Goal: Task Accomplishment & Management: Manage account settings

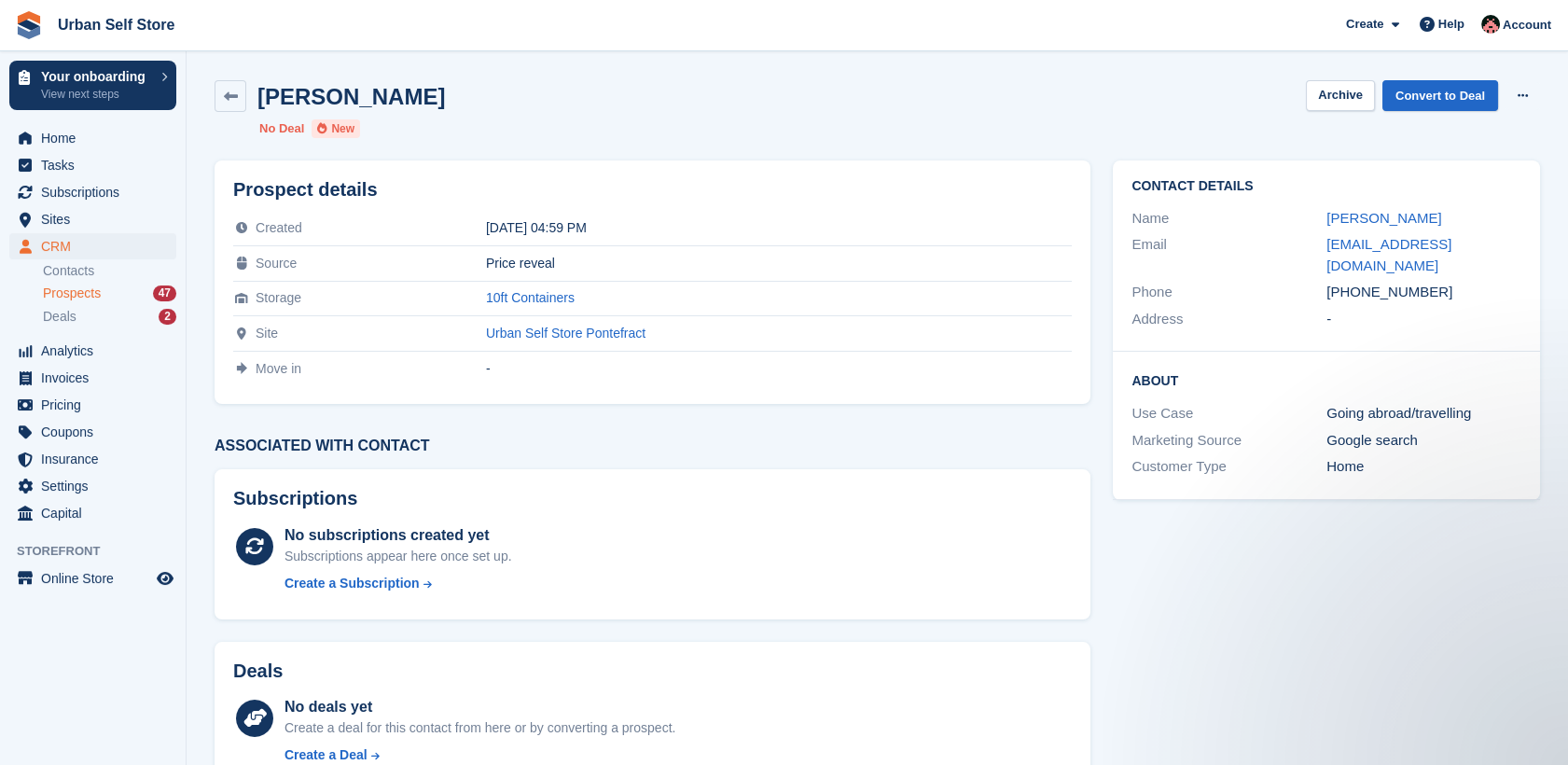
drag, startPoint x: 1424, startPoint y: 272, endPoint x: 1351, endPoint y: 265, distance: 73.3
click at [1351, 282] on div "+447873772251" at bounding box center [1424, 292] width 195 height 21
copy div "7873772251"
click at [1517, 98] on icon at bounding box center [1522, 95] width 11 height 12
click at [232, 97] on icon at bounding box center [231, 96] width 14 height 14
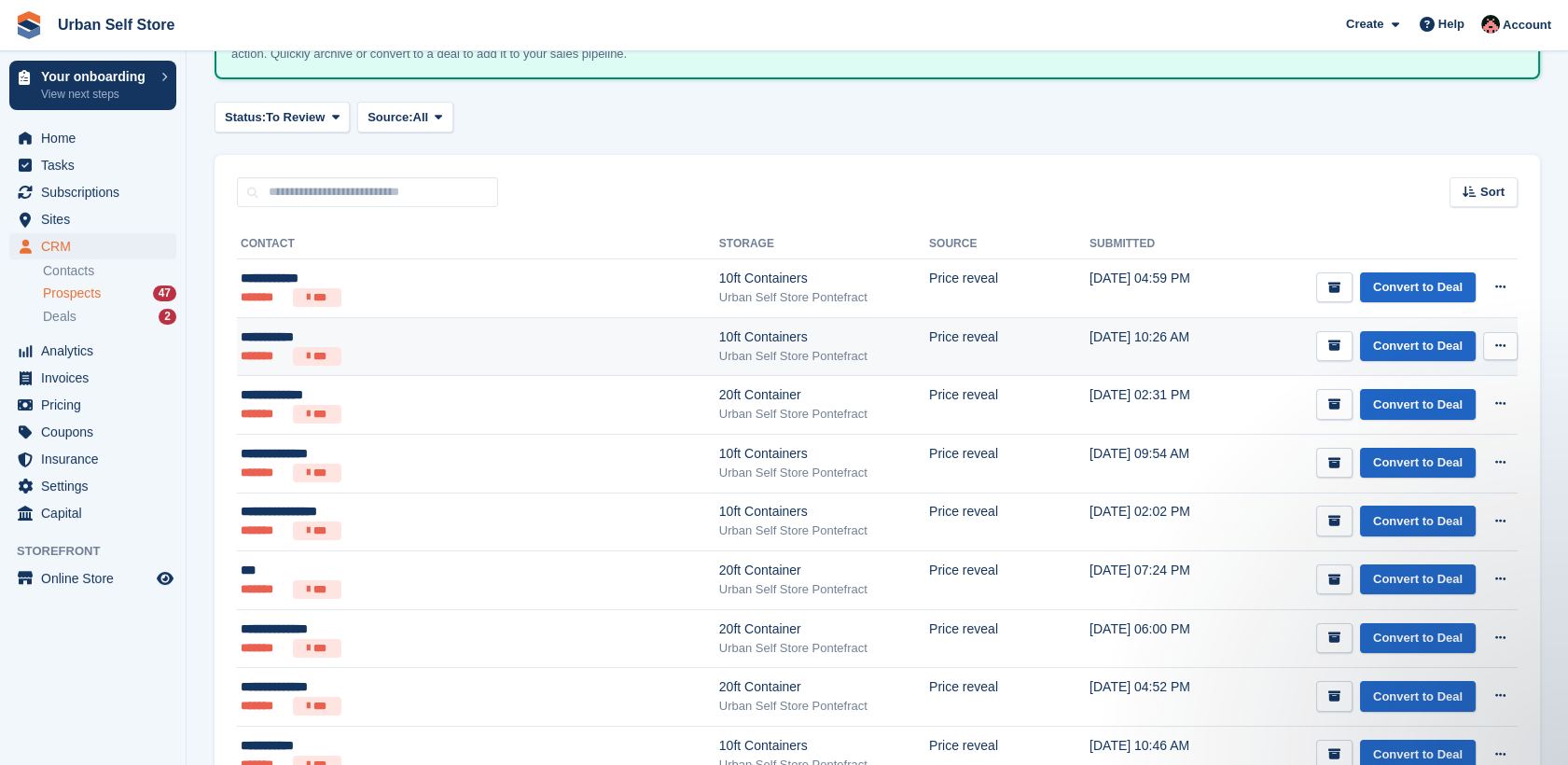
click at [432, 355] on ul "******* ***" at bounding box center [409, 356] width 336 height 18
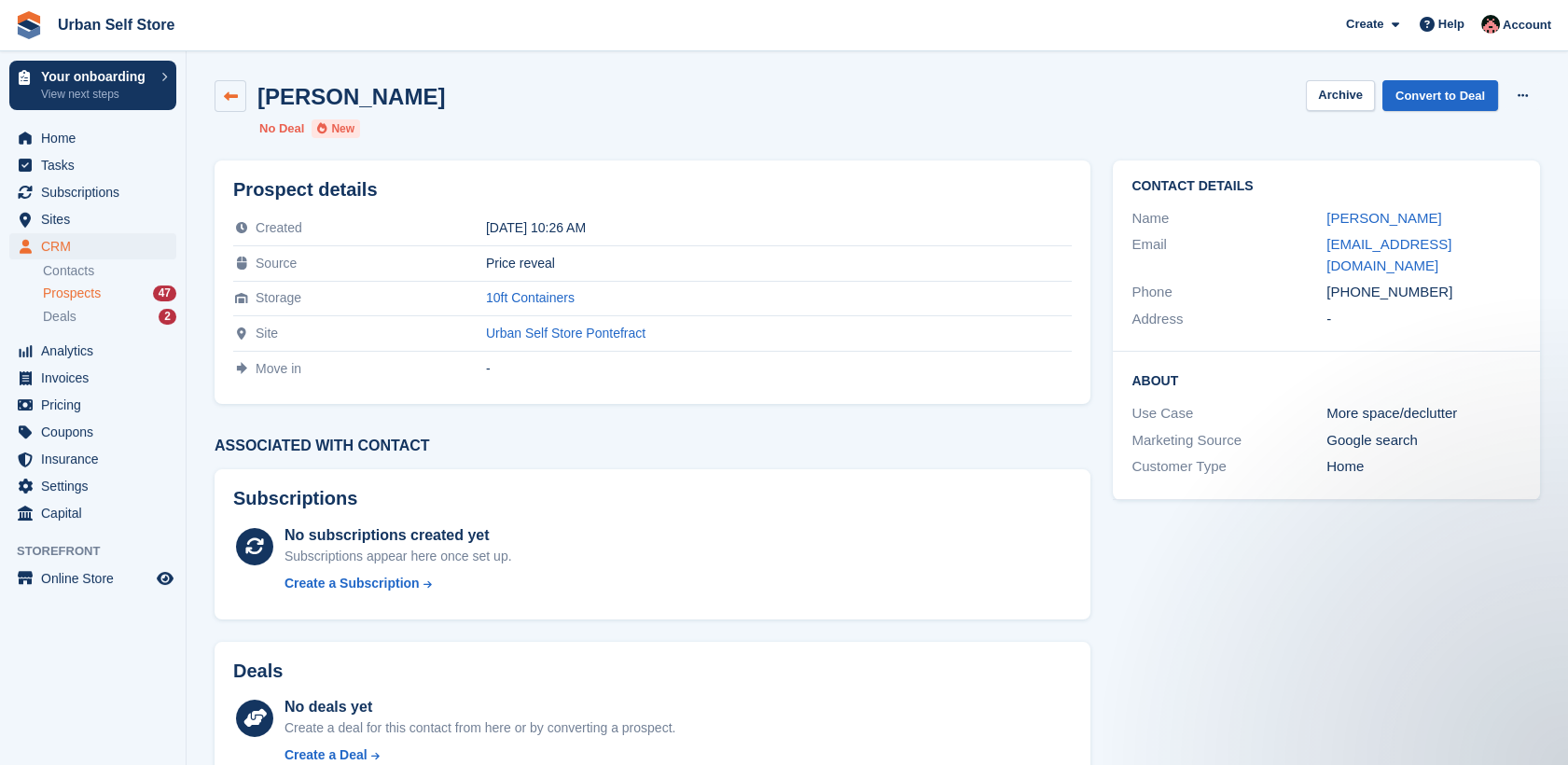
click at [235, 101] on icon at bounding box center [231, 96] width 14 height 14
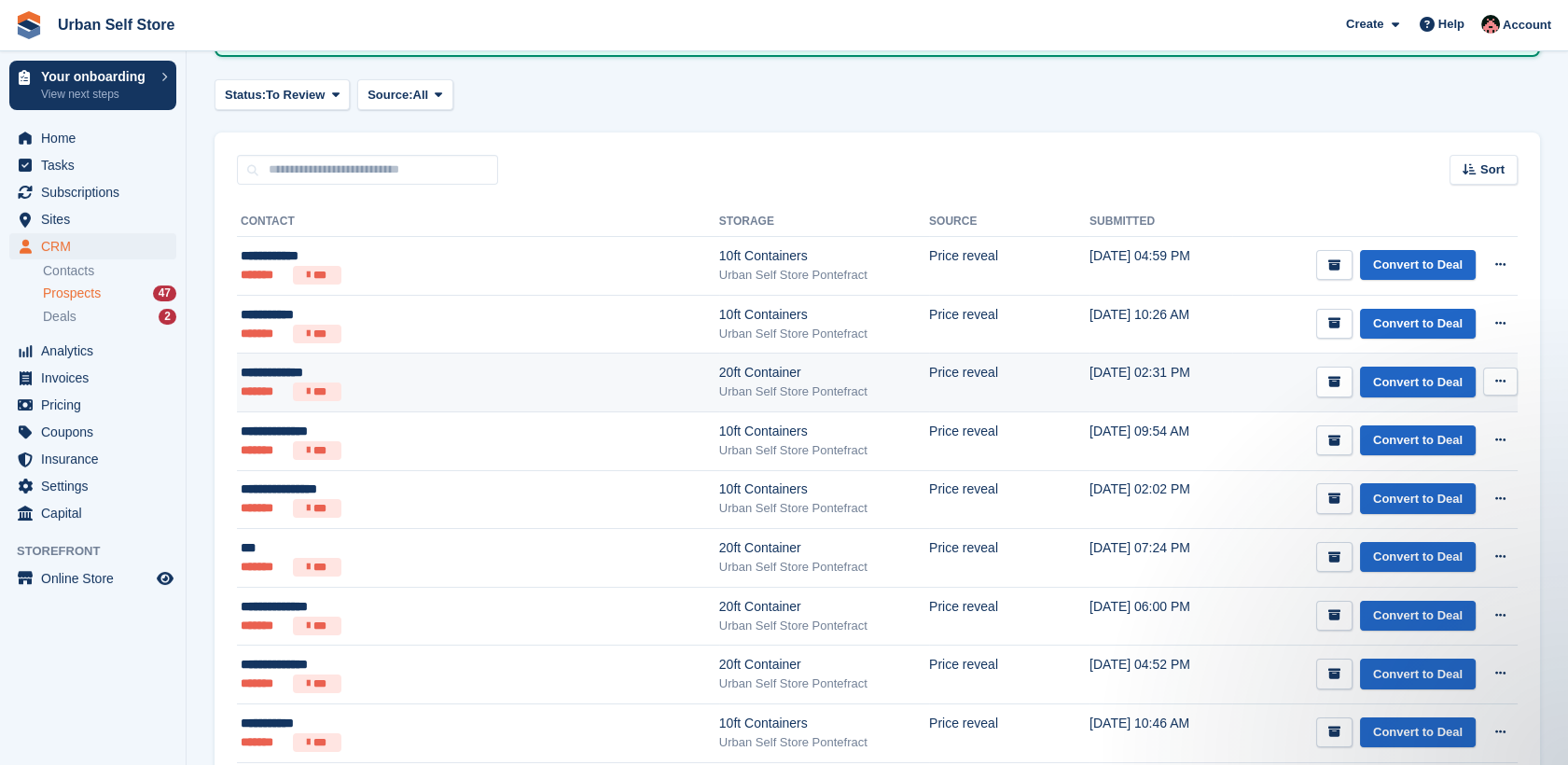
scroll to position [209, 0]
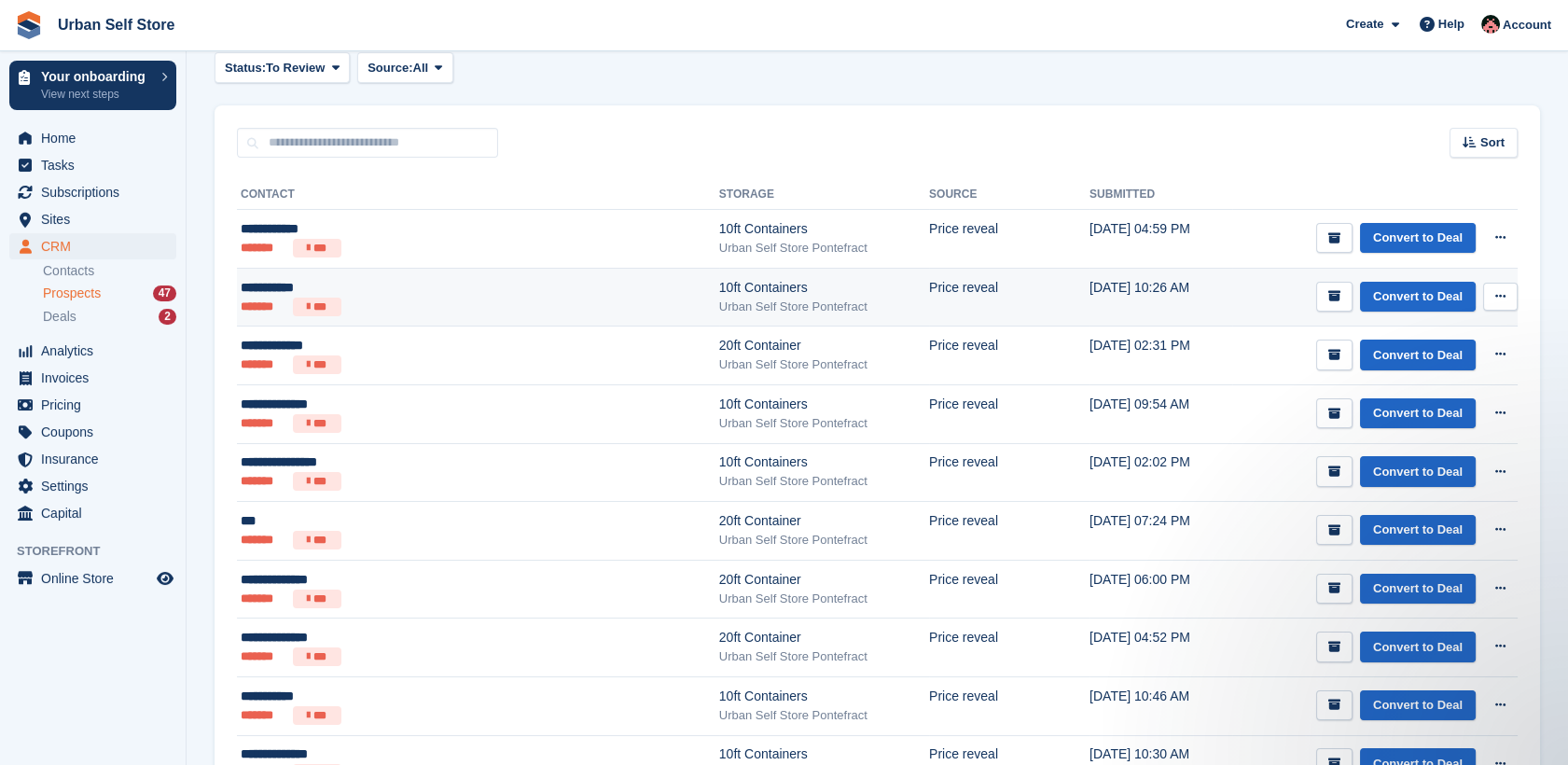
click at [269, 288] on div "**********" at bounding box center [409, 287] width 336 height 19
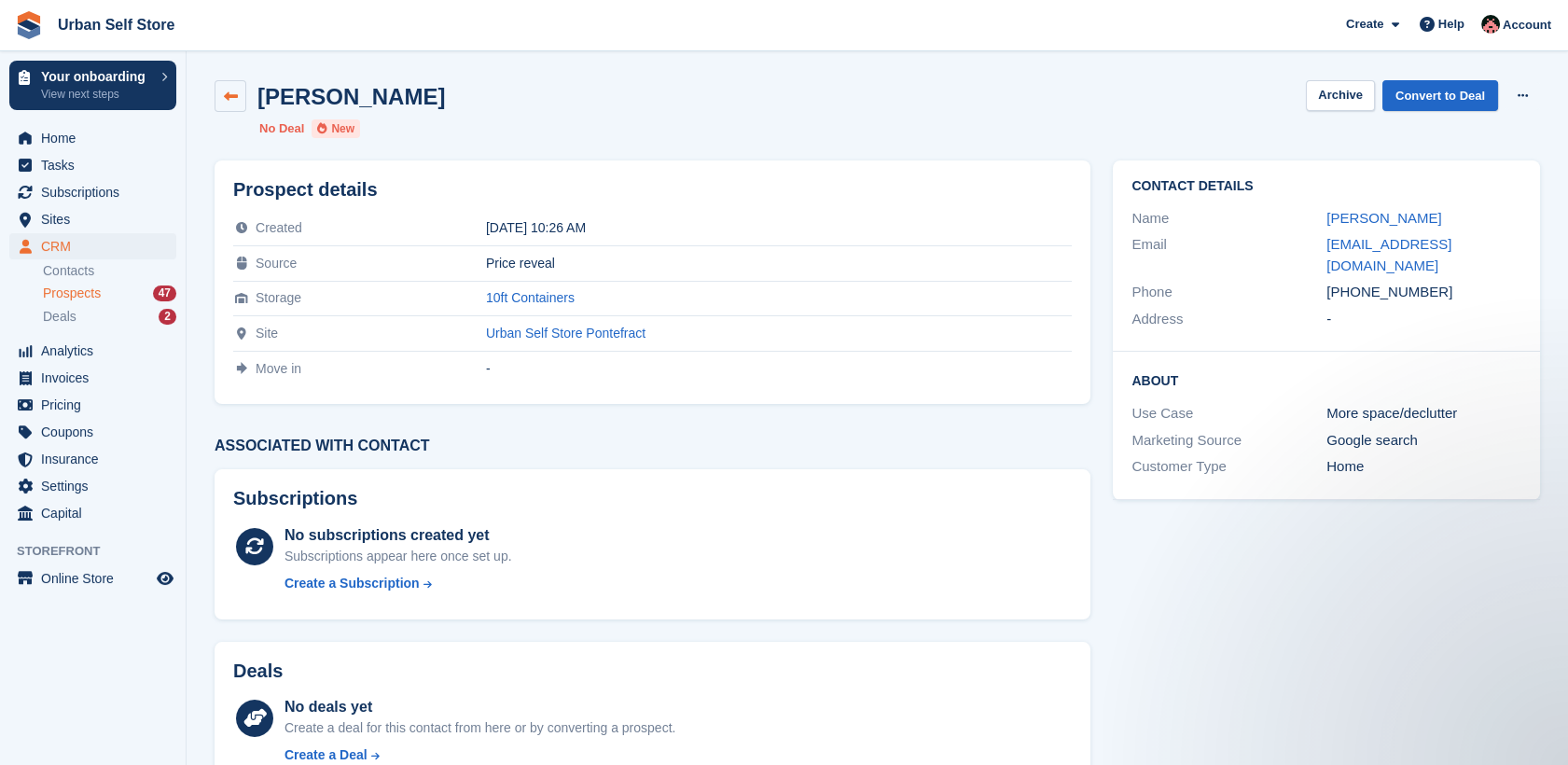
click at [225, 102] on icon at bounding box center [231, 96] width 14 height 14
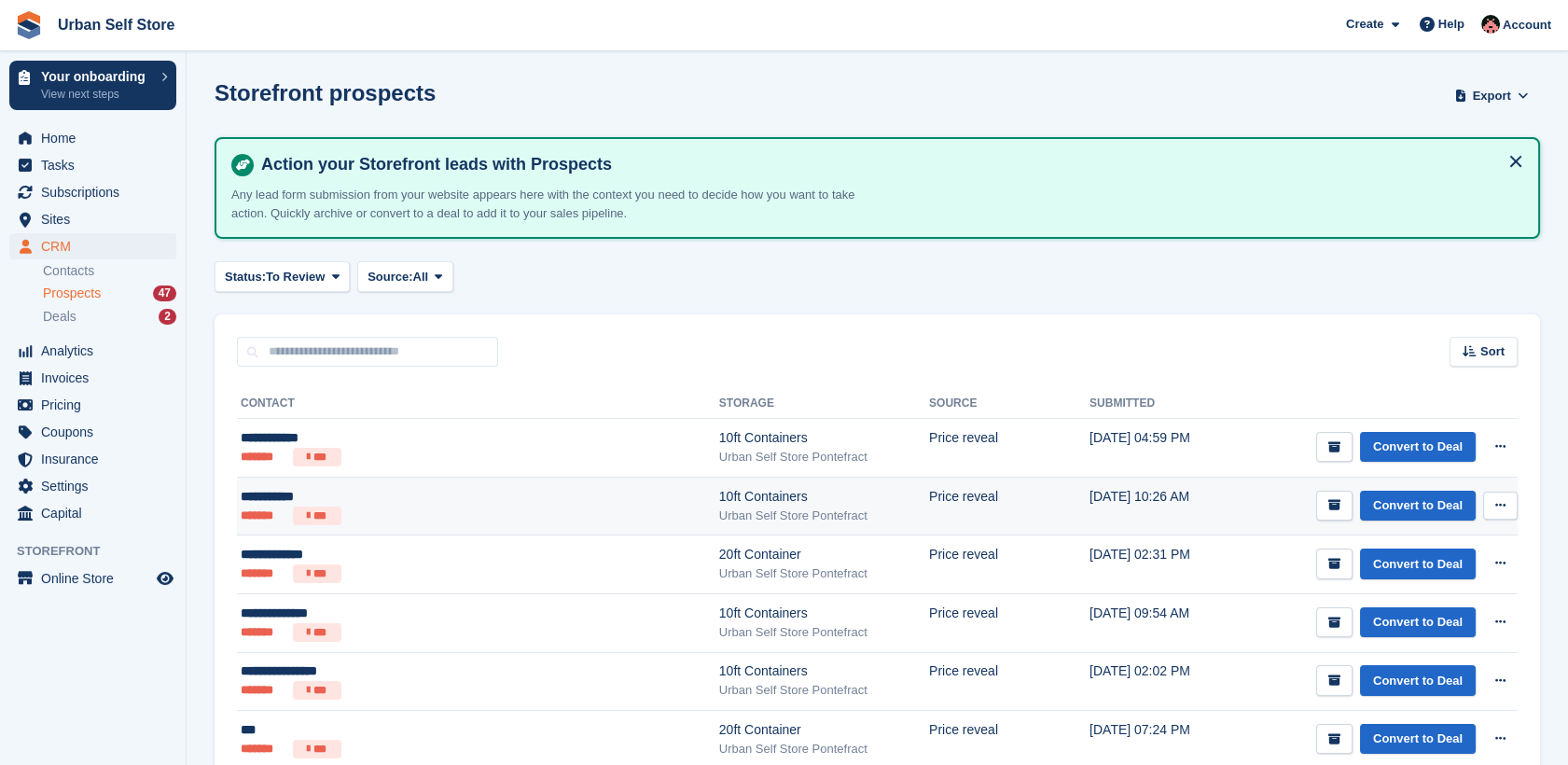
scroll to position [120, 0]
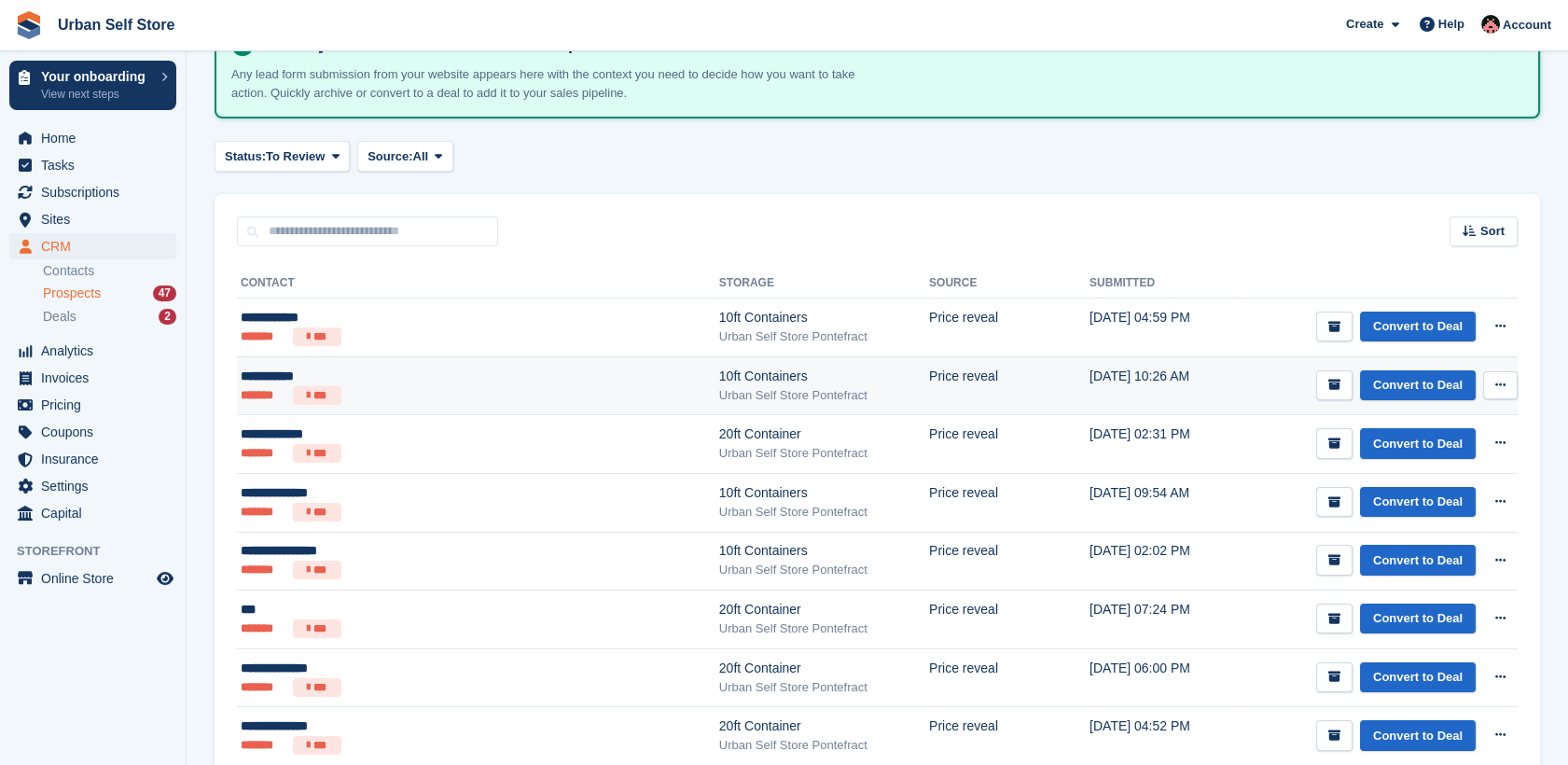
click at [485, 386] on ul "******* ***" at bounding box center [409, 395] width 336 height 18
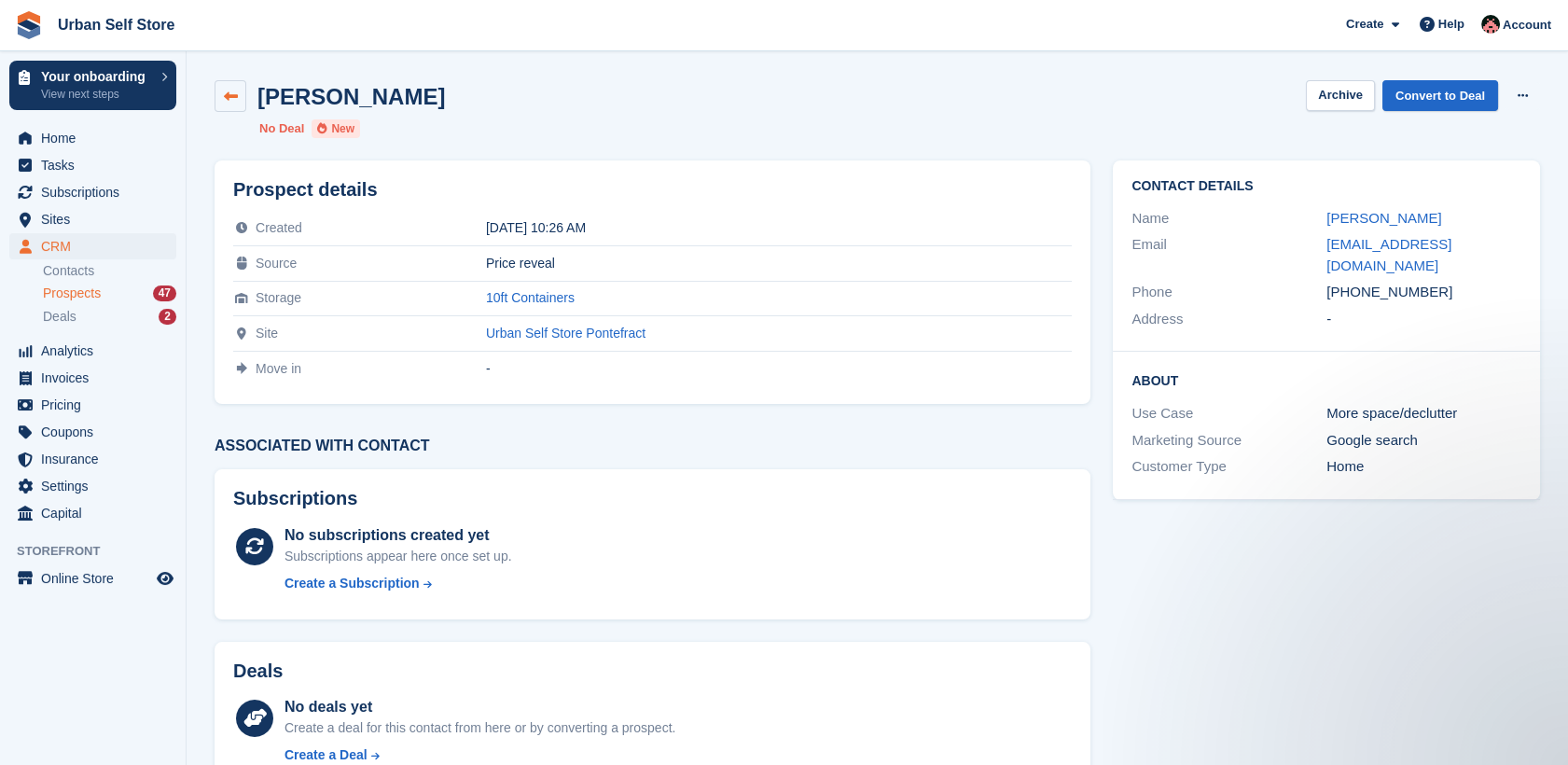
click at [236, 95] on icon at bounding box center [231, 96] width 14 height 14
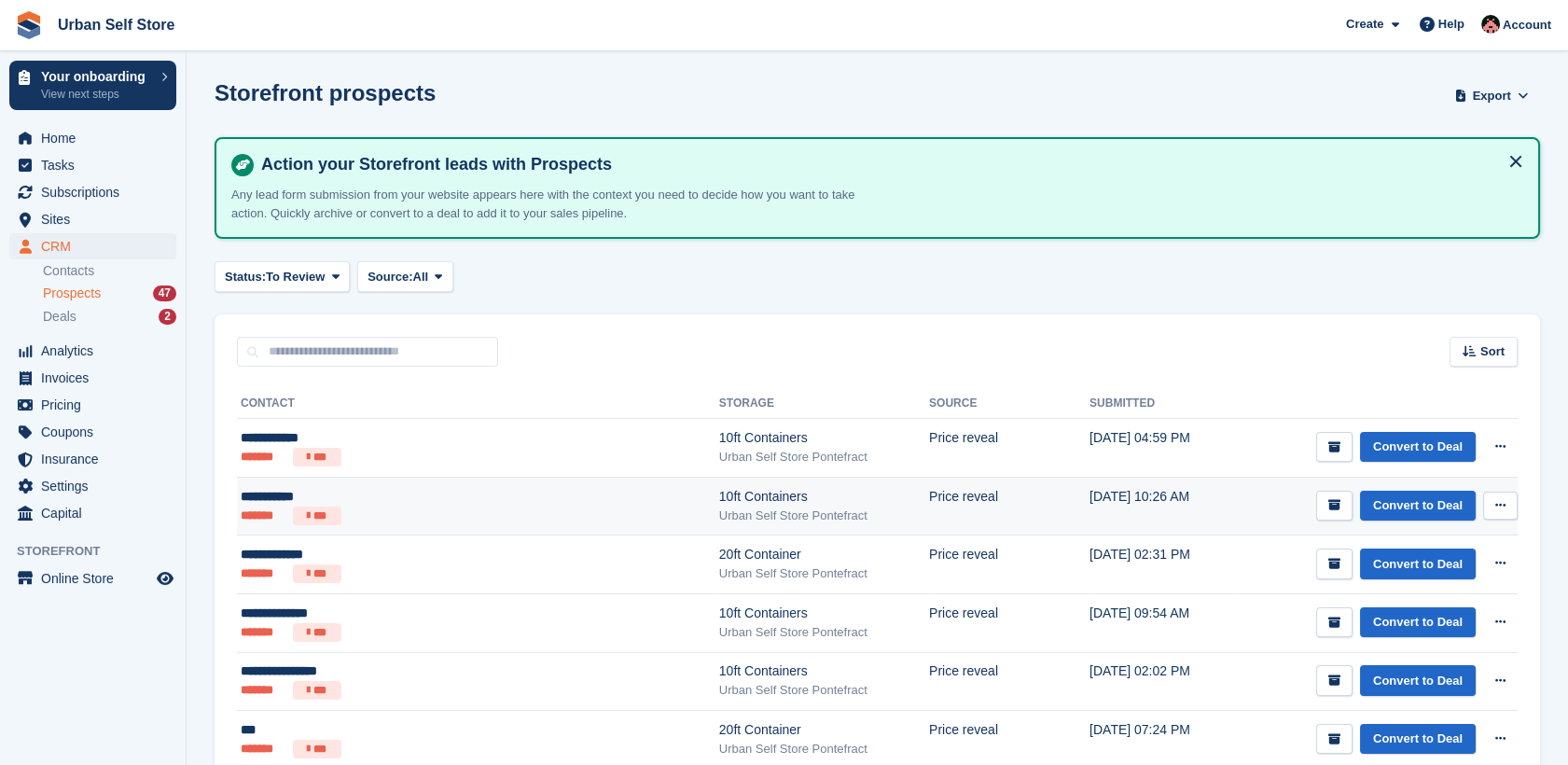
click at [1503, 506] on icon at bounding box center [1500, 505] width 11 height 12
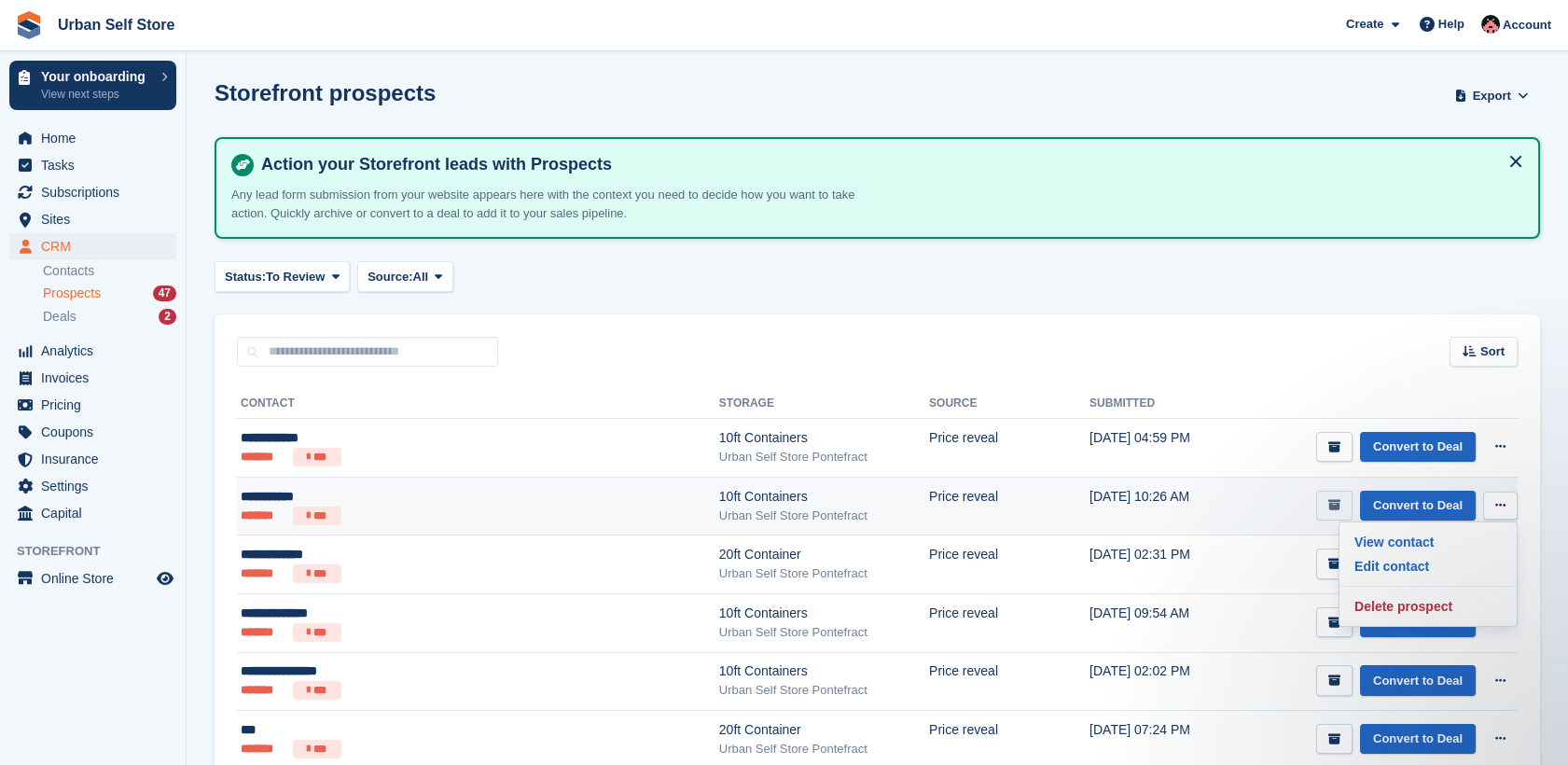
click at [1338, 506] on icon "submit" at bounding box center [1333, 505] width 12 height 12
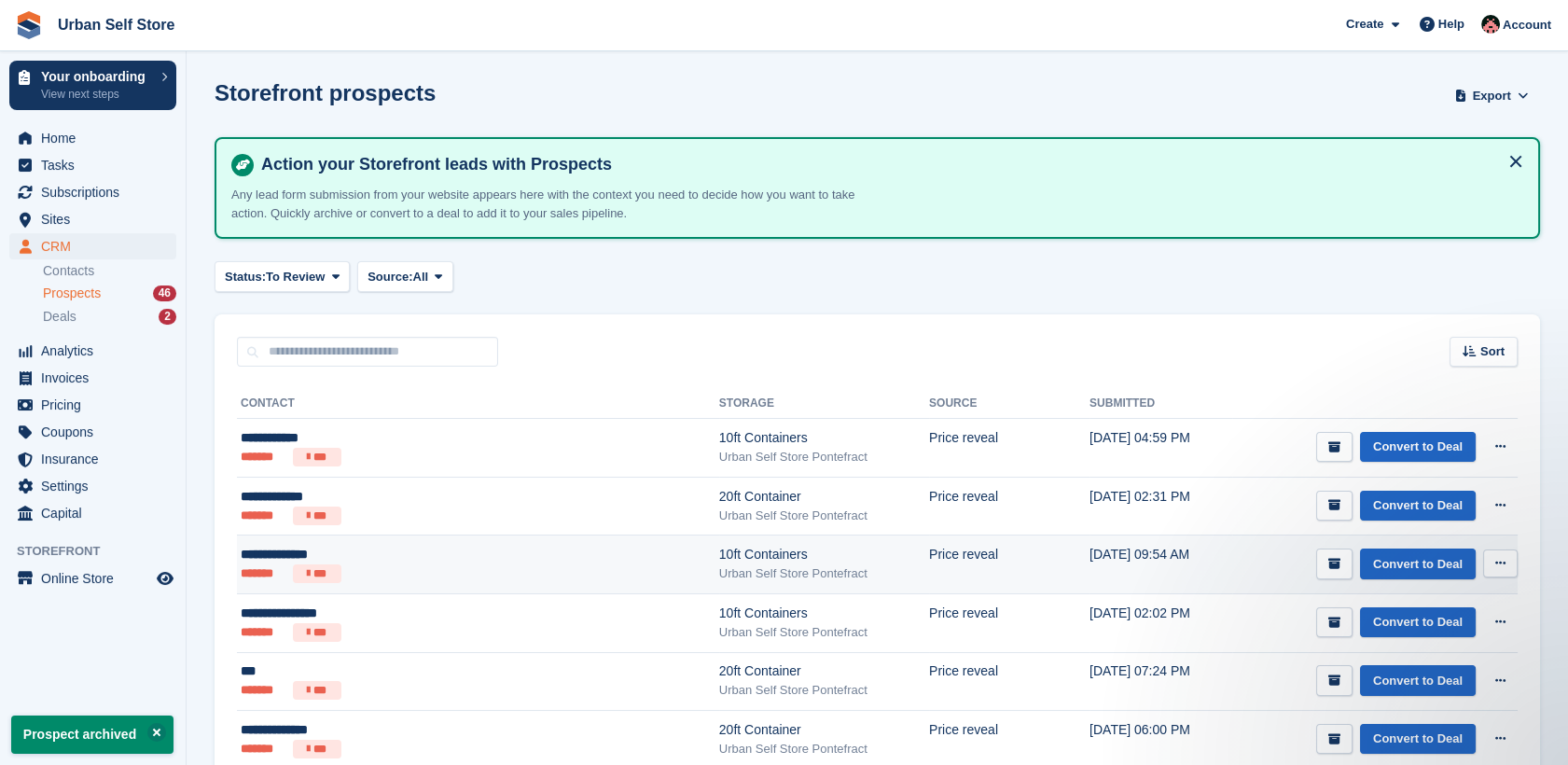
scroll to position [134, 0]
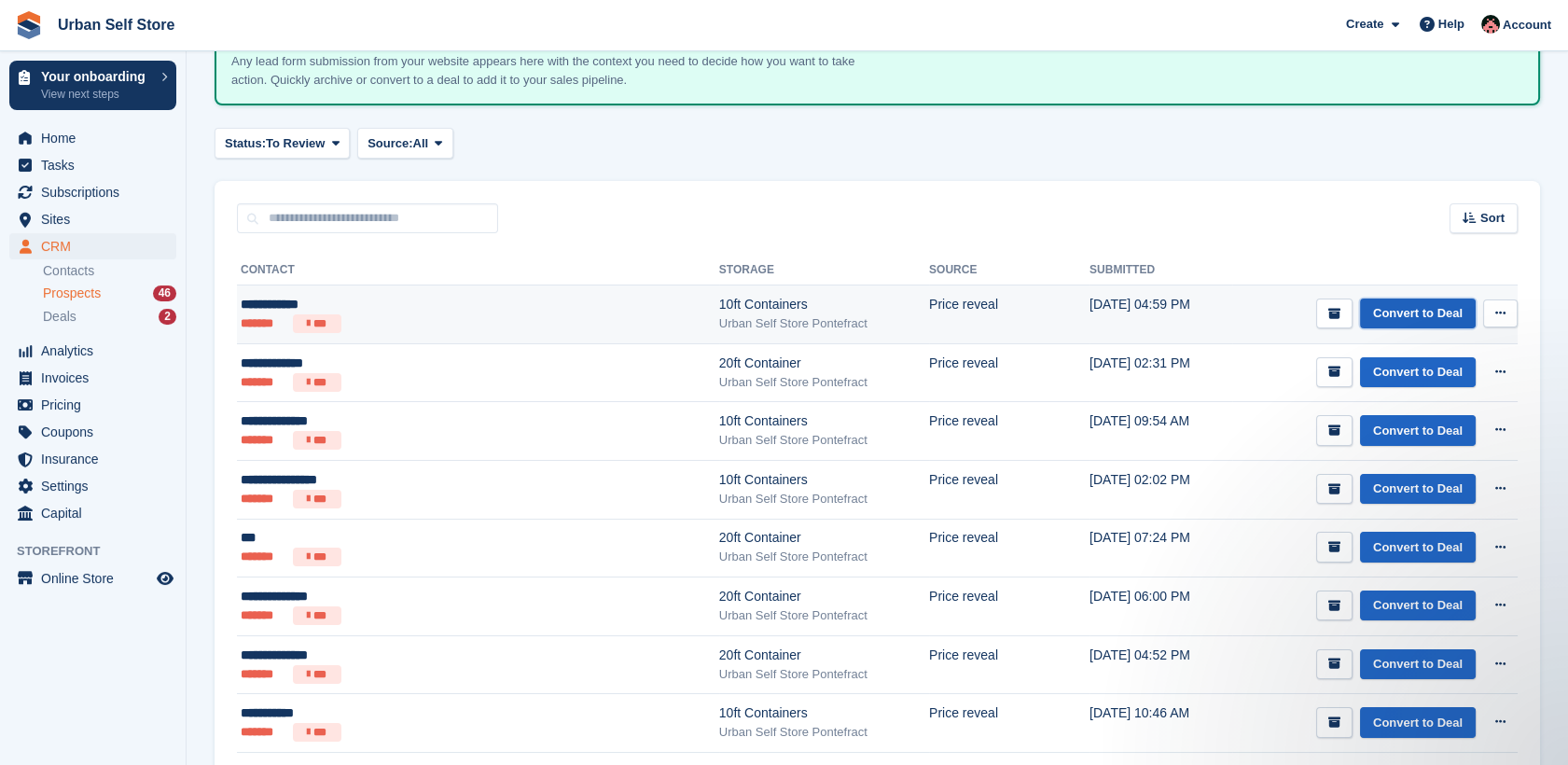
click at [1393, 314] on link "Convert to Deal" at bounding box center [1417, 313] width 115 height 31
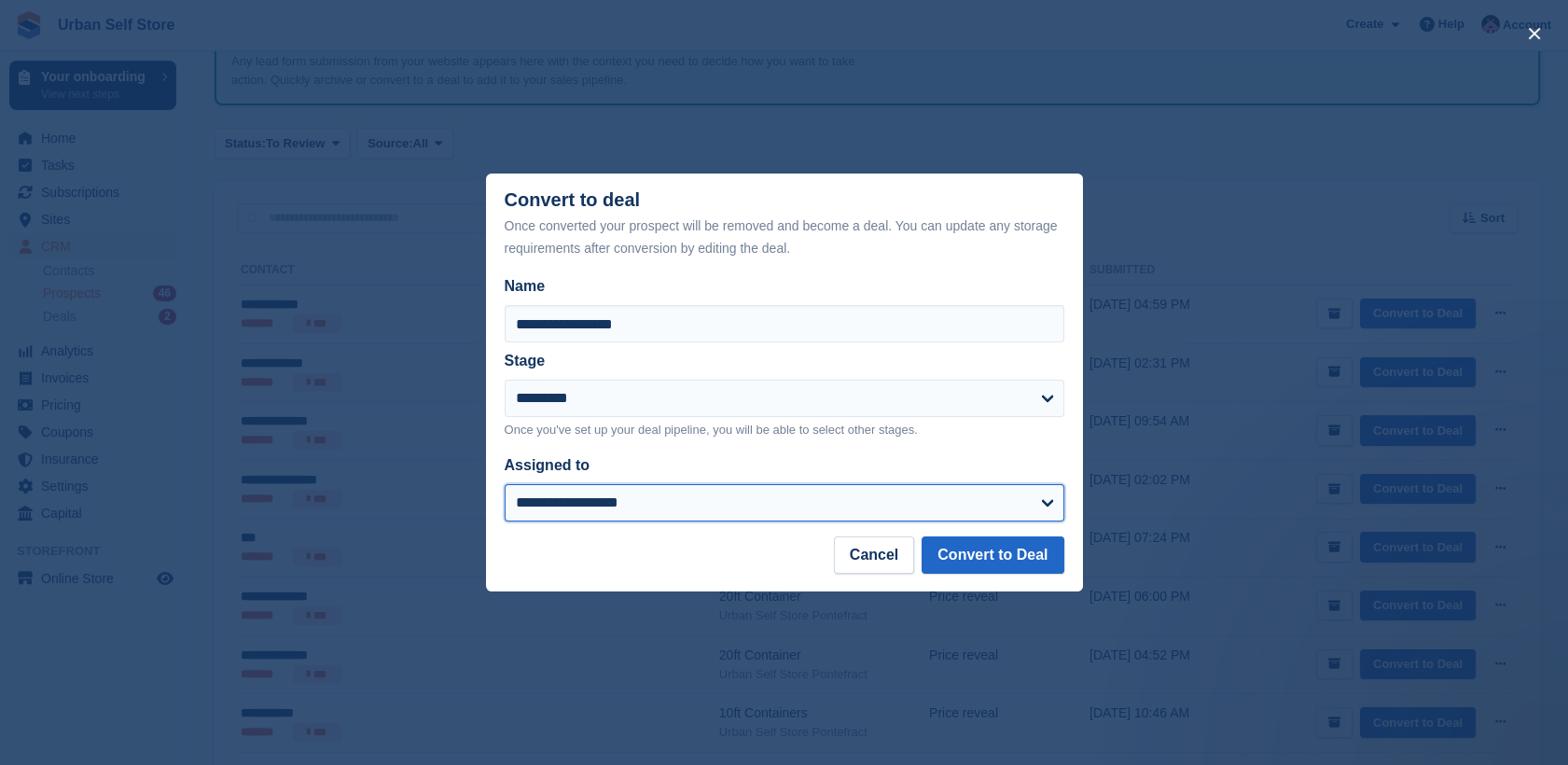
click at [652, 491] on select "**********" at bounding box center [784, 503] width 560 height 37
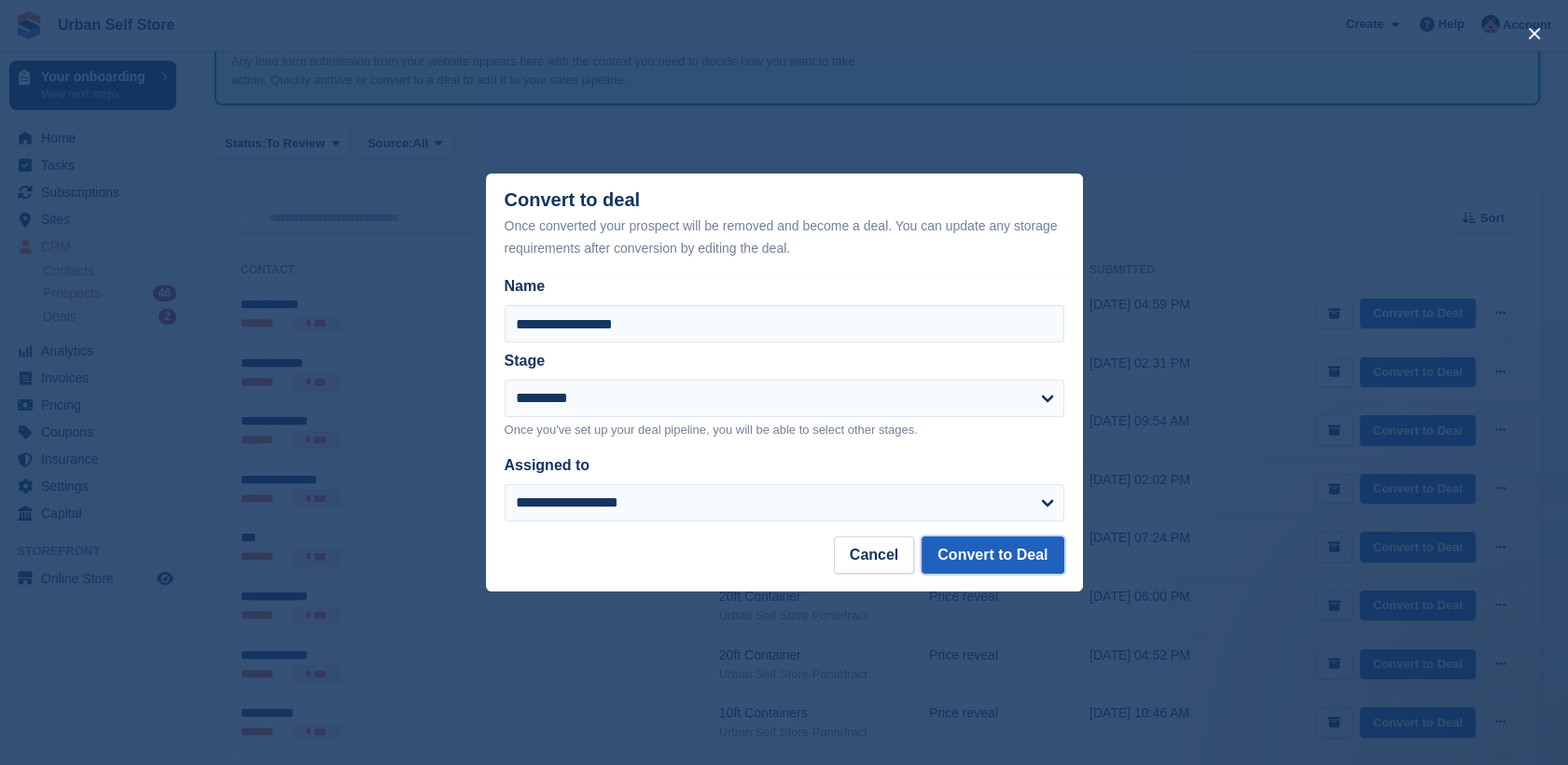
drag, startPoint x: 989, startPoint y: 277, endPoint x: 953, endPoint y: 561, distance: 286.3
click at [953, 561] on button "Convert to Deal" at bounding box center [992, 555] width 141 height 37
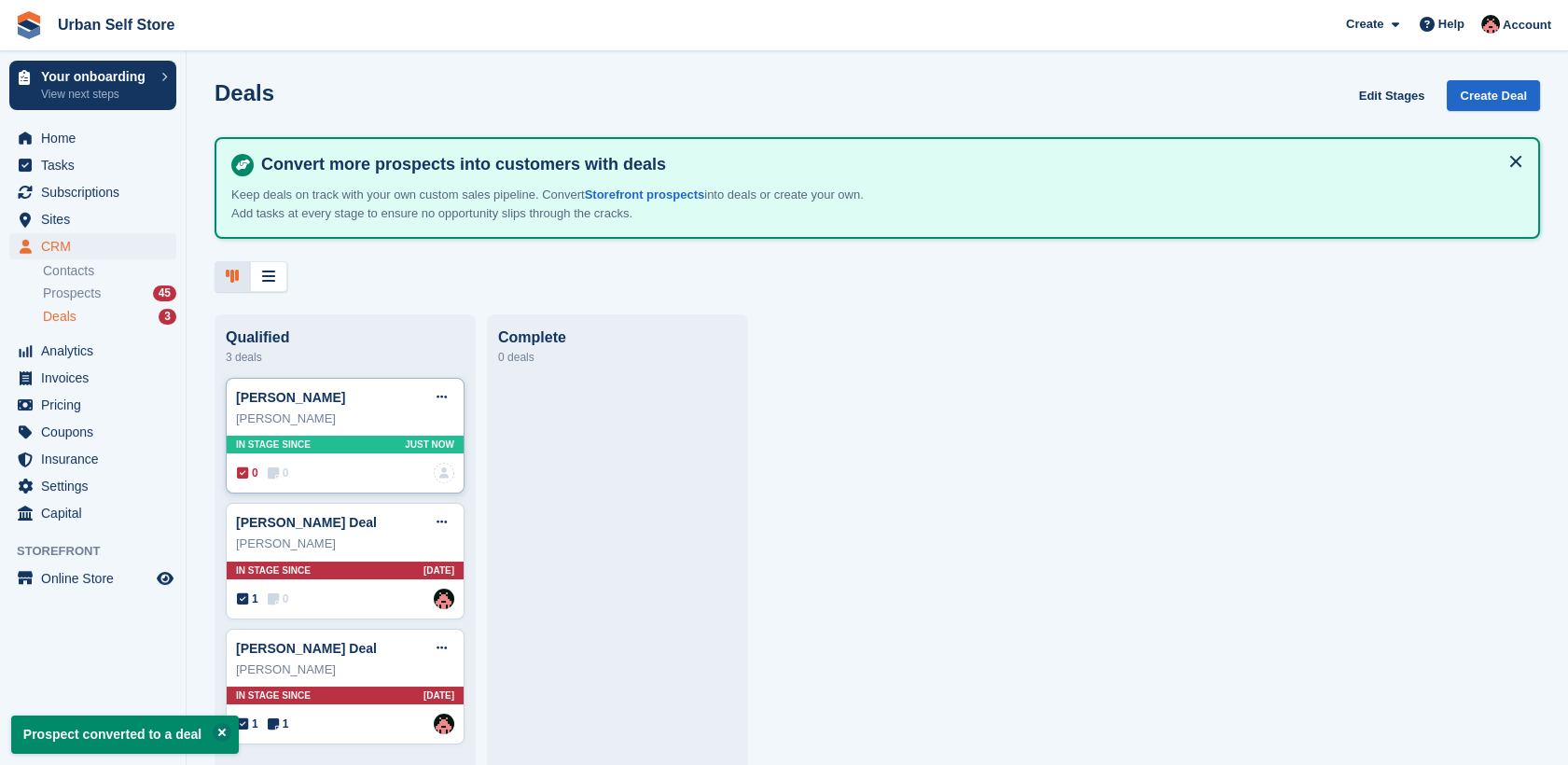
click at [311, 418] on div "Zoe Lawrence" at bounding box center [344, 418] width 218 height 18
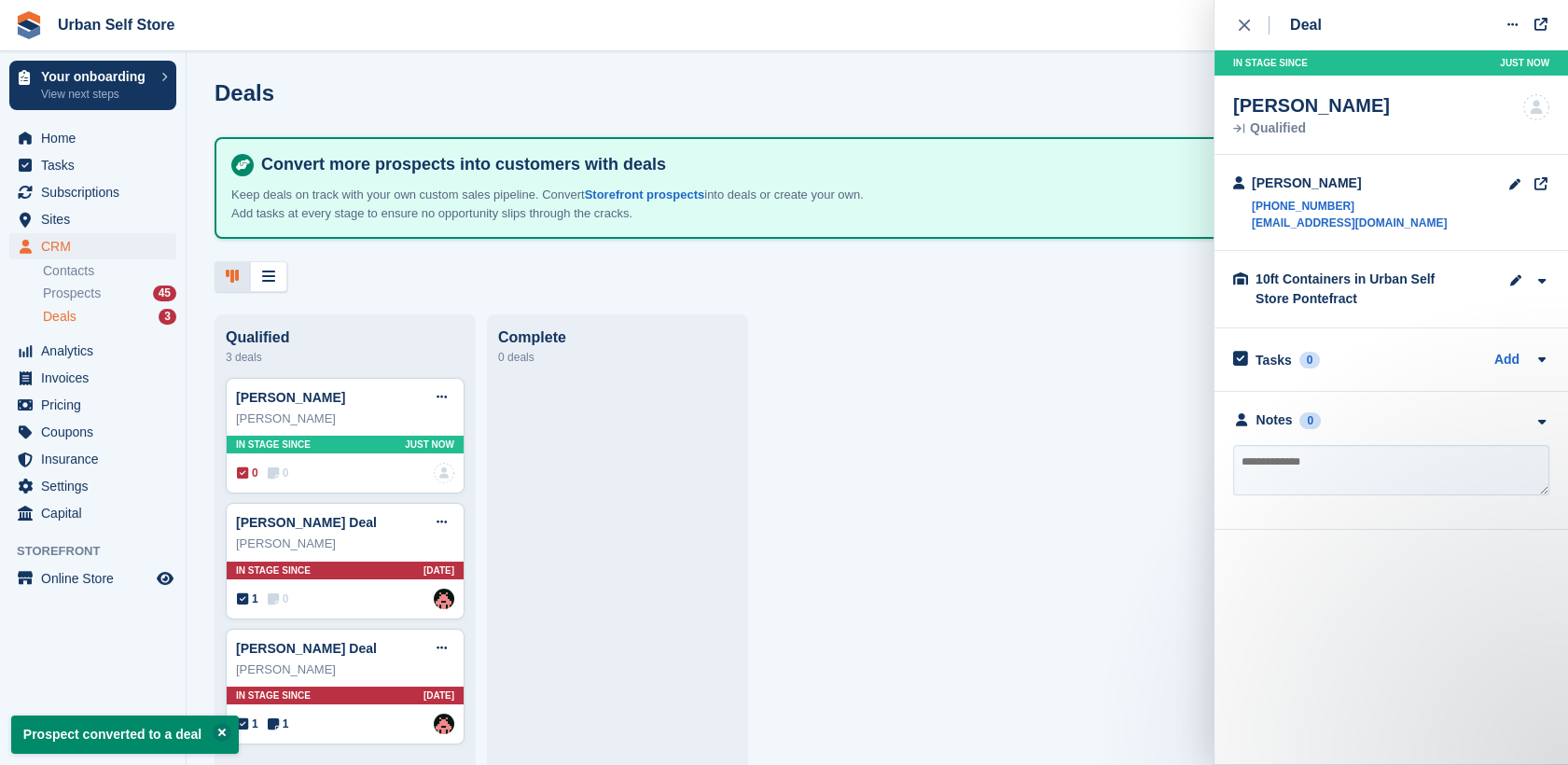
type textarea "*"
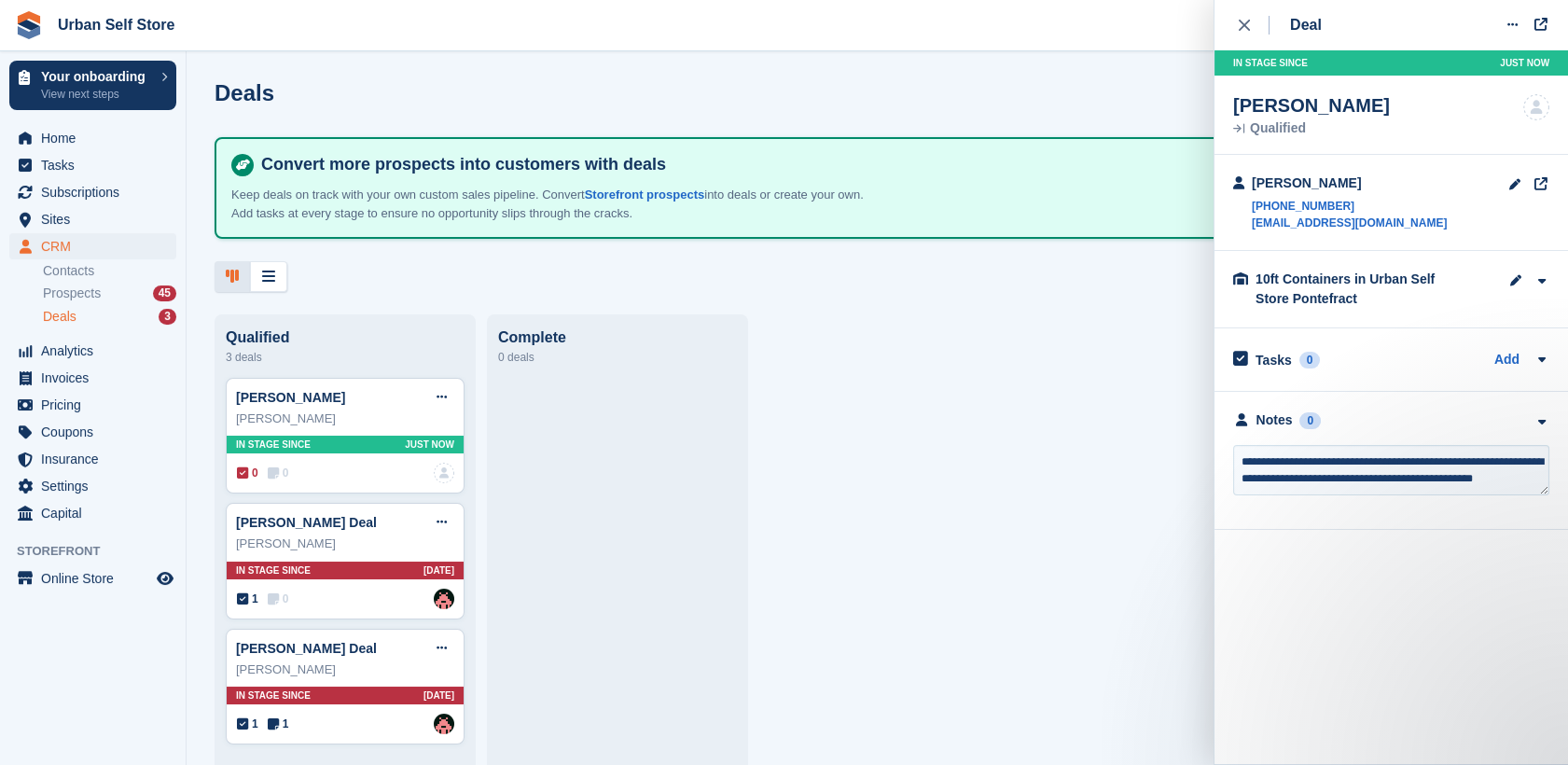
scroll to position [8, 0]
type textarea "**********"
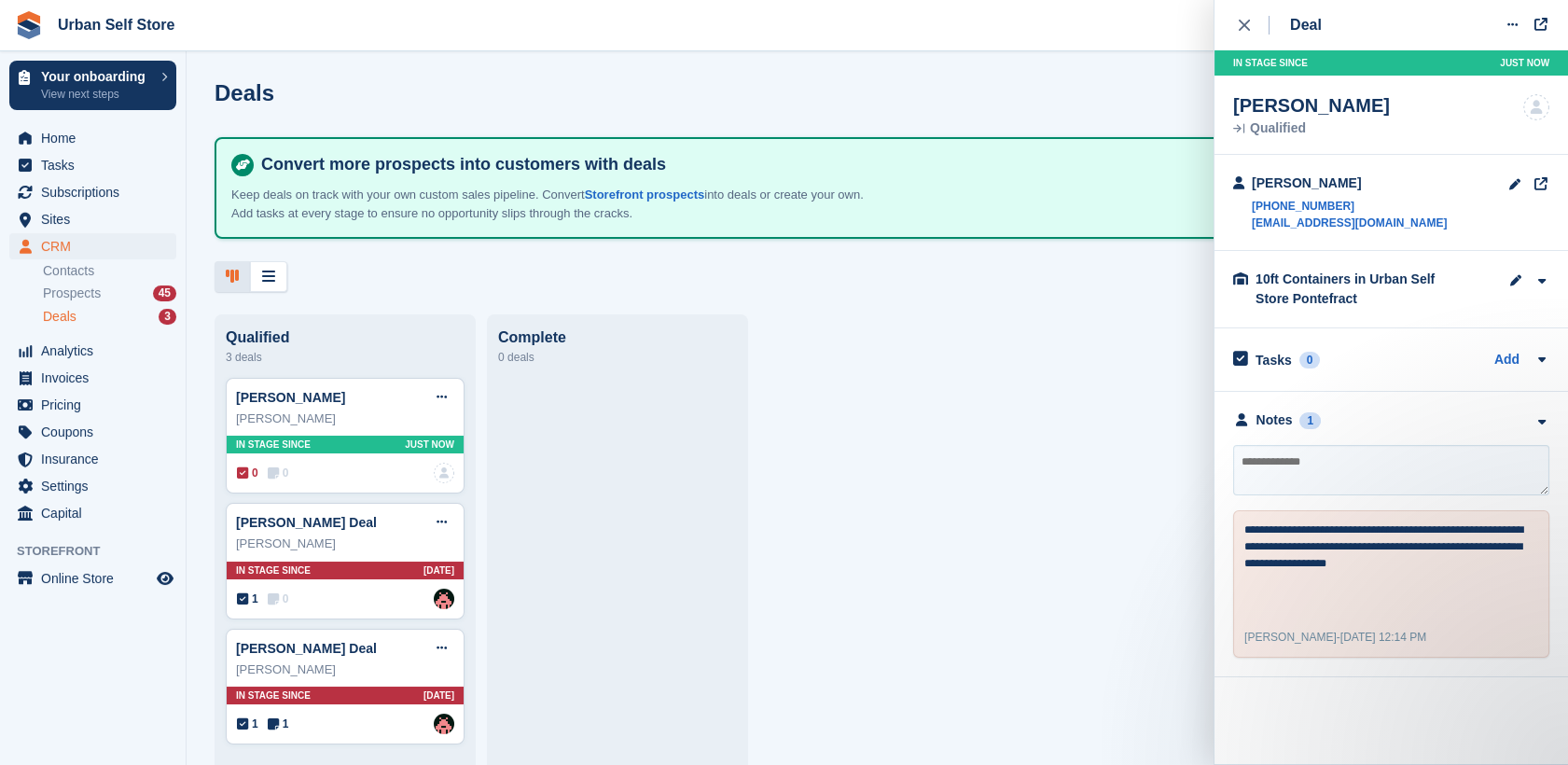
click at [1064, 555] on div "Qualified 3 deals Zoe Lawrence Deal Edit deal Mark as won Mark as lost Delete d…" at bounding box center [877, 541] width 1381 height 455
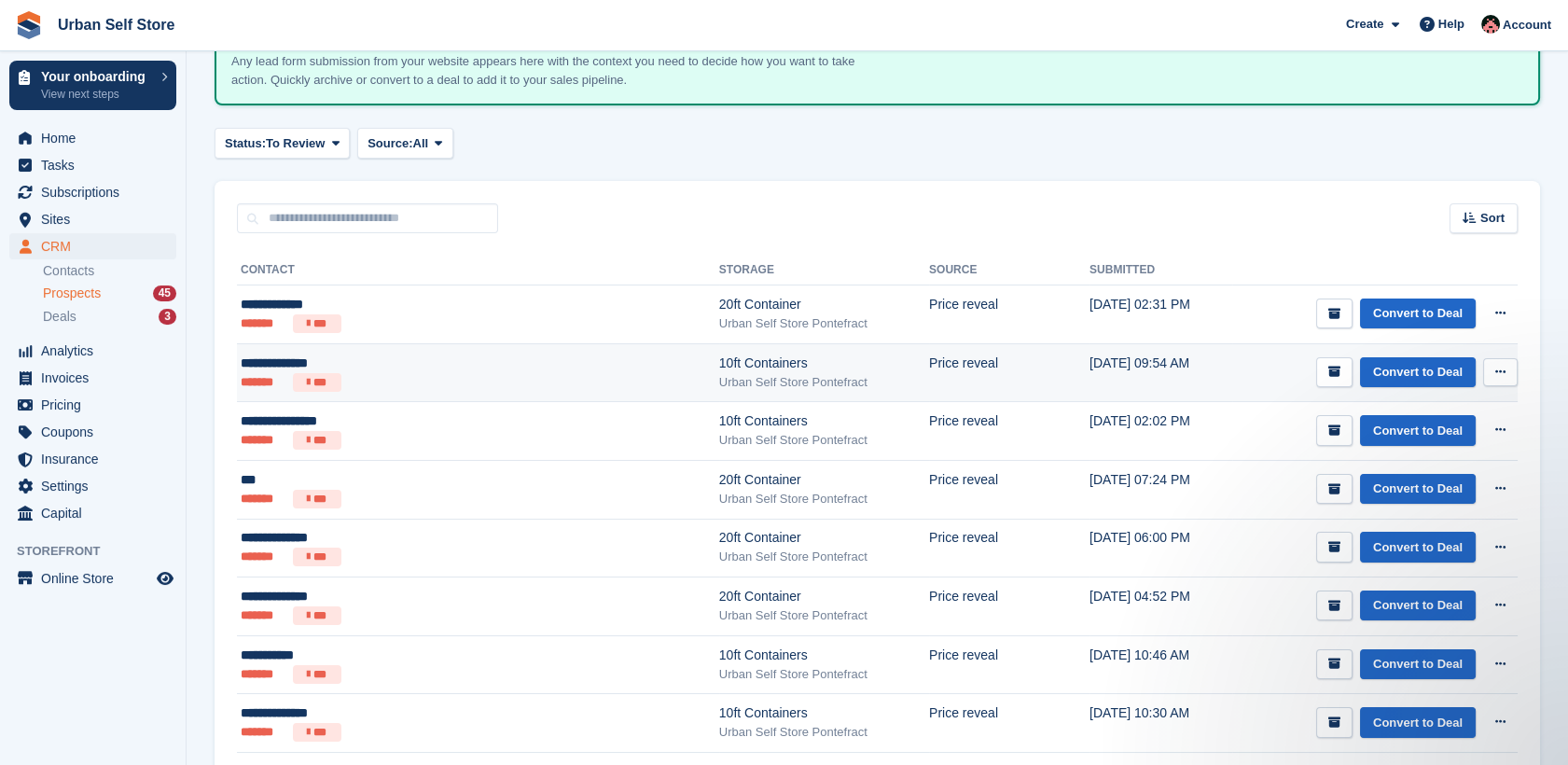
click at [398, 381] on ul "******* ***" at bounding box center [409, 382] width 336 height 18
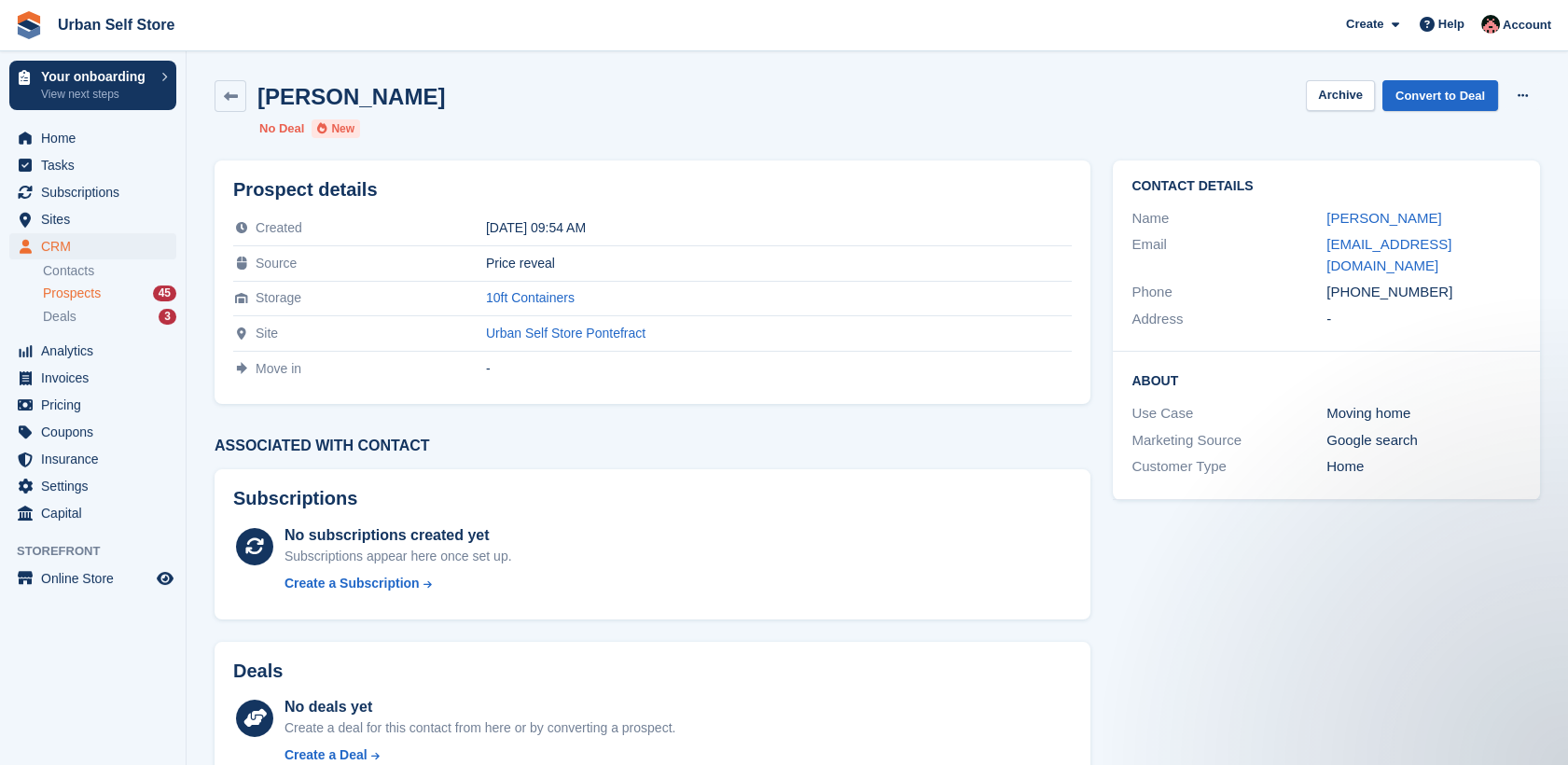
drag, startPoint x: 1426, startPoint y: 268, endPoint x: 1351, endPoint y: 280, distance: 76.0
click at [1351, 282] on div "[PHONE_NUMBER]" at bounding box center [1424, 292] width 195 height 21
copy div "7756493972"
click at [228, 97] on icon at bounding box center [231, 96] width 14 height 14
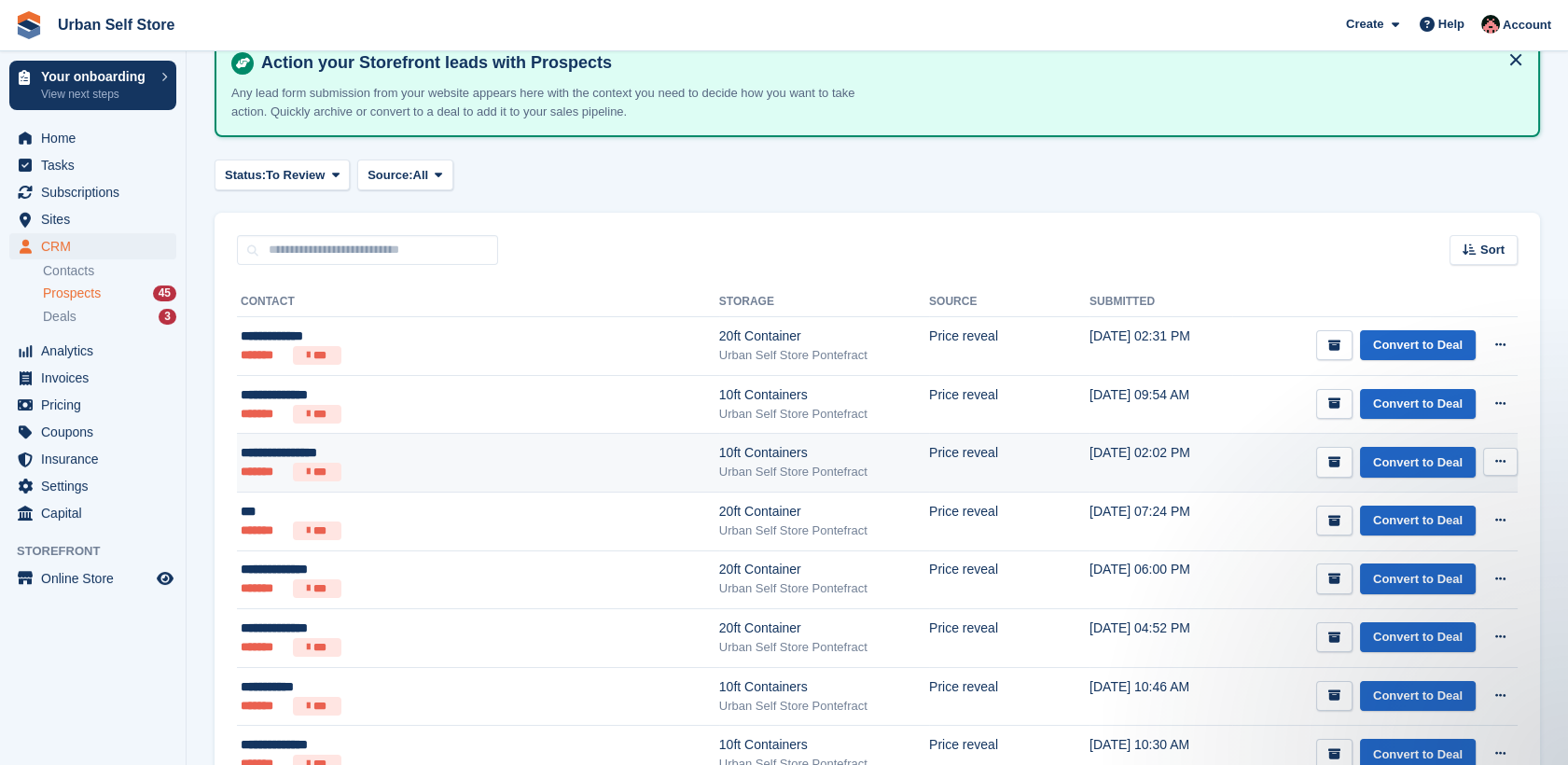
click at [477, 457] on div "**********" at bounding box center [409, 453] width 336 height 19
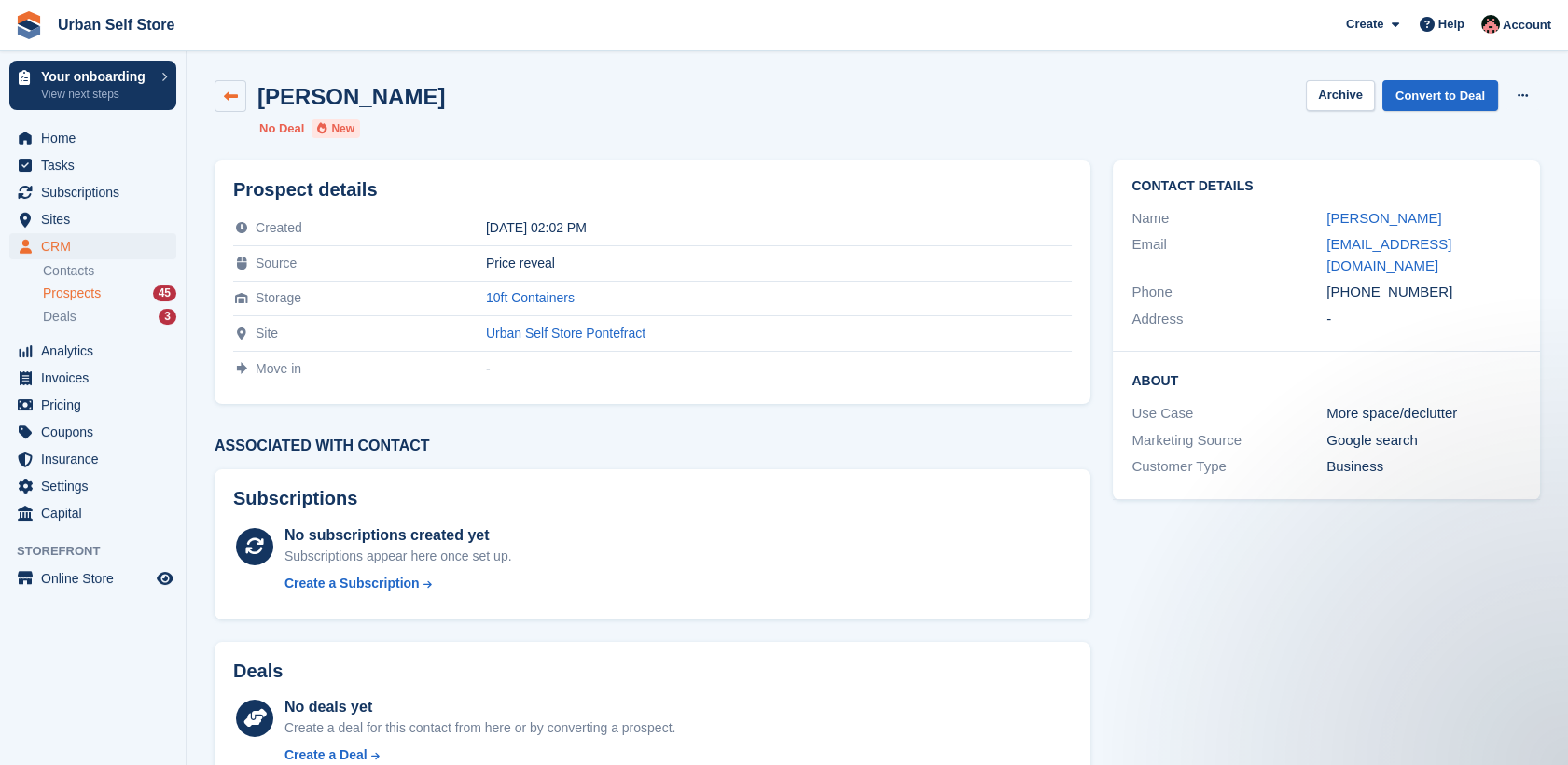
drag, startPoint x: 236, startPoint y: 108, endPoint x: 230, endPoint y: 96, distance: 13.4
click at [230, 96] on icon at bounding box center [231, 96] width 14 height 14
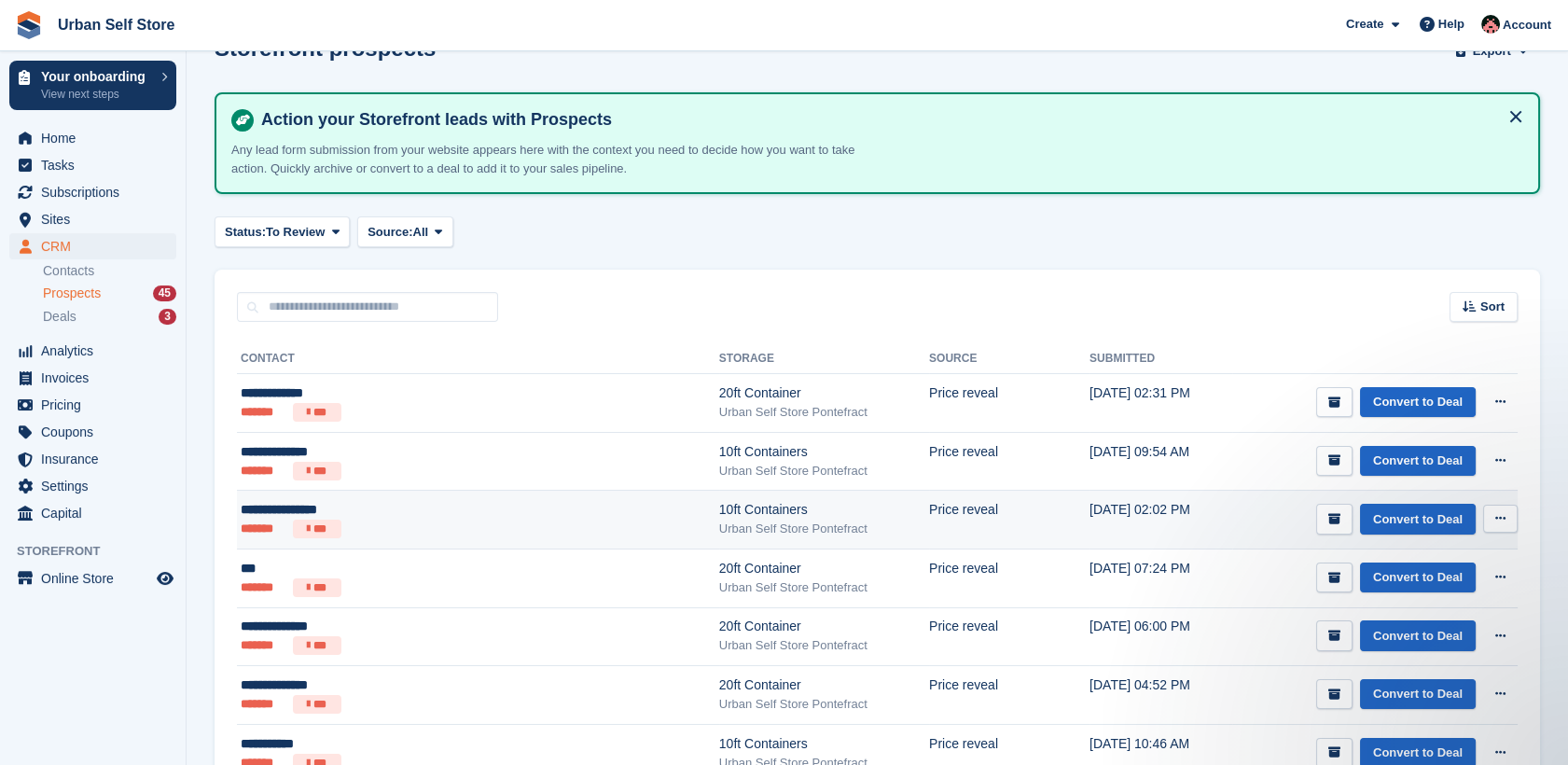
scroll to position [42, 0]
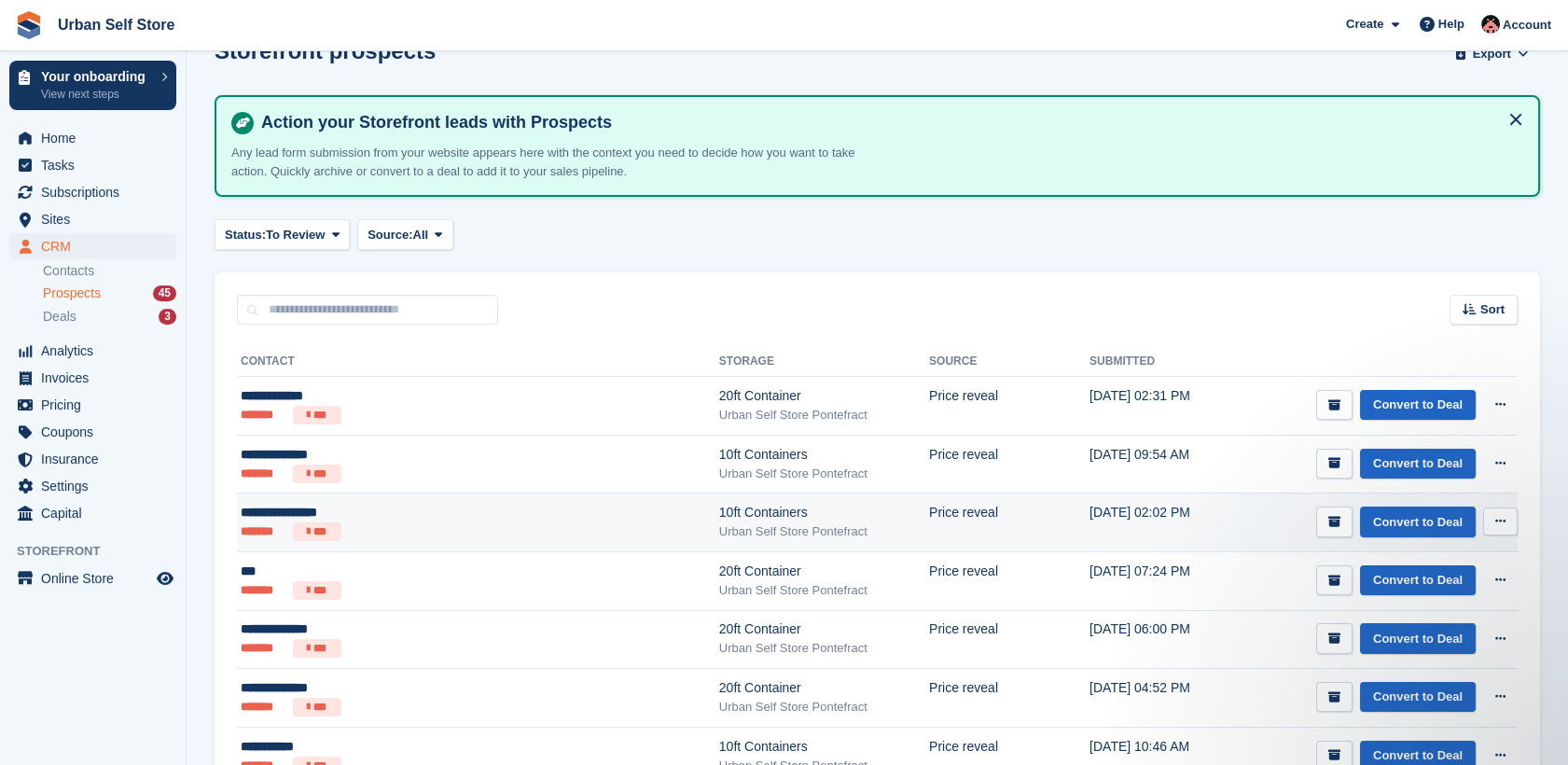
drag, startPoint x: 526, startPoint y: 537, endPoint x: 463, endPoint y: 511, distance: 68.2
click at [463, 511] on div "**********" at bounding box center [409, 512] width 336 height 19
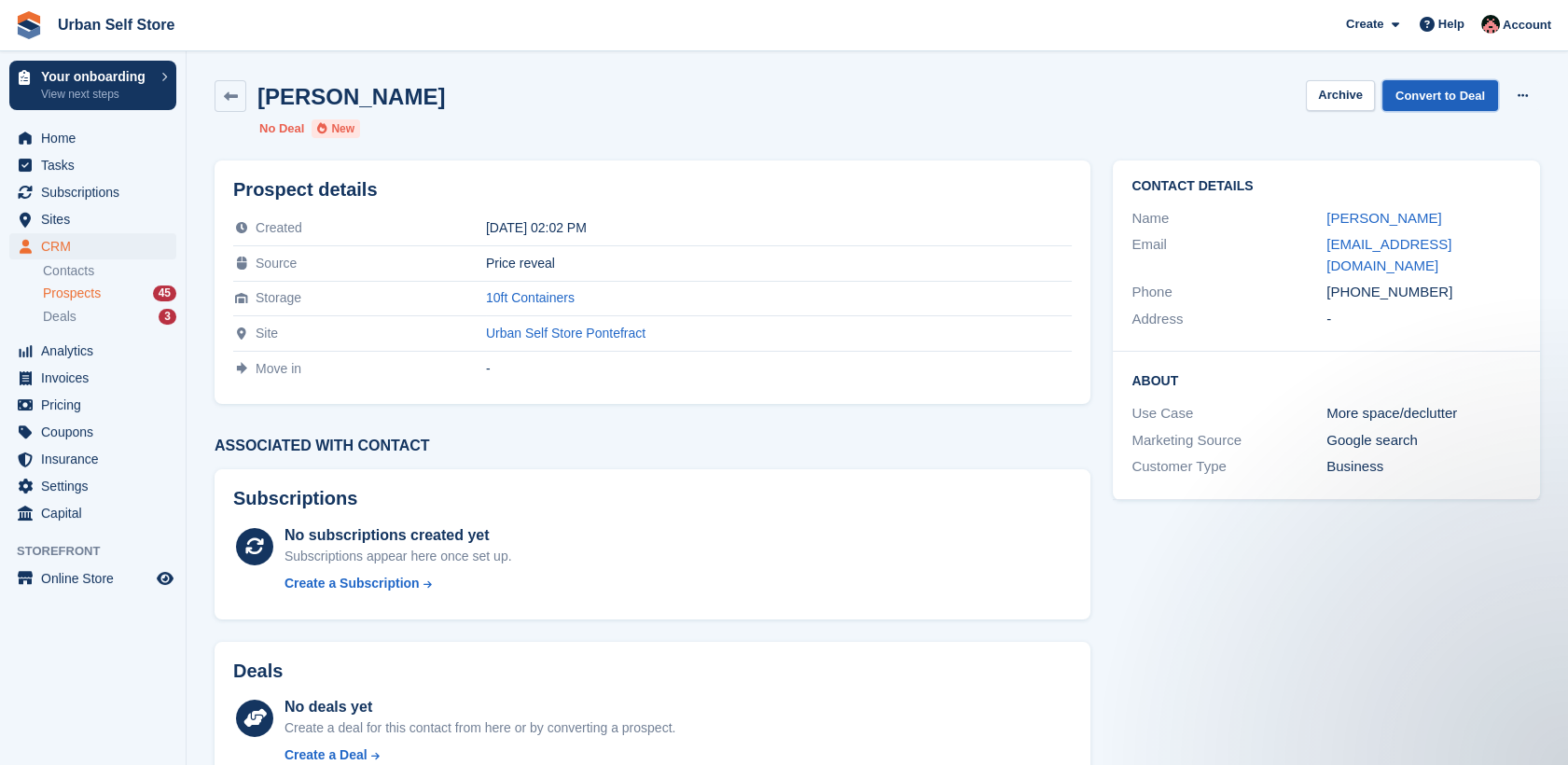
click at [1417, 99] on link "Convert to Deal" at bounding box center [1440, 95] width 115 height 31
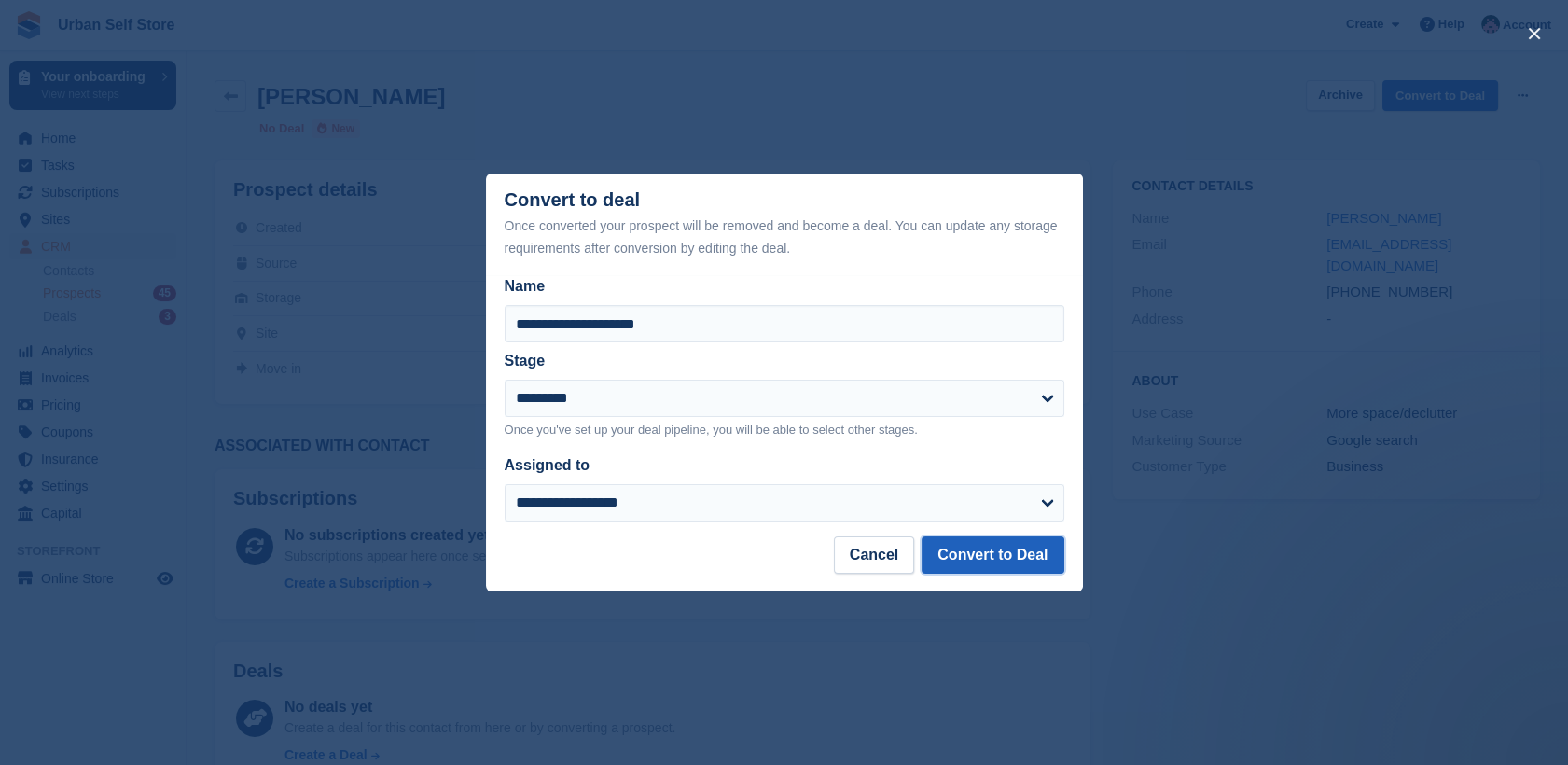
click at [1008, 554] on button "Convert to Deal" at bounding box center [992, 555] width 141 height 37
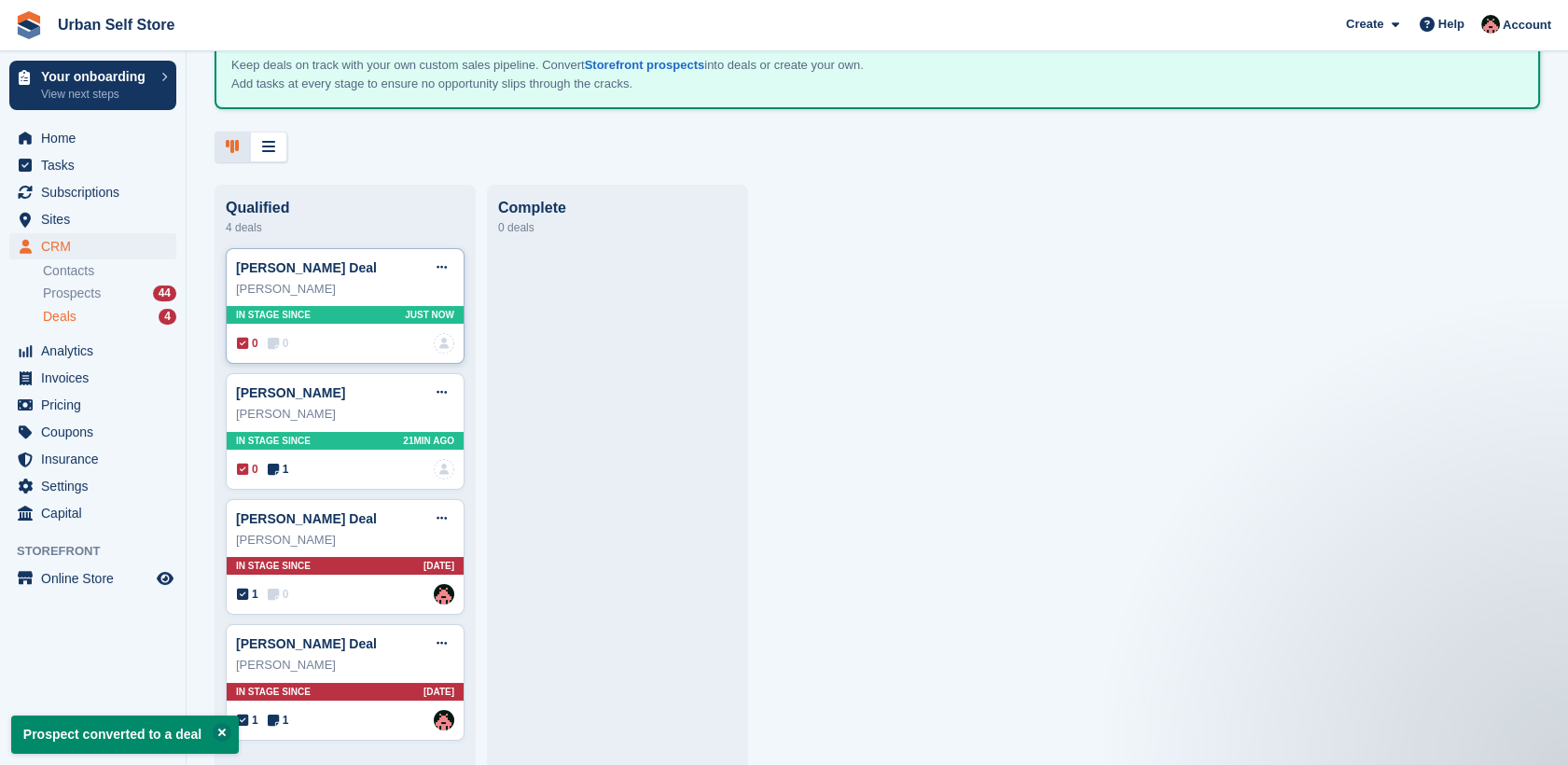
click at [374, 280] on div "Andrew Singleton" at bounding box center [344, 288] width 218 height 18
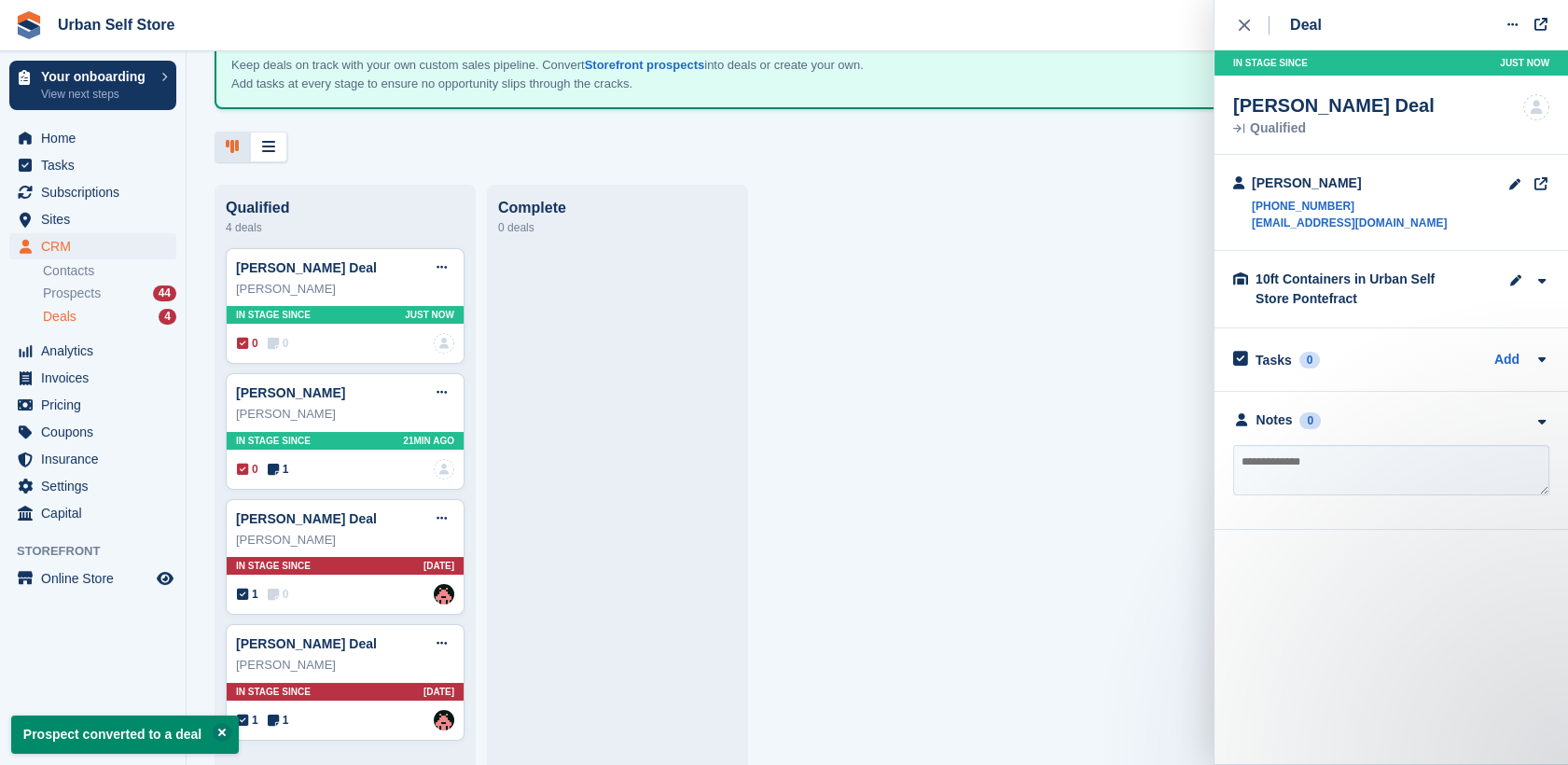
click at [1451, 458] on textarea at bounding box center [1391, 470] width 316 height 50
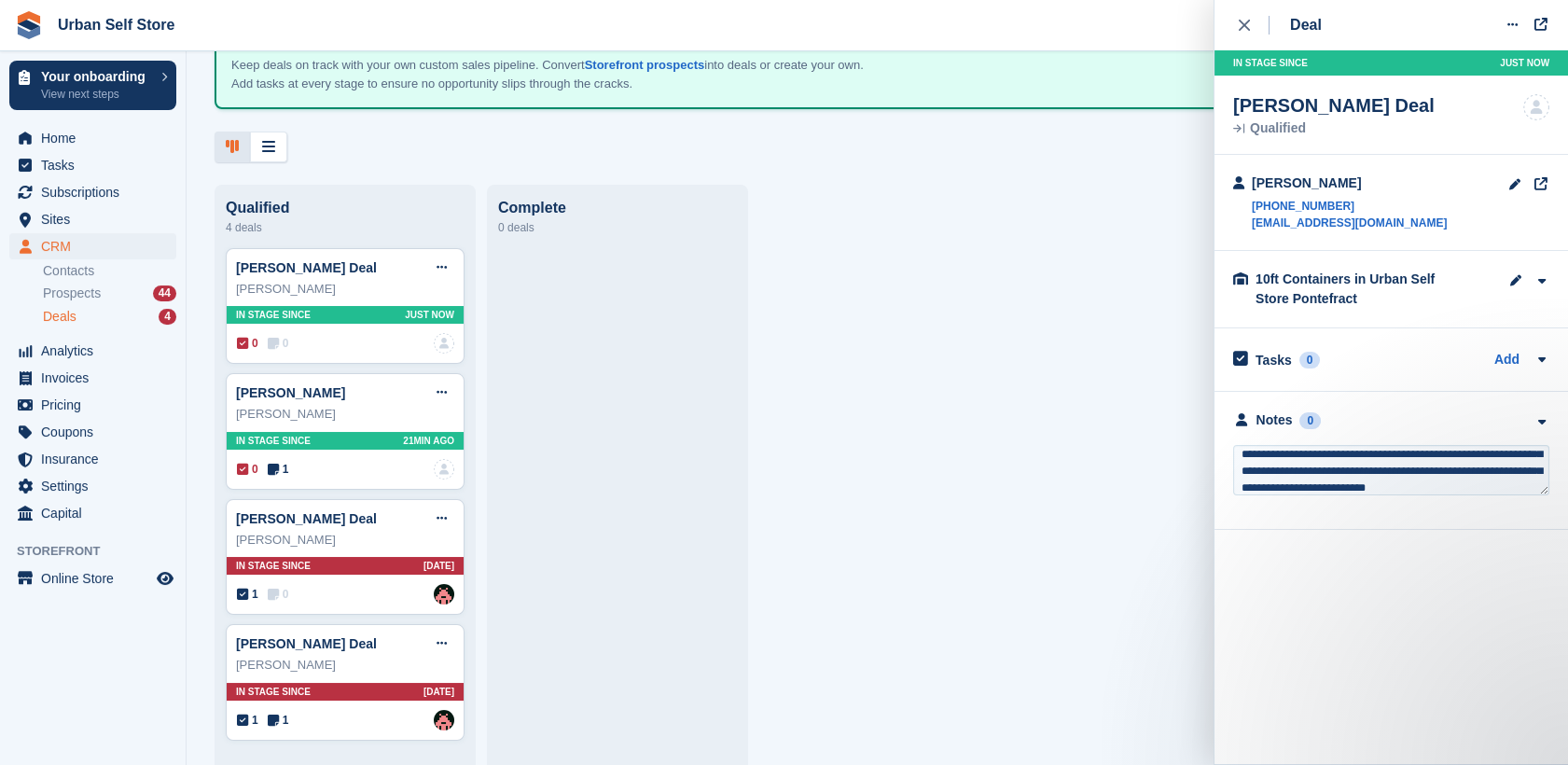
scroll to position [42, 0]
drag, startPoint x: 1463, startPoint y: 485, endPoint x: 1232, endPoint y: 444, distance: 234.6
click at [1233, 445] on div "**********" at bounding box center [1391, 470] width 316 height 50
drag, startPoint x: 1478, startPoint y: 452, endPoint x: 1462, endPoint y: 492, distance: 43.1
click at [1462, 492] on textarea "**********" at bounding box center [1391, 470] width 316 height 50
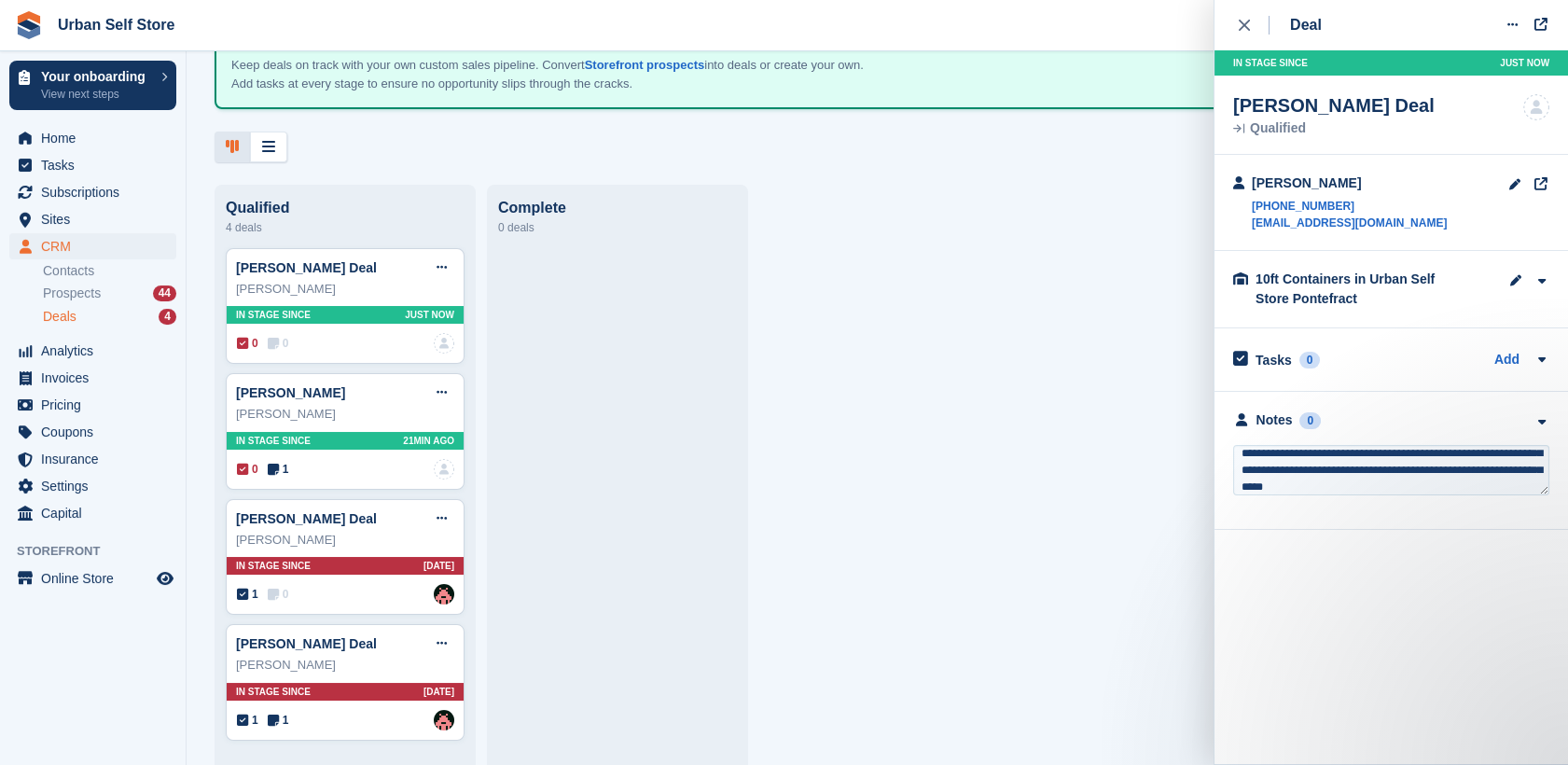
click at [1412, 467] on textarea "**********" at bounding box center [1391, 470] width 316 height 50
click at [1478, 452] on textarea "**********" at bounding box center [1391, 470] width 316 height 50
type textarea "**********"
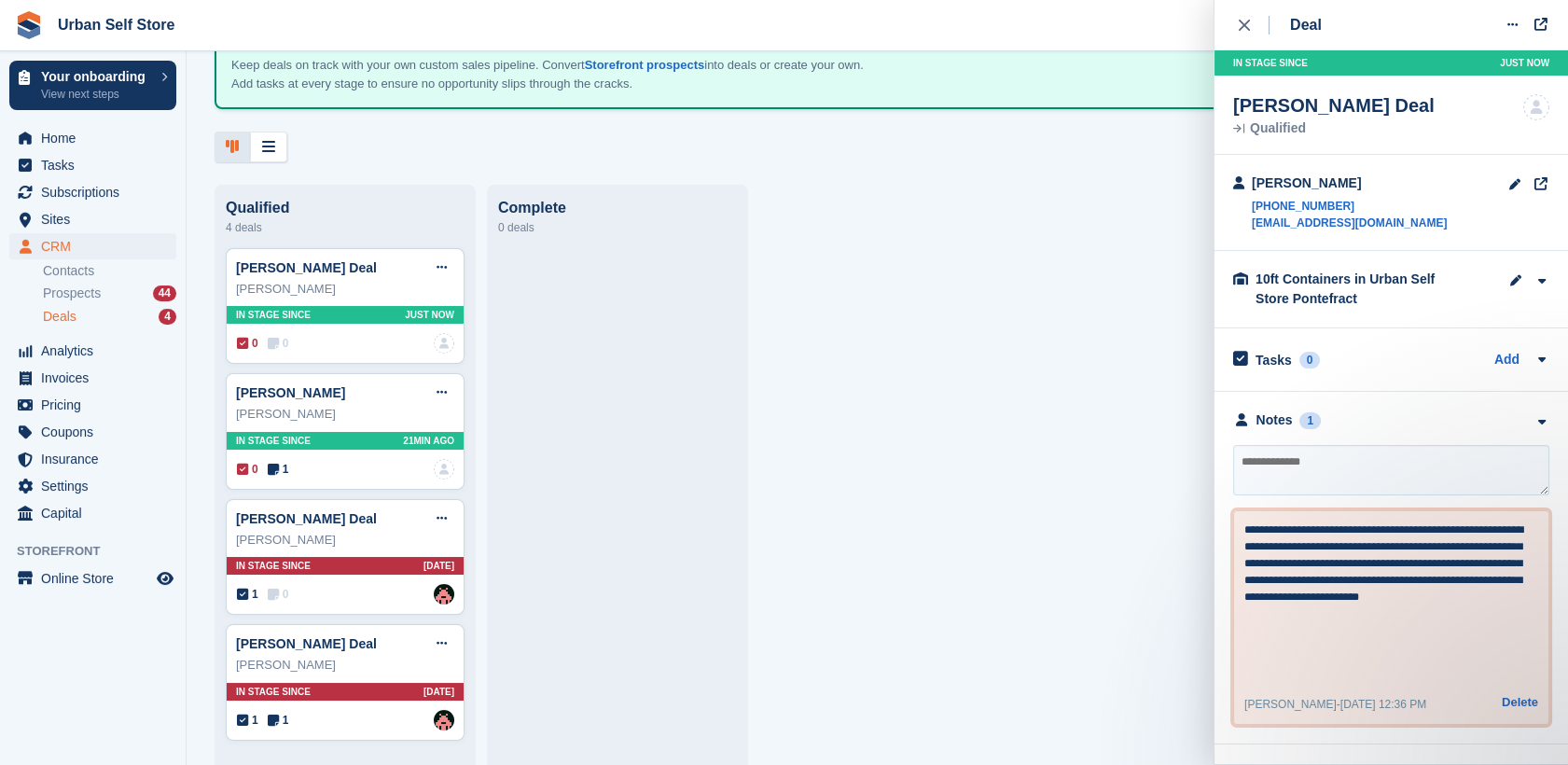
drag, startPoint x: 1461, startPoint y: 600, endPoint x: 1203, endPoint y: 528, distance: 267.9
click at [1203, 528] on body "Urban Self Store Create Subscription Invoice Contact Deal Discount Page Help Ch…" at bounding box center [784, 382] width 1568 height 765
click at [63, 246] on span "CRM" at bounding box center [97, 246] width 112 height 26
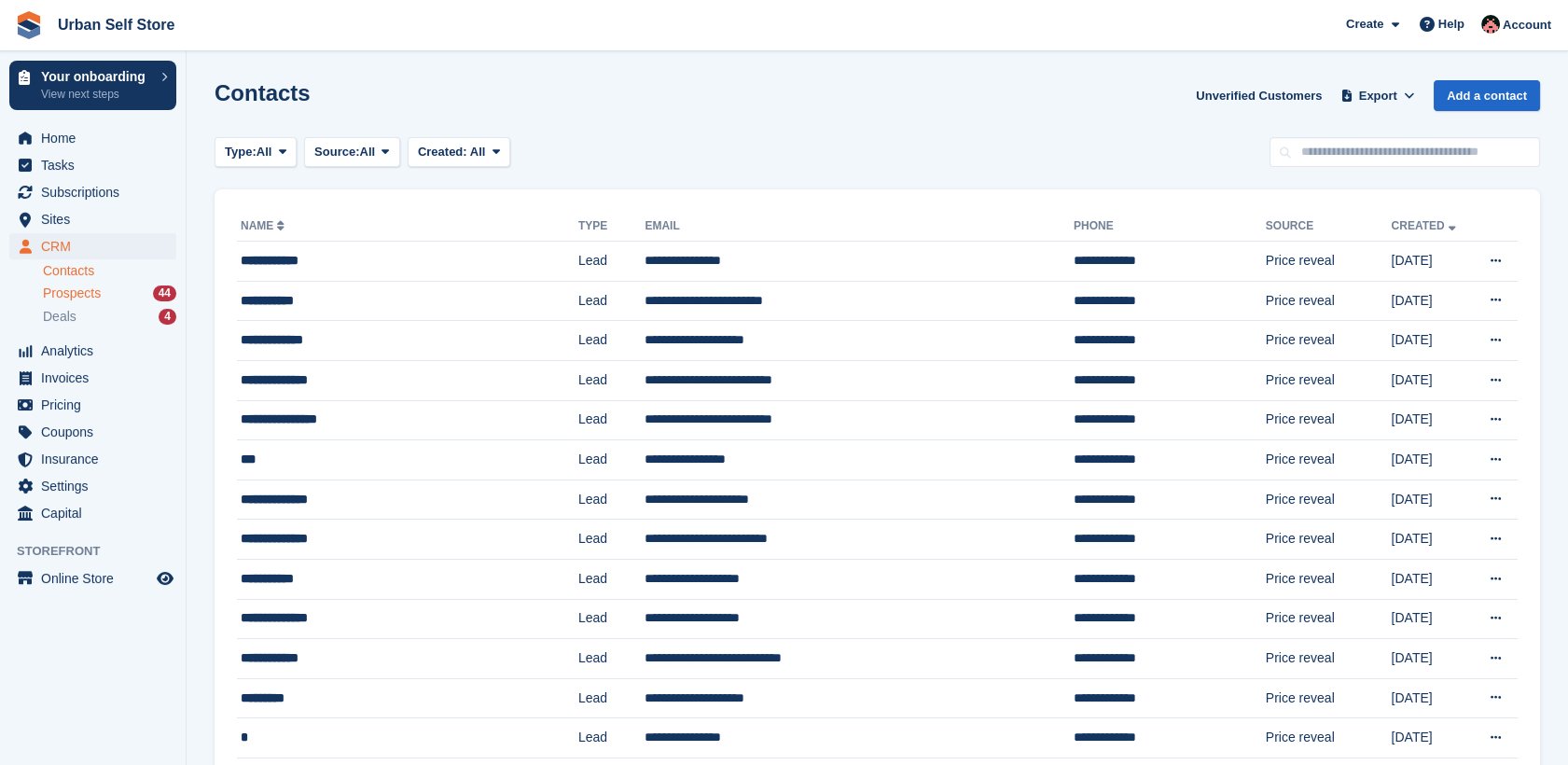
click at [73, 290] on span "Prospects" at bounding box center [72, 293] width 58 height 17
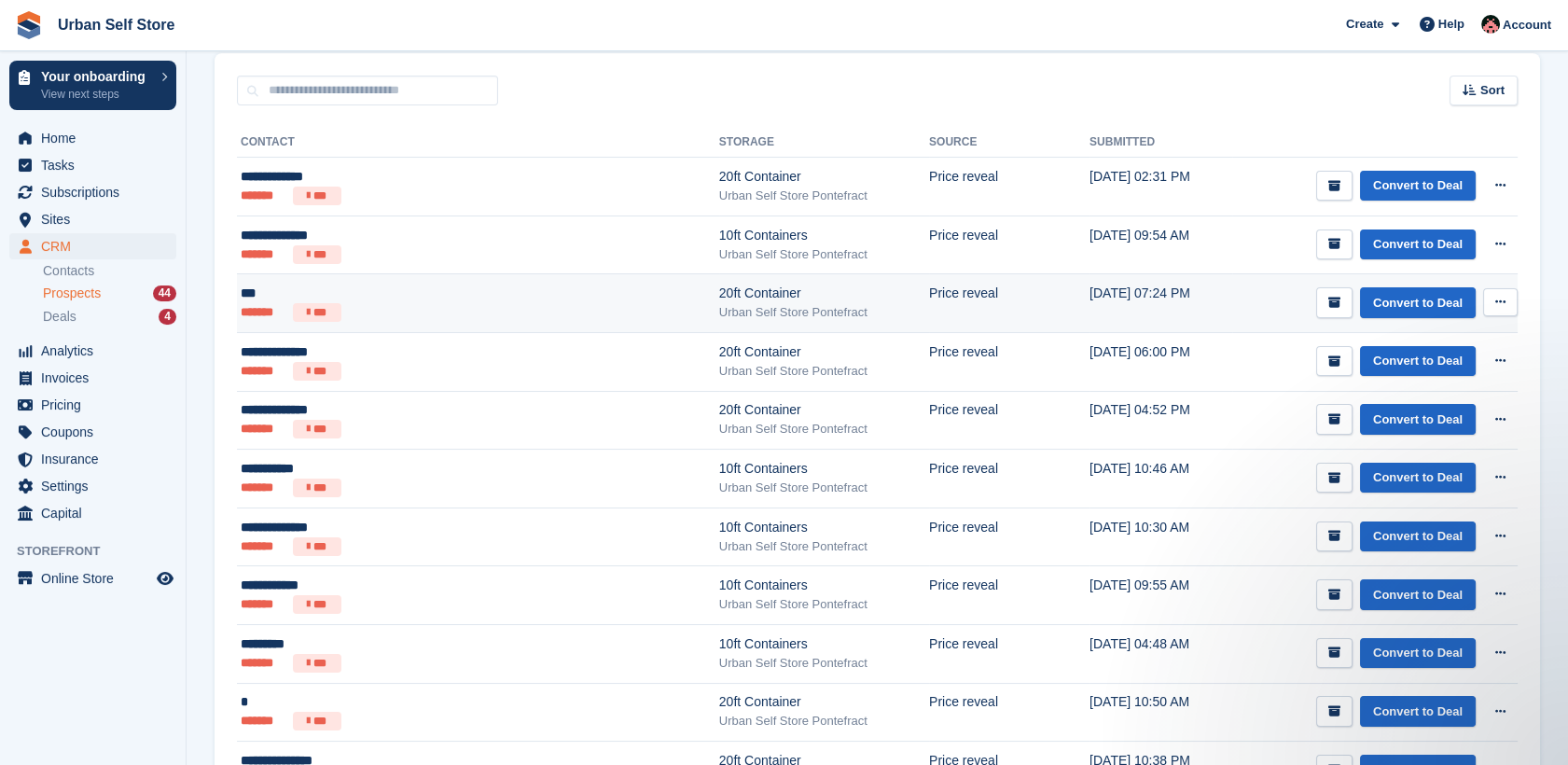
click at [479, 309] on ul "******* ***" at bounding box center [409, 311] width 336 height 18
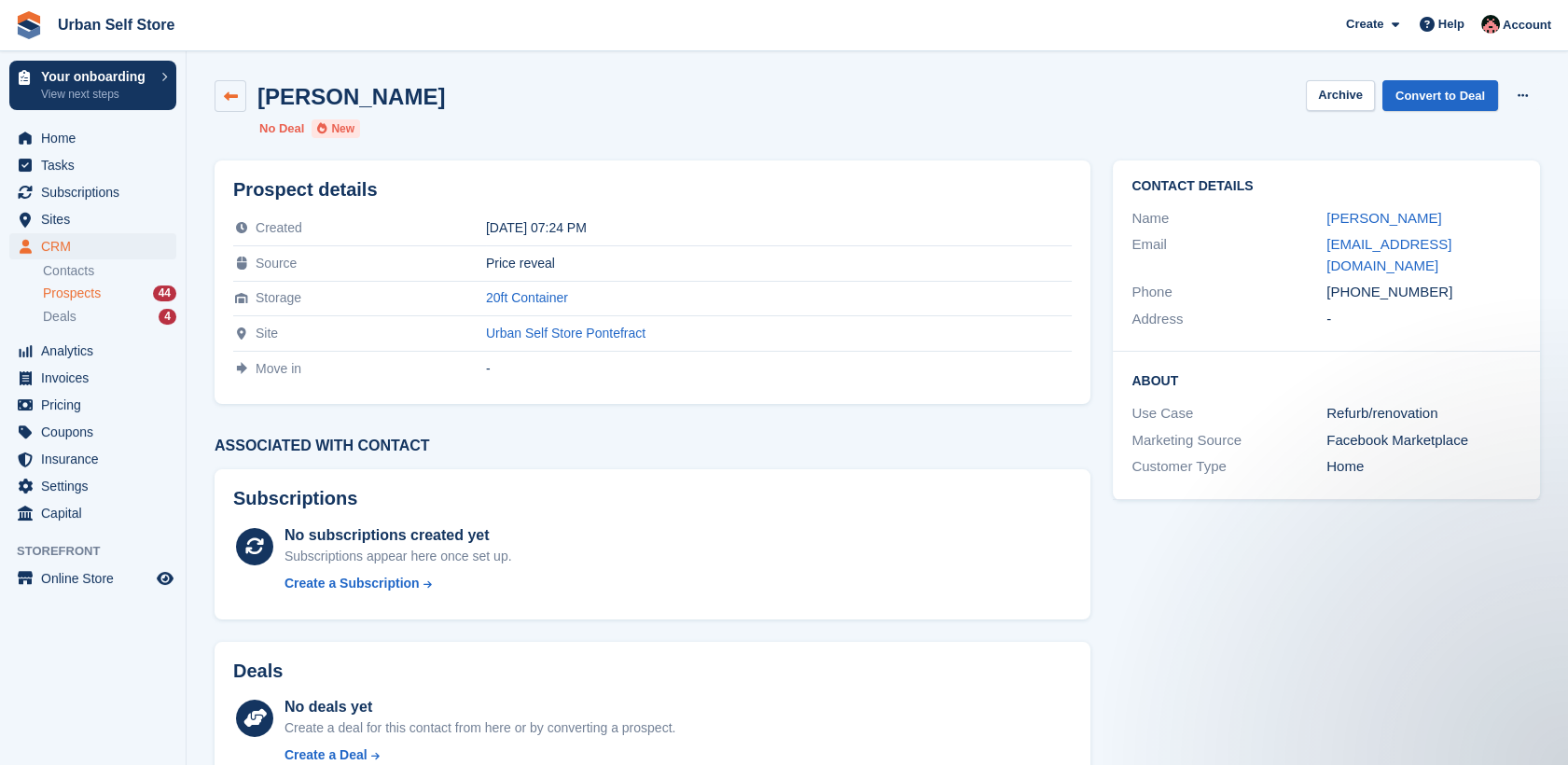
click at [230, 90] on icon at bounding box center [231, 96] width 14 height 14
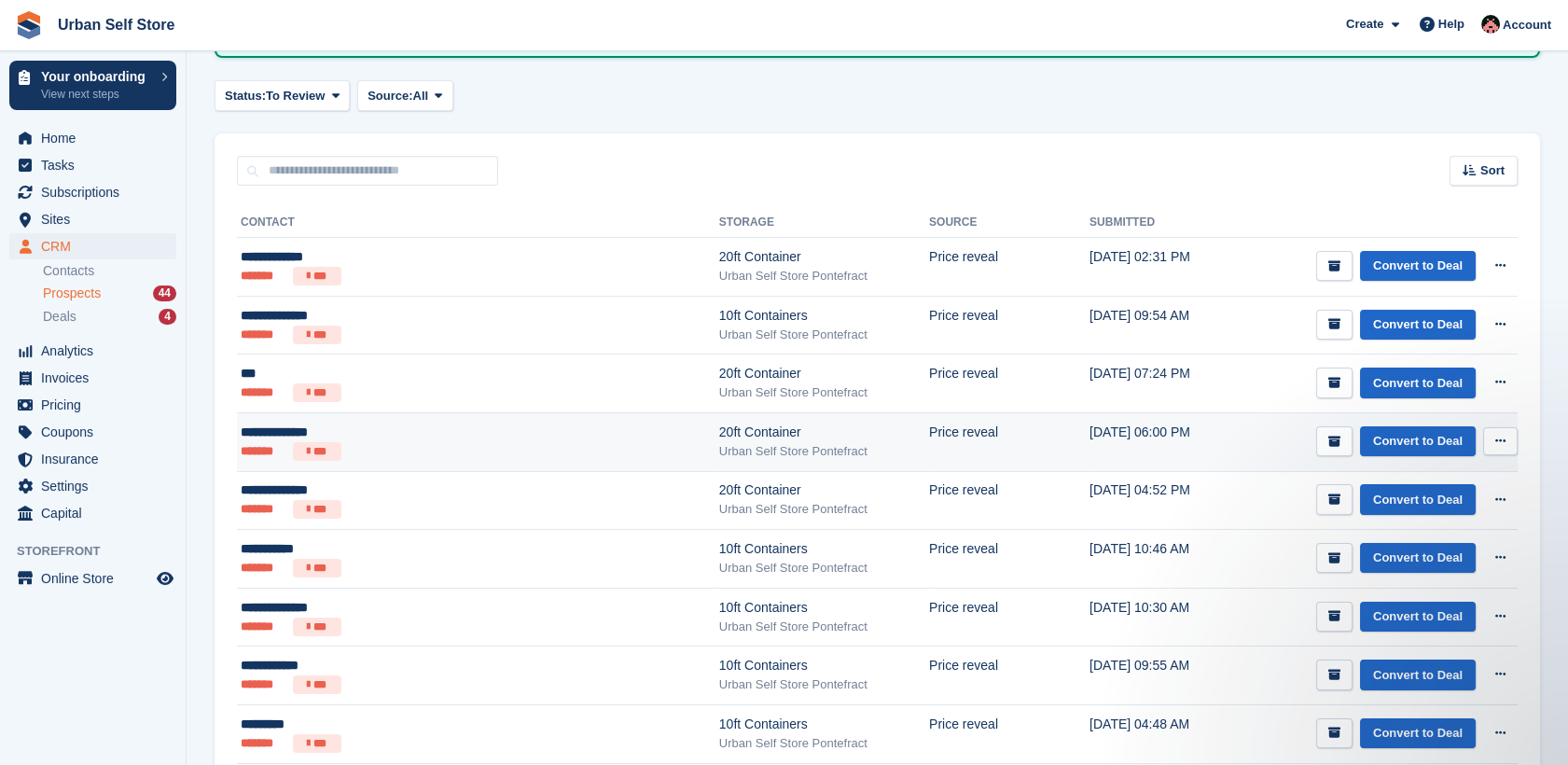
click at [512, 447] on ul "******* ***" at bounding box center [409, 451] width 336 height 18
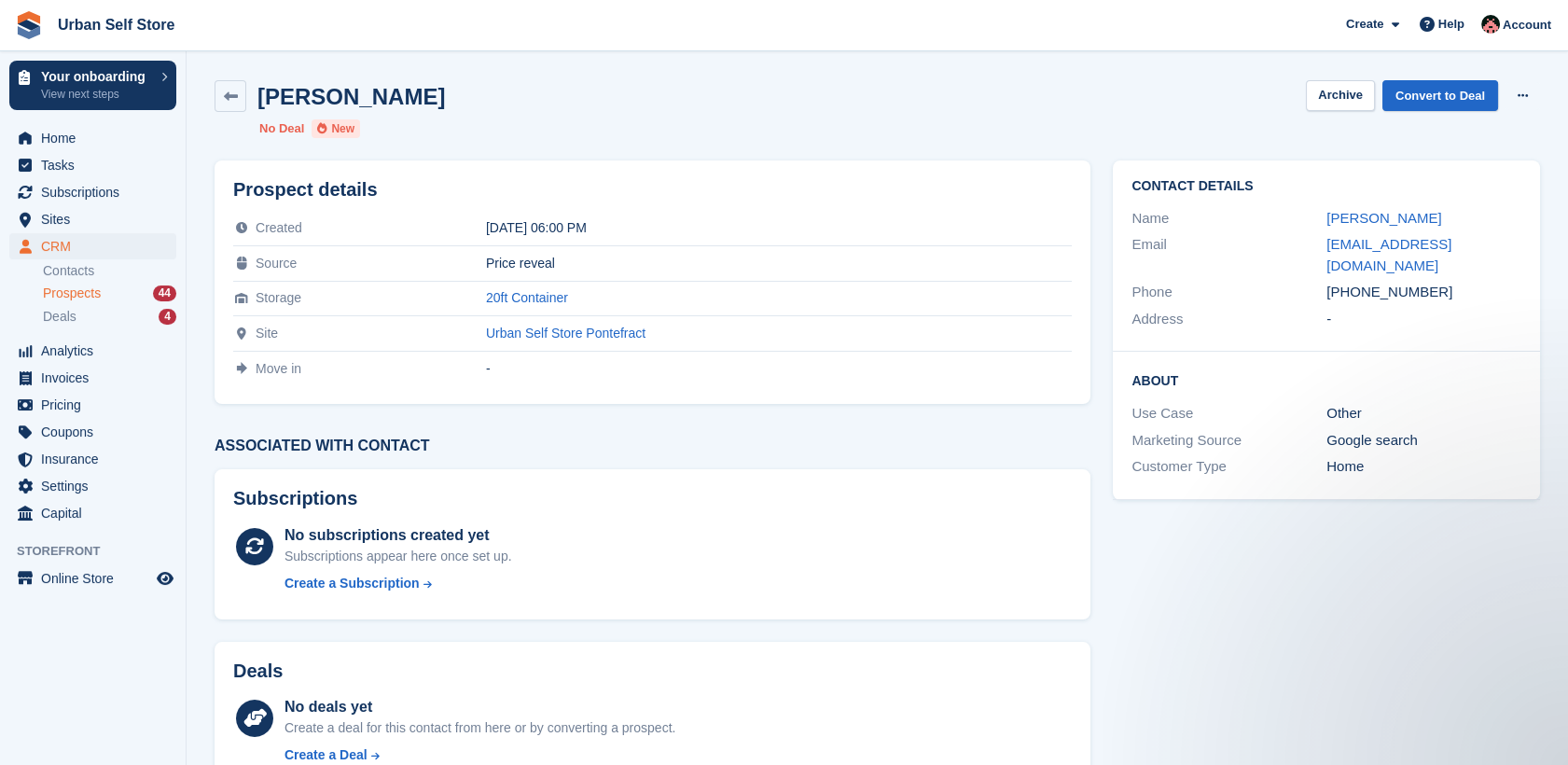
drag, startPoint x: 1425, startPoint y: 272, endPoint x: 1351, endPoint y: 271, distance: 74.0
click at [1351, 282] on div "+447549327406" at bounding box center [1424, 292] width 195 height 21
copy div "7549327406"
click at [230, 89] on icon at bounding box center [231, 96] width 14 height 14
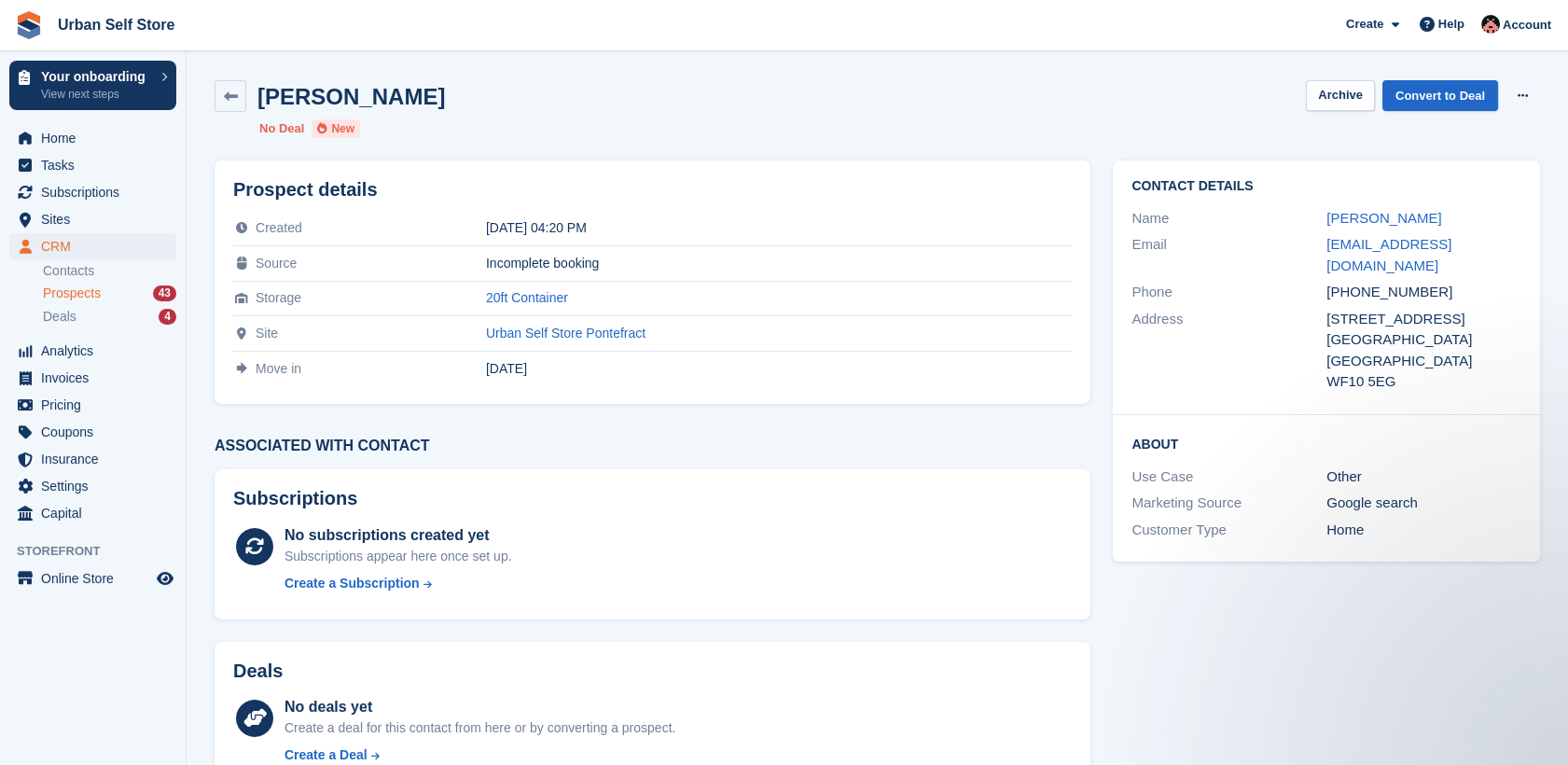
click at [1427, 282] on div "+447881550202" at bounding box center [1424, 292] width 195 height 21
drag, startPoint x: 1427, startPoint y: 270, endPoint x: 1351, endPoint y: 276, distance: 76.2
click at [1351, 282] on div "+447881550202" at bounding box center [1424, 292] width 195 height 21
copy div "7881550202"
click at [238, 95] on link at bounding box center [230, 95] width 32 height 32
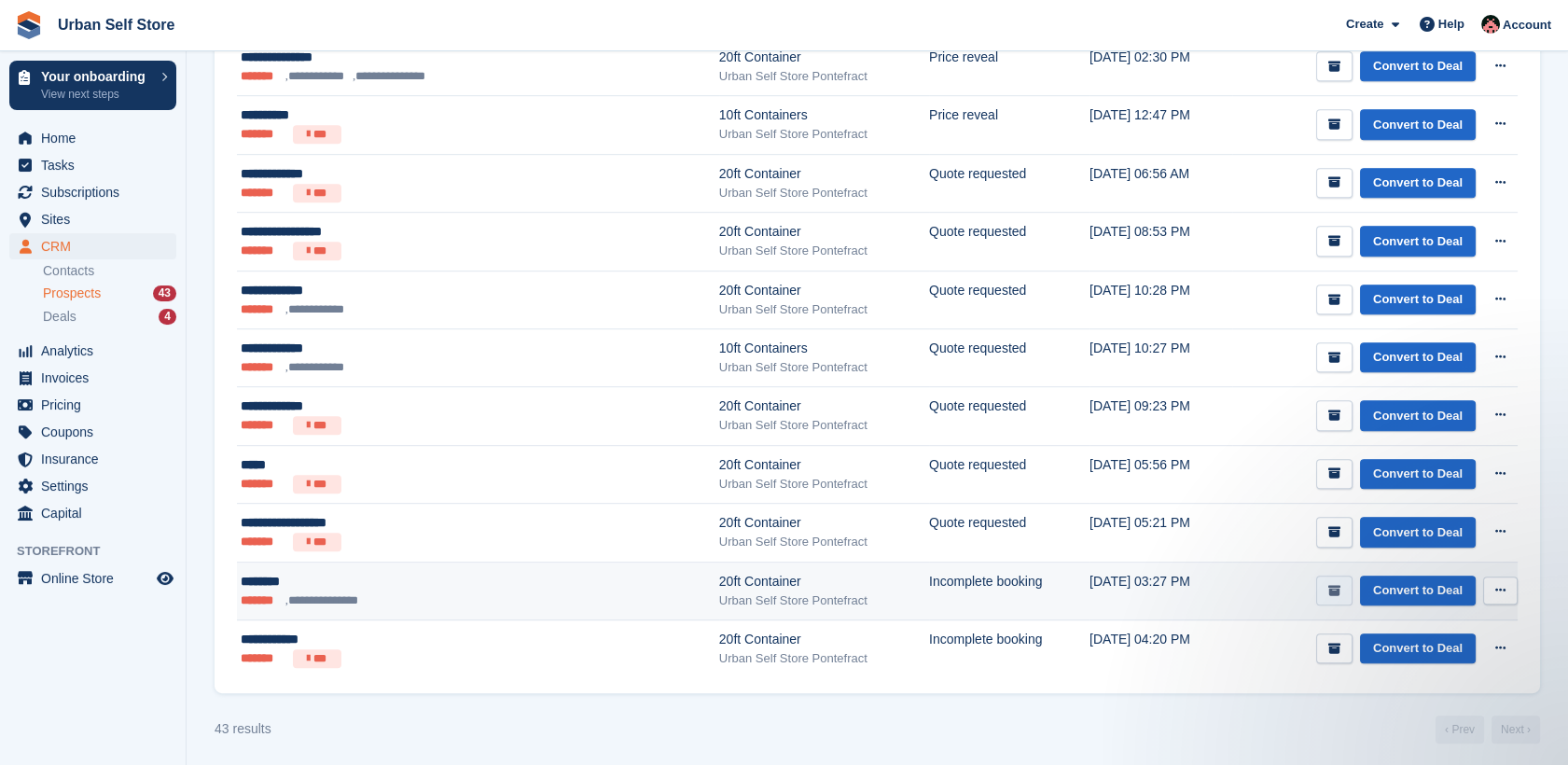
click at [1328, 583] on button "submit" at bounding box center [1334, 591] width 37 height 31
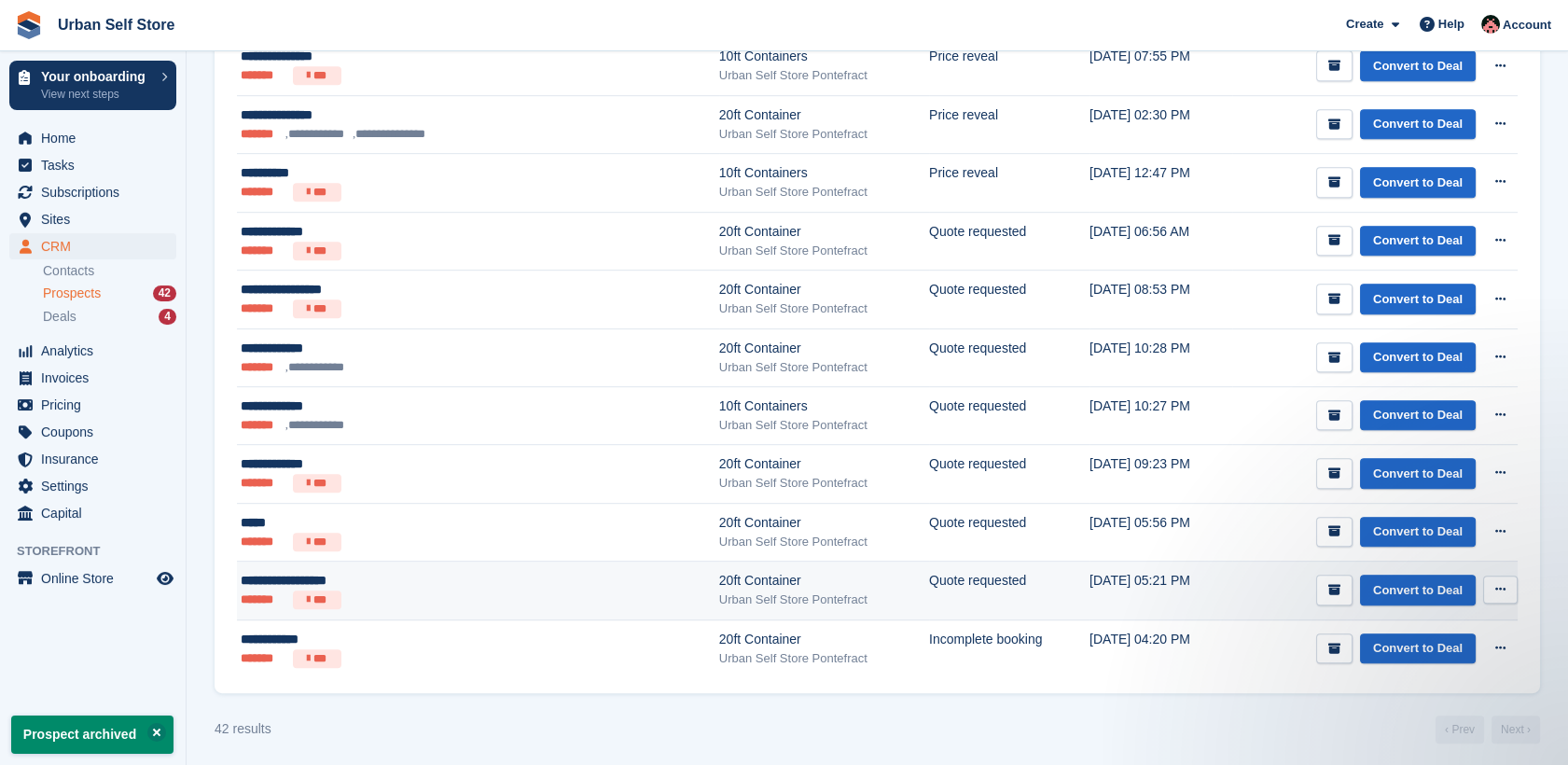
click at [481, 580] on div "**********" at bounding box center [409, 580] width 336 height 19
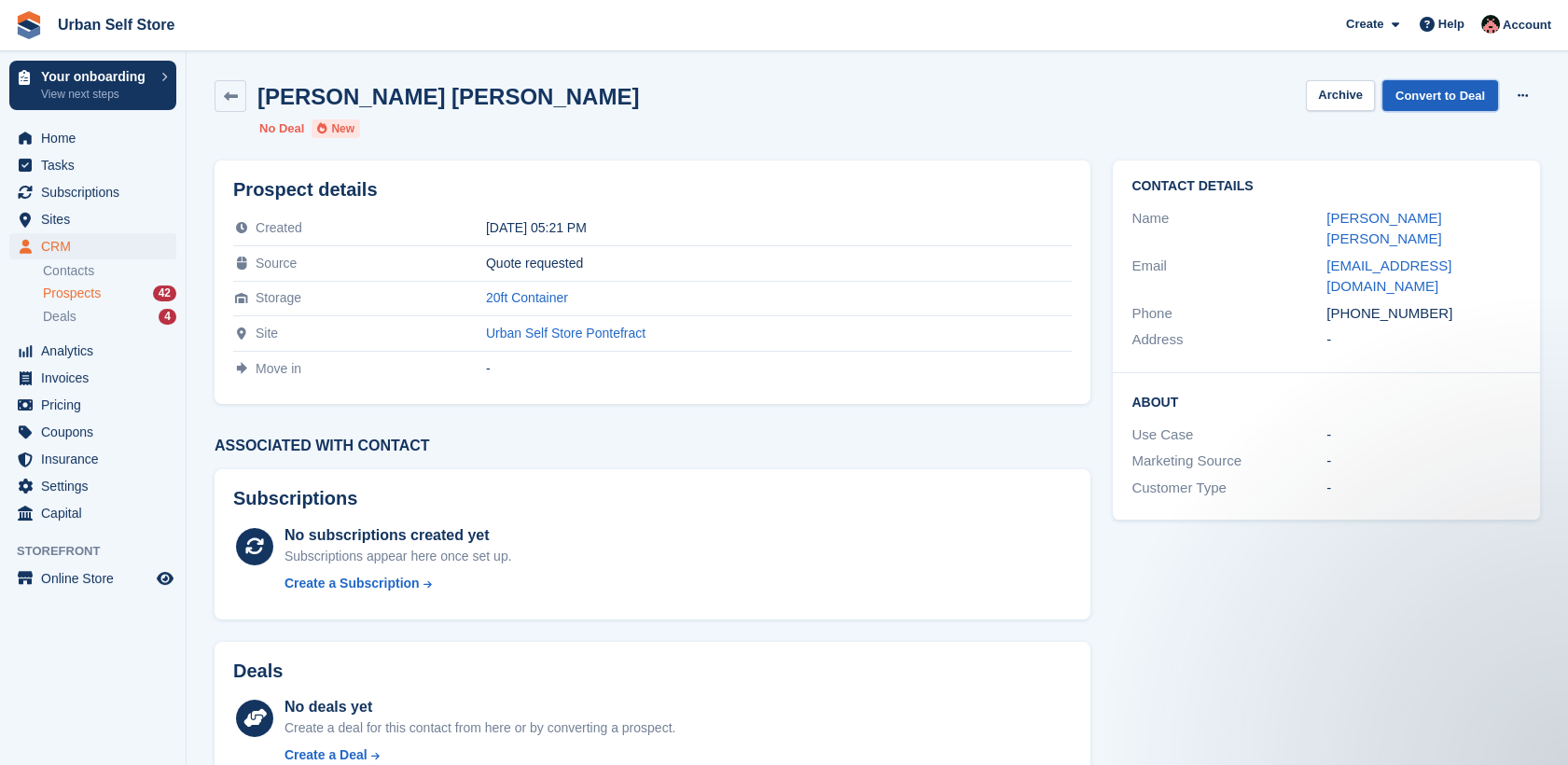
click at [1434, 90] on link "Convert to Deal" at bounding box center [1440, 95] width 115 height 31
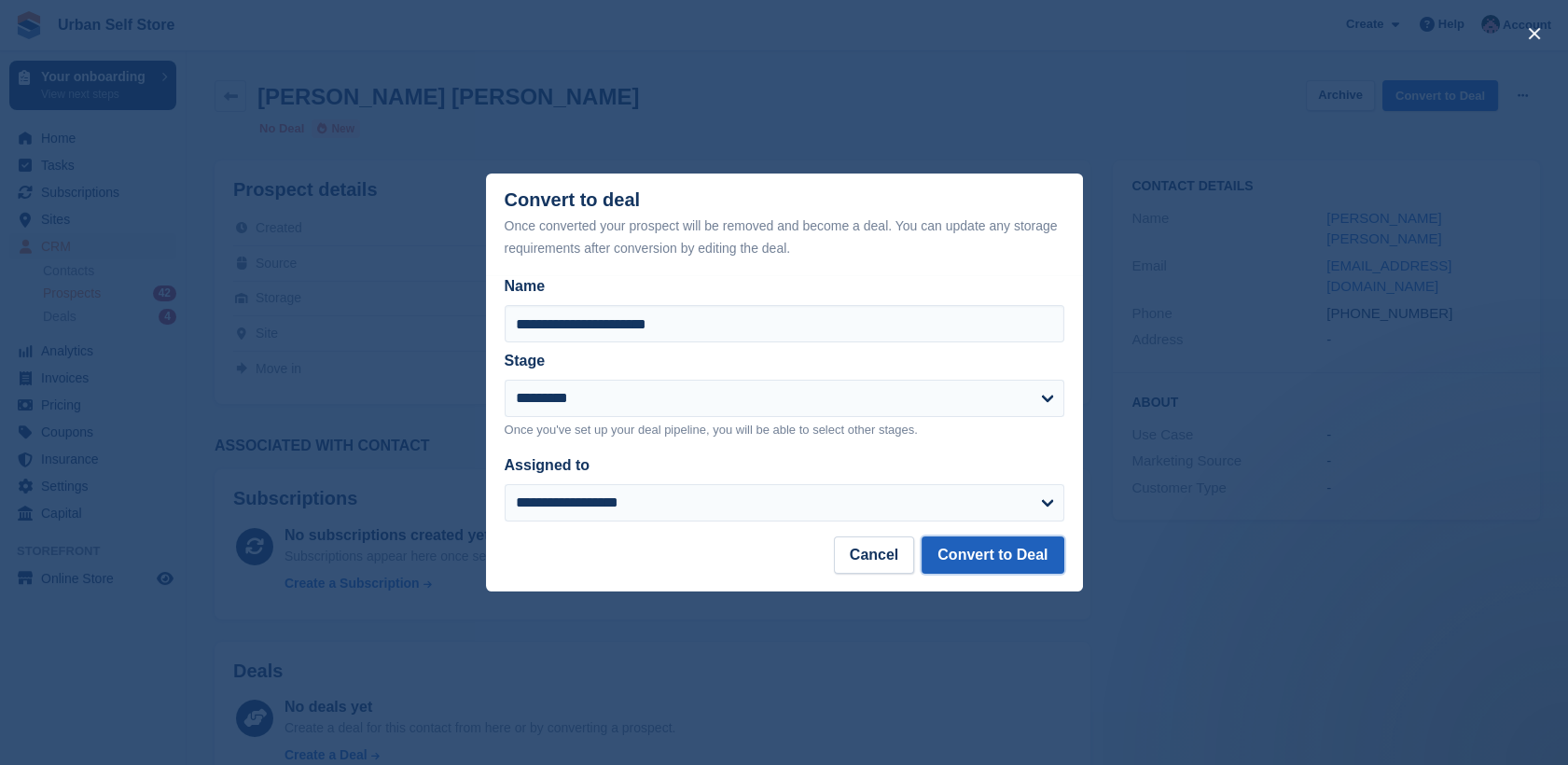
click at [1048, 562] on button "Convert to Deal" at bounding box center [992, 555] width 141 height 37
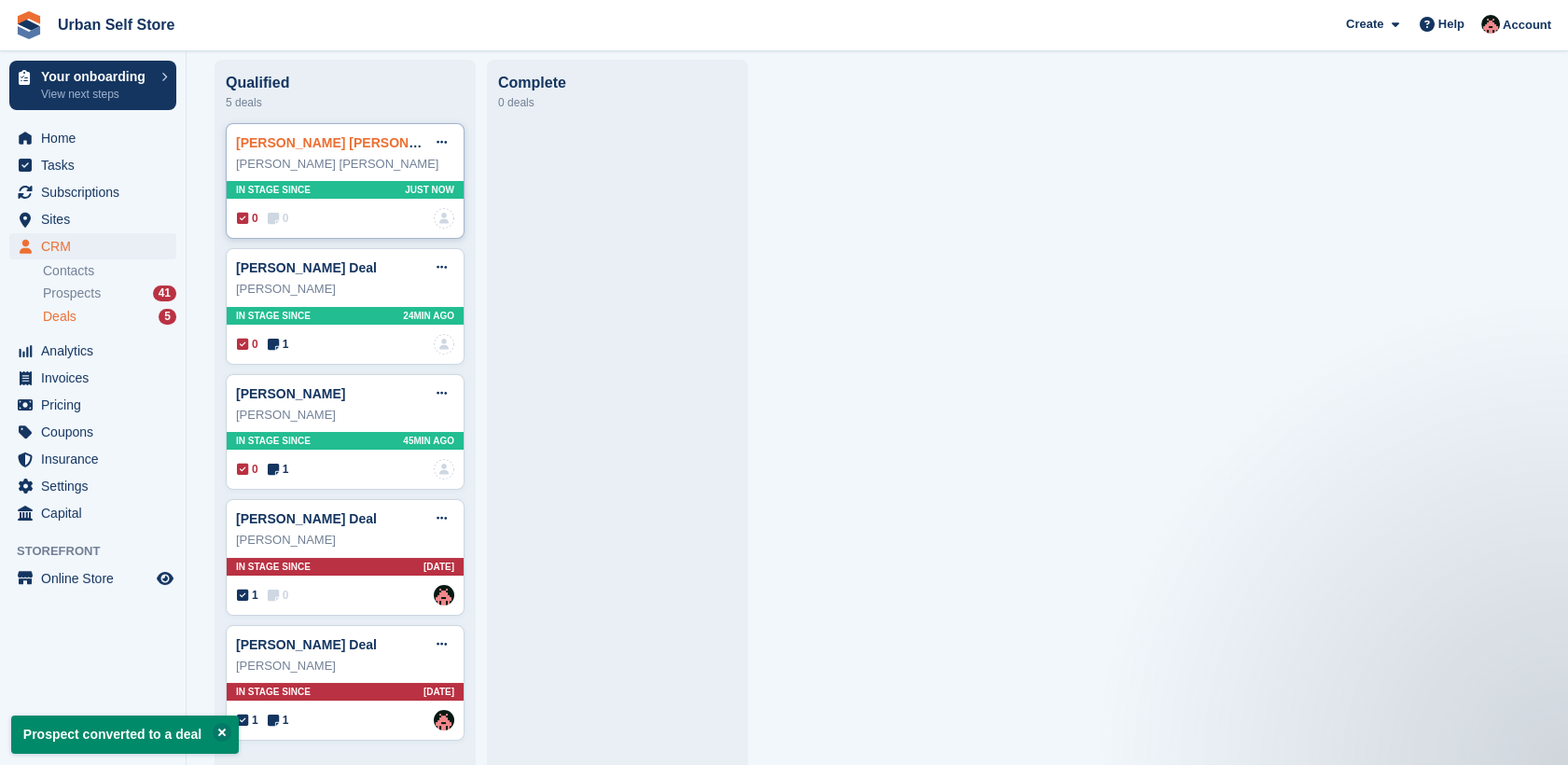
click at [377, 144] on link "Mrs. Gaynor Jordan Deal" at bounding box center [362, 143] width 254 height 15
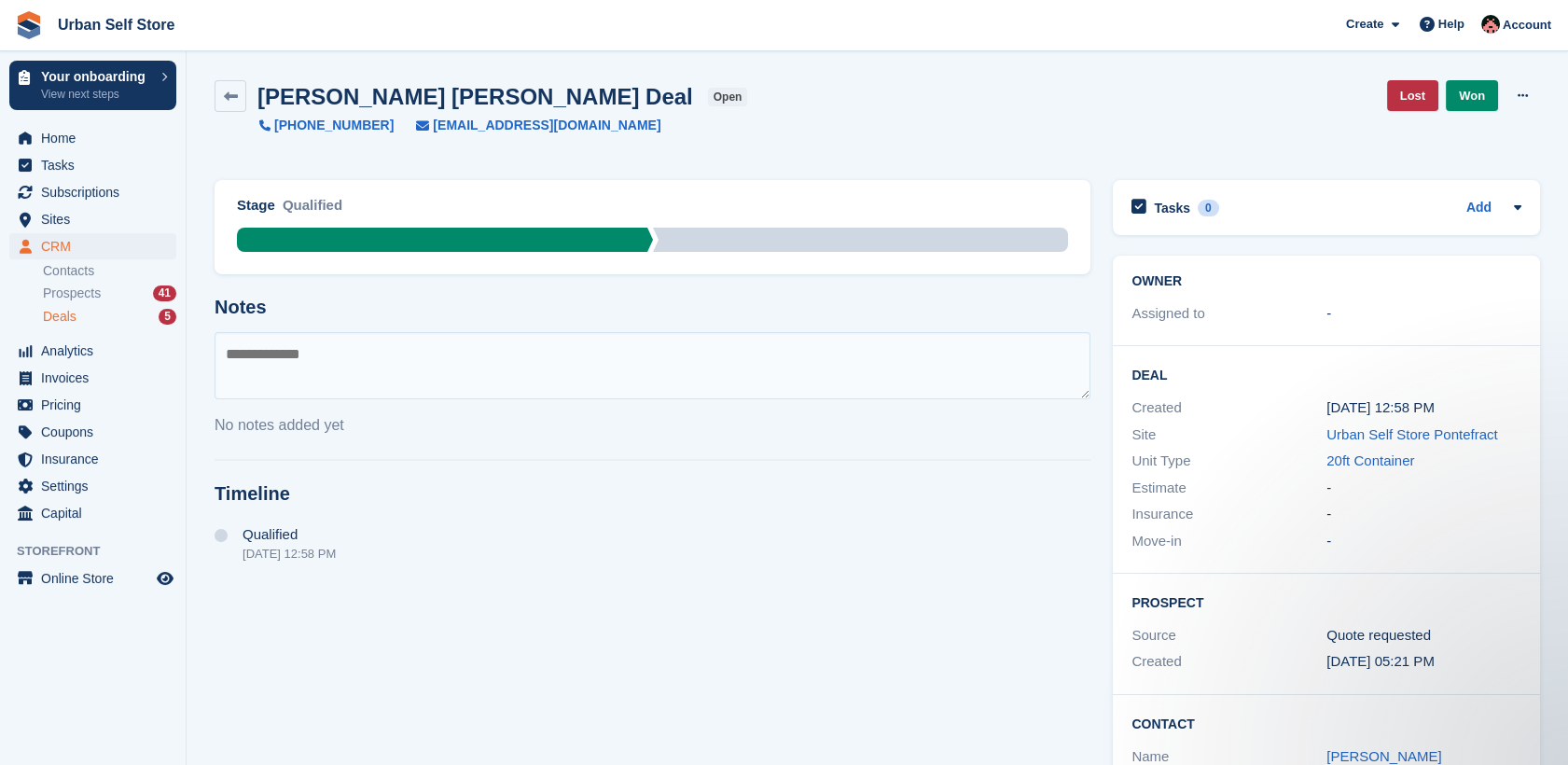
click at [706, 355] on textarea at bounding box center [652, 365] width 876 height 67
type textarea "**********"
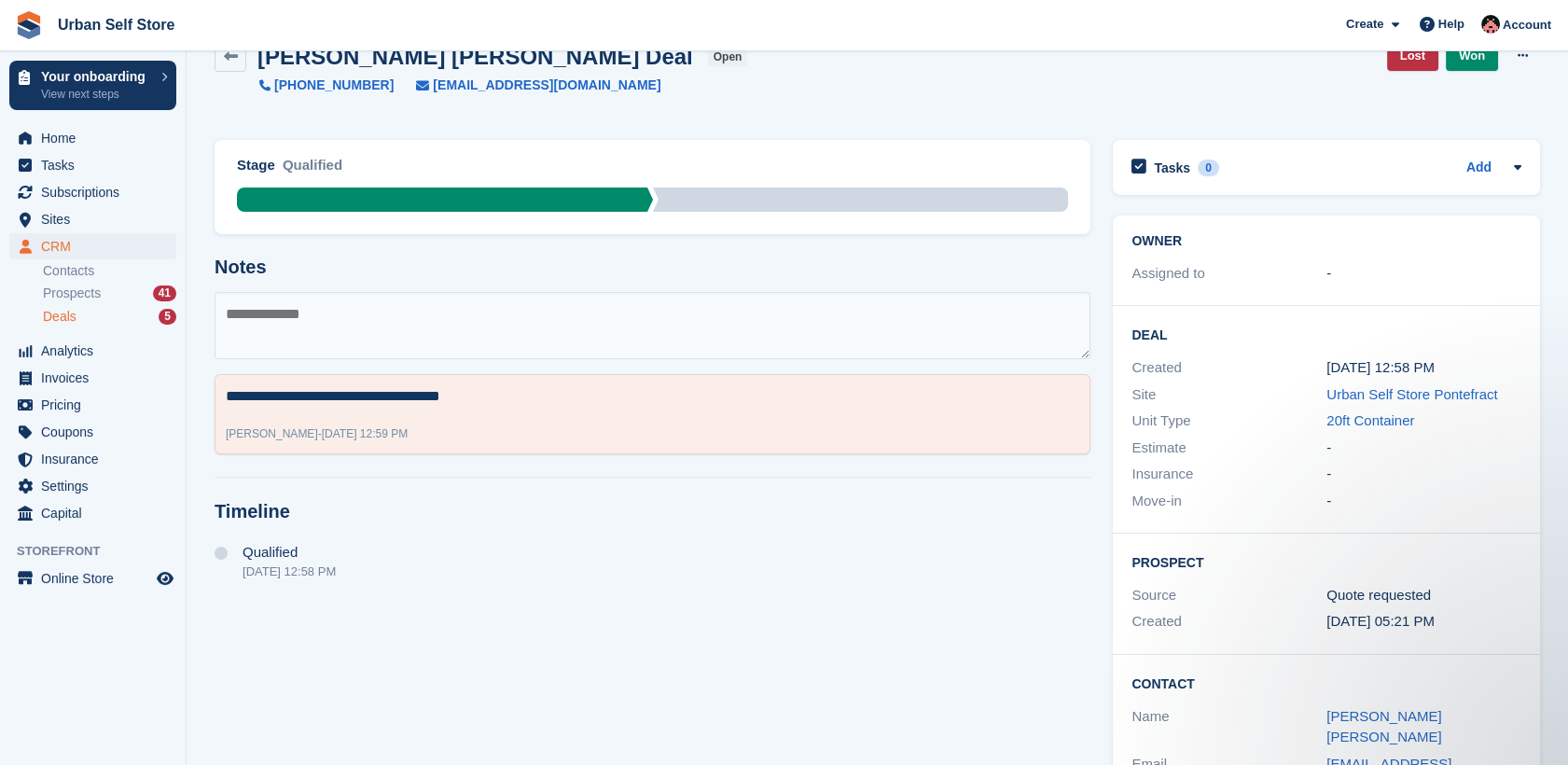
scroll to position [39, 0]
click at [1481, 163] on link "Add" at bounding box center [1479, 169] width 25 height 21
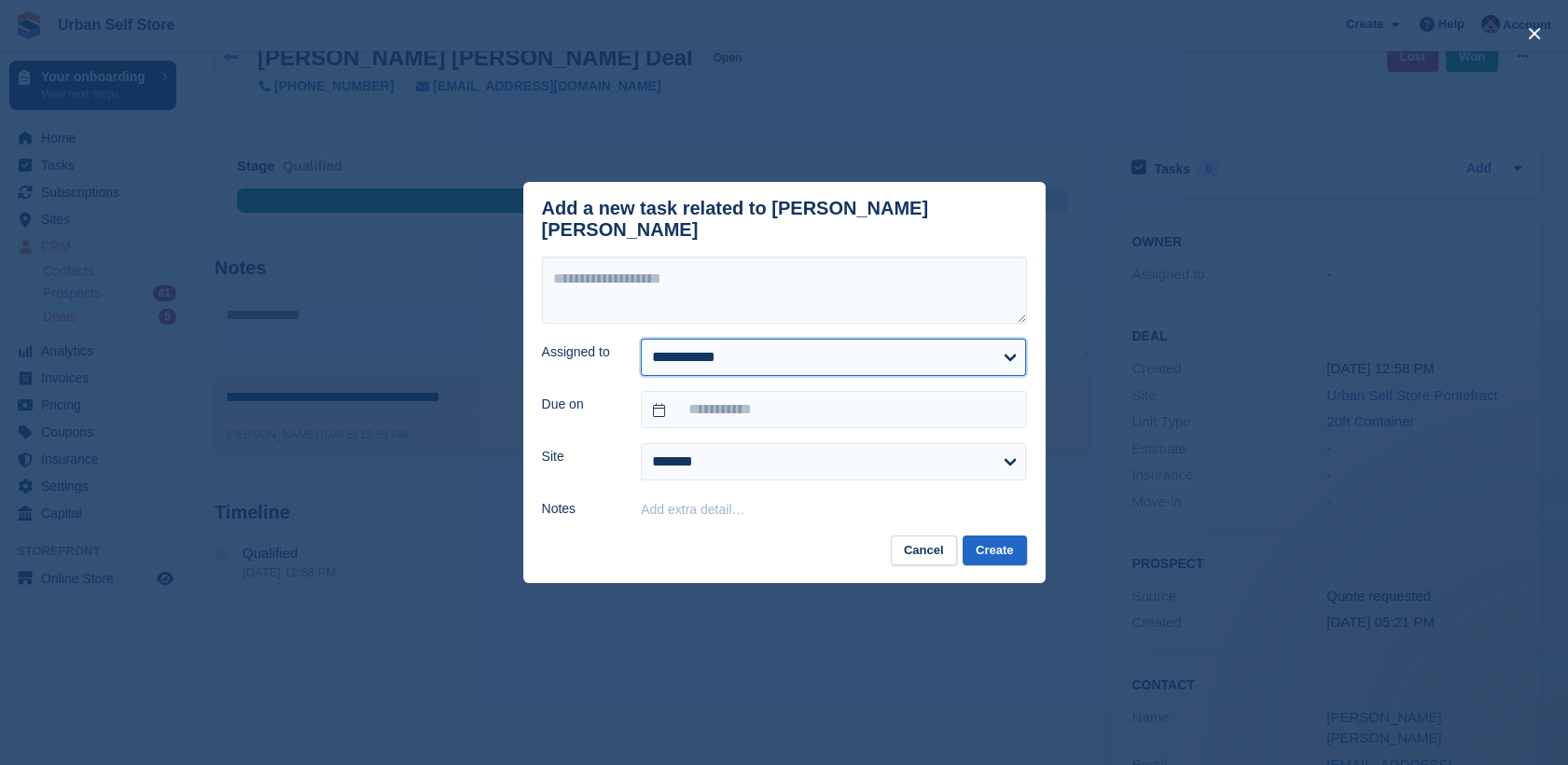
click at [774, 338] on select "**********" at bounding box center [833, 357] width 386 height 37
click at [640, 338] on select "**********" at bounding box center [833, 357] width 386 height 37
click at [697, 284] on textarea at bounding box center [784, 290] width 485 height 67
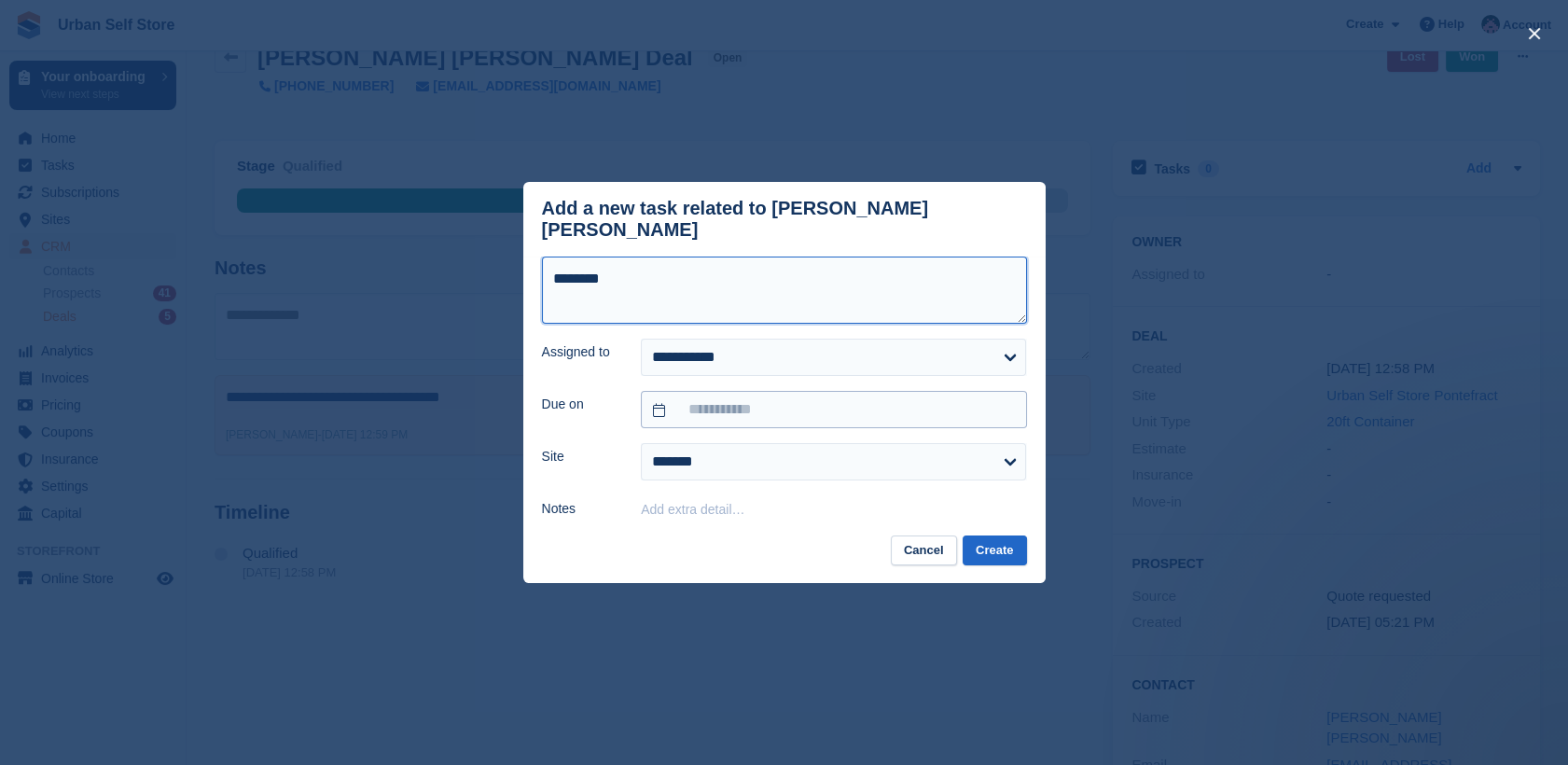
type textarea "********"
click at [709, 400] on input "text" at bounding box center [833, 408] width 386 height 37
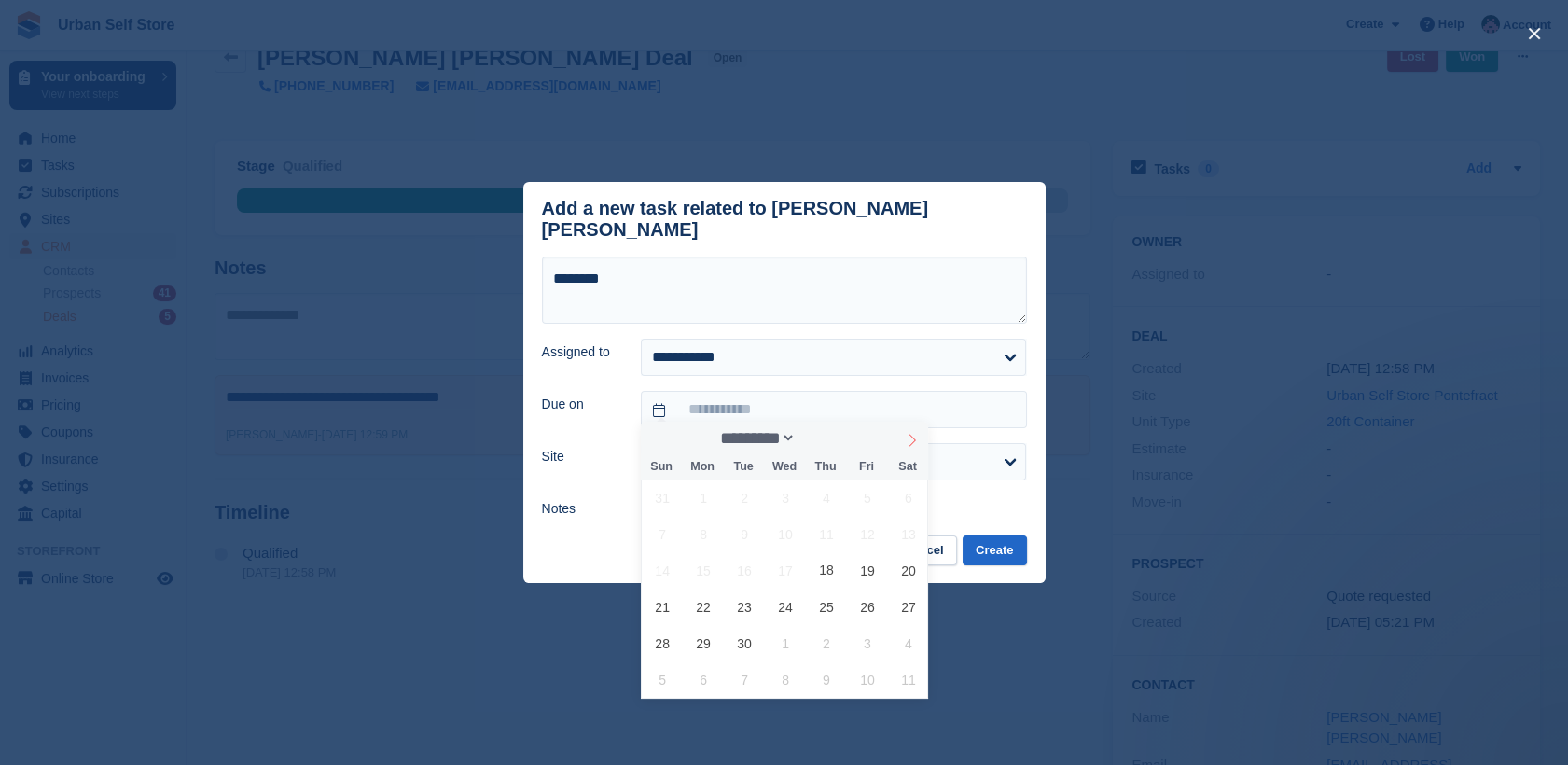
click at [906, 437] on icon at bounding box center [912, 440] width 13 height 13
select select "*"
click at [666, 612] on span "19" at bounding box center [662, 606] width 37 height 37
type input "**********"
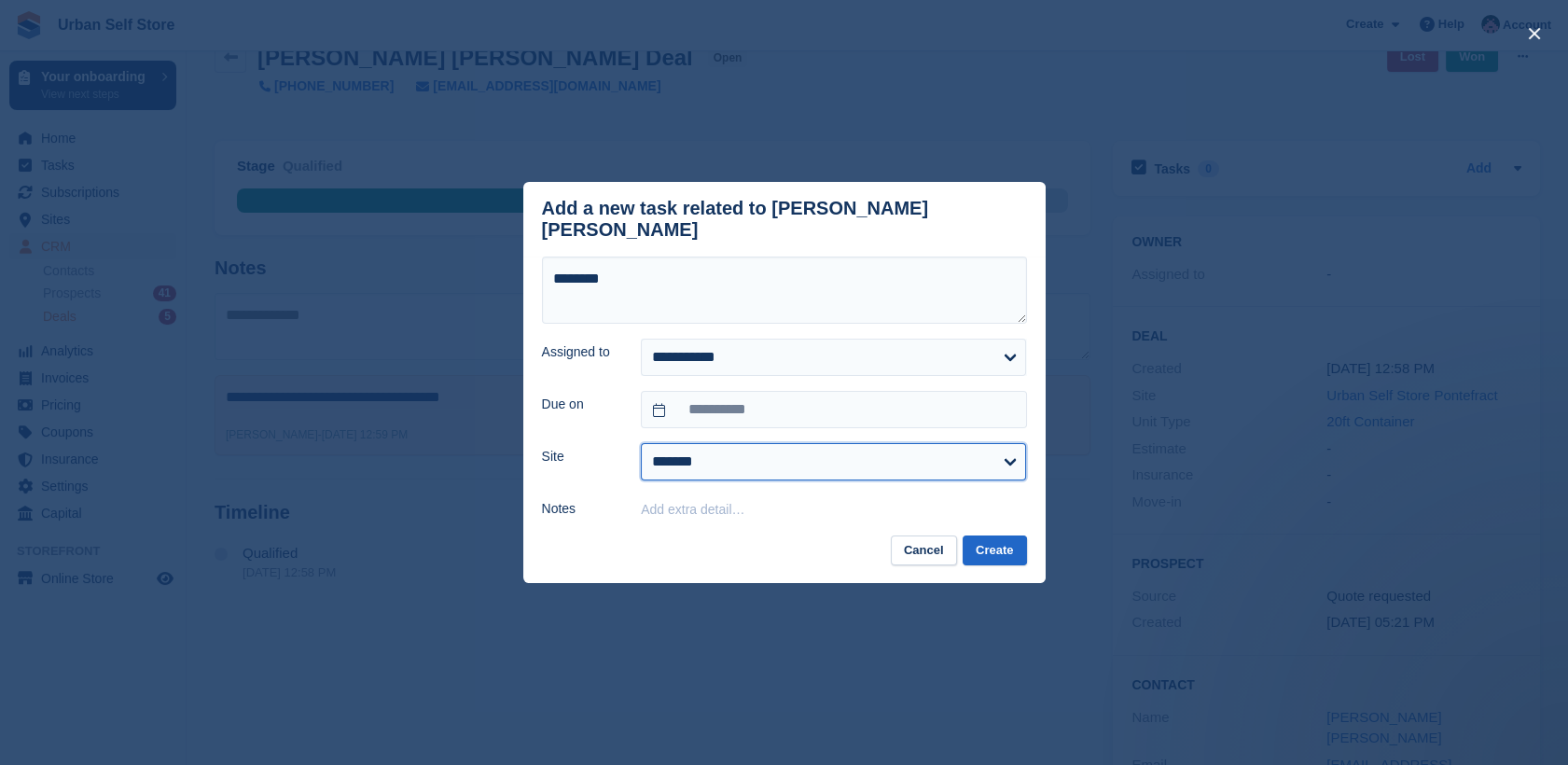
click at [973, 460] on select "**********" at bounding box center [833, 461] width 386 height 37
select select "****"
click at [640, 443] on select "**********" at bounding box center [833, 461] width 386 height 37
click at [992, 539] on button "Create" at bounding box center [994, 551] width 63 height 31
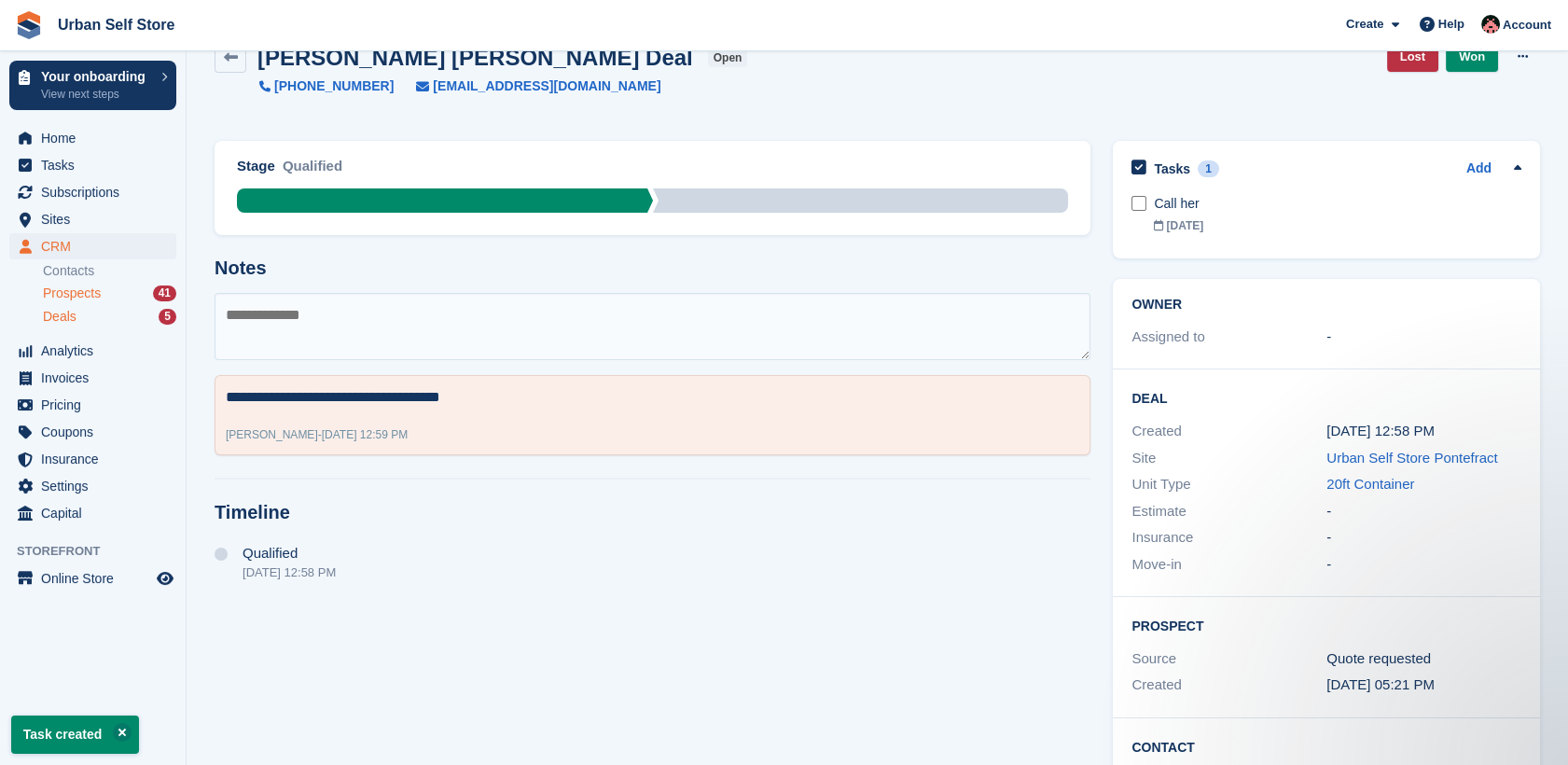
click at [91, 295] on span "Prospects" at bounding box center [72, 293] width 58 height 17
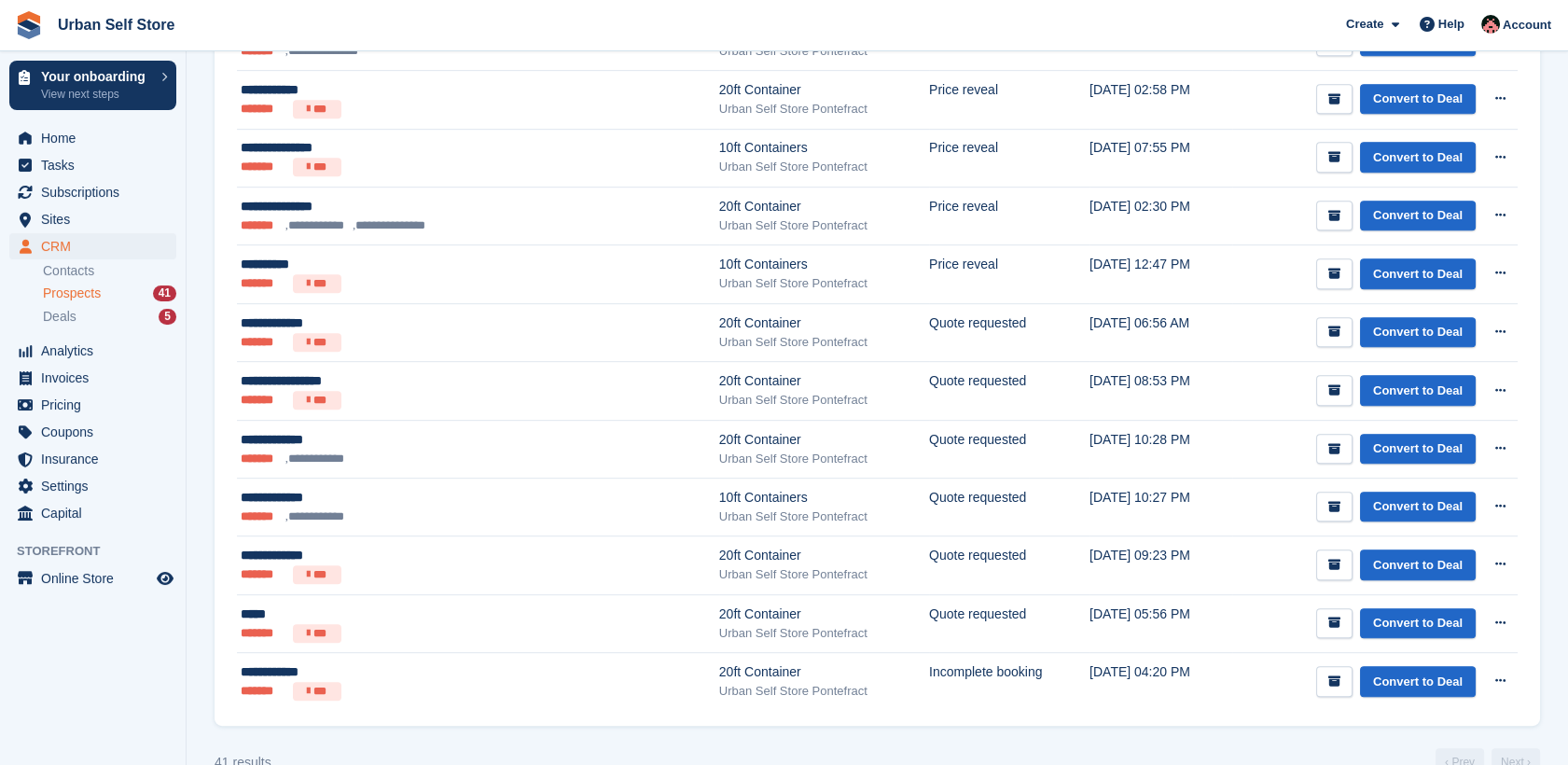
scroll to position [2130, 0]
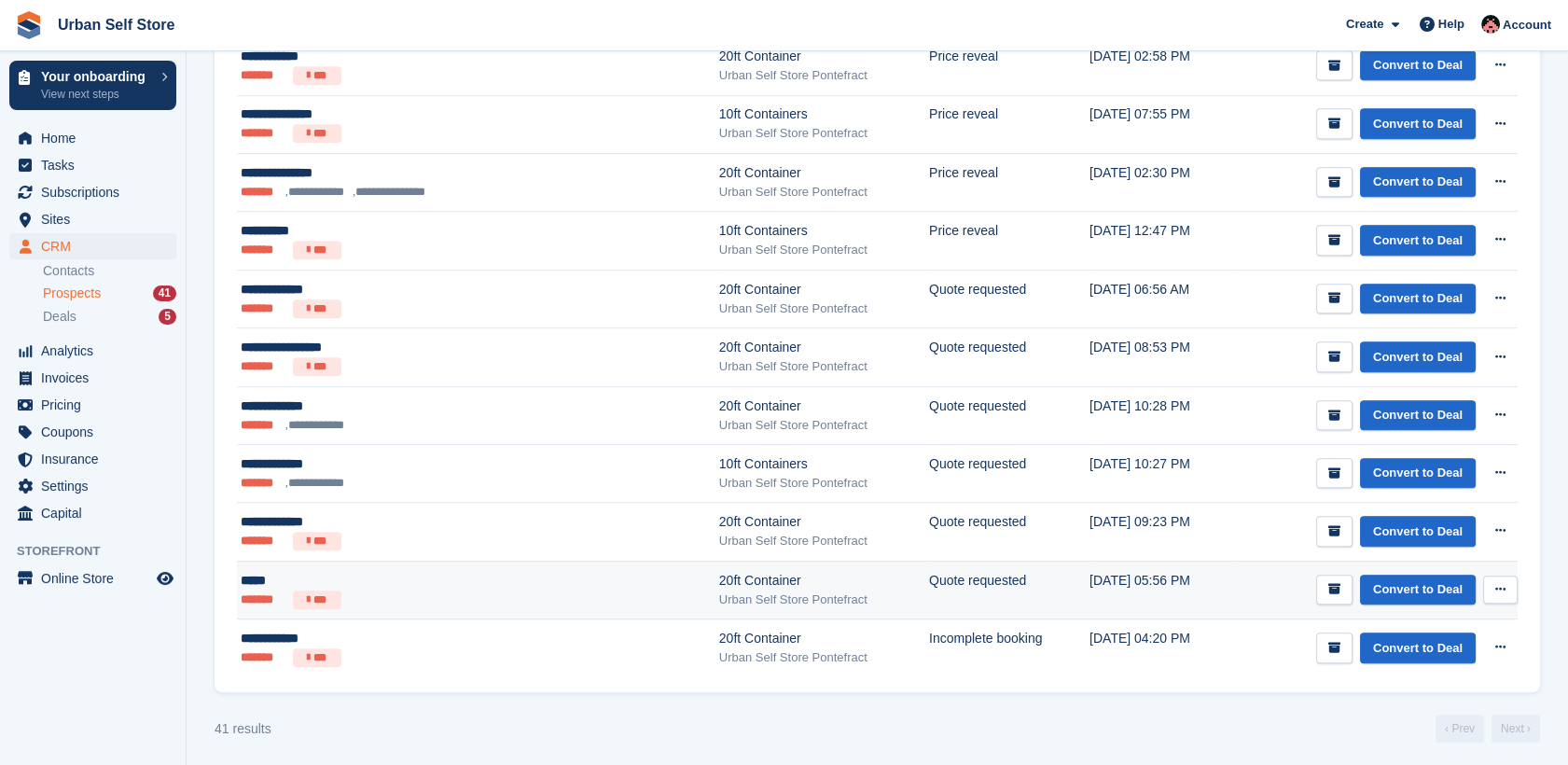
click at [504, 593] on ul "******* ***" at bounding box center [409, 599] width 336 height 18
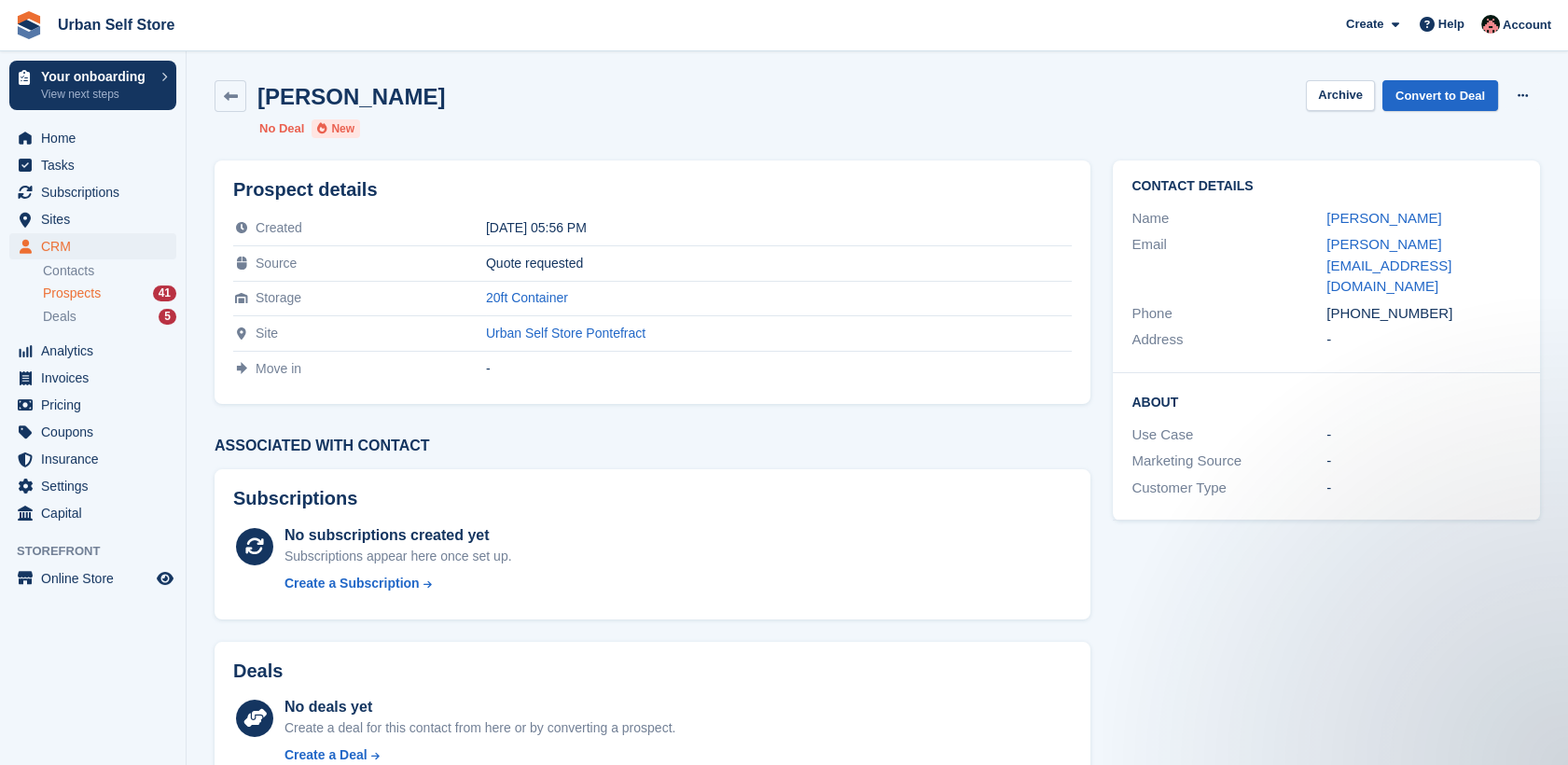
drag, startPoint x: 1428, startPoint y: 272, endPoint x: 1353, endPoint y: 281, distance: 75.5
click at [1353, 303] on div "[PHONE_NUMBER]" at bounding box center [1424, 313] width 195 height 21
copy div "7961474910"
click at [232, 99] on icon at bounding box center [231, 96] width 14 height 14
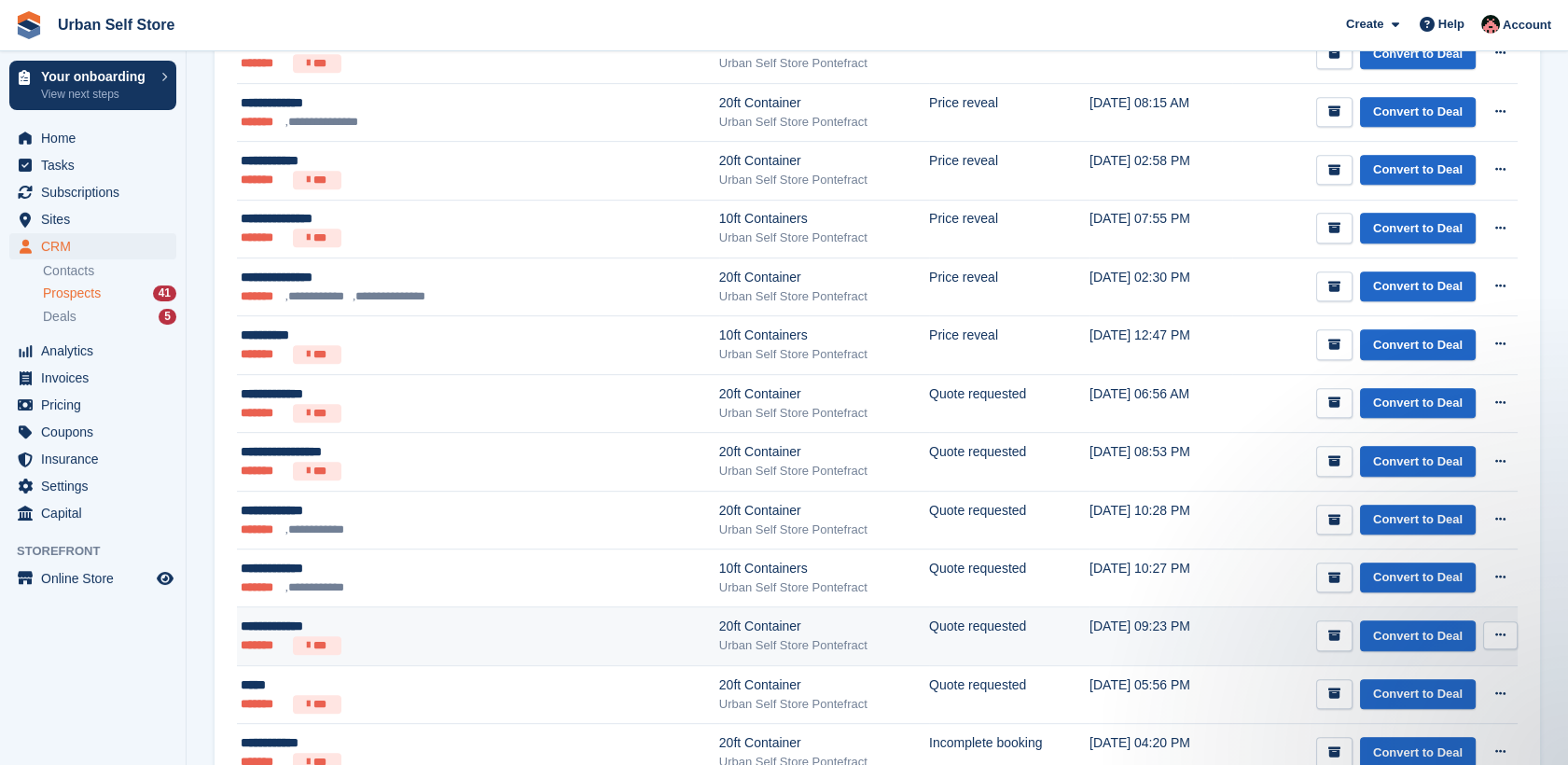
scroll to position [2024, 0]
click at [430, 627] on div "**********" at bounding box center [409, 627] width 336 height 19
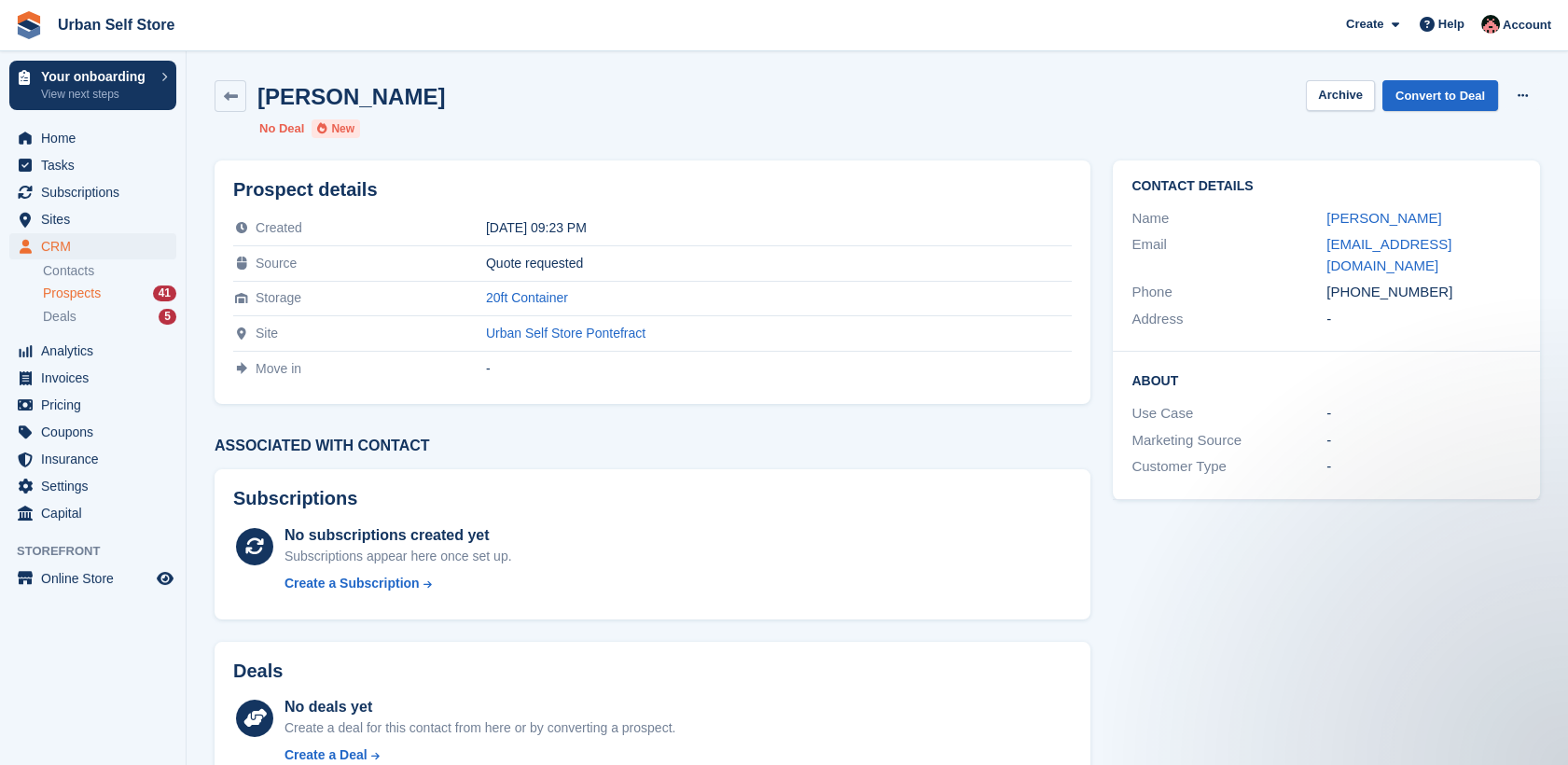
drag, startPoint x: 1431, startPoint y: 273, endPoint x: 1351, endPoint y: 269, distance: 80.1
click at [1351, 282] on div "+447594352525" at bounding box center [1424, 292] width 195 height 21
copy div "7594352525"
drag, startPoint x: 1437, startPoint y: 247, endPoint x: 1311, endPoint y: 246, distance: 126.0
click at [1311, 246] on div "Email ghuii@gmail.com" at bounding box center [1327, 255] width 390 height 47
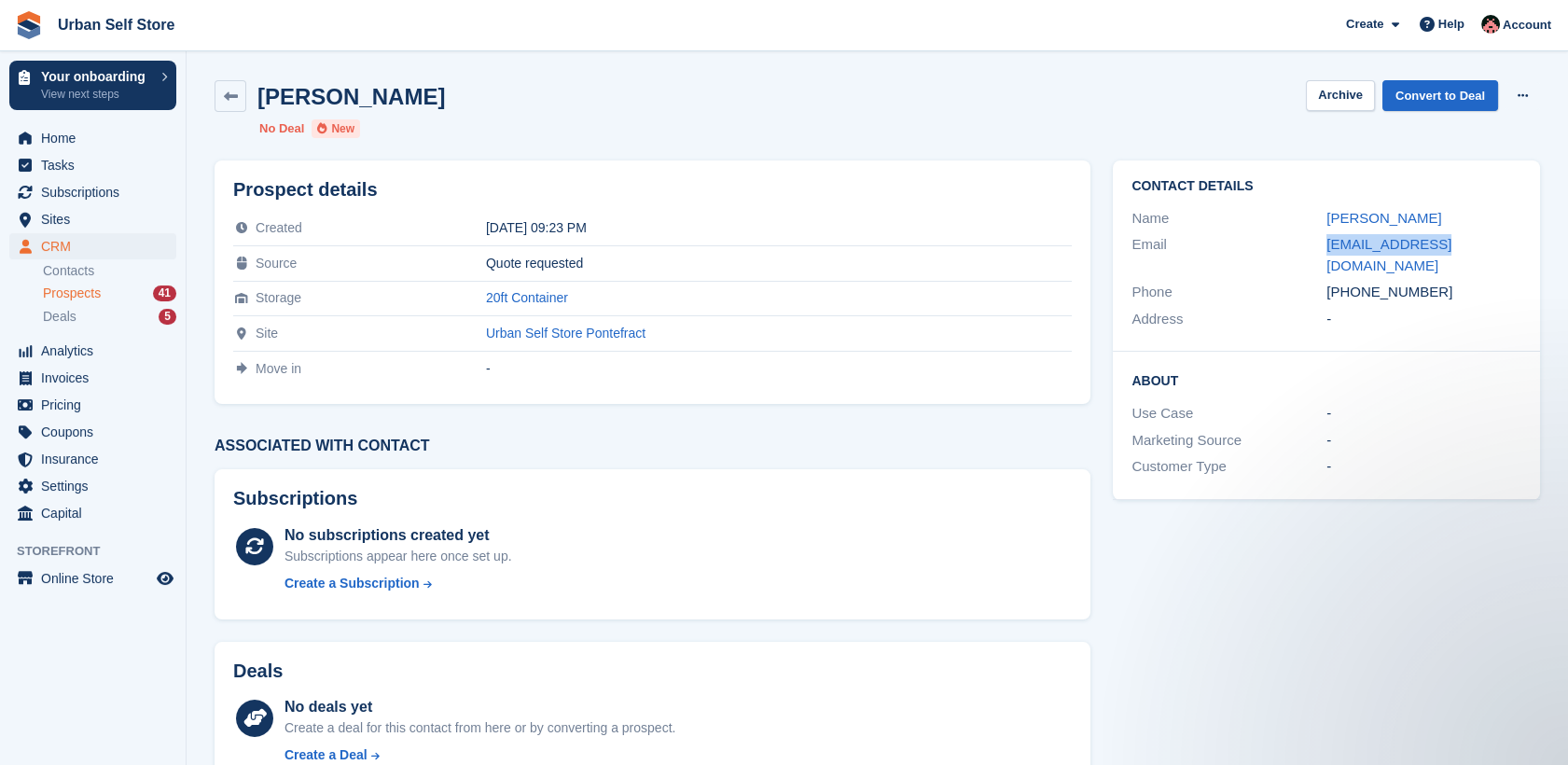
copy div "ghuii@gmail.com"
click at [241, 109] on link at bounding box center [230, 95] width 32 height 32
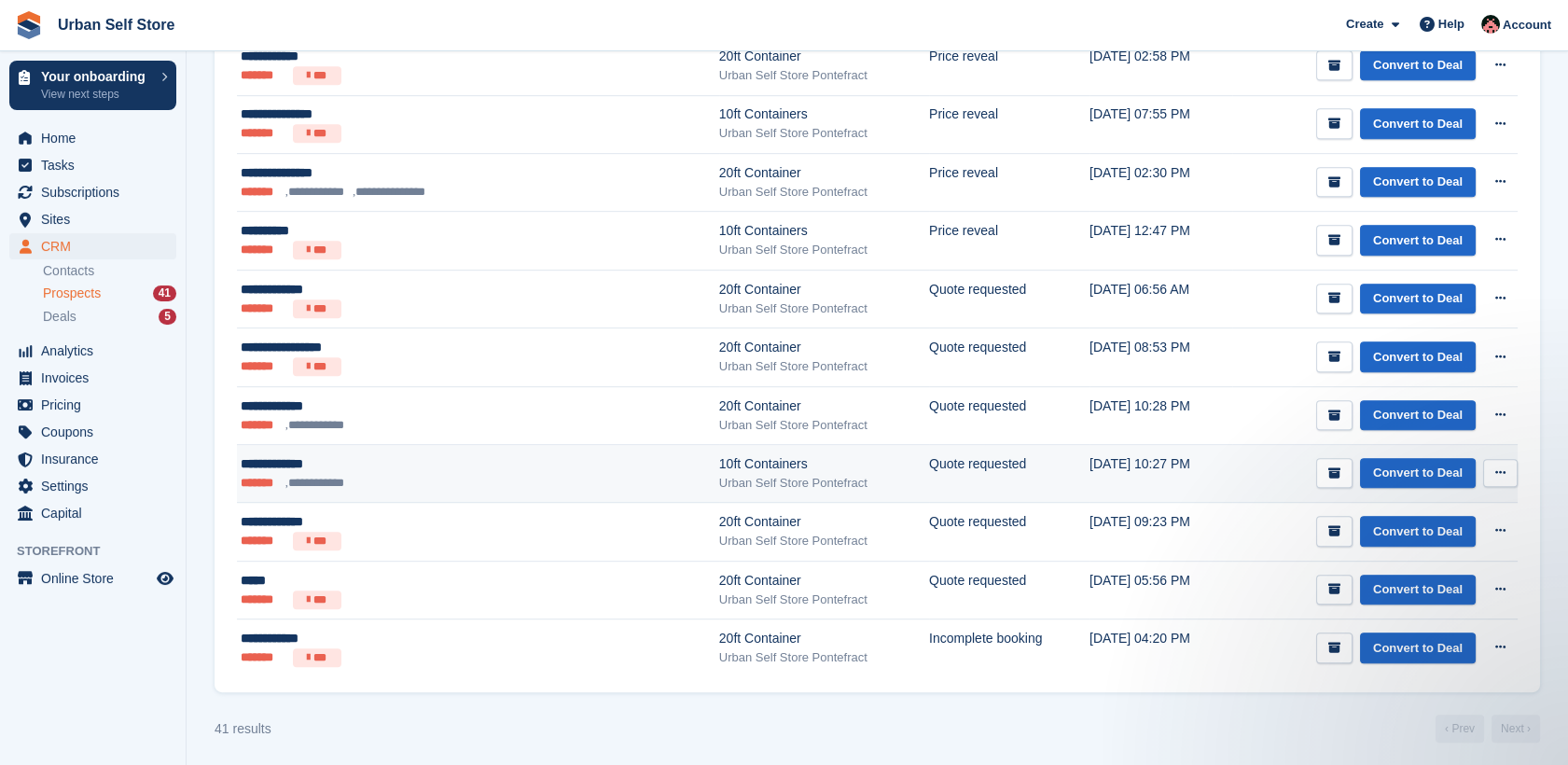
drag, startPoint x: 441, startPoint y: 460, endPoint x: 391, endPoint y: 476, distance: 52.5
click at [391, 476] on ul "**********" at bounding box center [409, 482] width 336 height 18
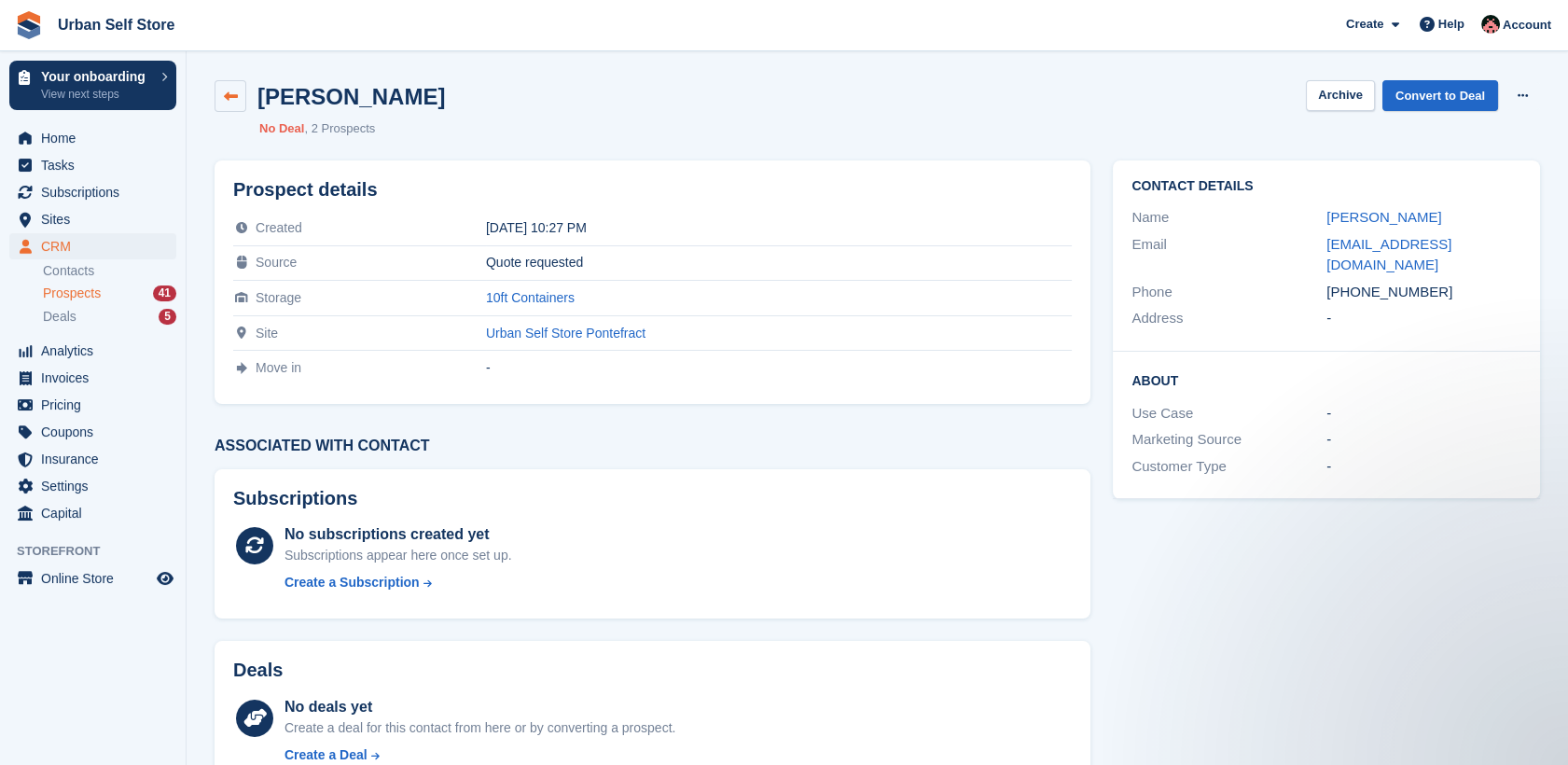
click at [239, 101] on link at bounding box center [230, 95] width 32 height 32
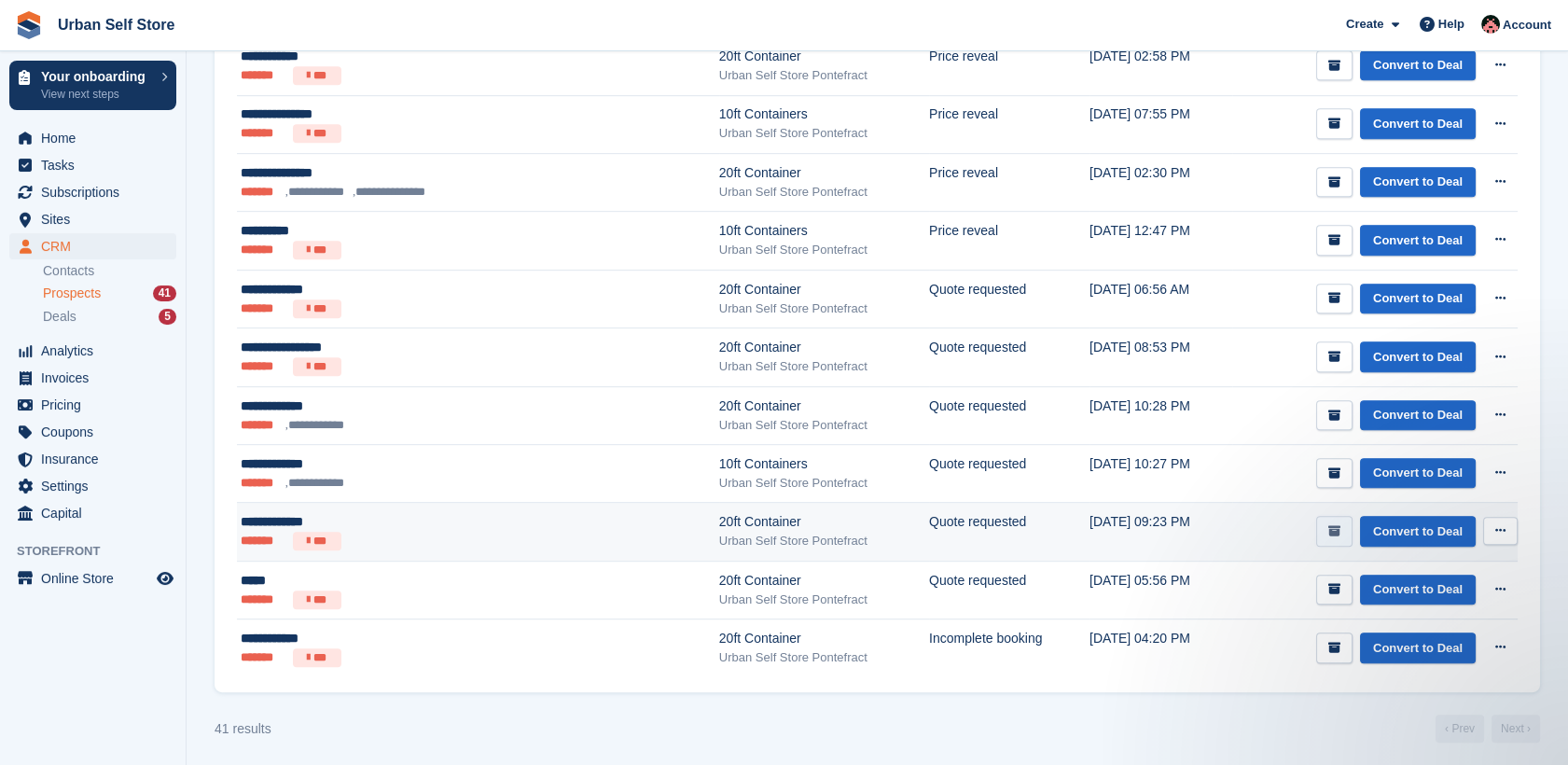
click at [1334, 526] on icon "submit" at bounding box center [1333, 531] width 12 height 12
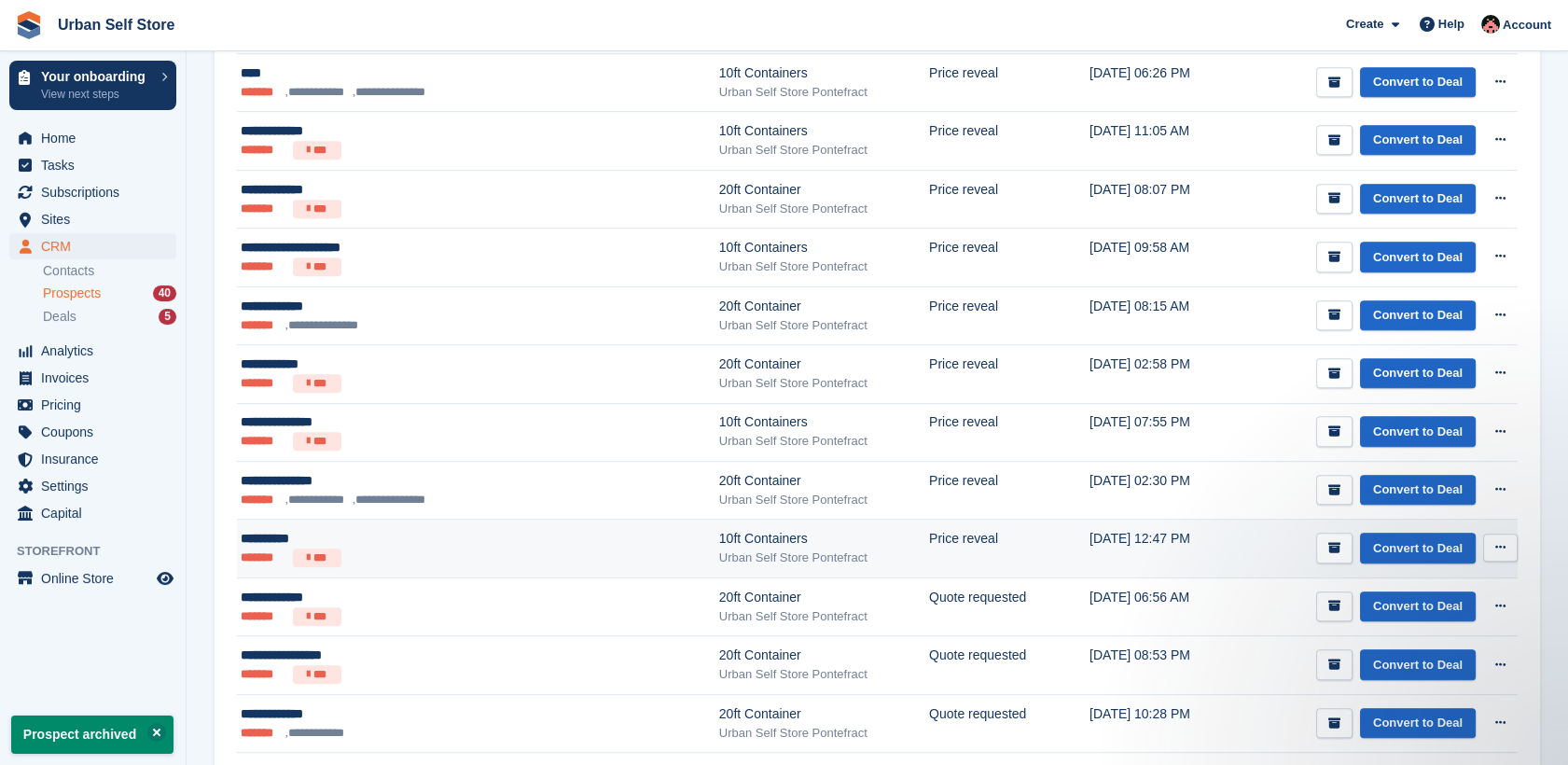
scroll to position [2071, 0]
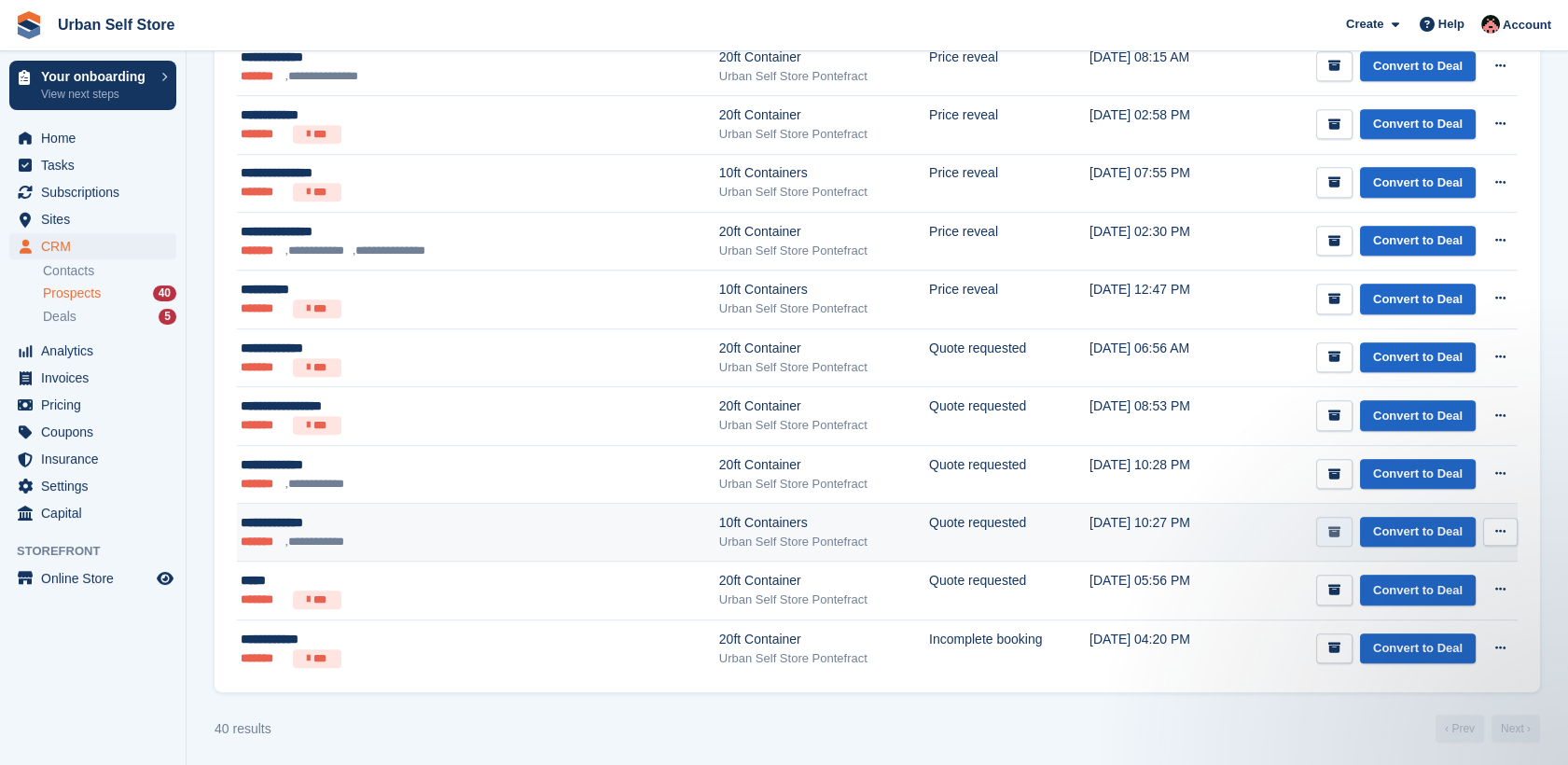
click at [1339, 516] on button "submit" at bounding box center [1334, 531] width 37 height 31
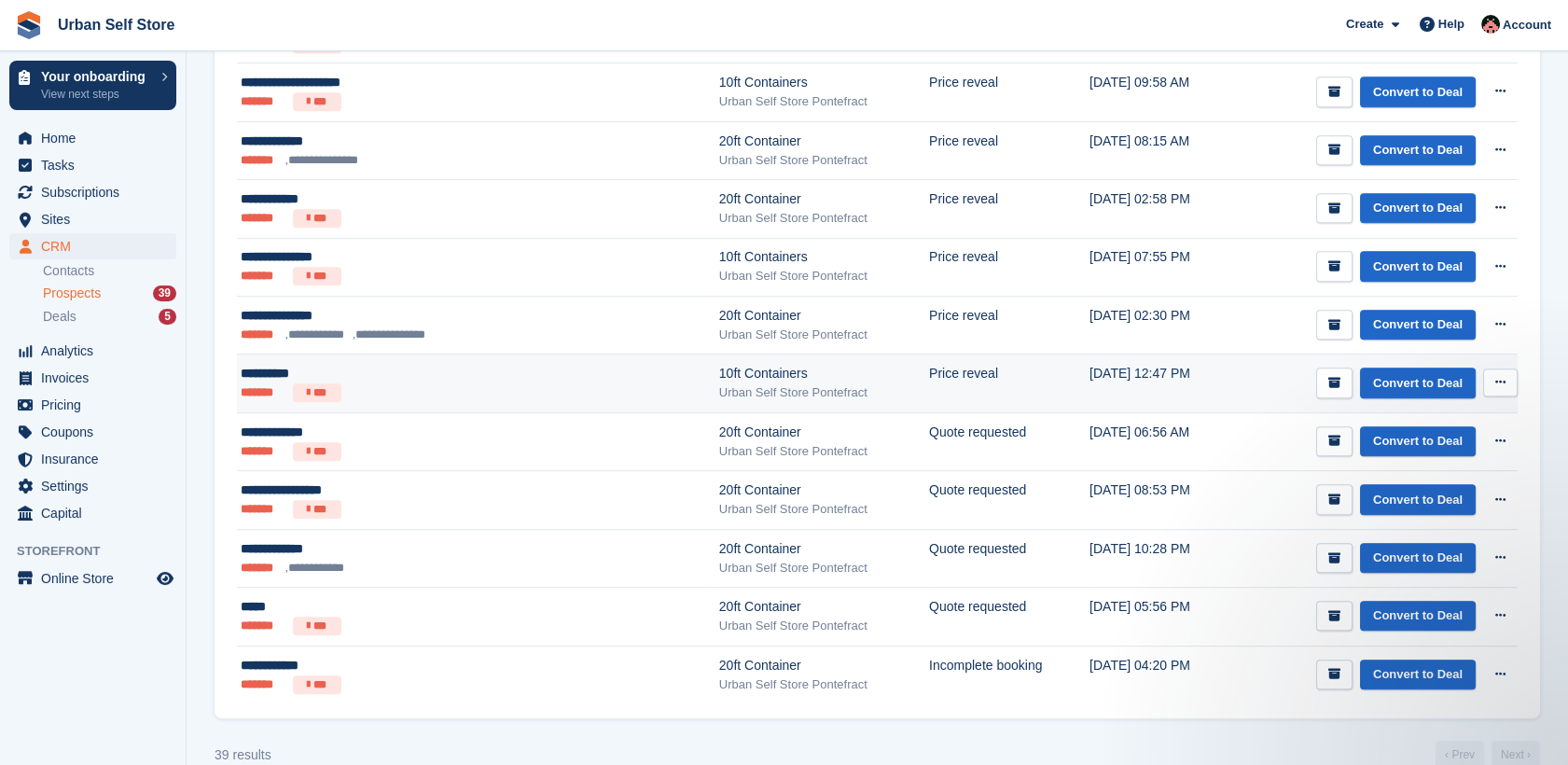
scroll to position [2014, 0]
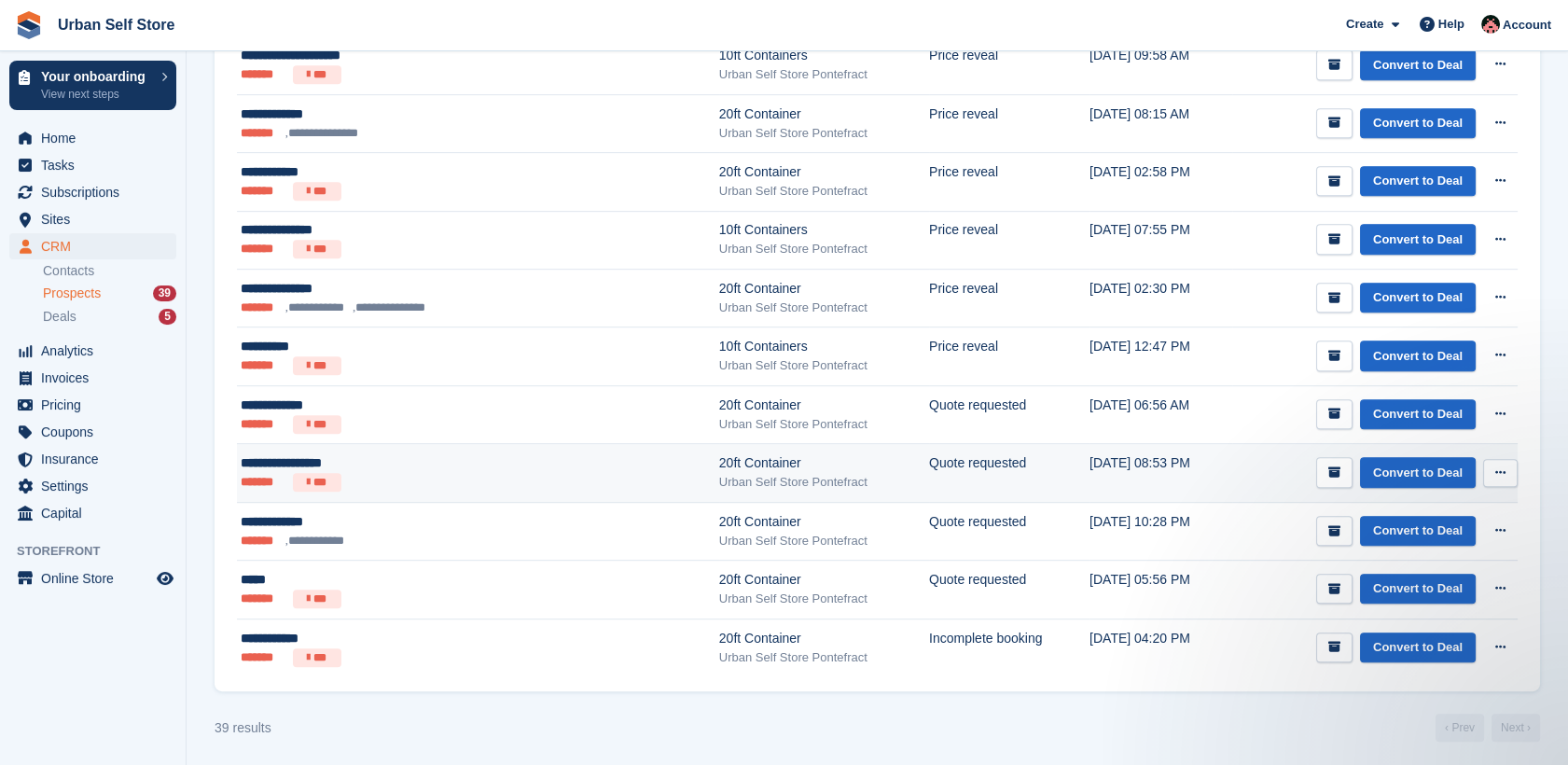
click at [445, 465] on div "**********" at bounding box center [409, 462] width 336 height 19
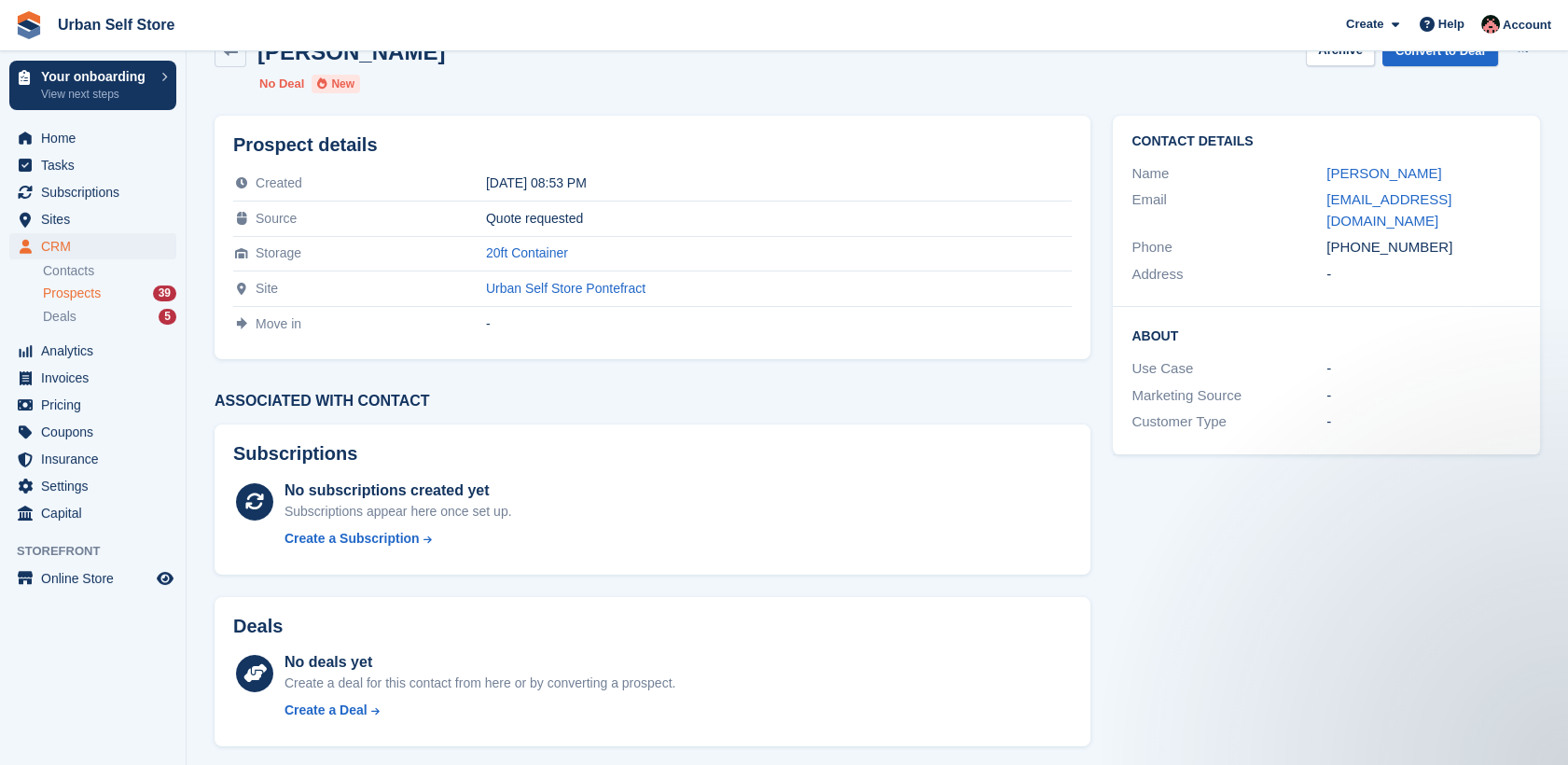
drag, startPoint x: 1426, startPoint y: 231, endPoint x: 1354, endPoint y: 234, distance: 72.1
click at [1354, 236] on div "[PHONE_NUMBER]" at bounding box center [1424, 247] width 195 height 21
copy div "7725408952"
drag, startPoint x: 1455, startPoint y: 172, endPoint x: 1360, endPoint y: 183, distance: 95.6
click at [1360, 183] on div "Name [PERSON_NAME]" at bounding box center [1327, 174] width 390 height 27
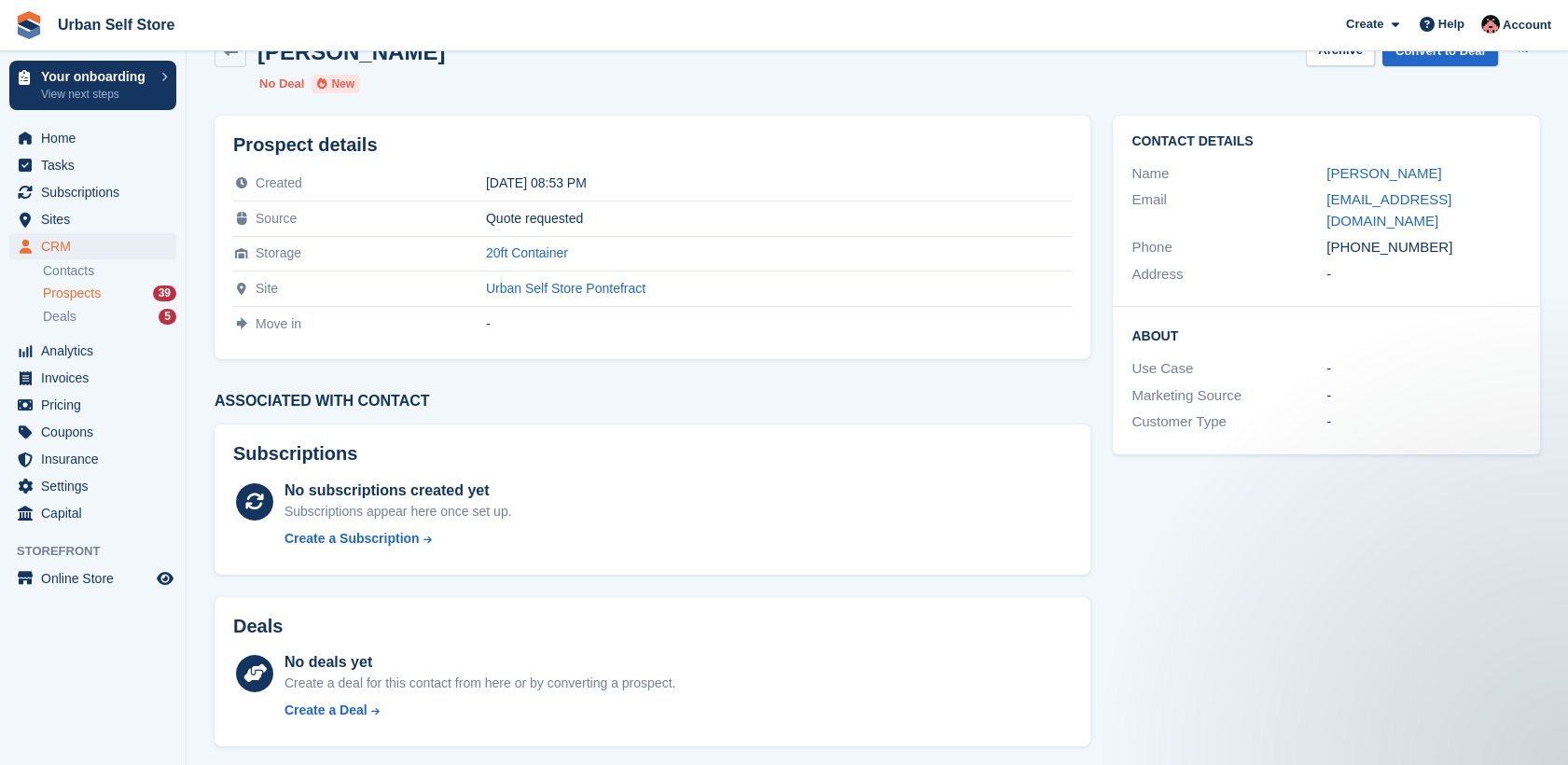
copy link "[PERSON_NAME]"
click at [230, 62] on link at bounding box center [230, 51] width 32 height 32
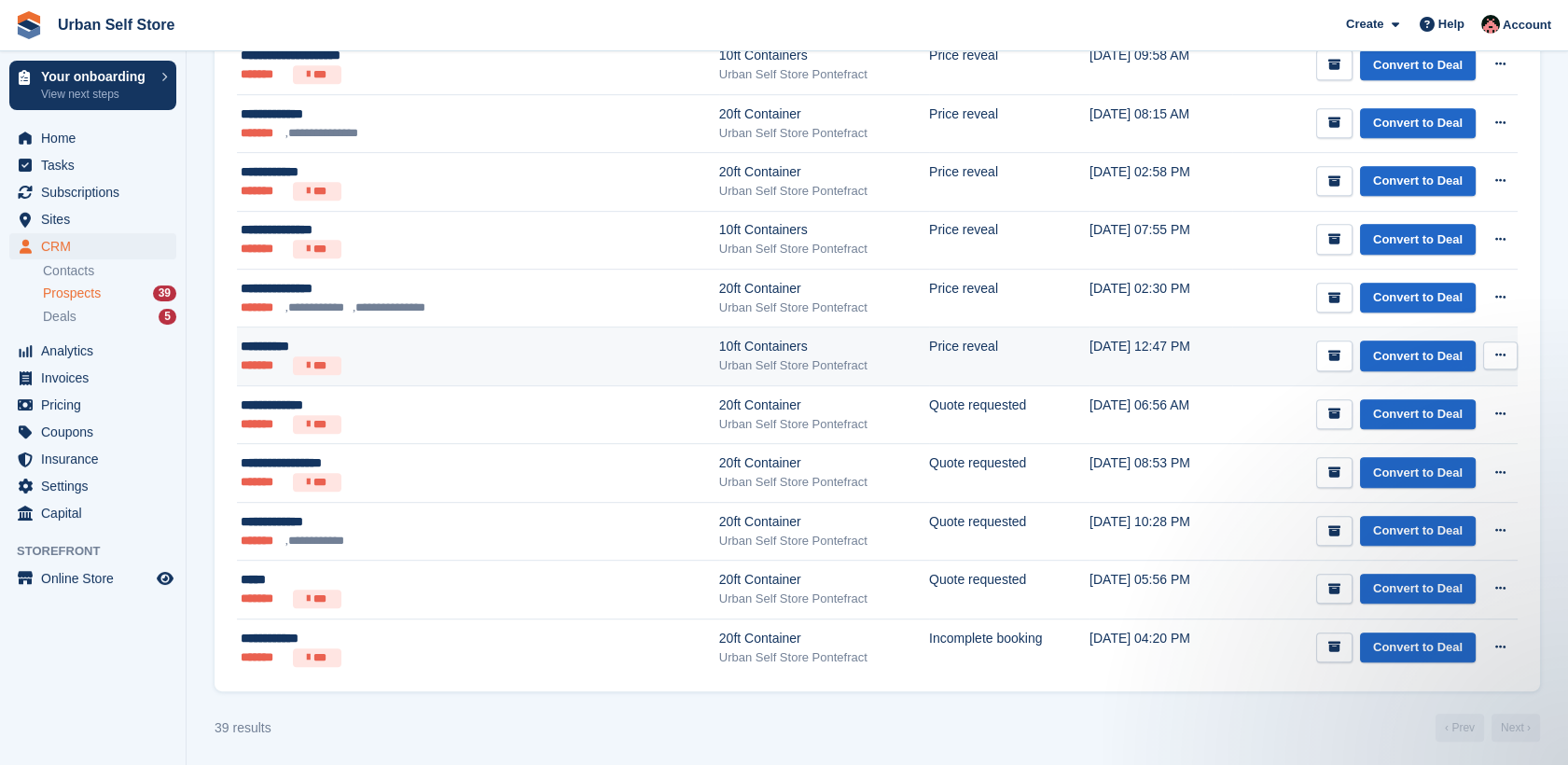
click at [929, 339] on td "Price reveal" at bounding box center [1008, 357] width 161 height 59
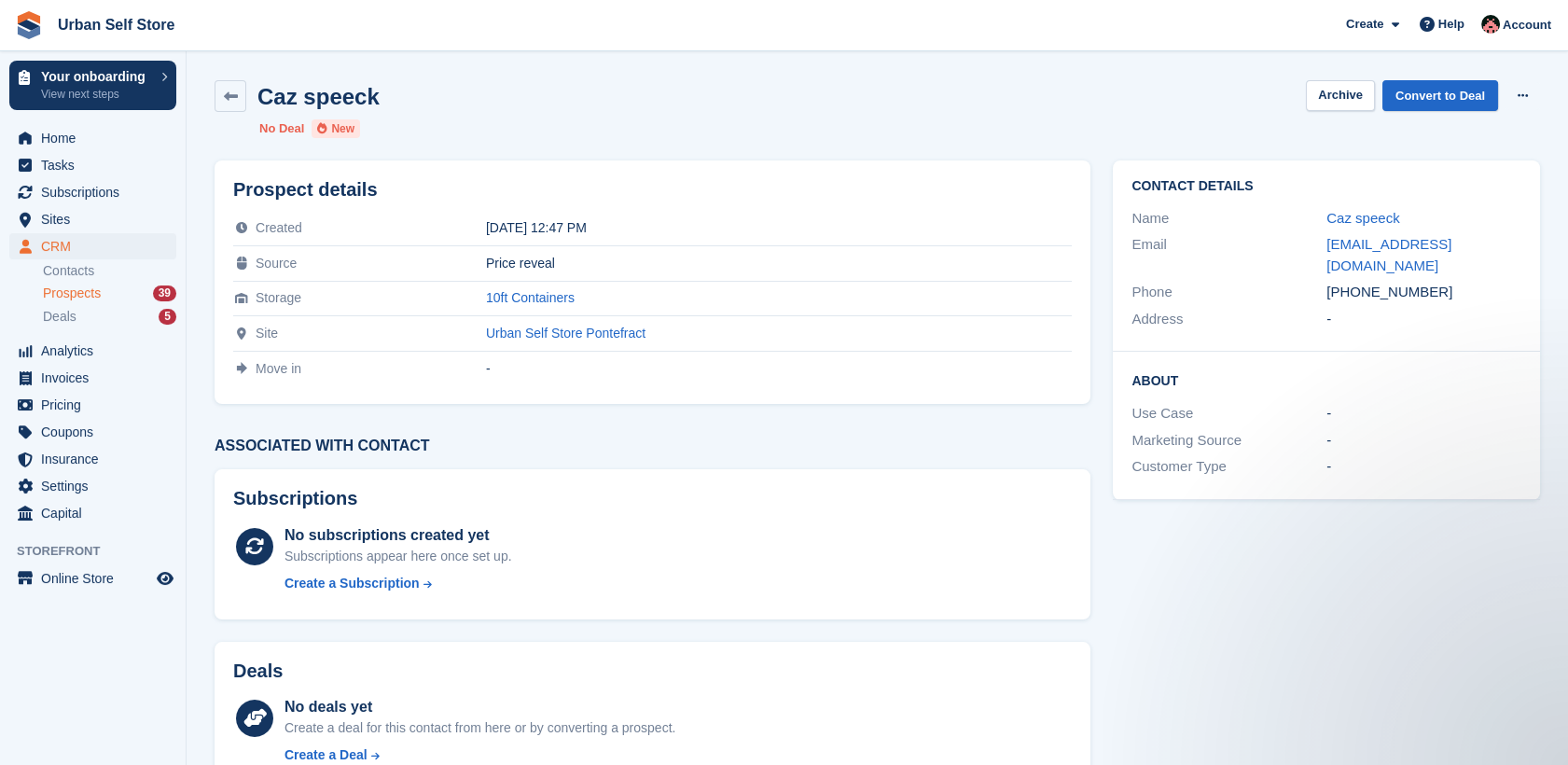
drag, startPoint x: 1440, startPoint y: 270, endPoint x: 1351, endPoint y: 278, distance: 89.4
click at [1351, 282] on div "[PHONE_NUMBER]" at bounding box center [1424, 292] width 195 height 21
copy div "7976316521"
click at [218, 100] on link at bounding box center [230, 95] width 32 height 32
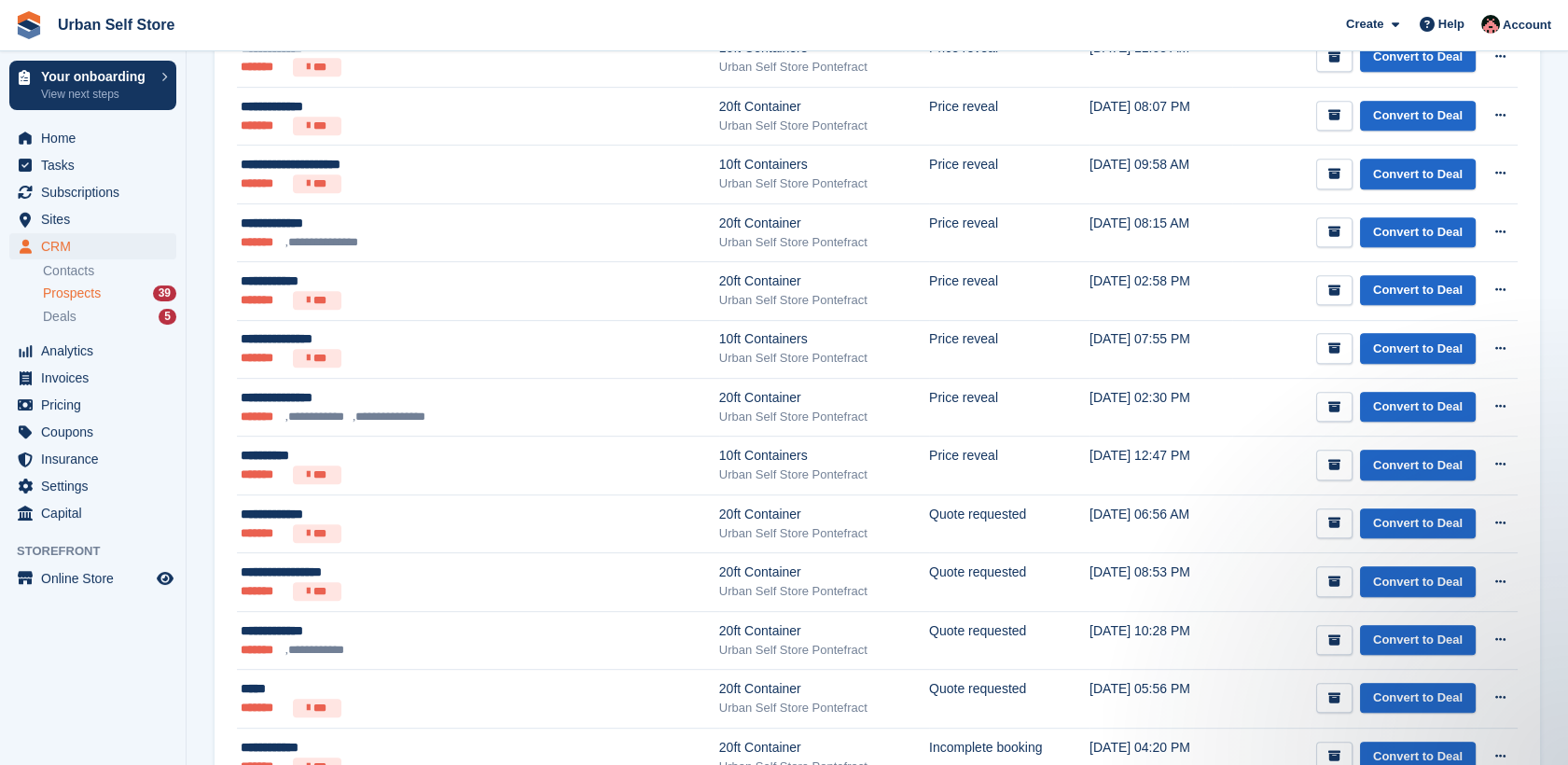
scroll to position [2014, 0]
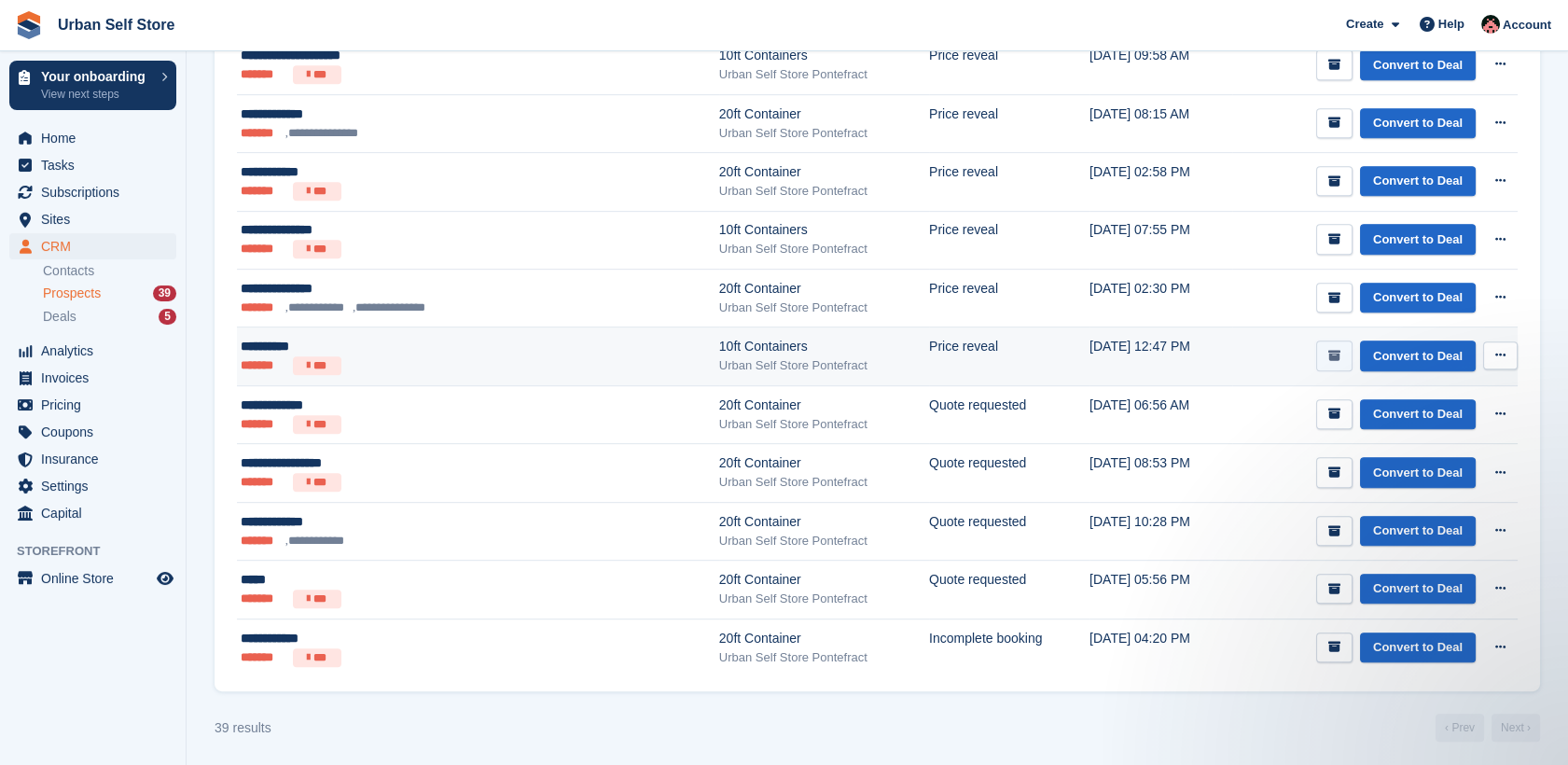
click at [1340, 350] on icon "submit" at bounding box center [1333, 356] width 12 height 12
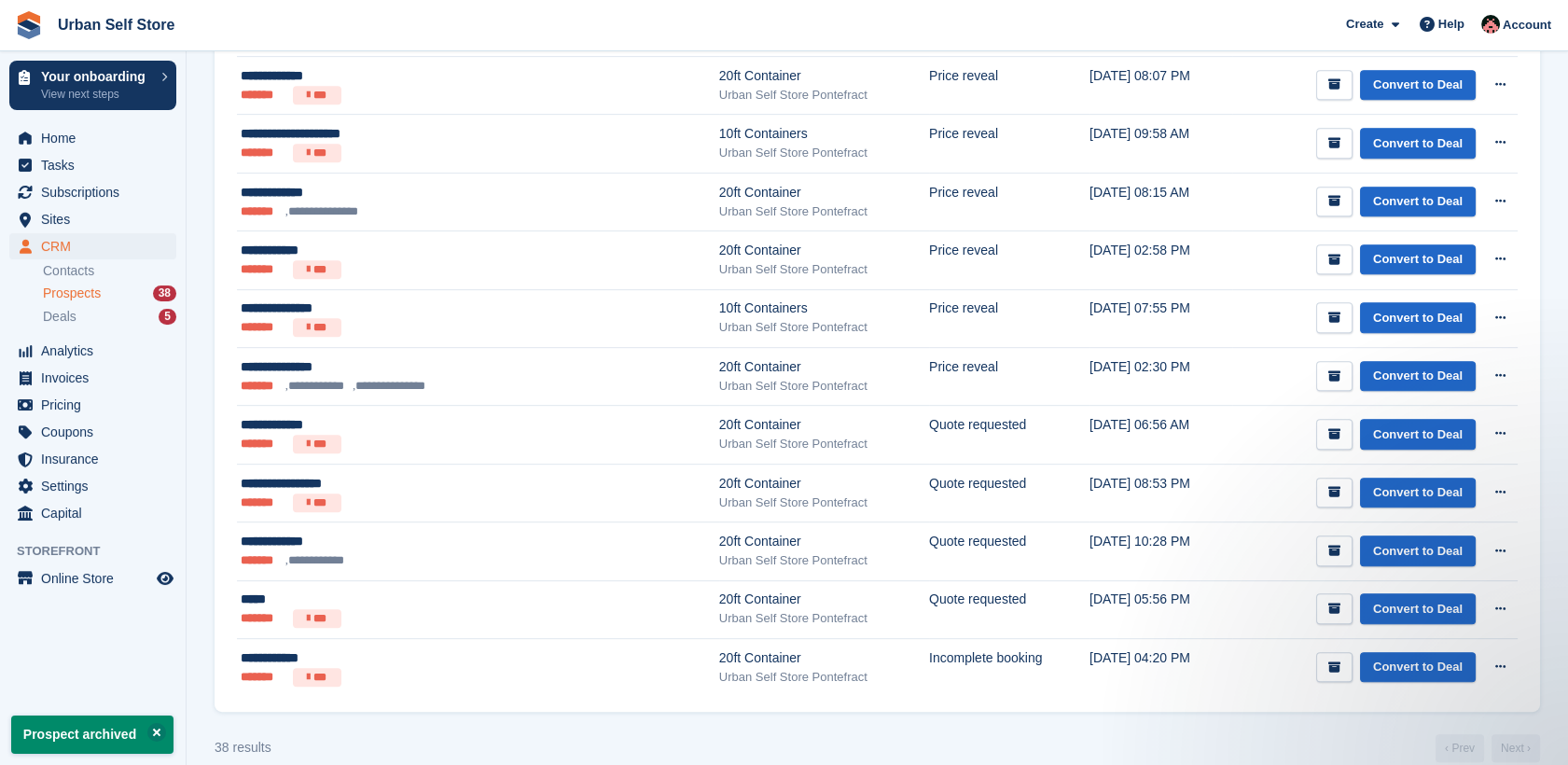
scroll to position [0, 0]
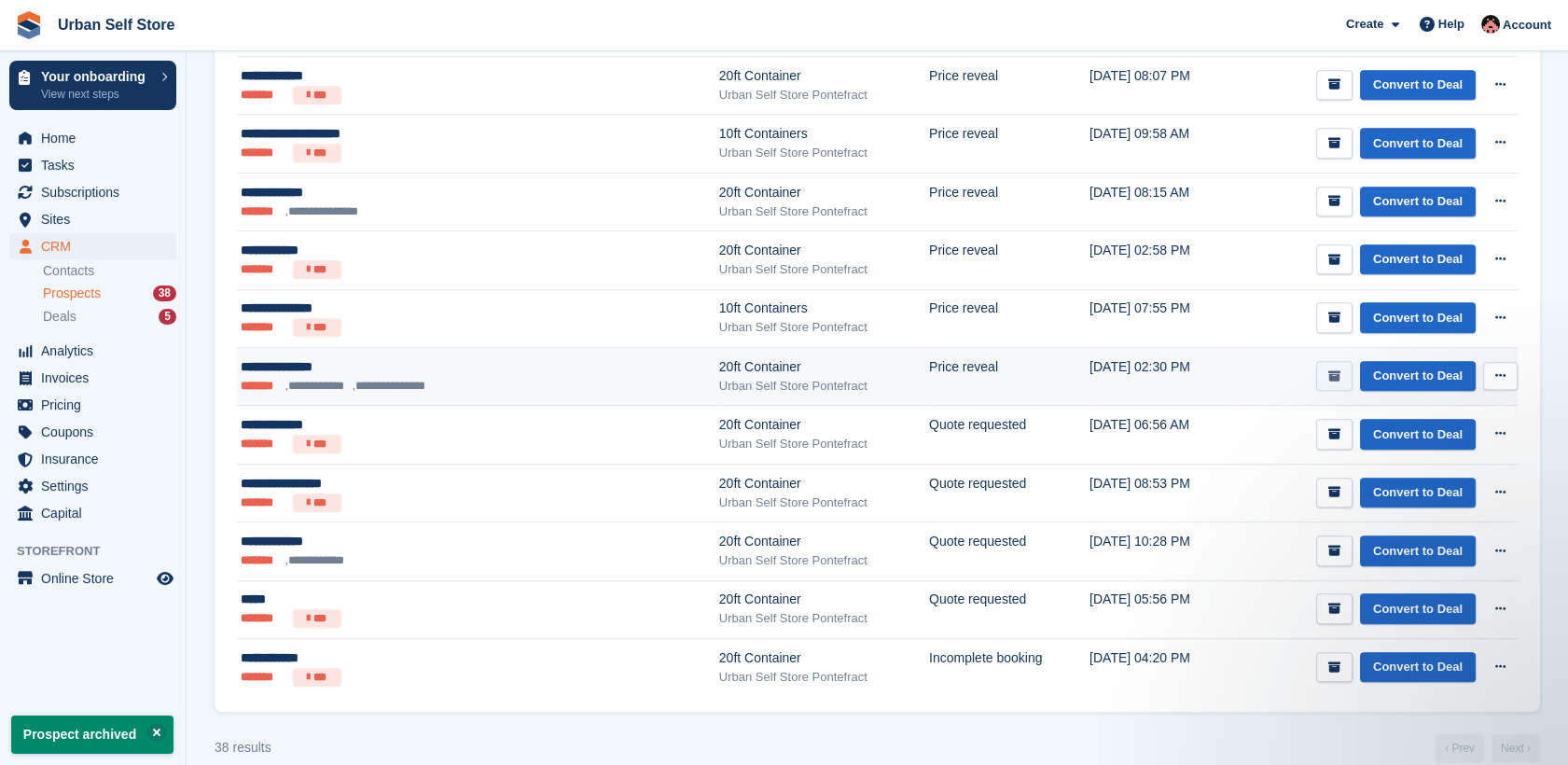
click at [1335, 370] on icon "submit" at bounding box center [1333, 376] width 12 height 12
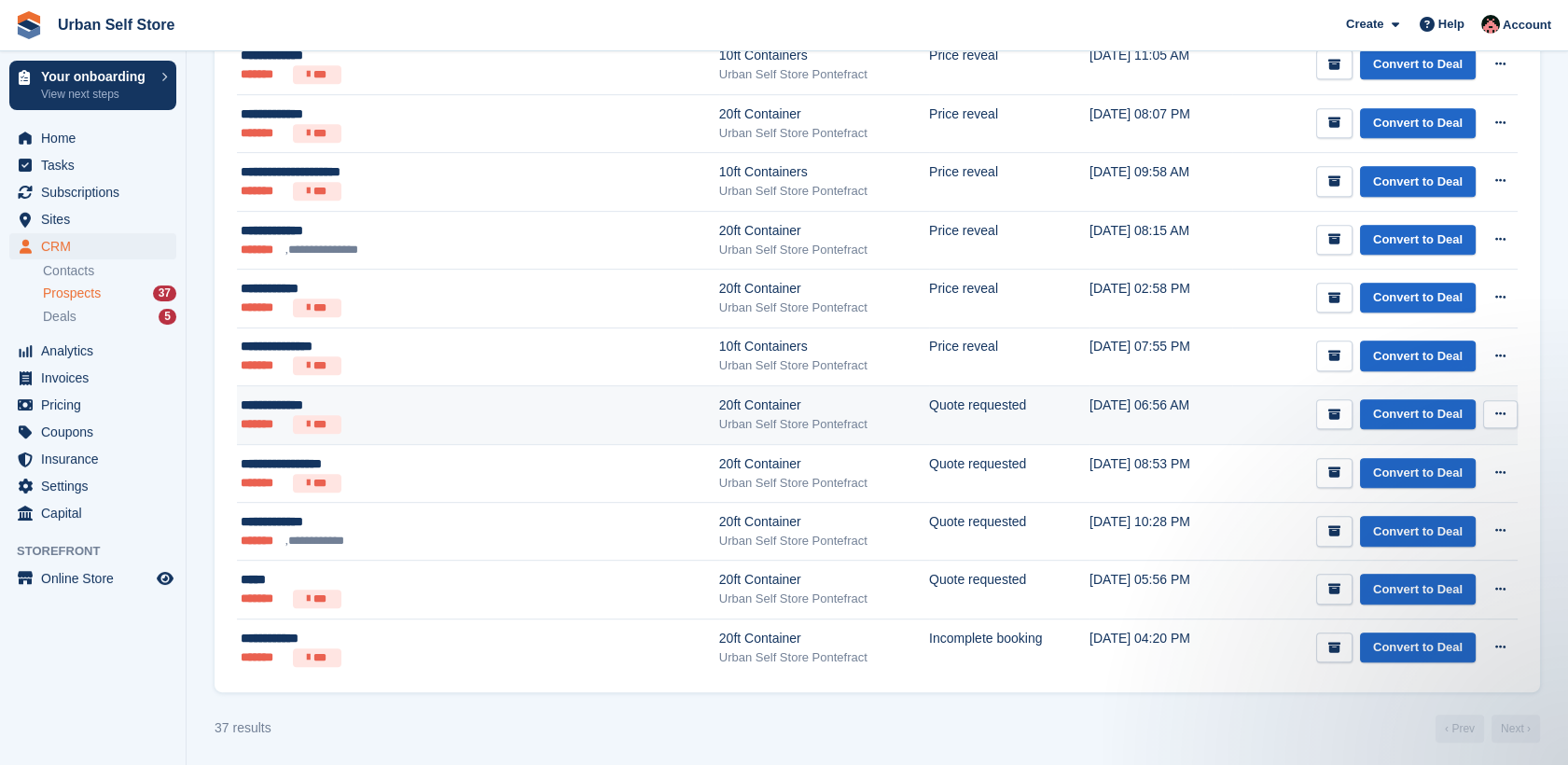
click at [457, 415] on ul "******* ***" at bounding box center [409, 424] width 336 height 18
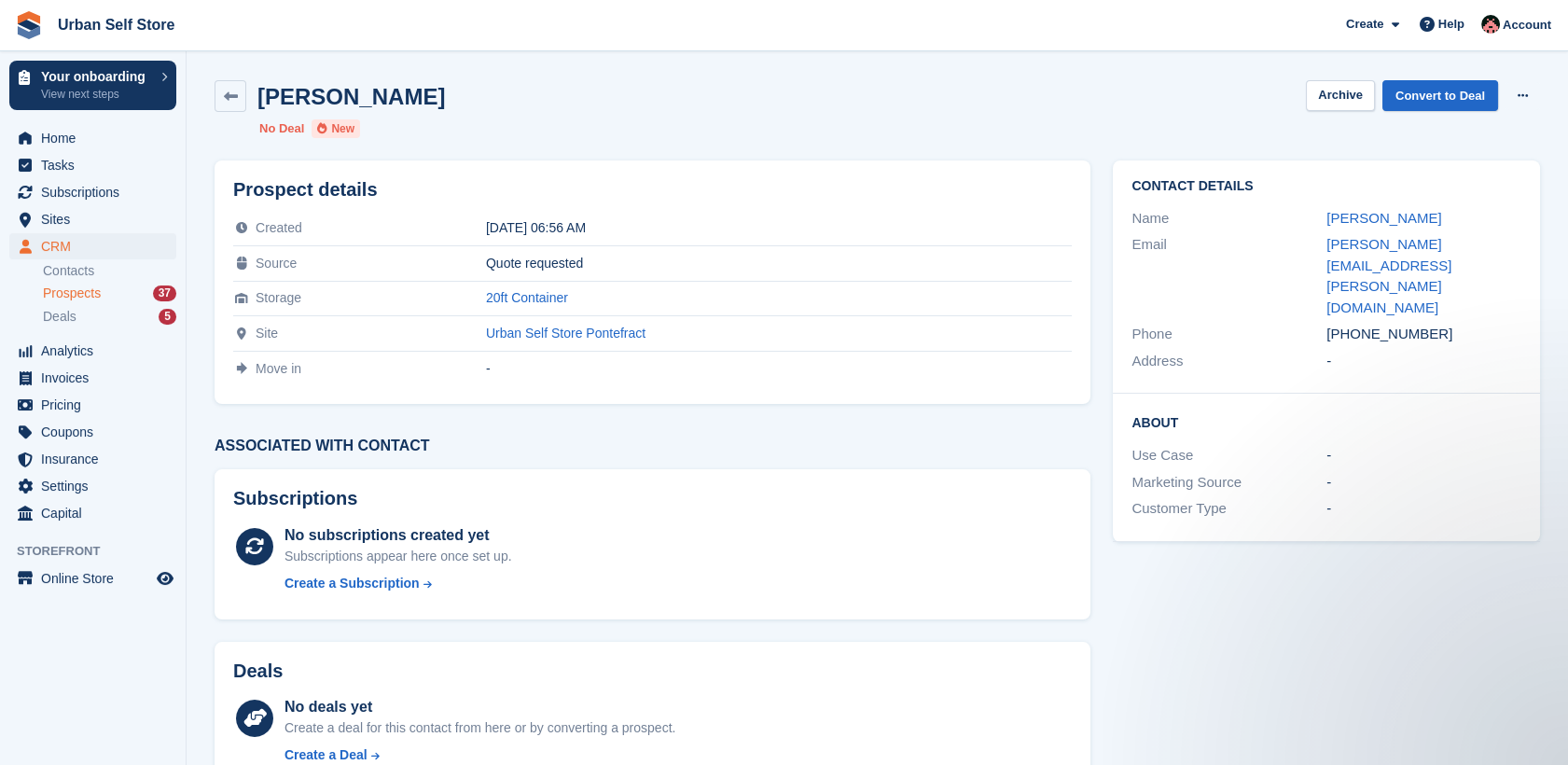
click at [1421, 215] on div "[PERSON_NAME]" at bounding box center [1424, 218] width 195 height 21
drag, startPoint x: 1436, startPoint y: 287, endPoint x: 1350, endPoint y: 298, distance: 86.7
click at [1350, 324] on div "[PHONE_NUMBER]" at bounding box center [1424, 334] width 195 height 21
copy div "7786306732"
click at [244, 94] on link at bounding box center [230, 95] width 32 height 32
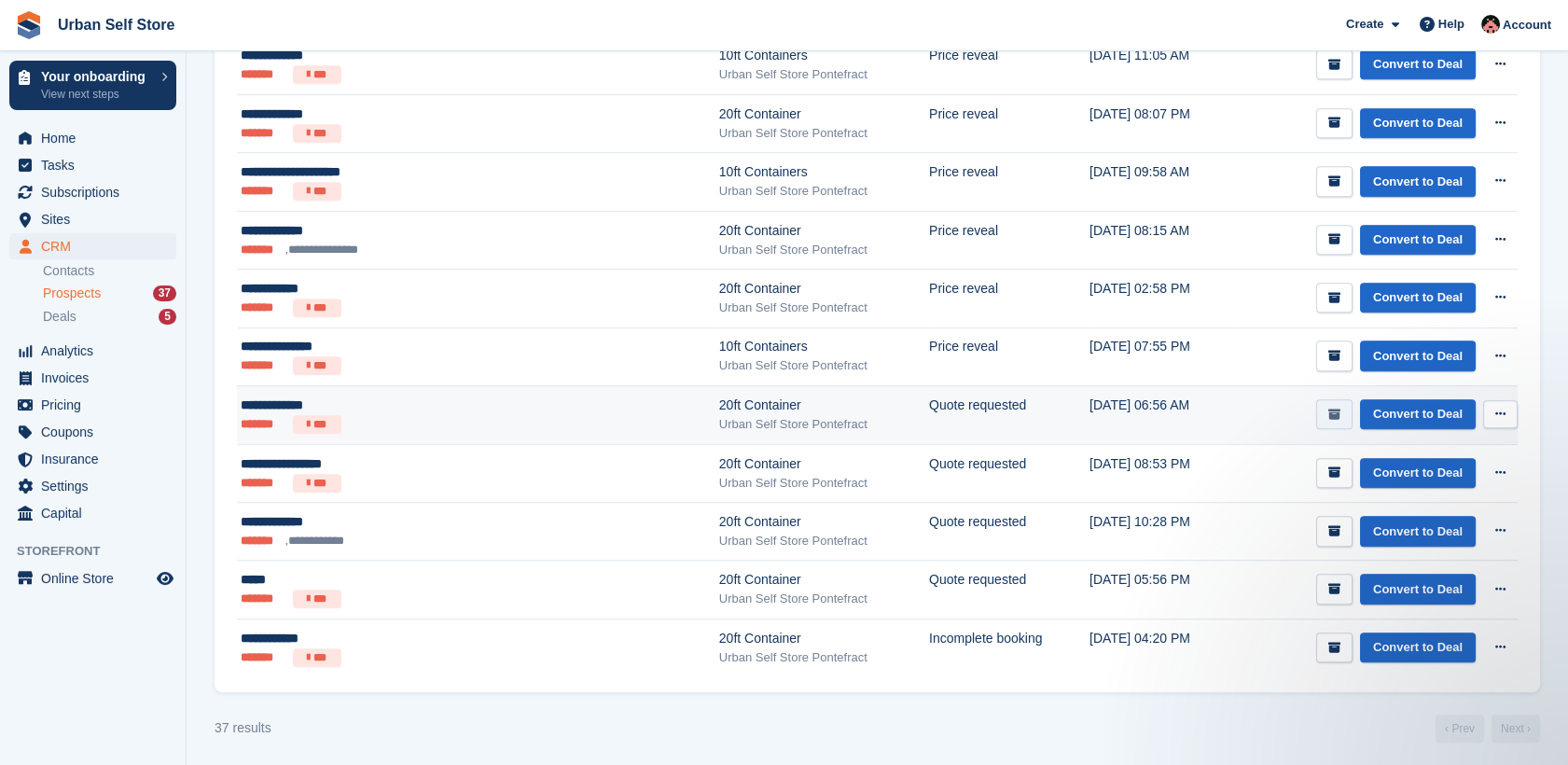
click at [1336, 408] on icon "submit" at bounding box center [1333, 414] width 12 height 12
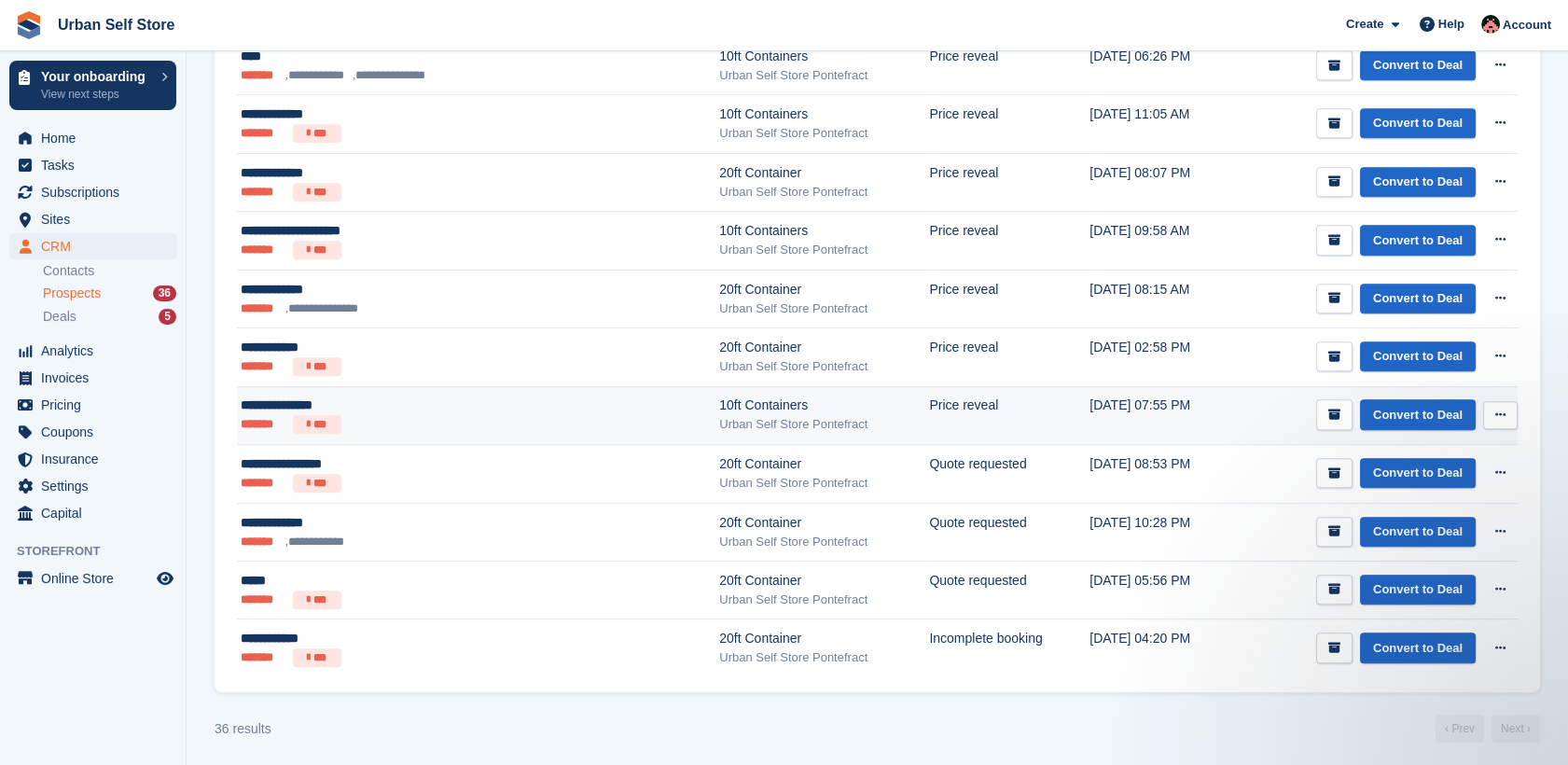
click at [425, 418] on ul "******* ***" at bounding box center [409, 424] width 336 height 18
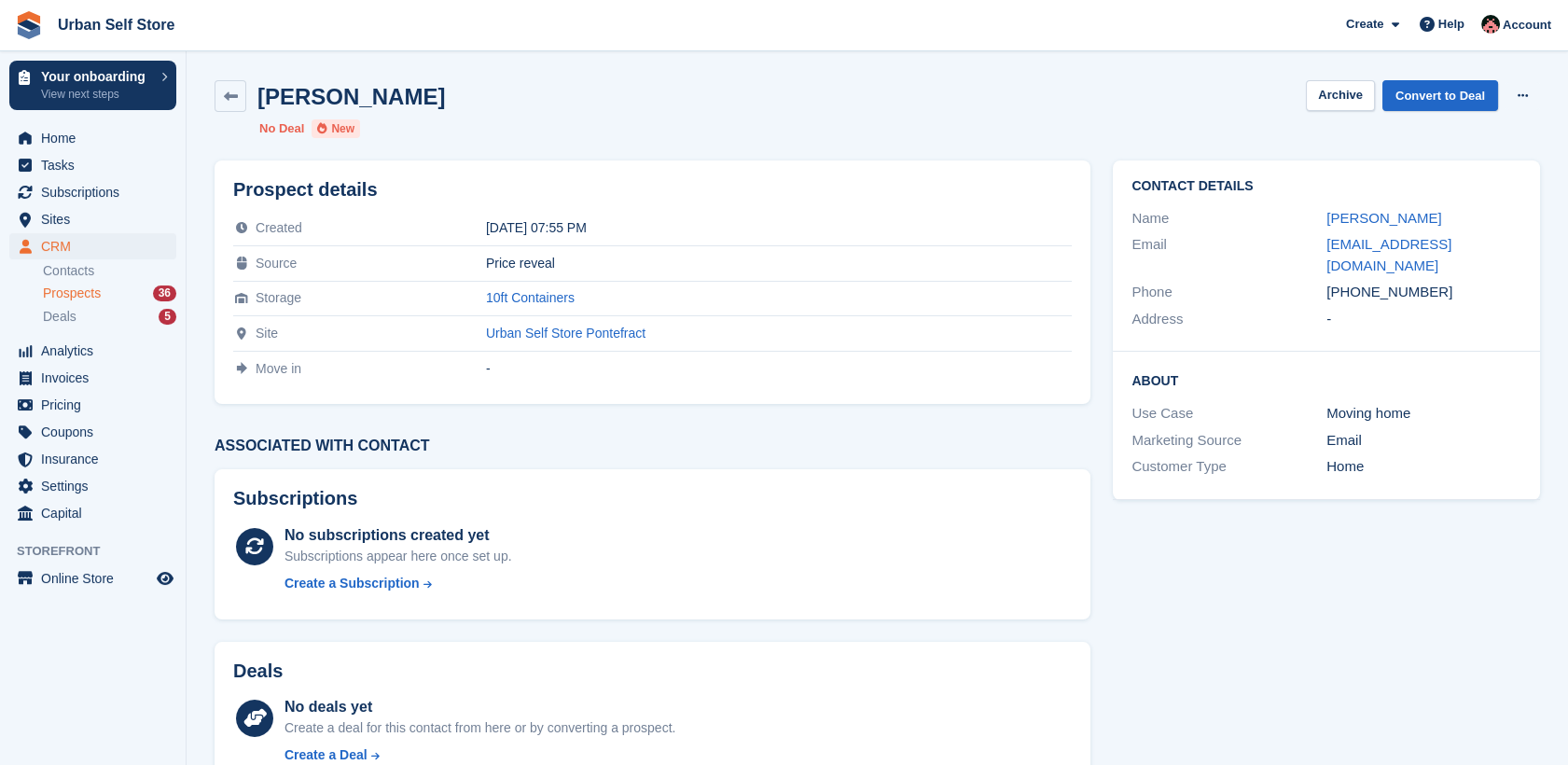
drag, startPoint x: 1436, startPoint y: 272, endPoint x: 1353, endPoint y: 280, distance: 83.4
click at [1353, 282] on div "[PHONE_NUMBER]" at bounding box center [1424, 292] width 195 height 21
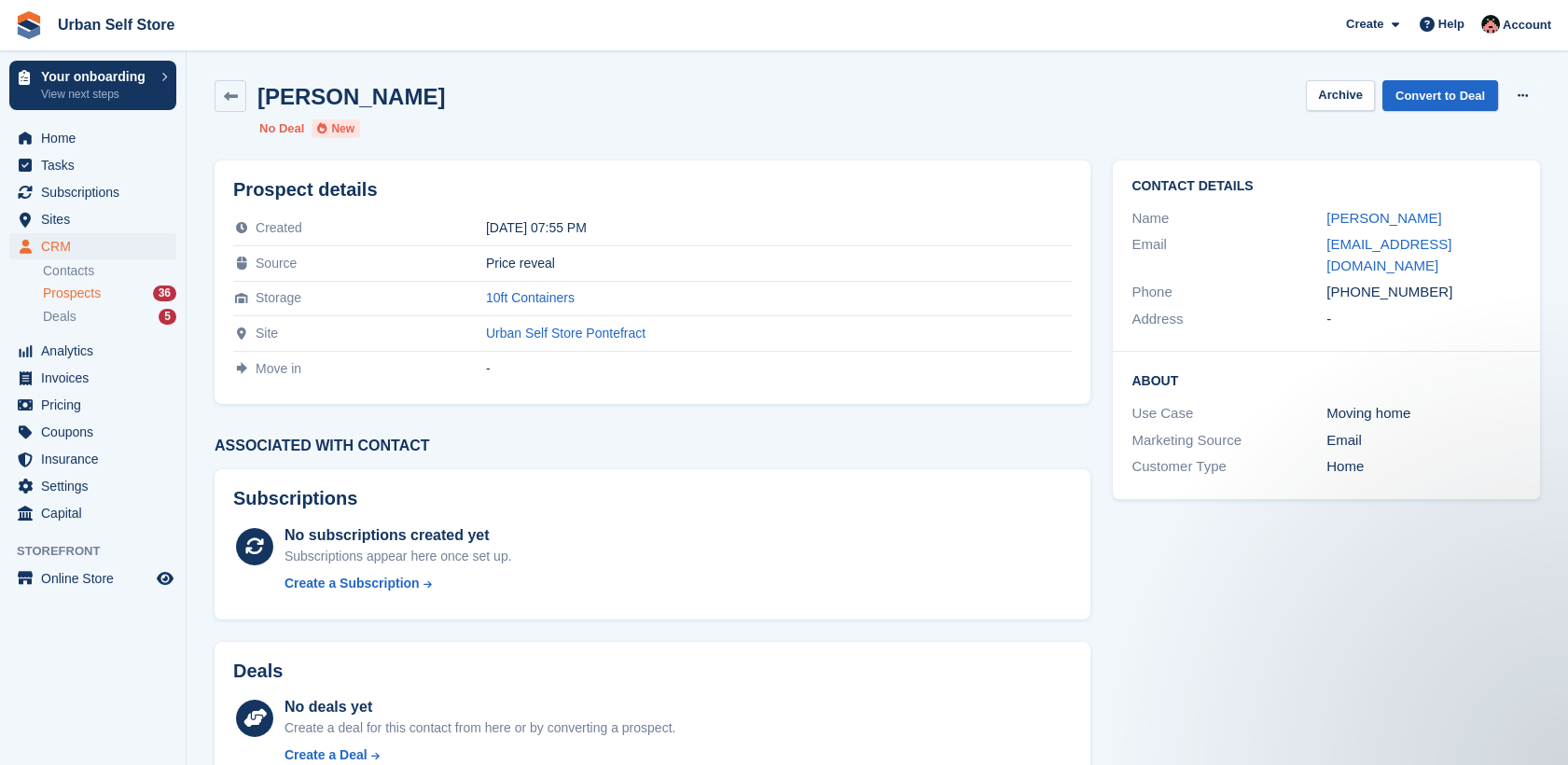
copy div "7540267268"
click at [229, 100] on icon at bounding box center [231, 96] width 14 height 14
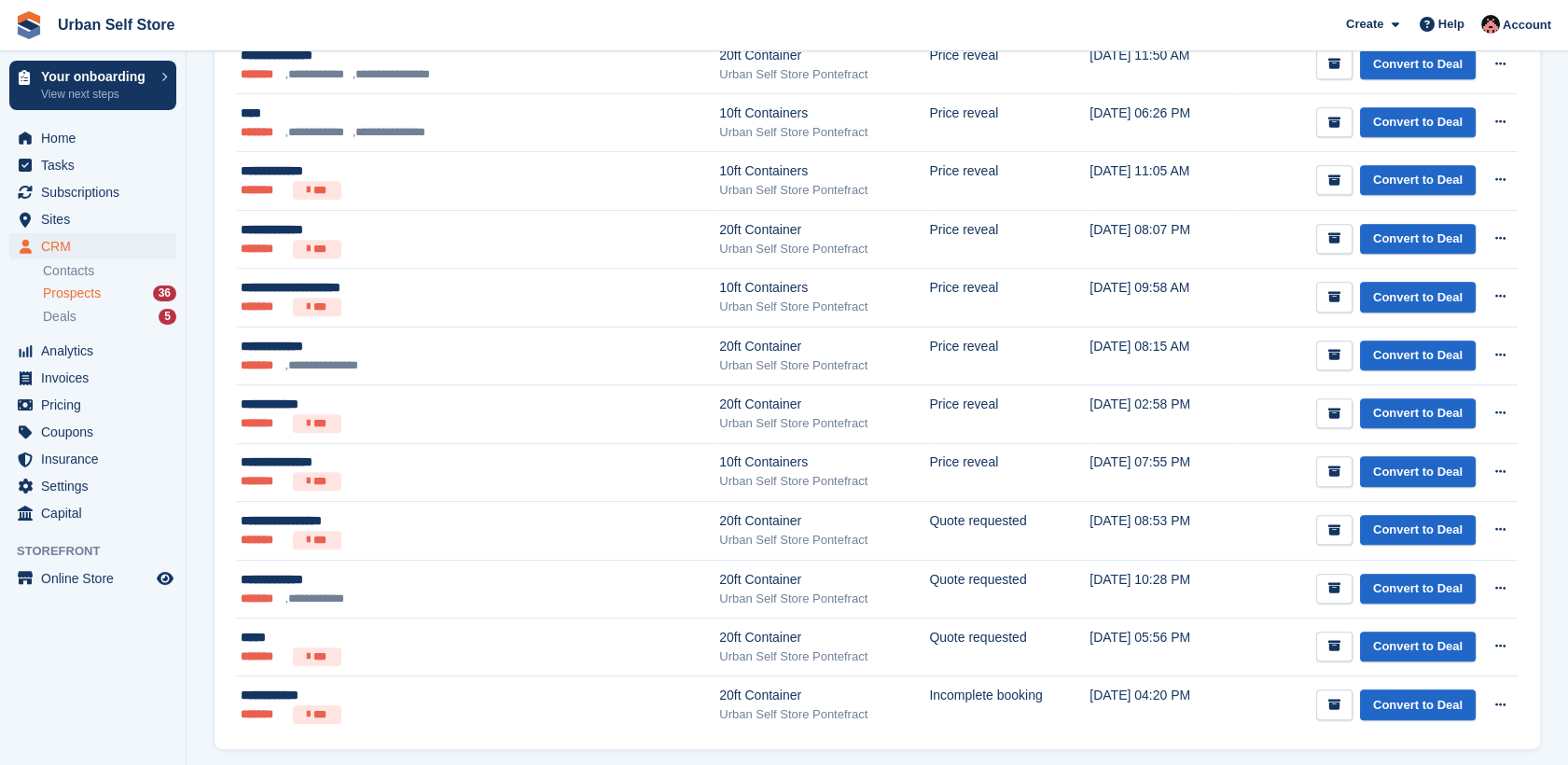
scroll to position [1838, 0]
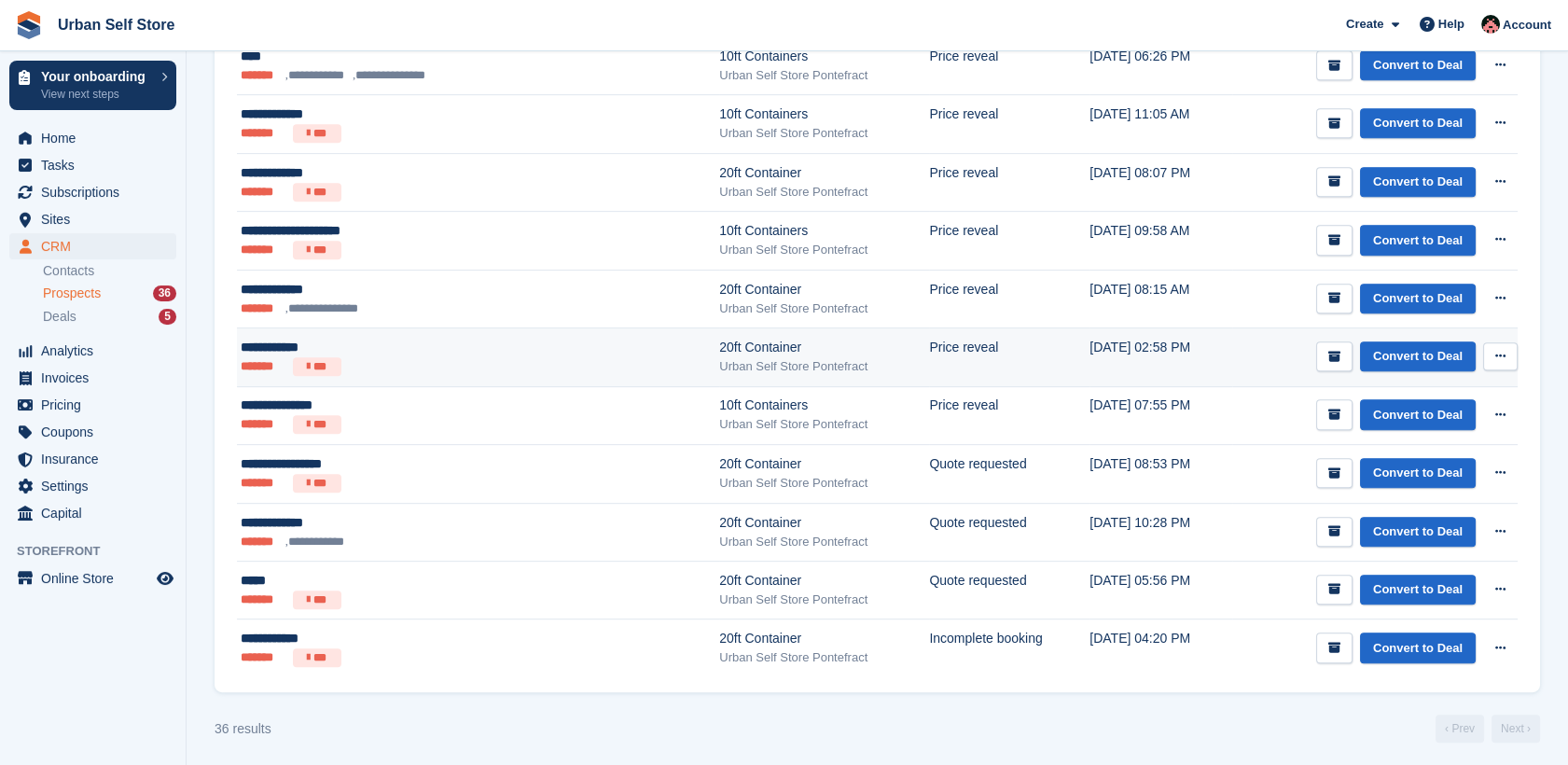
click at [449, 368] on ul "******* ***" at bounding box center [409, 366] width 336 height 18
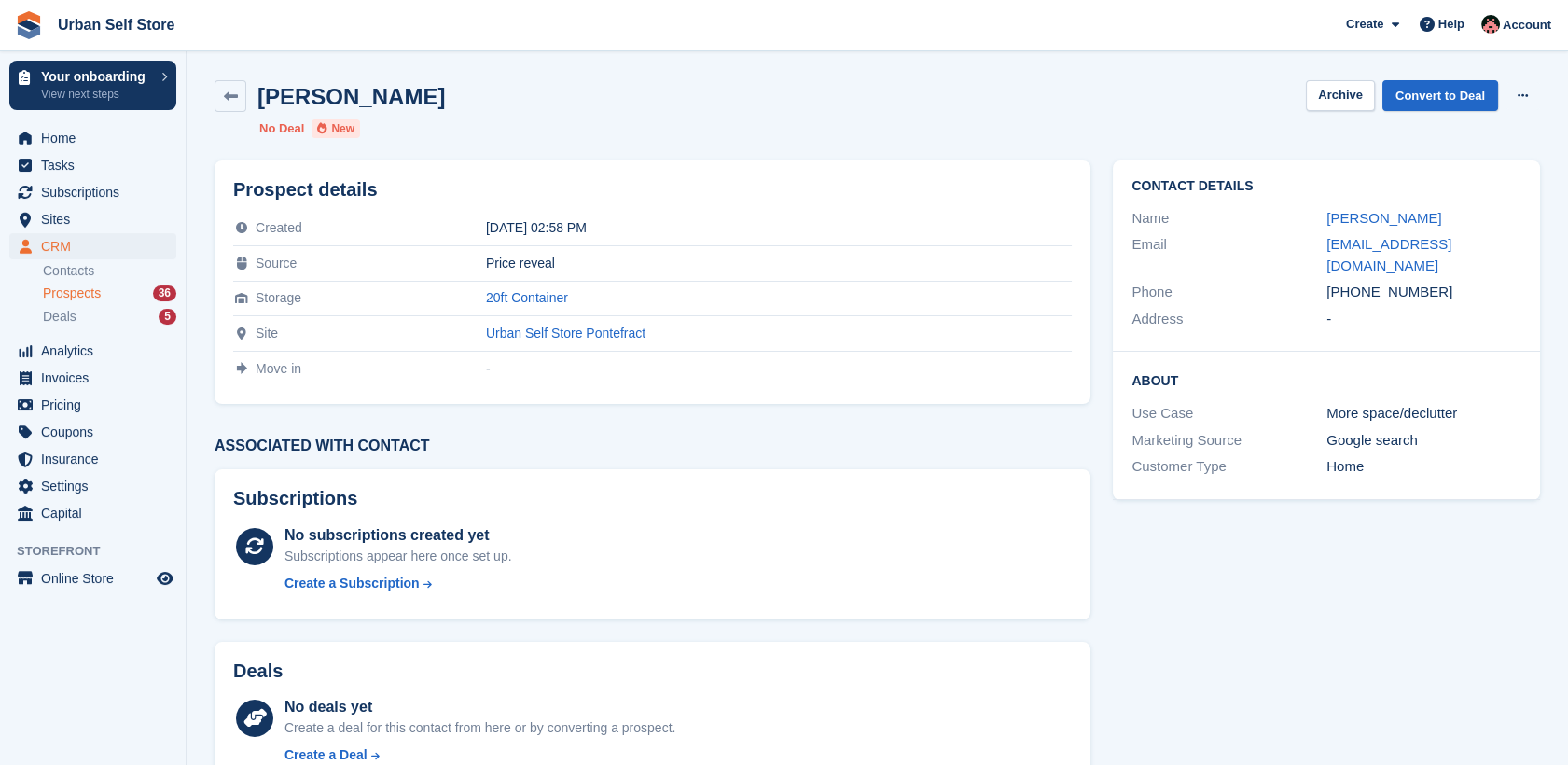
drag, startPoint x: 1446, startPoint y: 271, endPoint x: 1351, endPoint y: 267, distance: 95.1
click at [1351, 282] on div "[PHONE_NUMBER]" at bounding box center [1424, 292] width 195 height 21
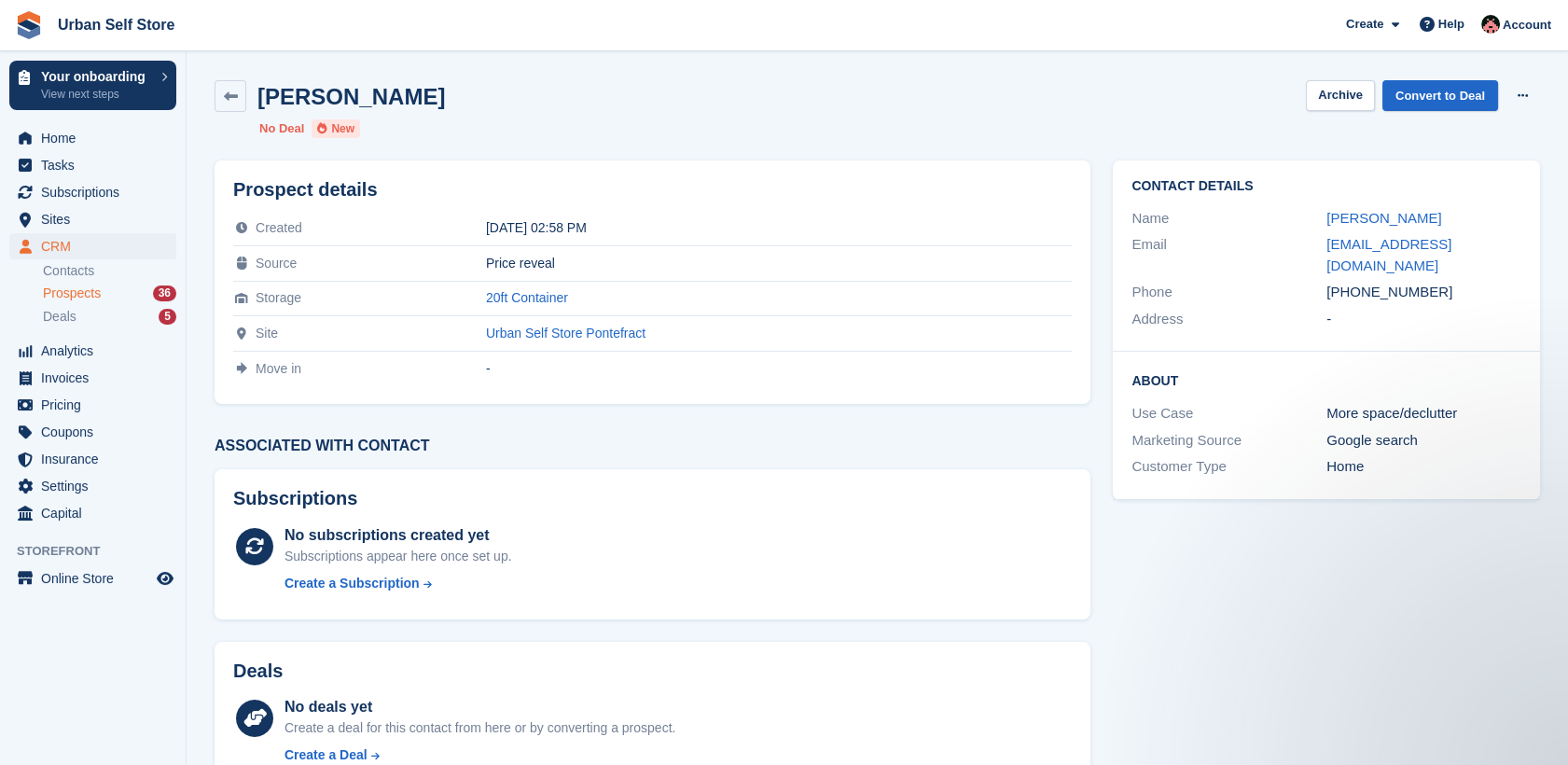
copy div "7510047422"
click at [231, 95] on icon at bounding box center [231, 96] width 14 height 14
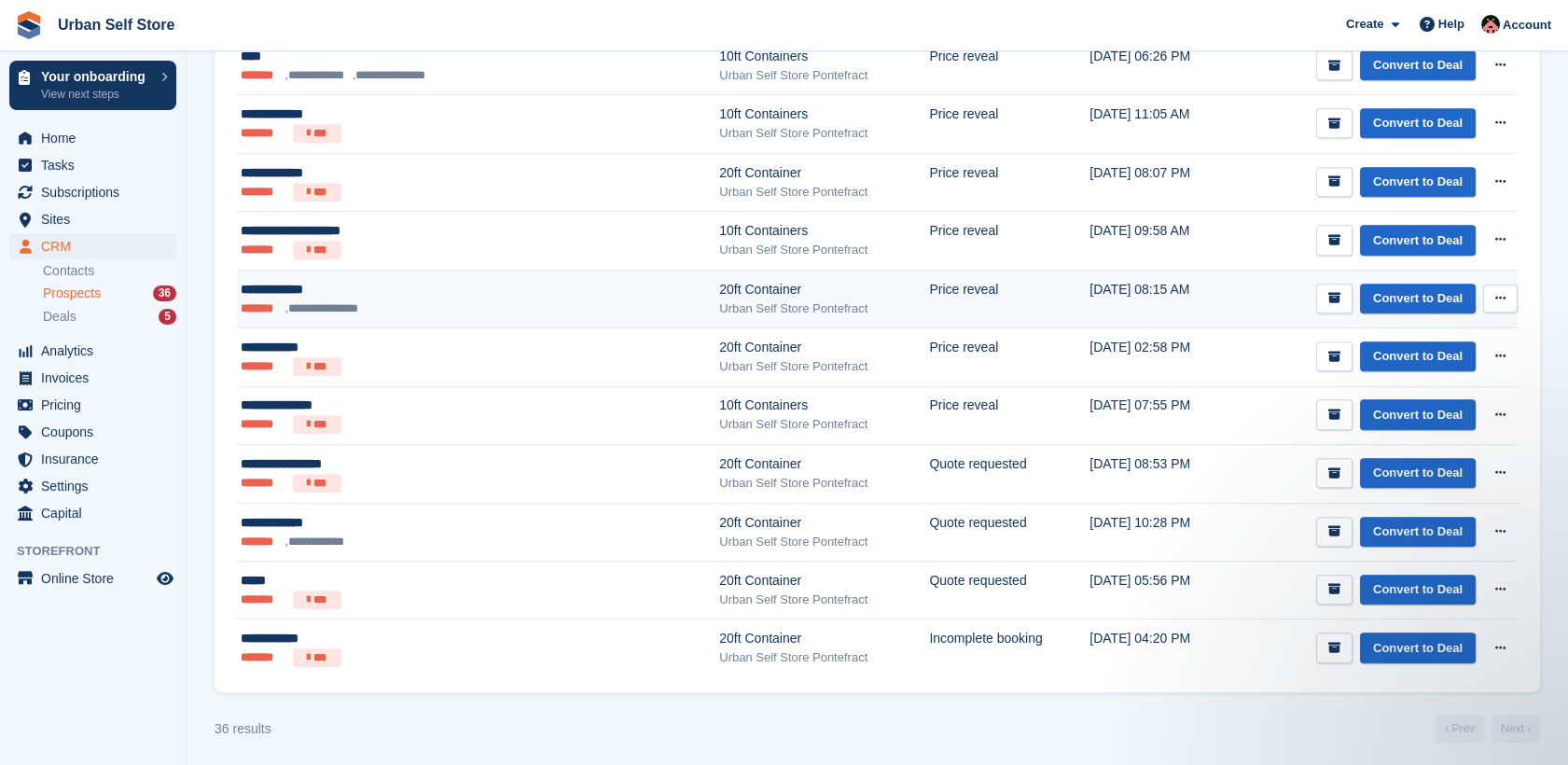
click at [440, 301] on ul "**********" at bounding box center [409, 308] width 336 height 18
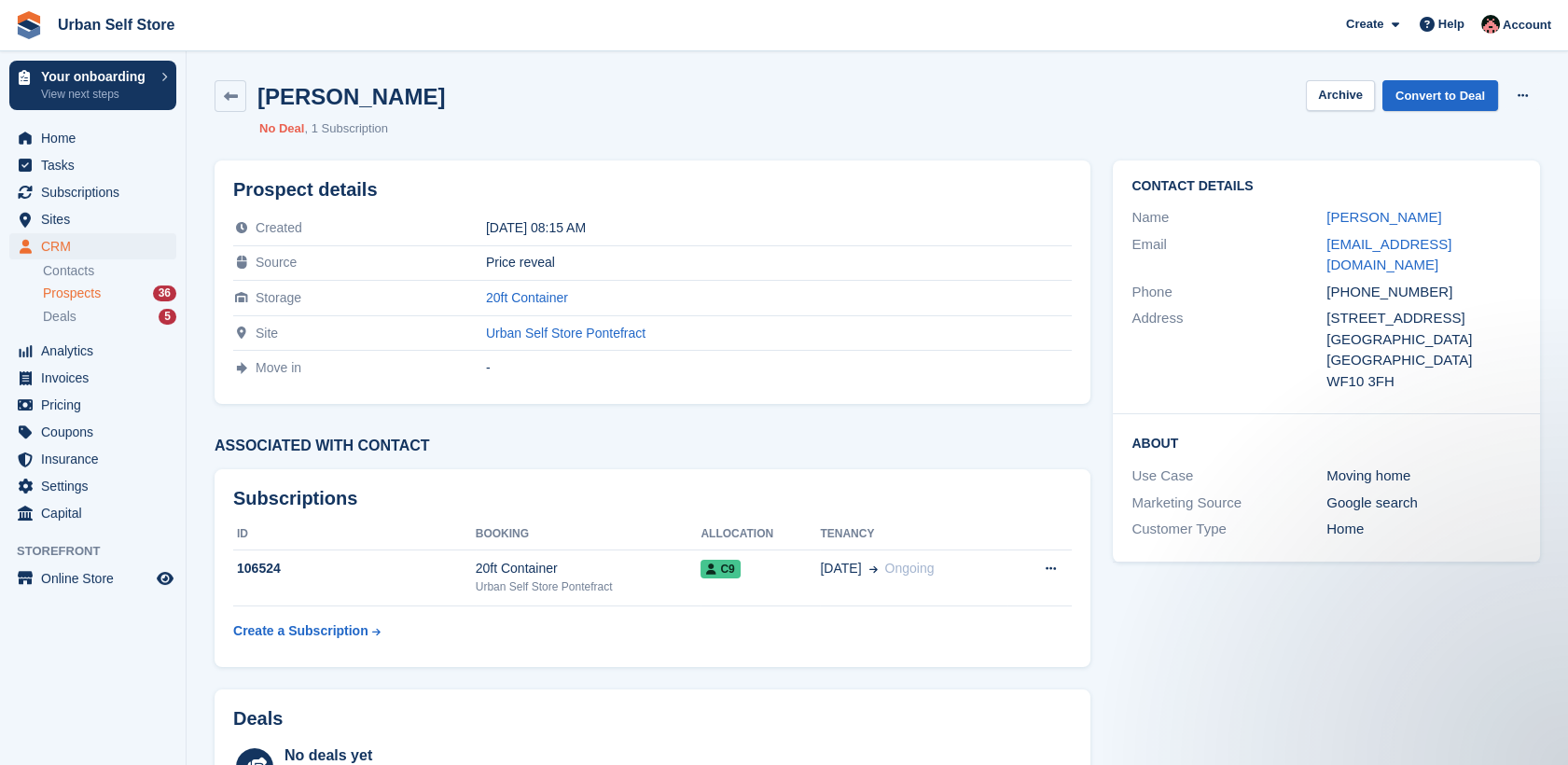
drag, startPoint x: 1426, startPoint y: 265, endPoint x: 1350, endPoint y: 277, distance: 76.9
click at [1350, 282] on div "[PHONE_NUMBER]" at bounding box center [1424, 292] width 195 height 21
copy div "7780199207"
click at [1471, 90] on link "Convert to Deal" at bounding box center [1440, 95] width 115 height 31
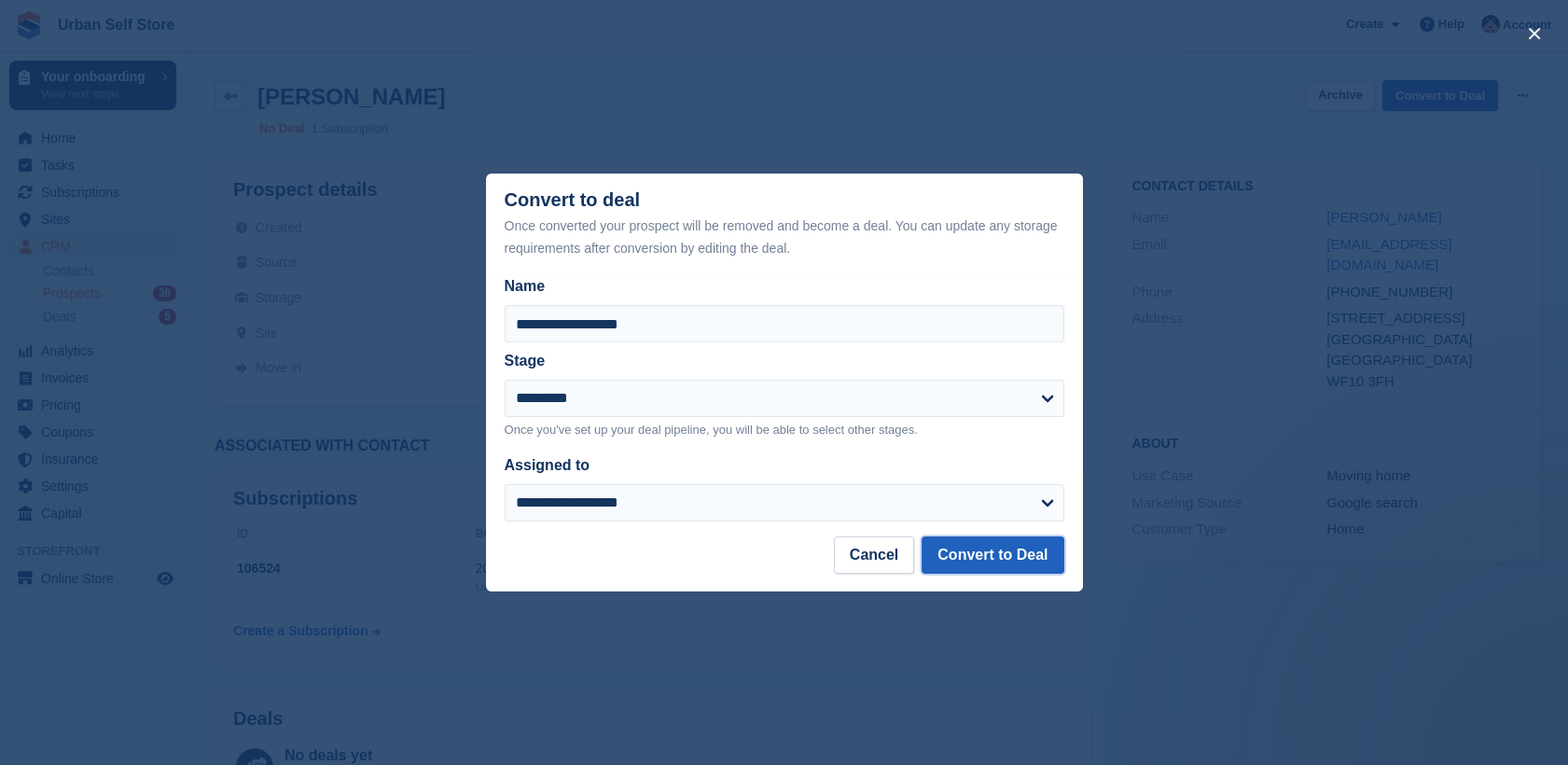
click at [977, 549] on button "Convert to Deal" at bounding box center [992, 555] width 141 height 37
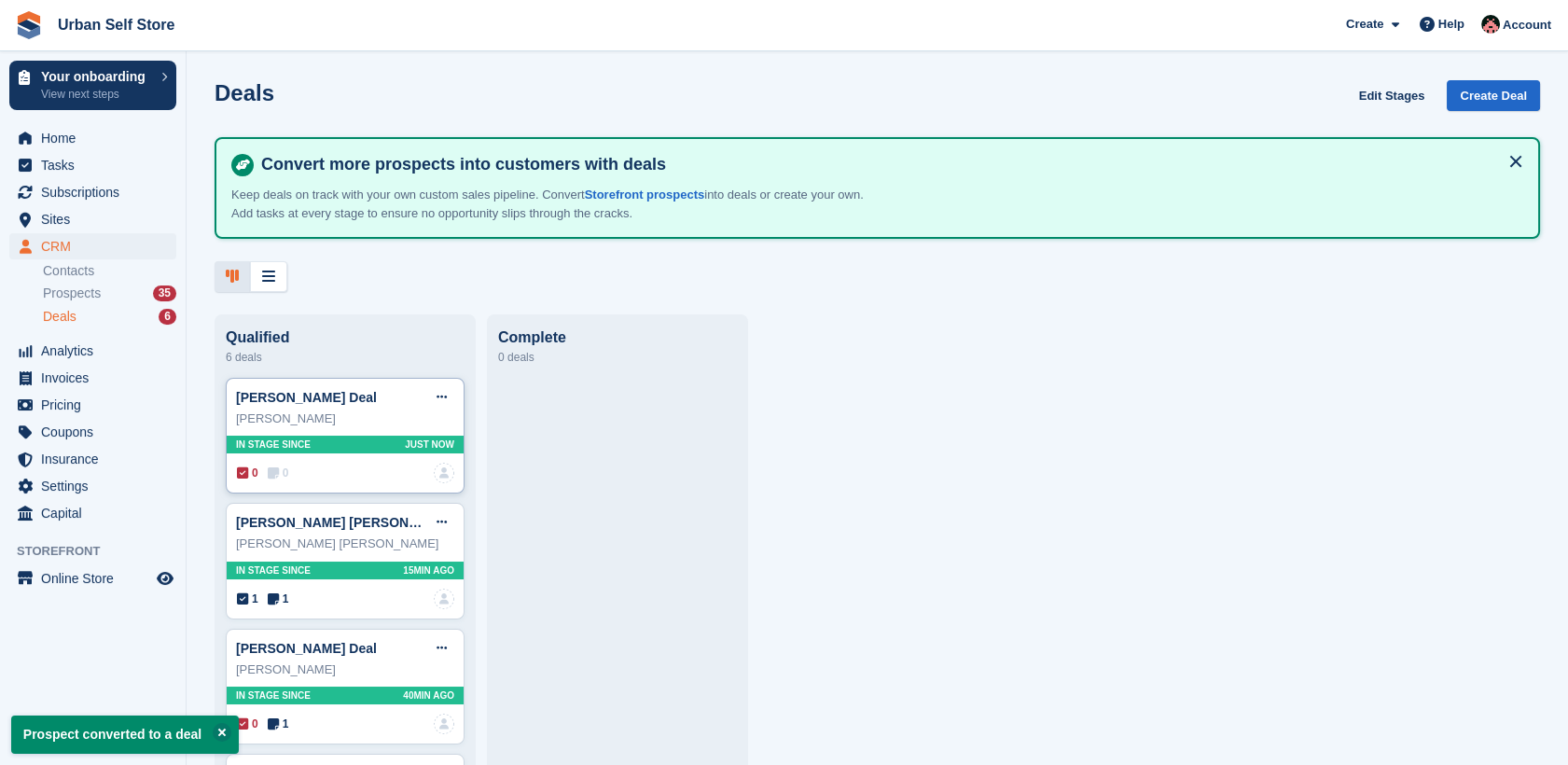
click at [368, 425] on div "[PERSON_NAME]" at bounding box center [344, 418] width 218 height 18
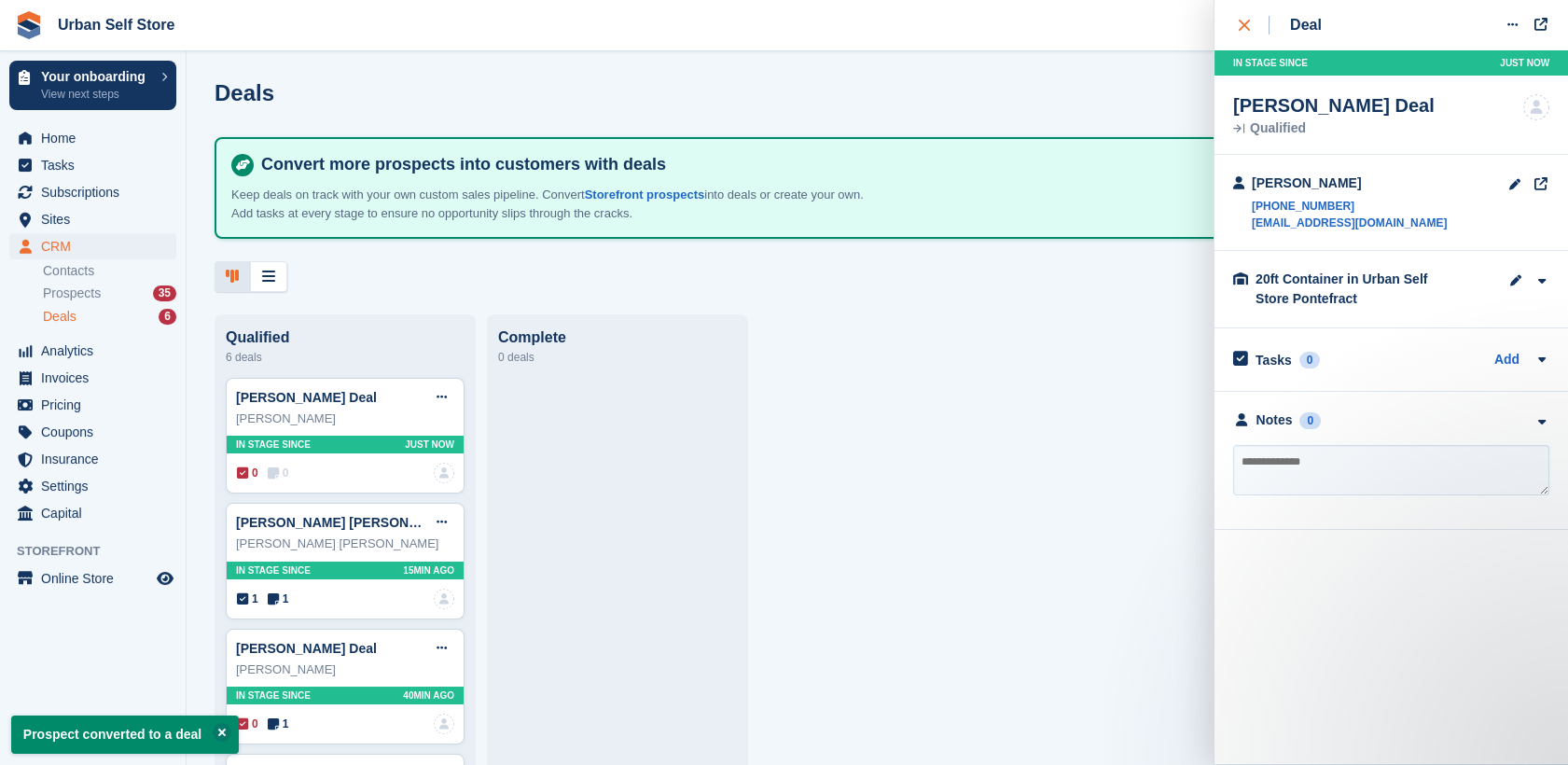
click at [1236, 38] on button "close" at bounding box center [1255, 25] width 42 height 50
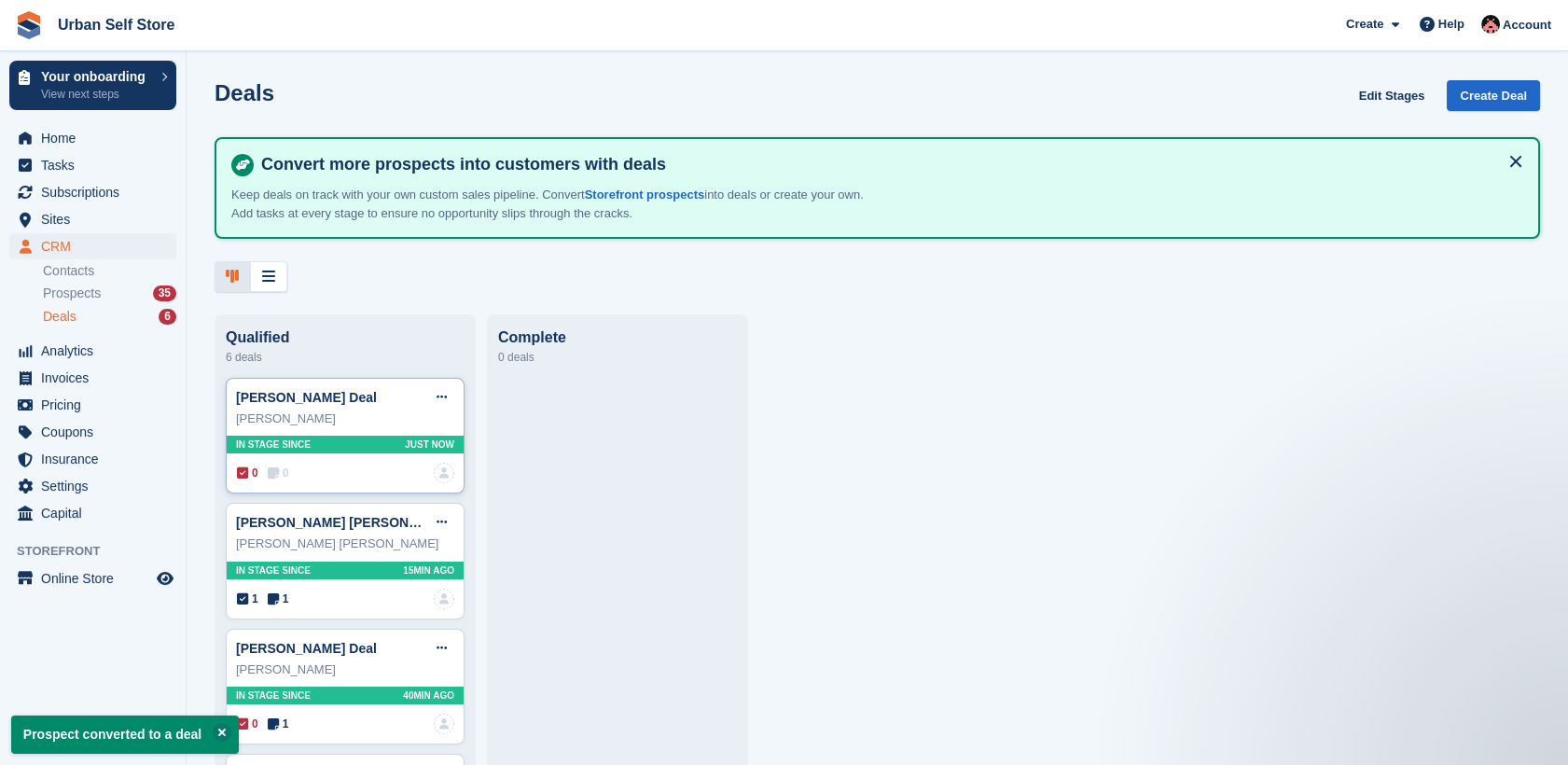
click at [408, 404] on div "[PERSON_NAME] Deal Edit deal [PERSON_NAME] as won [PERSON_NAME] as lost Delete …" at bounding box center [344, 397] width 218 height 28
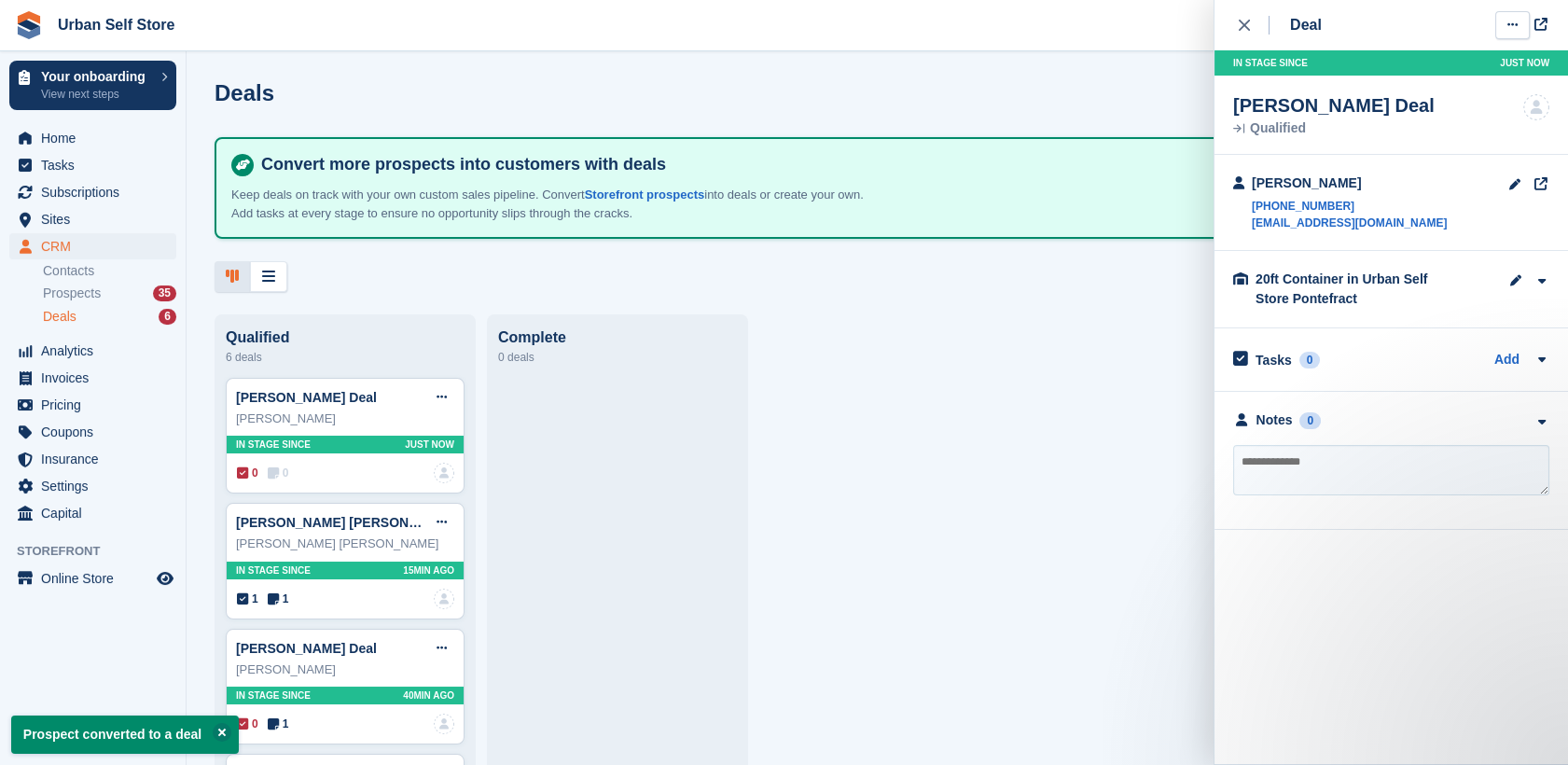
click at [1511, 28] on icon at bounding box center [1512, 24] width 11 height 12
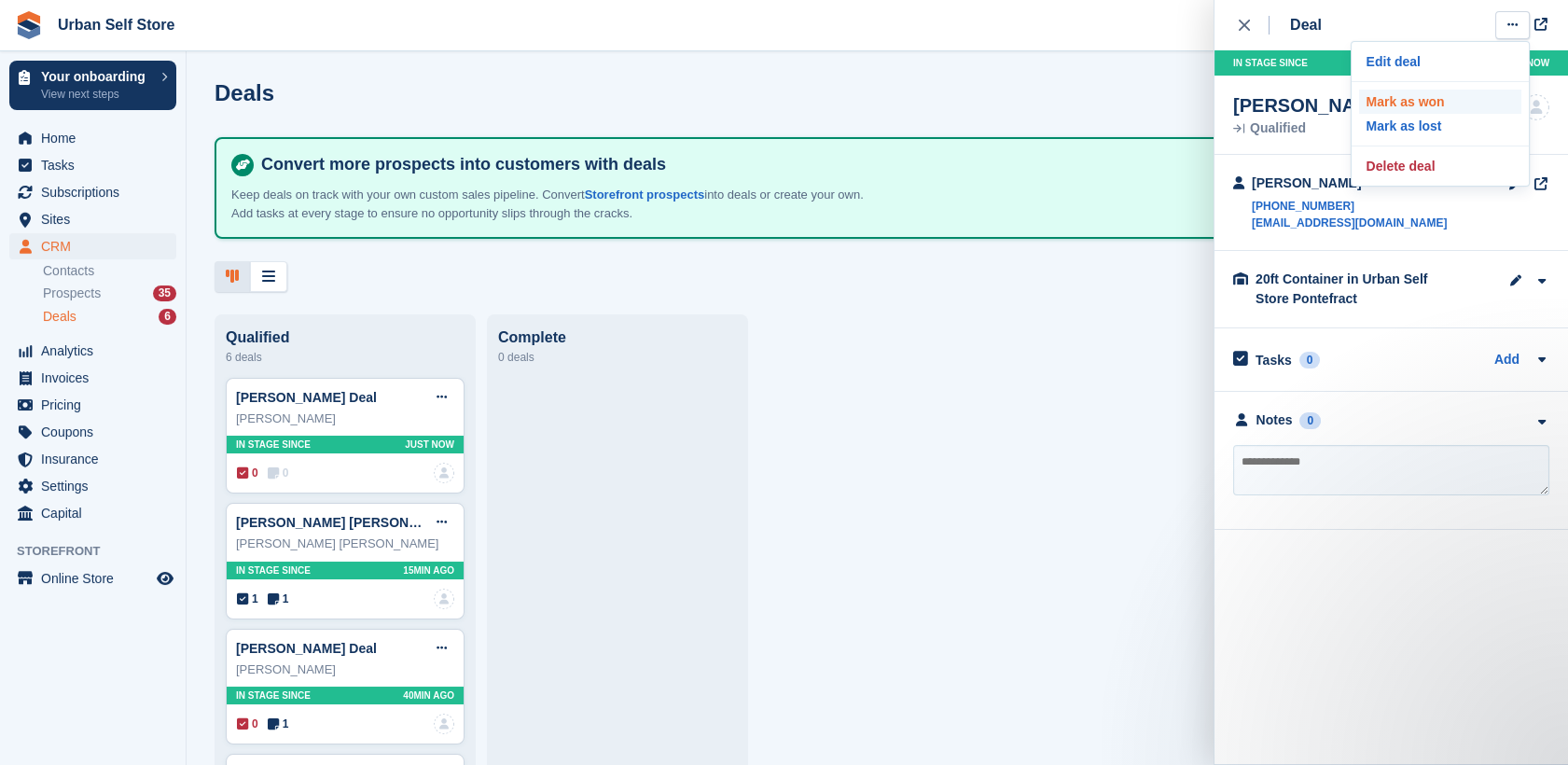
click at [1427, 110] on p "Mark as won" at bounding box center [1439, 101] width 162 height 24
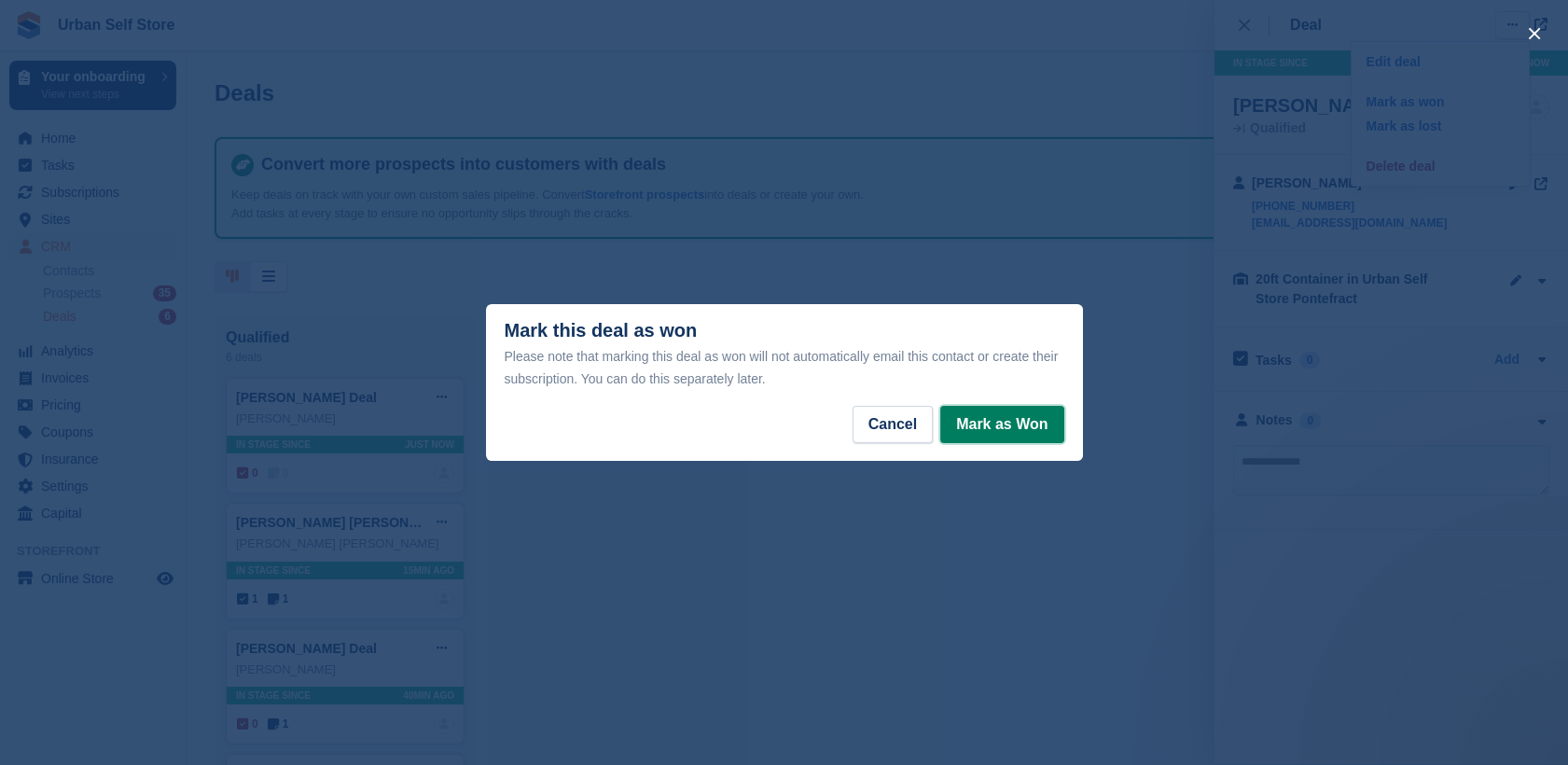
click at [1053, 415] on button "Mark as Won" at bounding box center [1002, 424] width 123 height 37
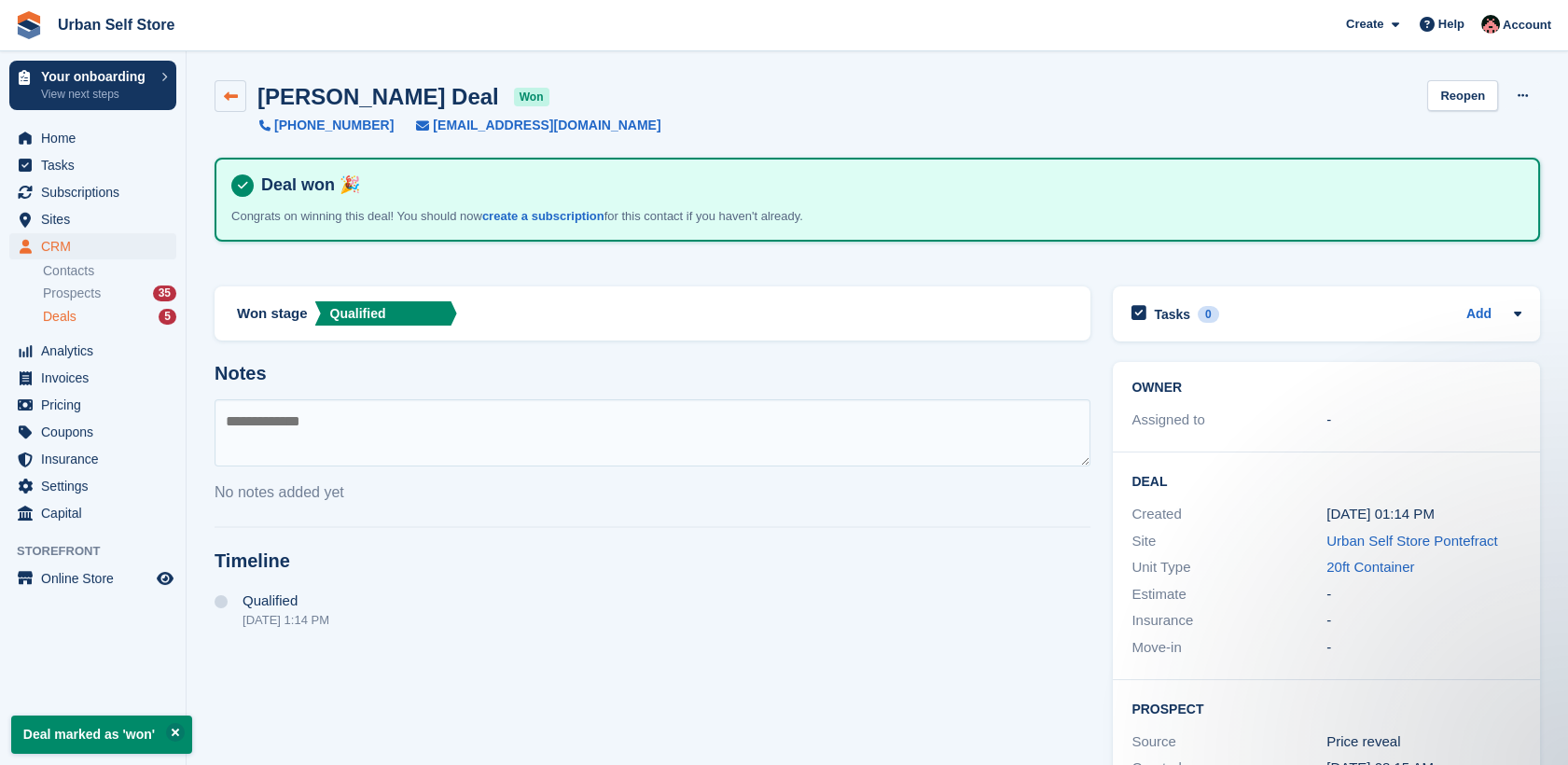
click at [243, 111] on link at bounding box center [230, 95] width 32 height 32
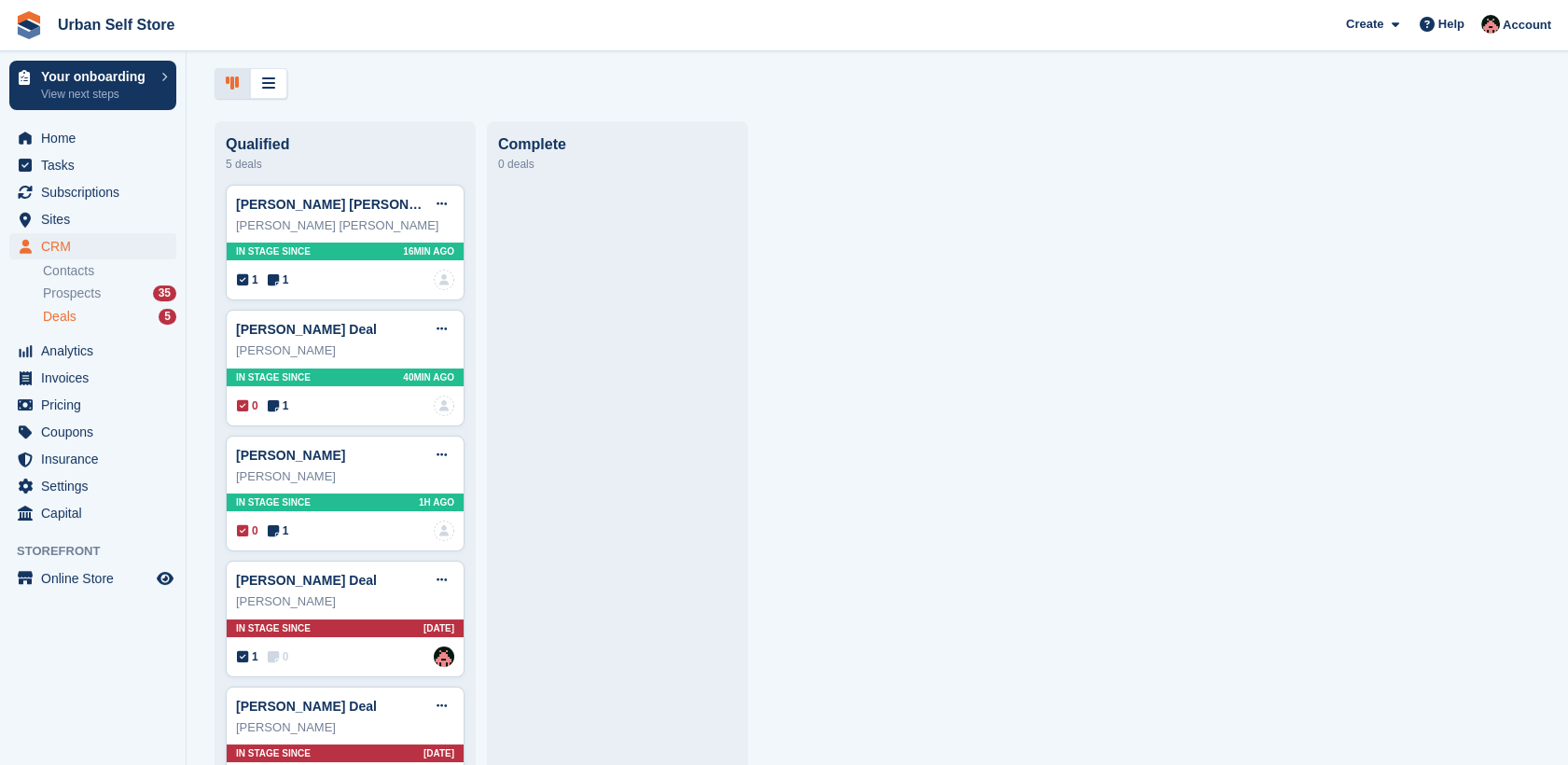
scroll to position [257, 0]
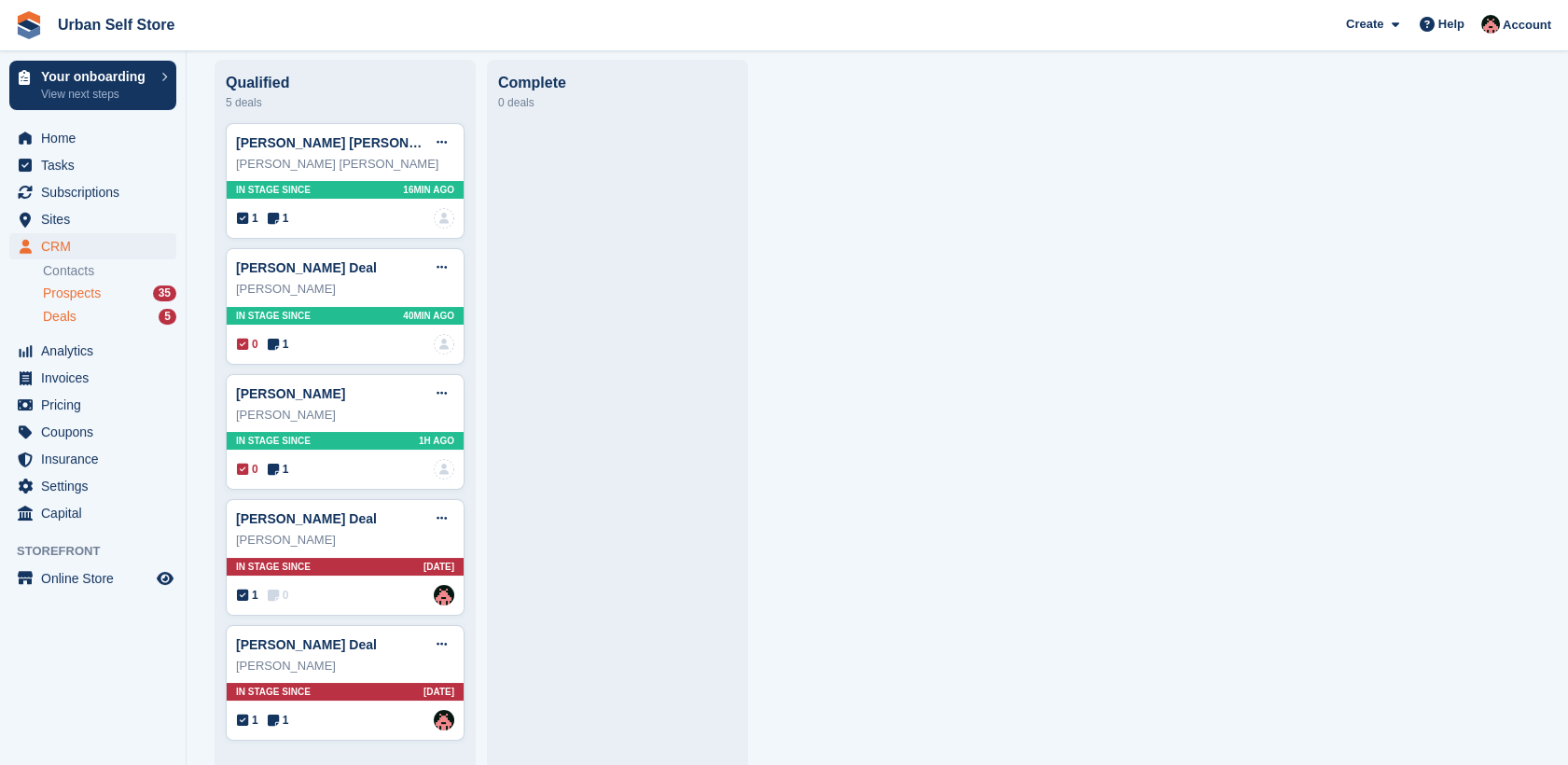
click at [62, 298] on span "Prospects" at bounding box center [72, 293] width 58 height 17
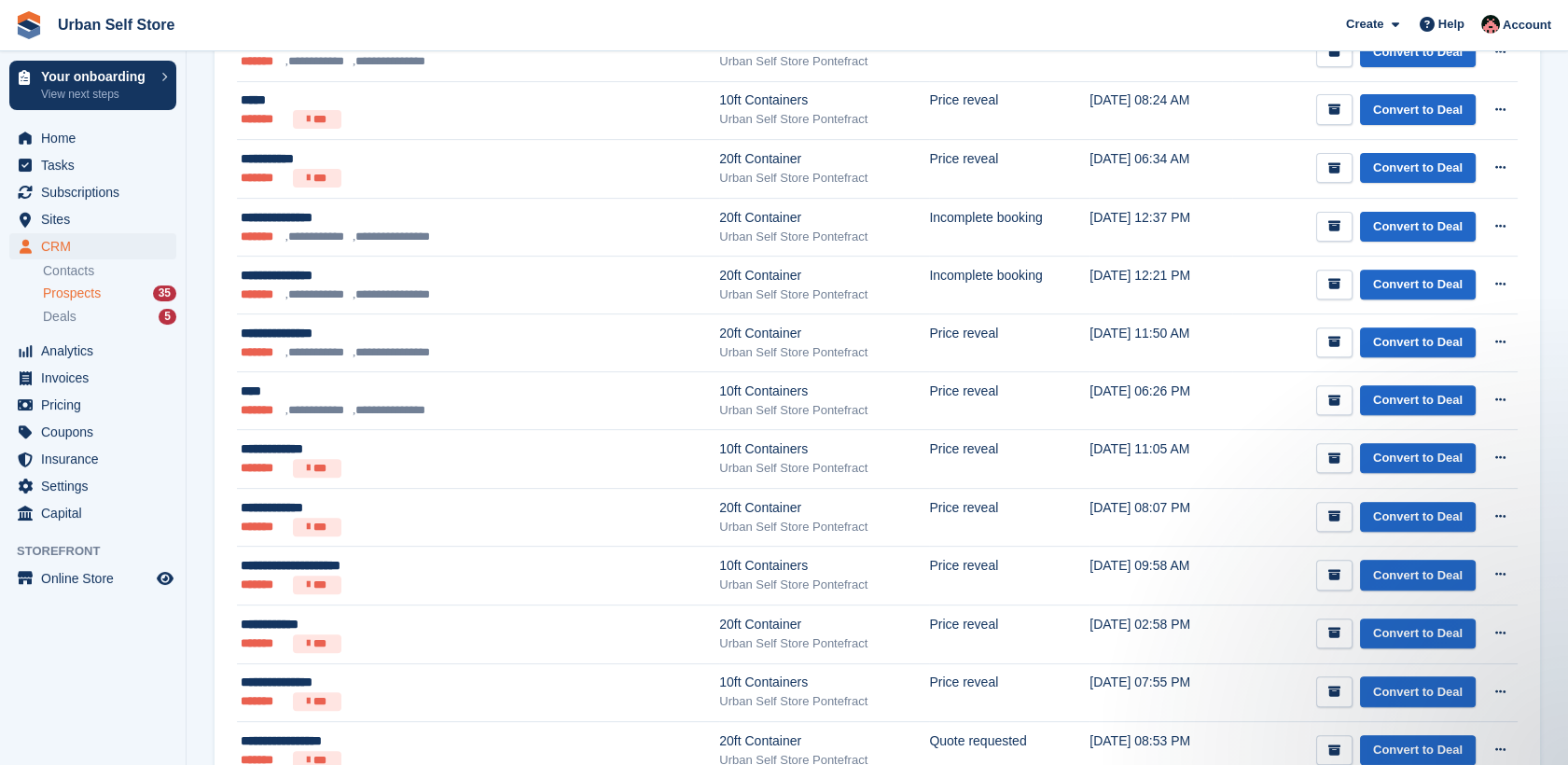
scroll to position [1496, 0]
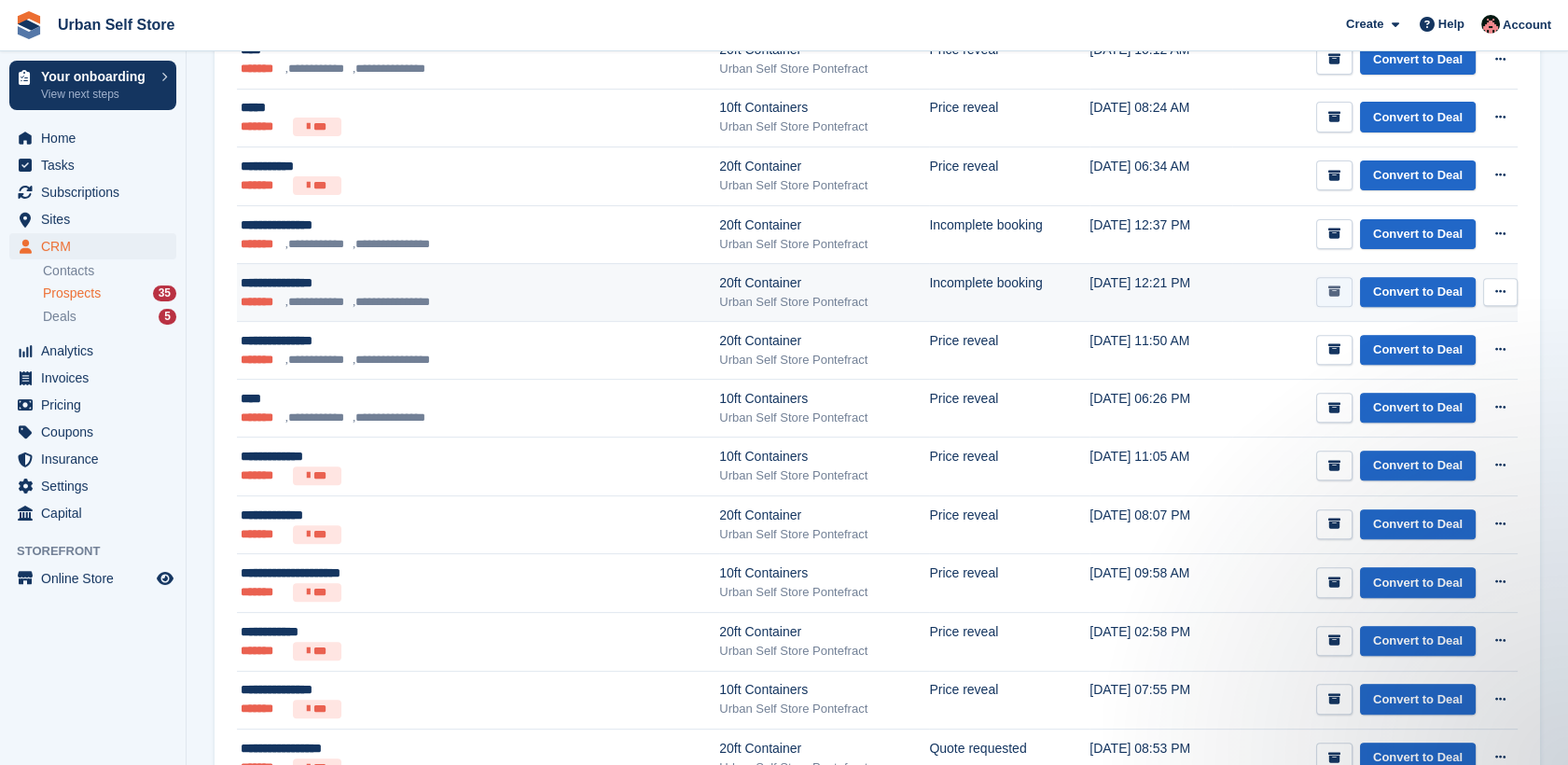
click at [1325, 283] on button "submit" at bounding box center [1334, 292] width 37 height 31
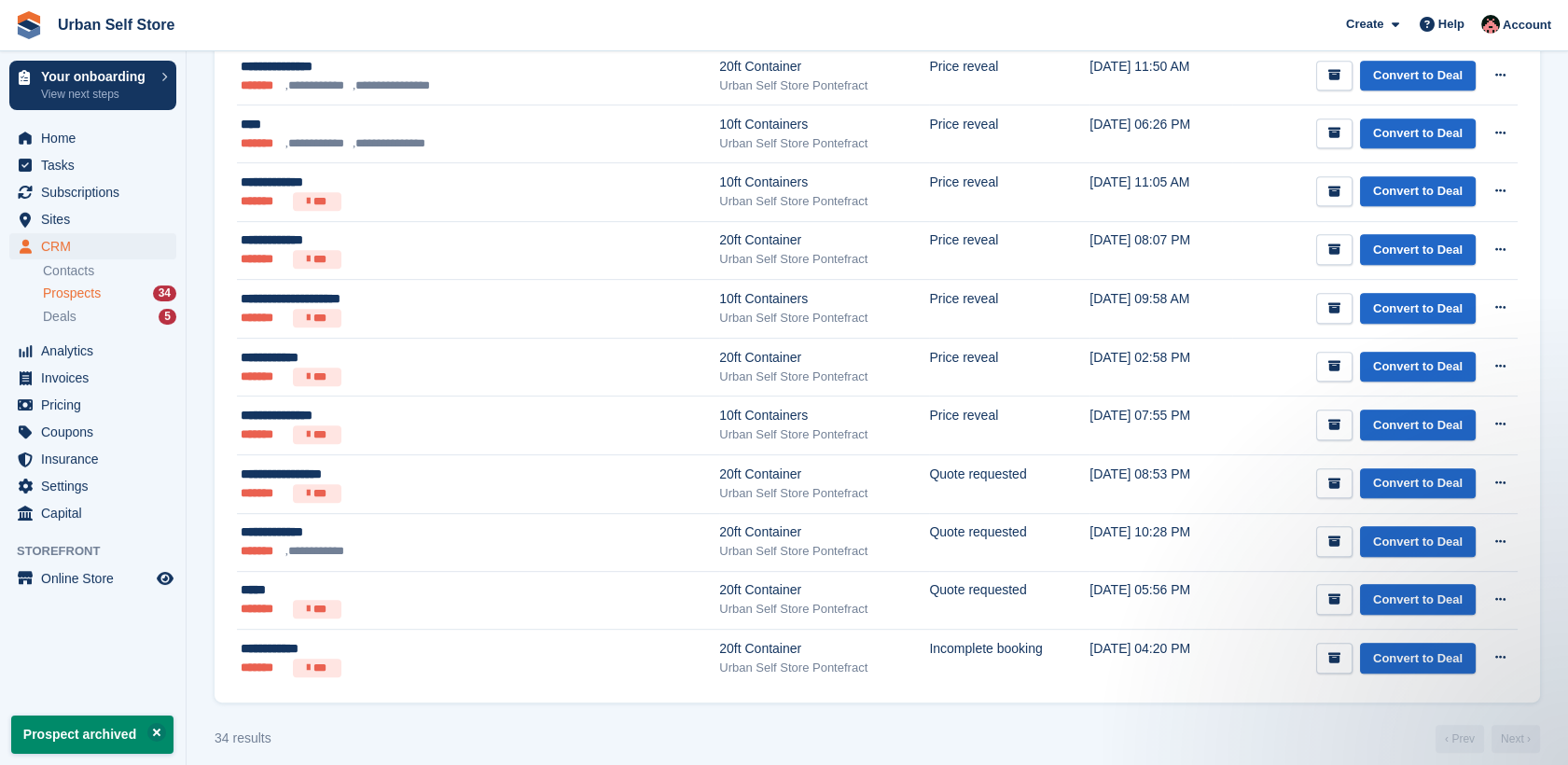
scroll to position [1723, 0]
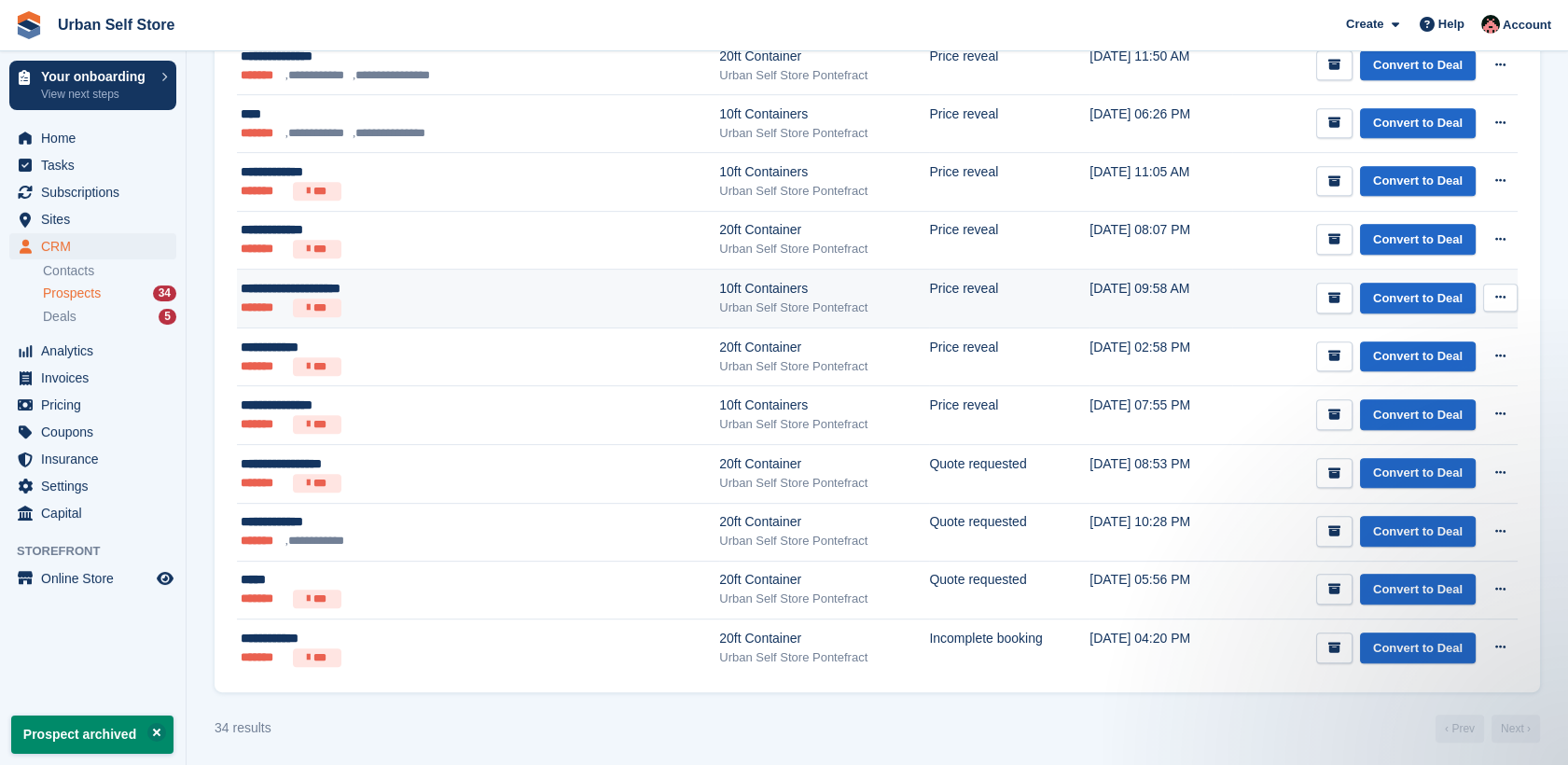
click at [437, 303] on ul "******* ***" at bounding box center [409, 307] width 336 height 18
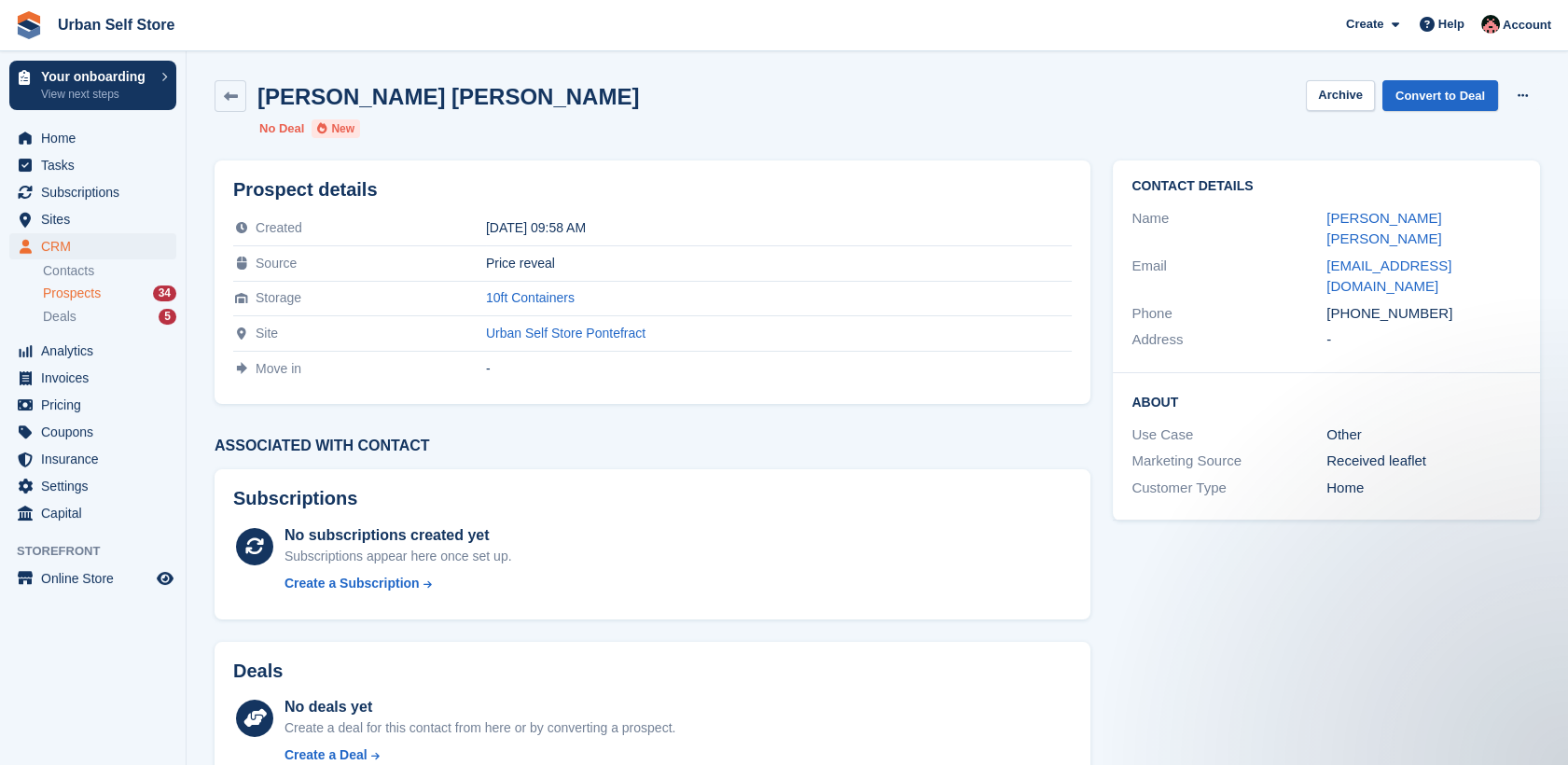
drag, startPoint x: 1457, startPoint y: 273, endPoint x: 1351, endPoint y: 268, distance: 106.1
click at [1351, 303] on div "[PHONE_NUMBER]" at bounding box center [1424, 313] width 195 height 21
copy div "7444235485"
click at [1416, 223] on link "[PERSON_NAME] [PERSON_NAME]" at bounding box center [1383, 228] width 114 height 37
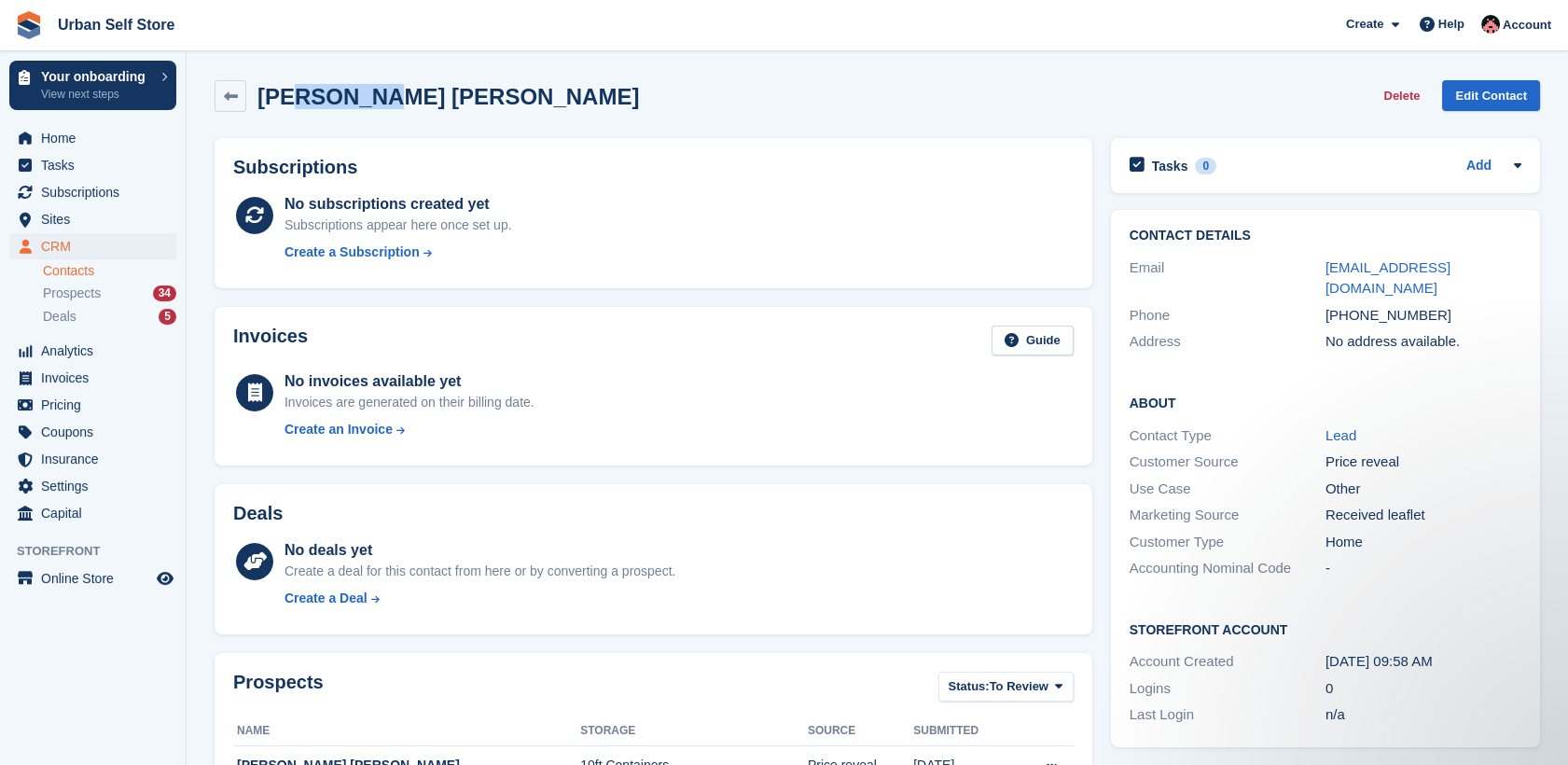
drag, startPoint x: 298, startPoint y: 101, endPoint x: 403, endPoint y: 88, distance: 105.8
click at [403, 88] on h2 "[PERSON_NAME] [PERSON_NAME]" at bounding box center [448, 96] width 382 height 25
copy h2 "GEORDAN"
click at [229, 98] on icon at bounding box center [231, 96] width 14 height 14
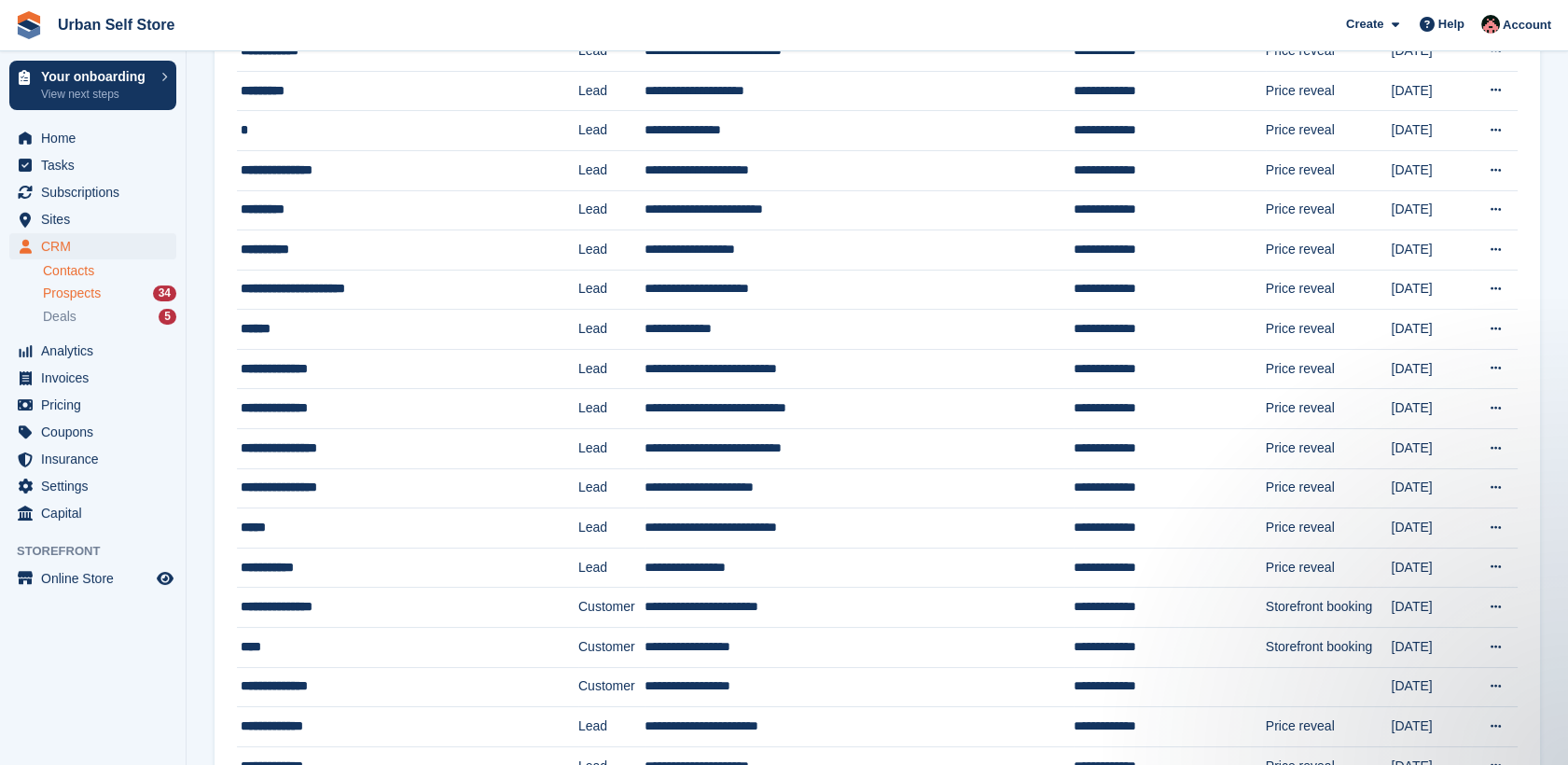
click at [103, 291] on div "Prospects 34" at bounding box center [110, 293] width 134 height 17
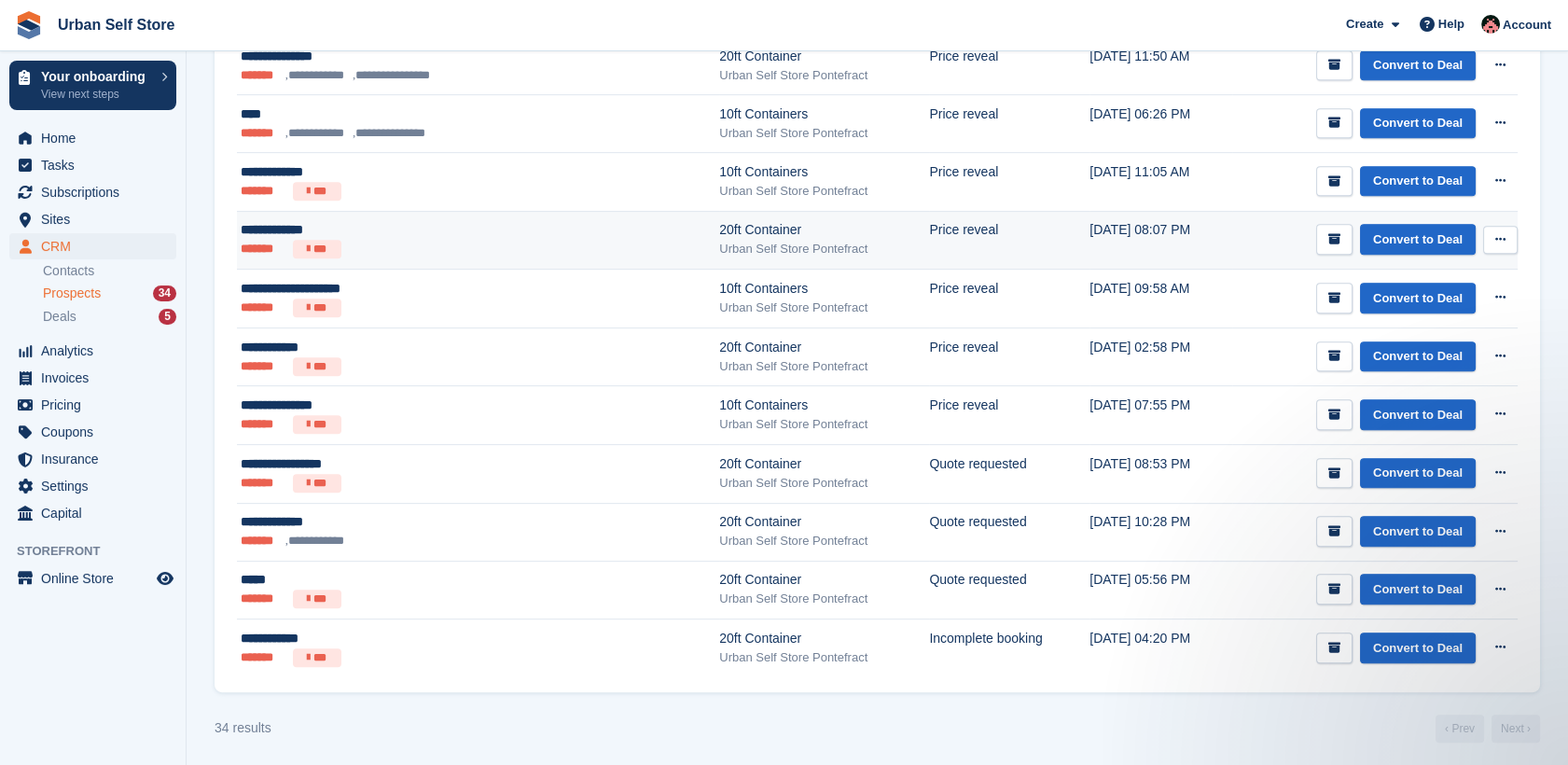
click at [468, 242] on ul "******* ***" at bounding box center [409, 248] width 336 height 18
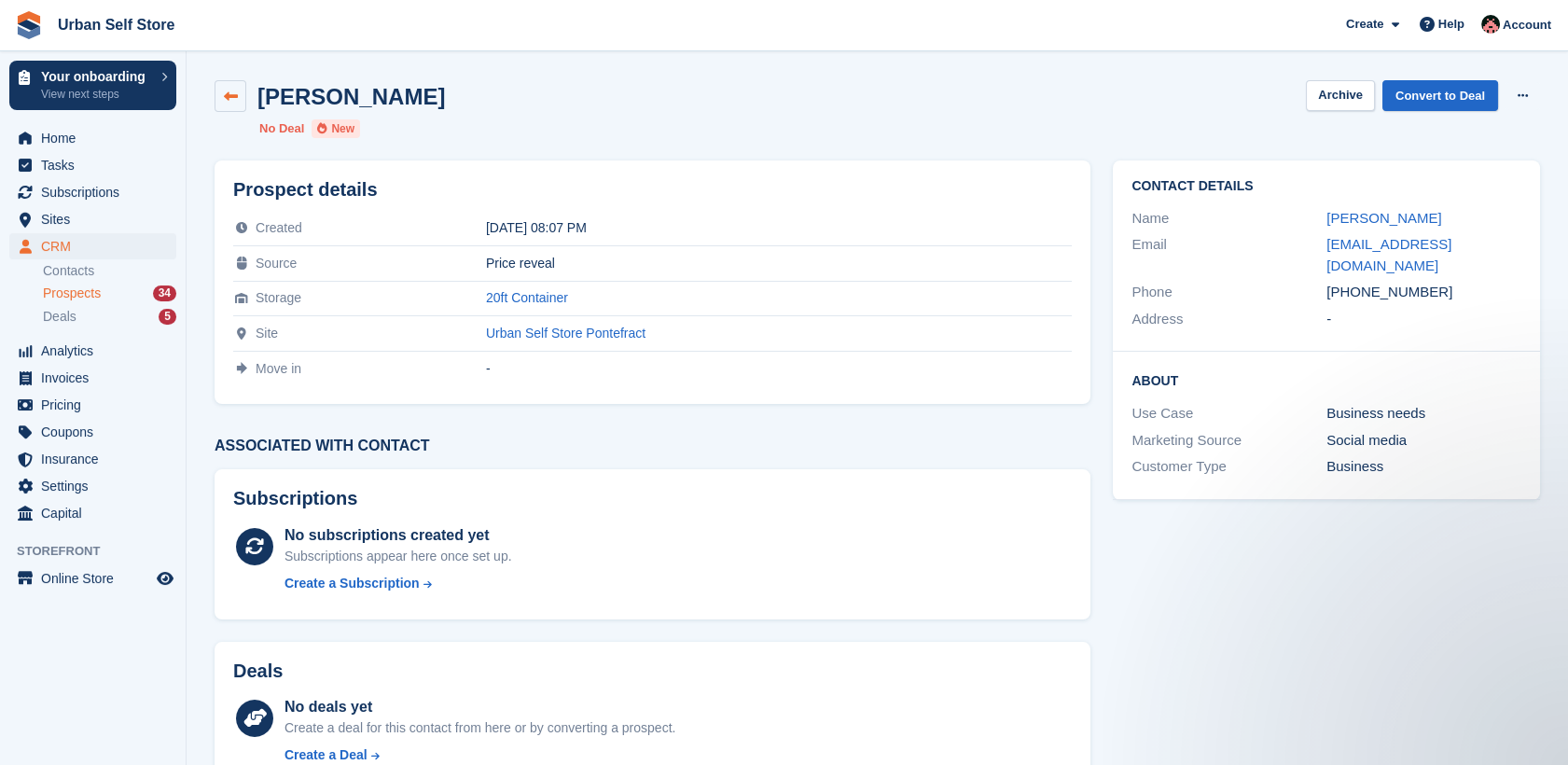
click at [226, 100] on icon at bounding box center [231, 96] width 14 height 14
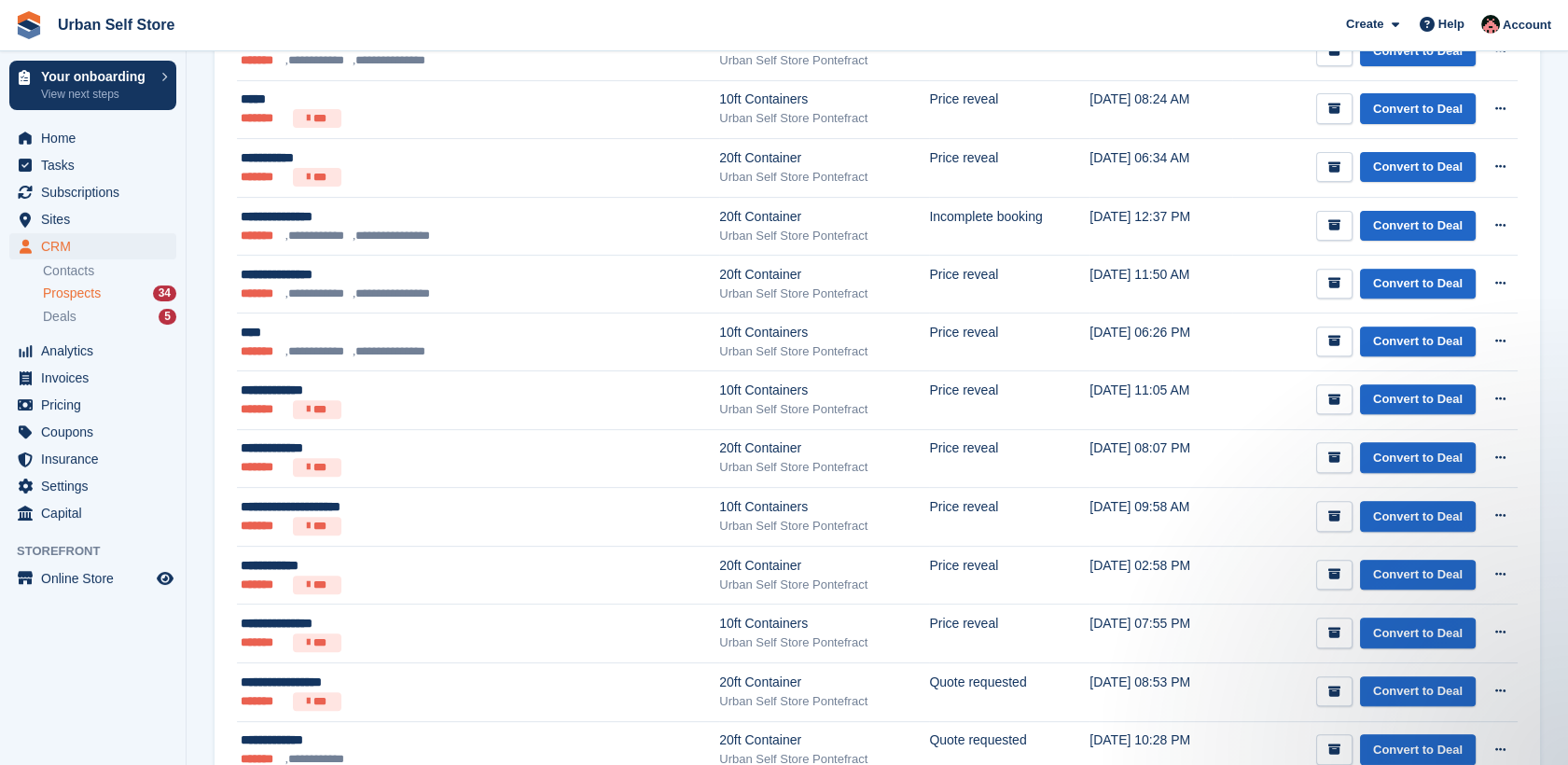
scroll to position [1507, 0]
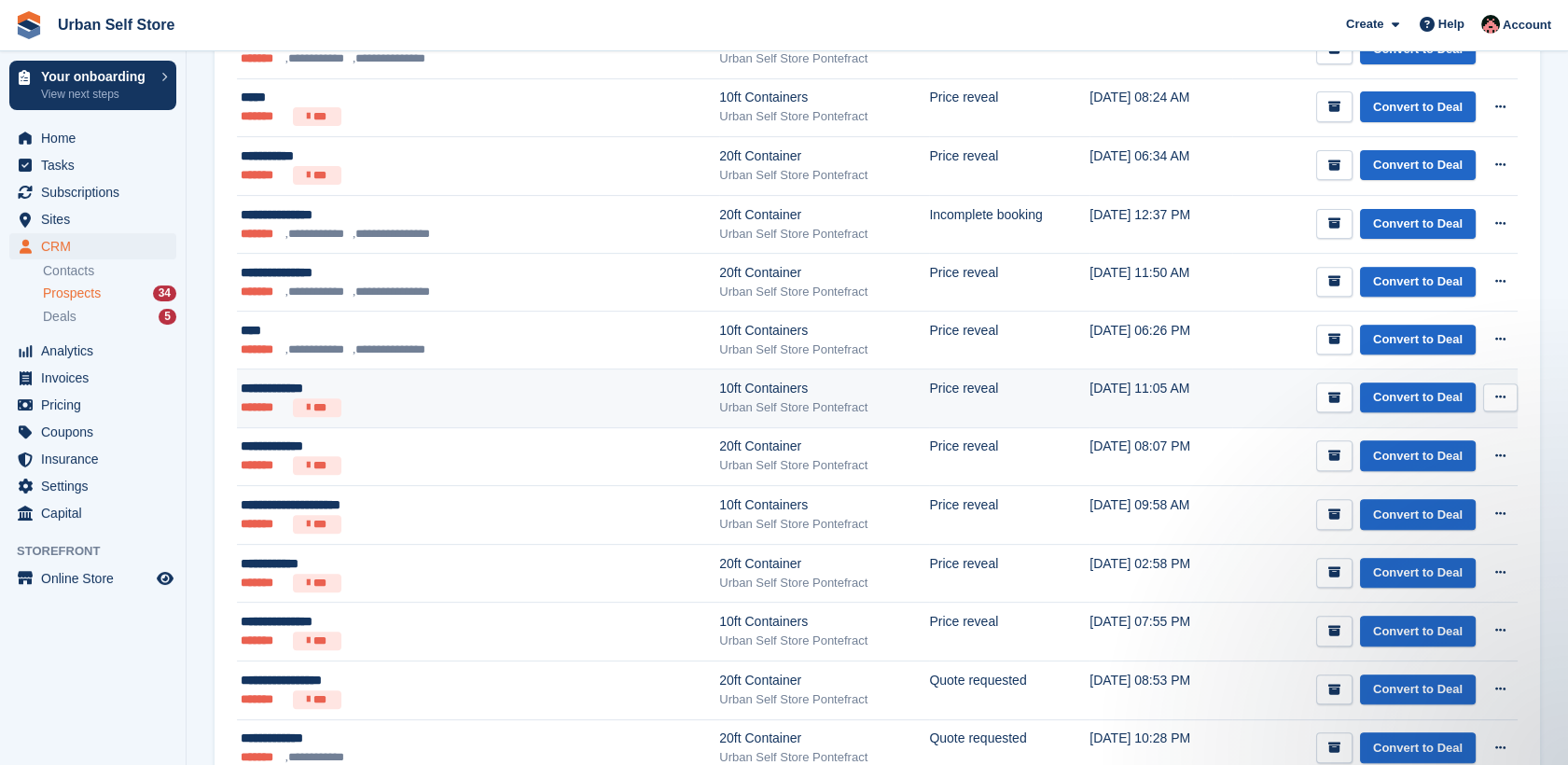
click at [511, 403] on ul "******* ***" at bounding box center [409, 407] width 336 height 18
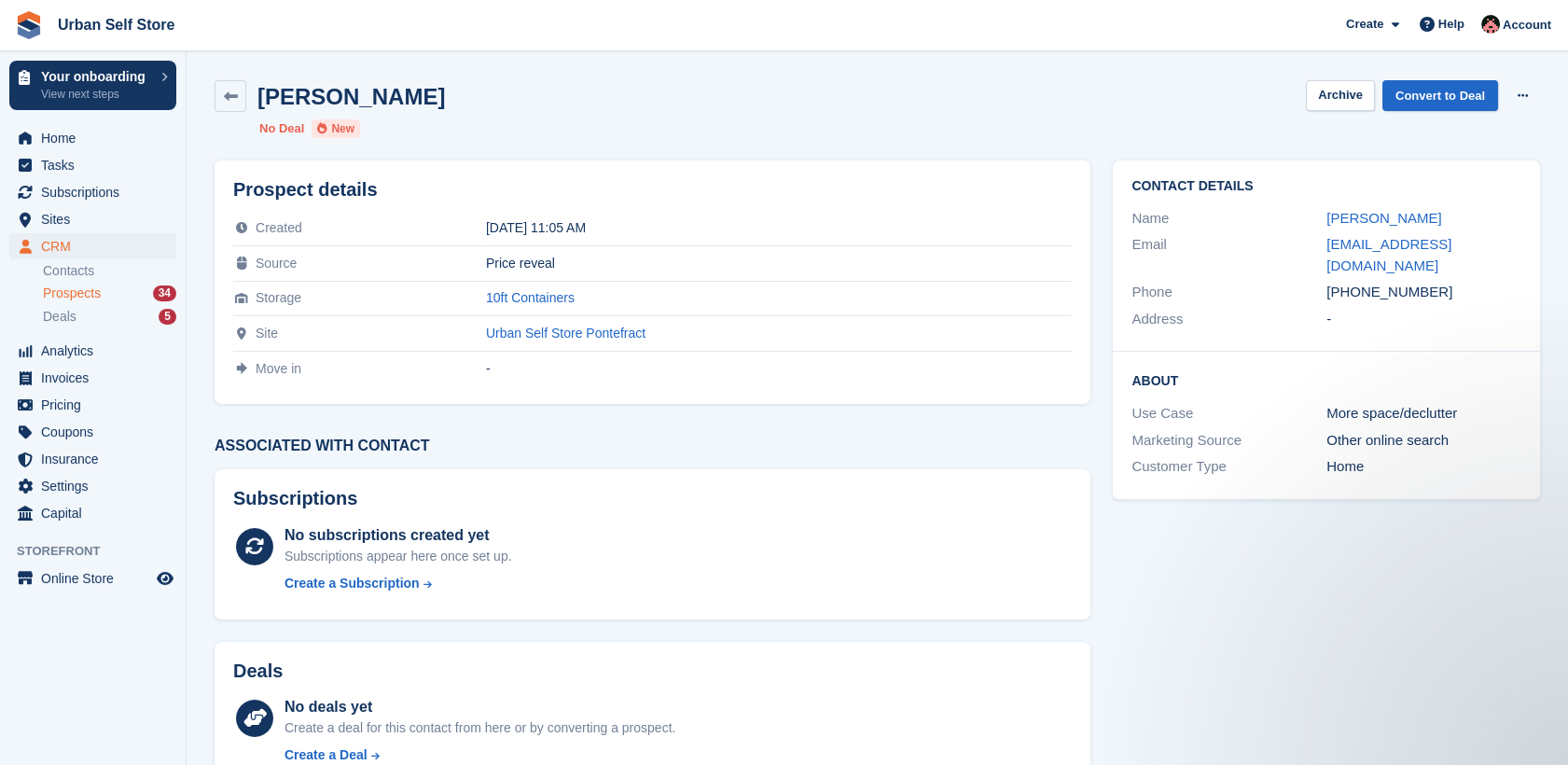
drag, startPoint x: 1440, startPoint y: 279, endPoint x: 1351, endPoint y: 277, distance: 89.0
click at [1351, 282] on div "+447535242307" at bounding box center [1424, 292] width 195 height 21
copy div "7535242307"
click at [224, 101] on icon at bounding box center [231, 96] width 14 height 14
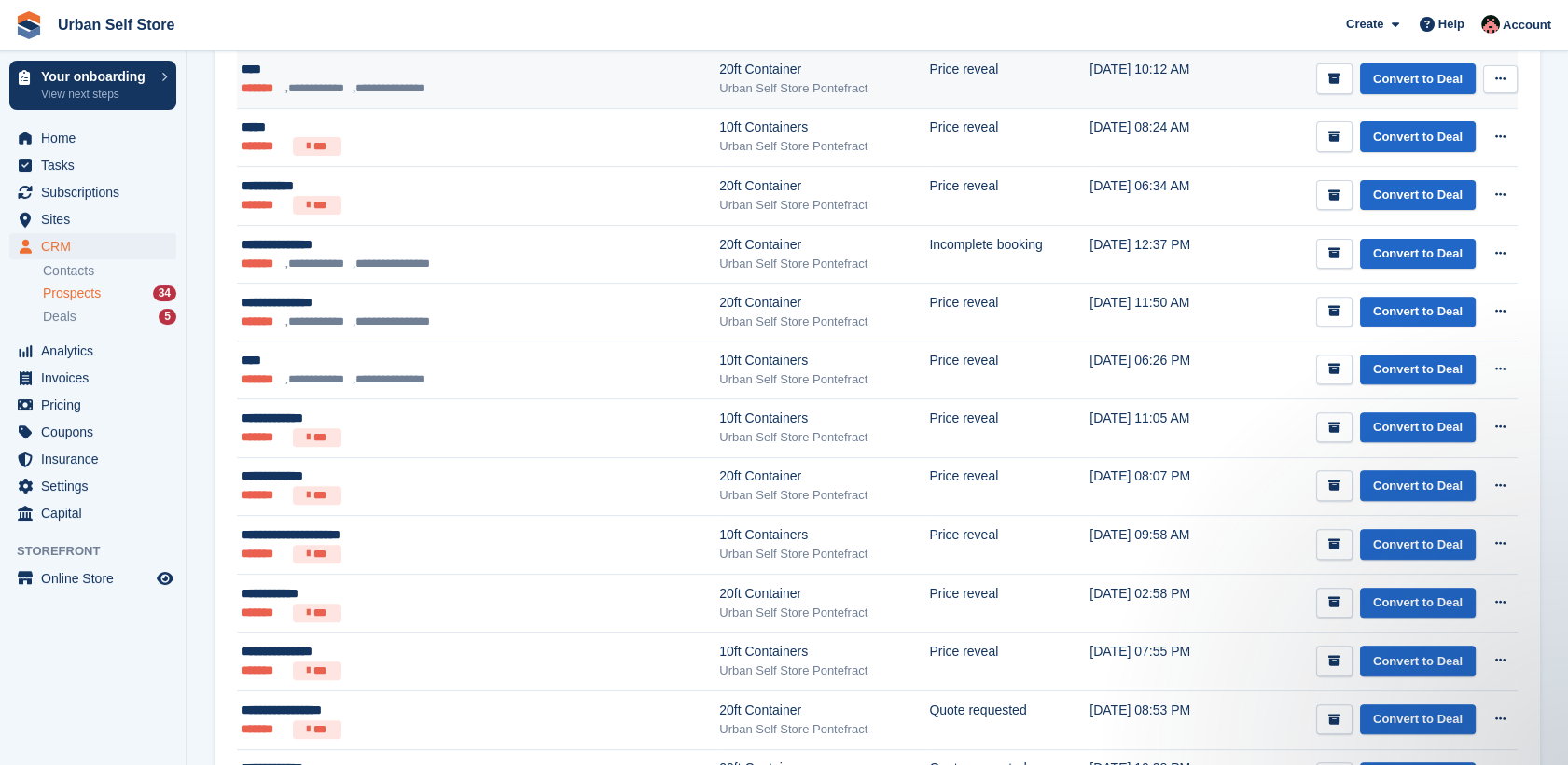
scroll to position [1474, 0]
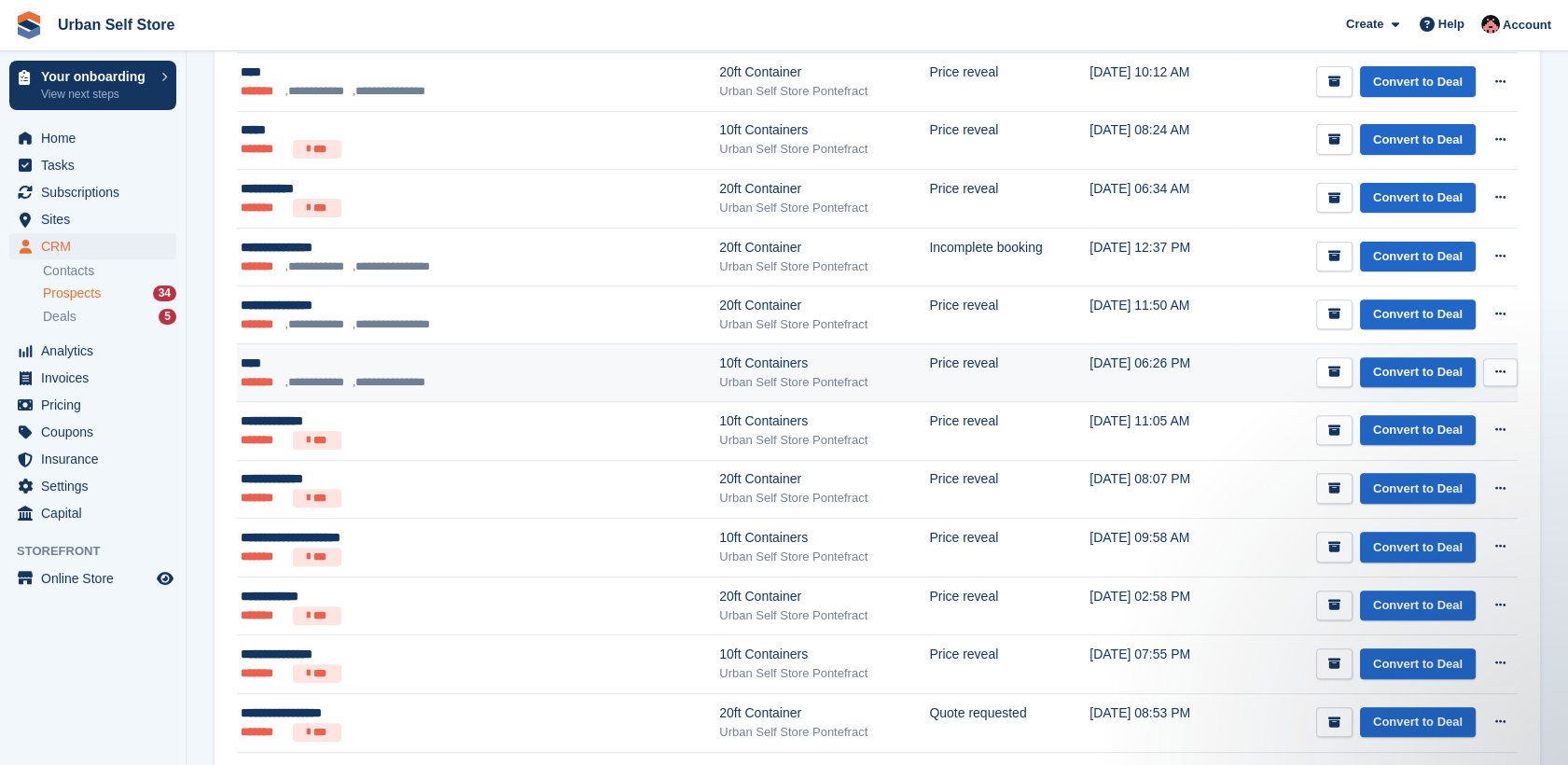
click at [488, 373] on ul "**********" at bounding box center [409, 382] width 336 height 18
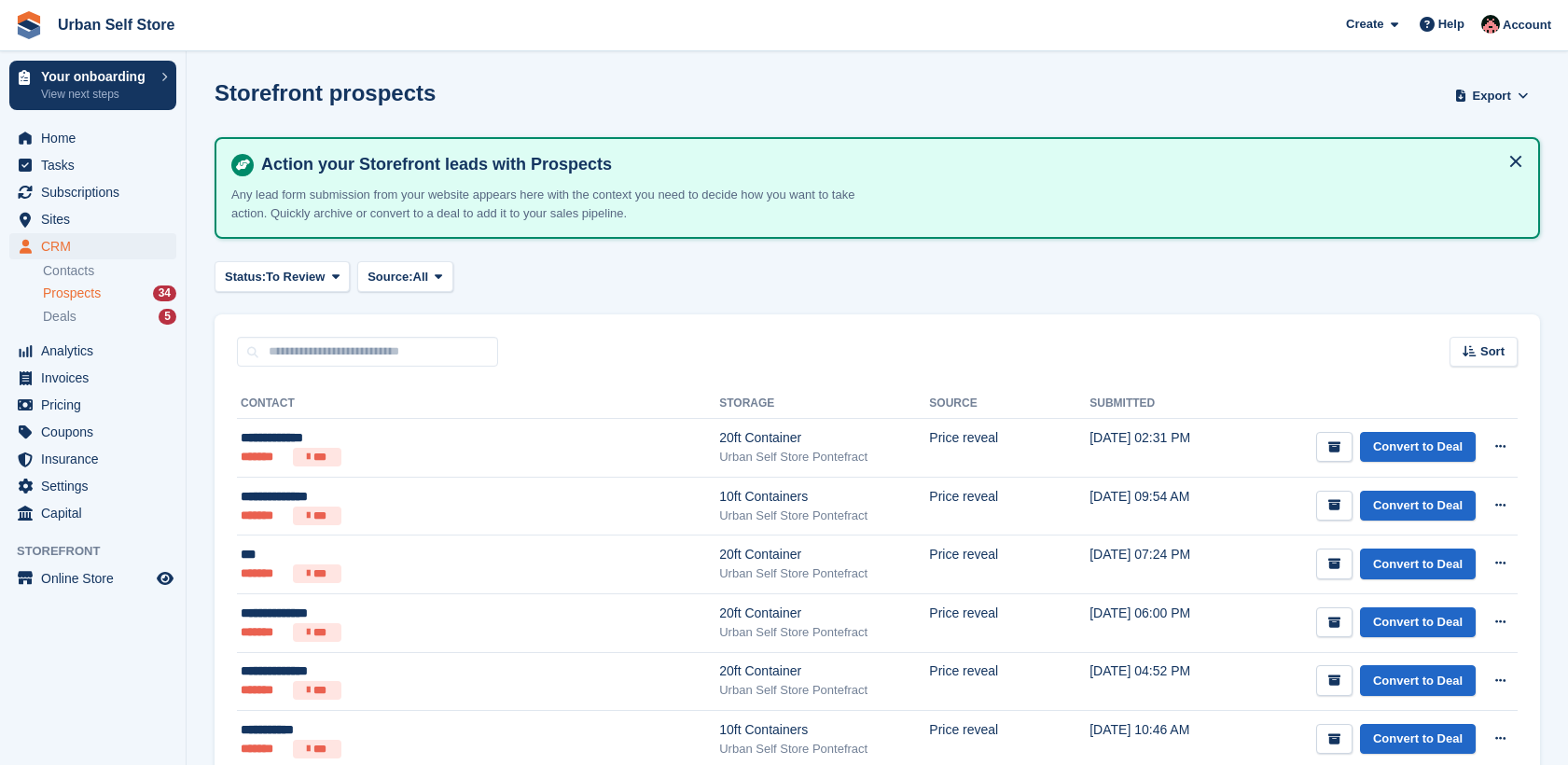
scroll to position [1474, 0]
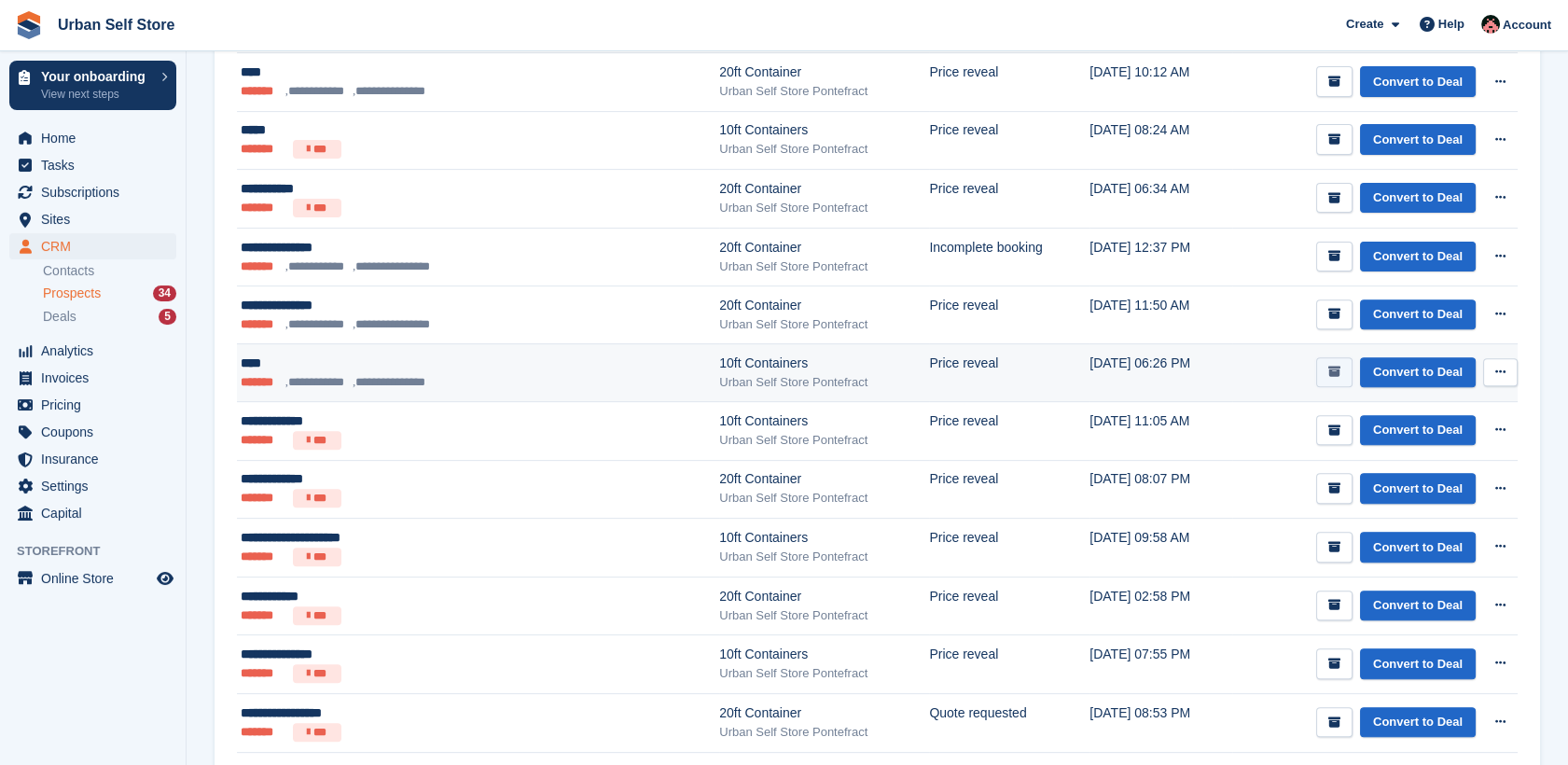
click at [1340, 369] on icon "submit" at bounding box center [1333, 371] width 12 height 12
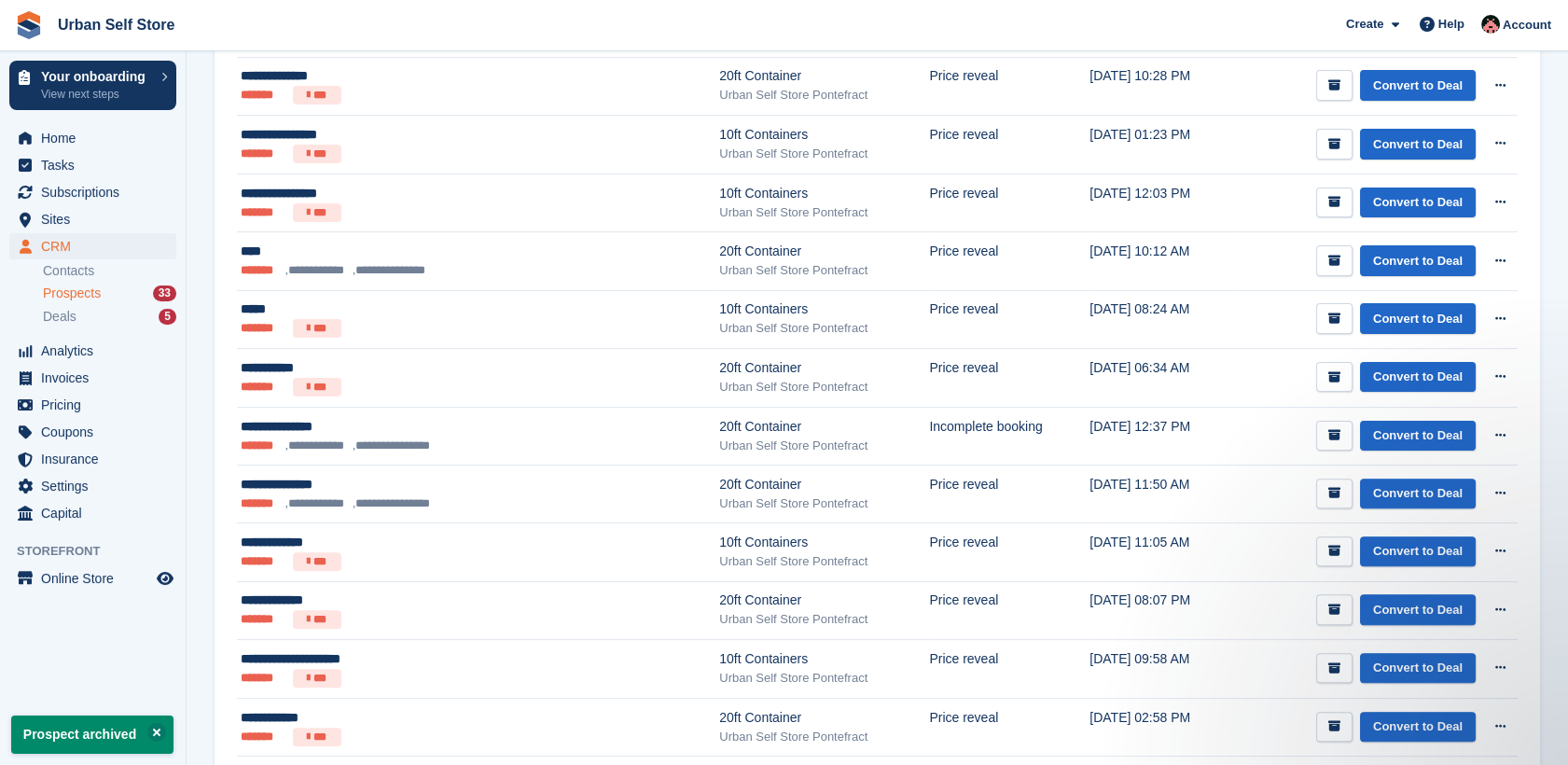
scroll to position [1296, 0]
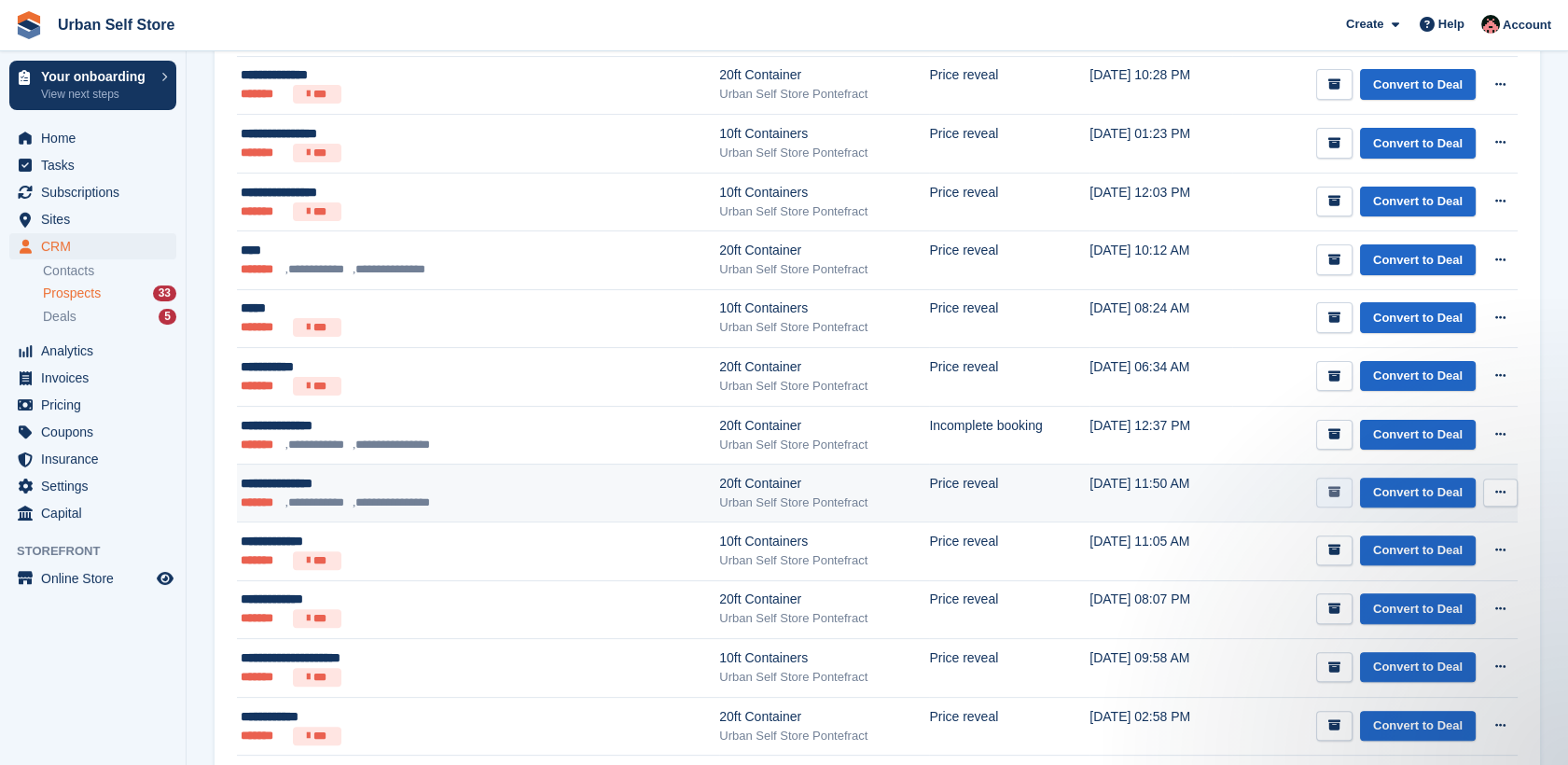
click at [1340, 486] on icon "submit" at bounding box center [1333, 491] width 12 height 12
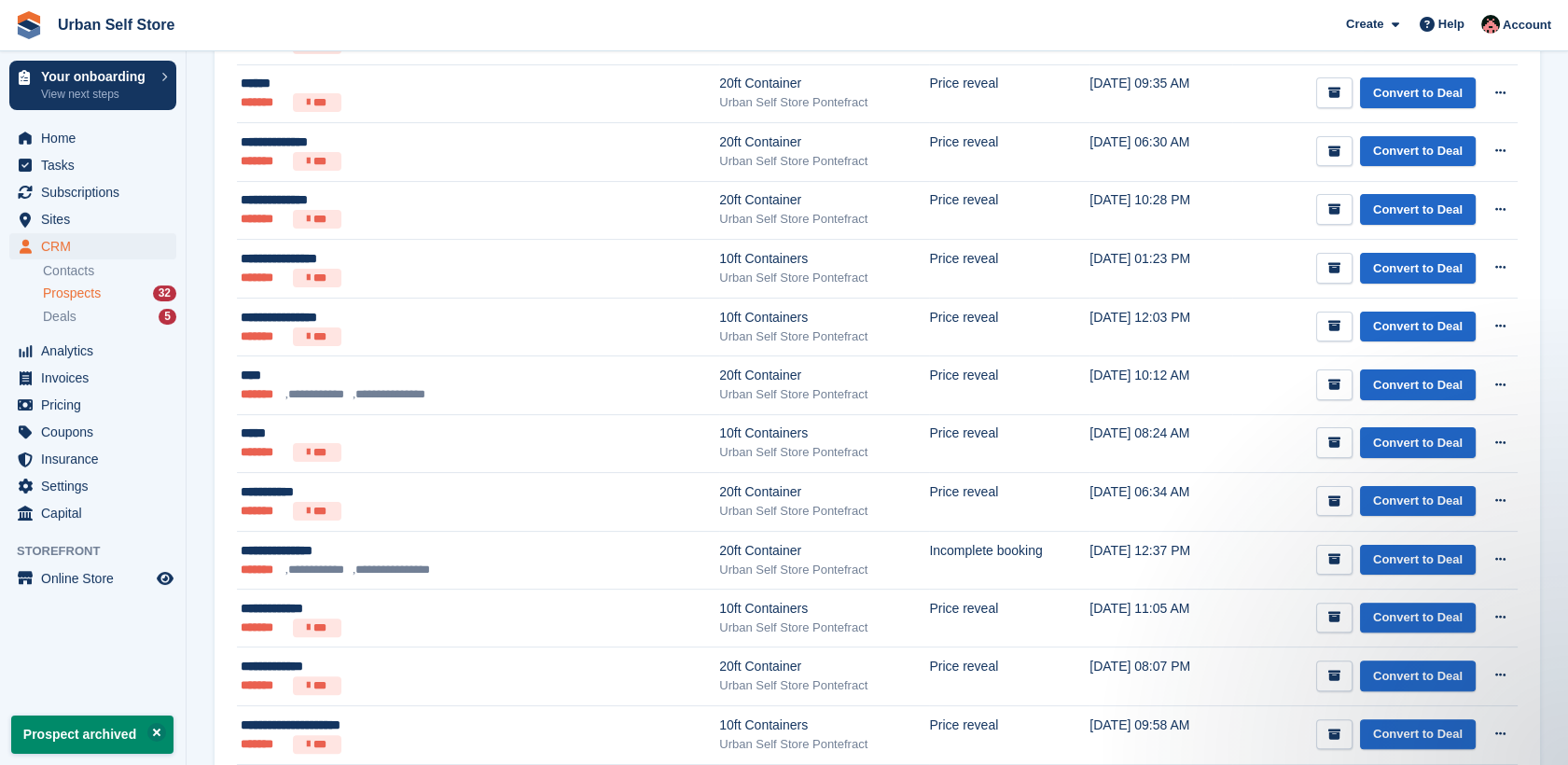
scroll to position [1172, 0]
click at [1337, 554] on icon "submit" at bounding box center [1333, 558] width 12 height 12
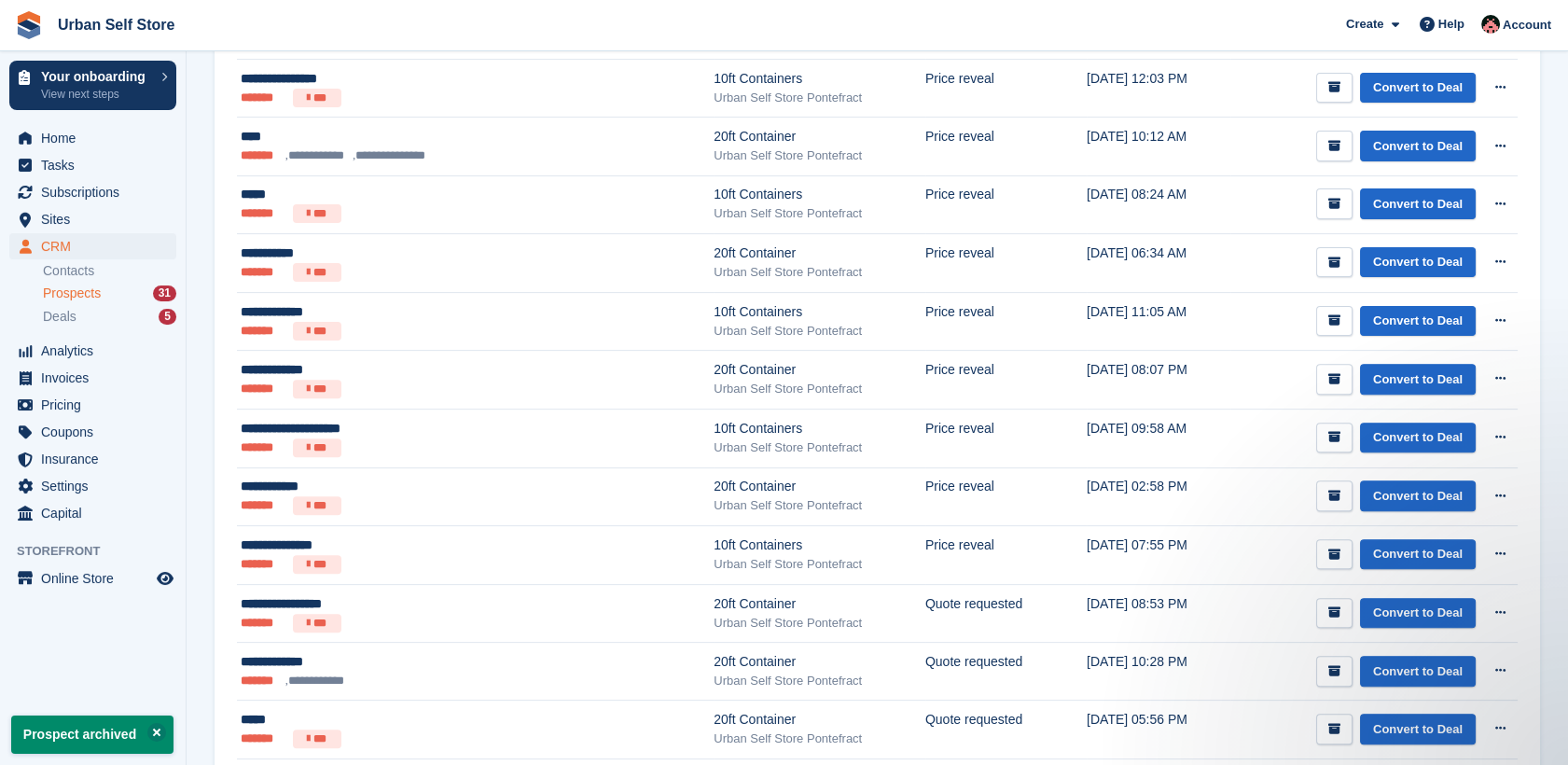
scroll to position [1394, 0]
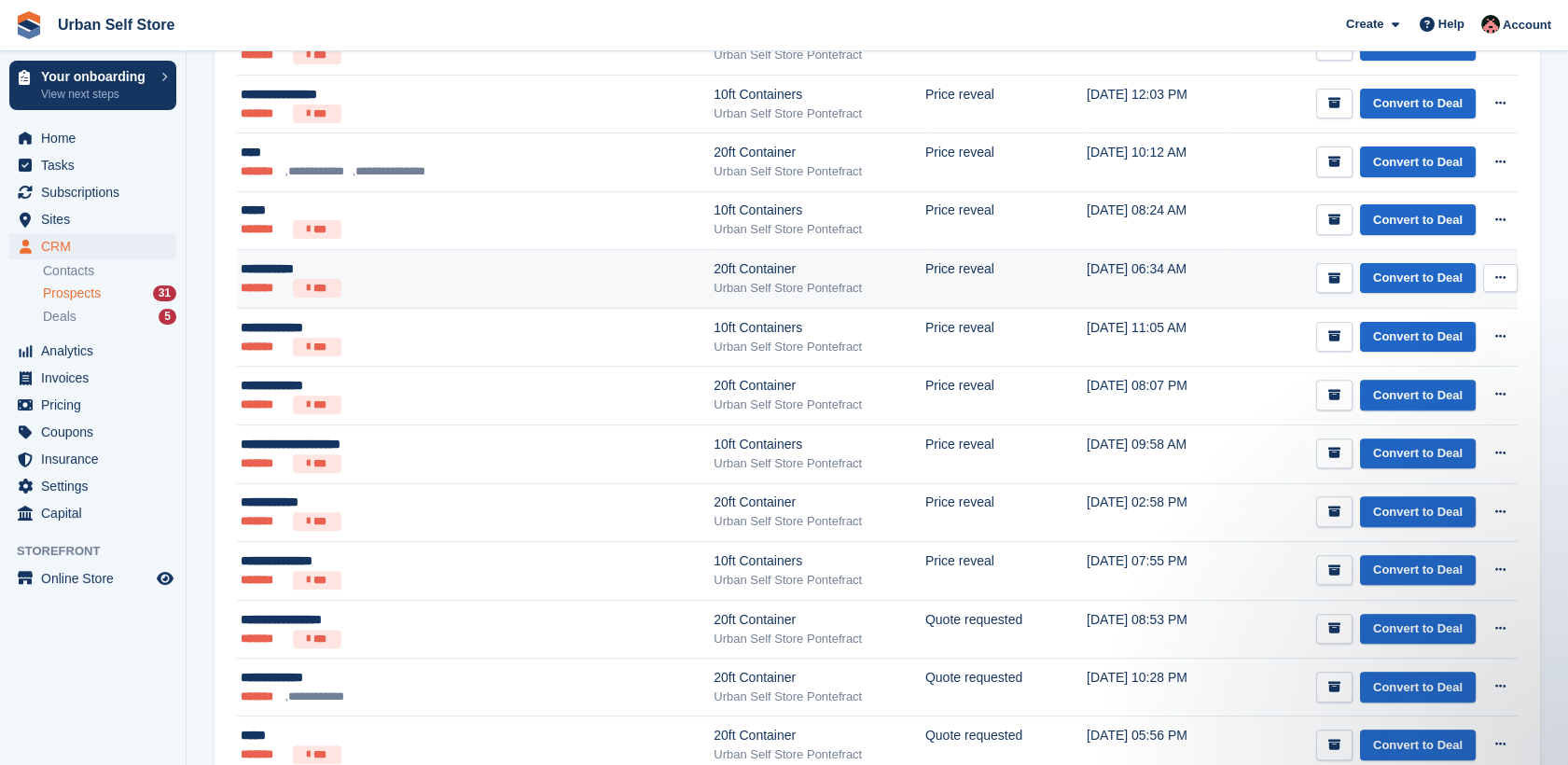
click at [515, 288] on ul "******* ***" at bounding box center [406, 287] width 331 height 18
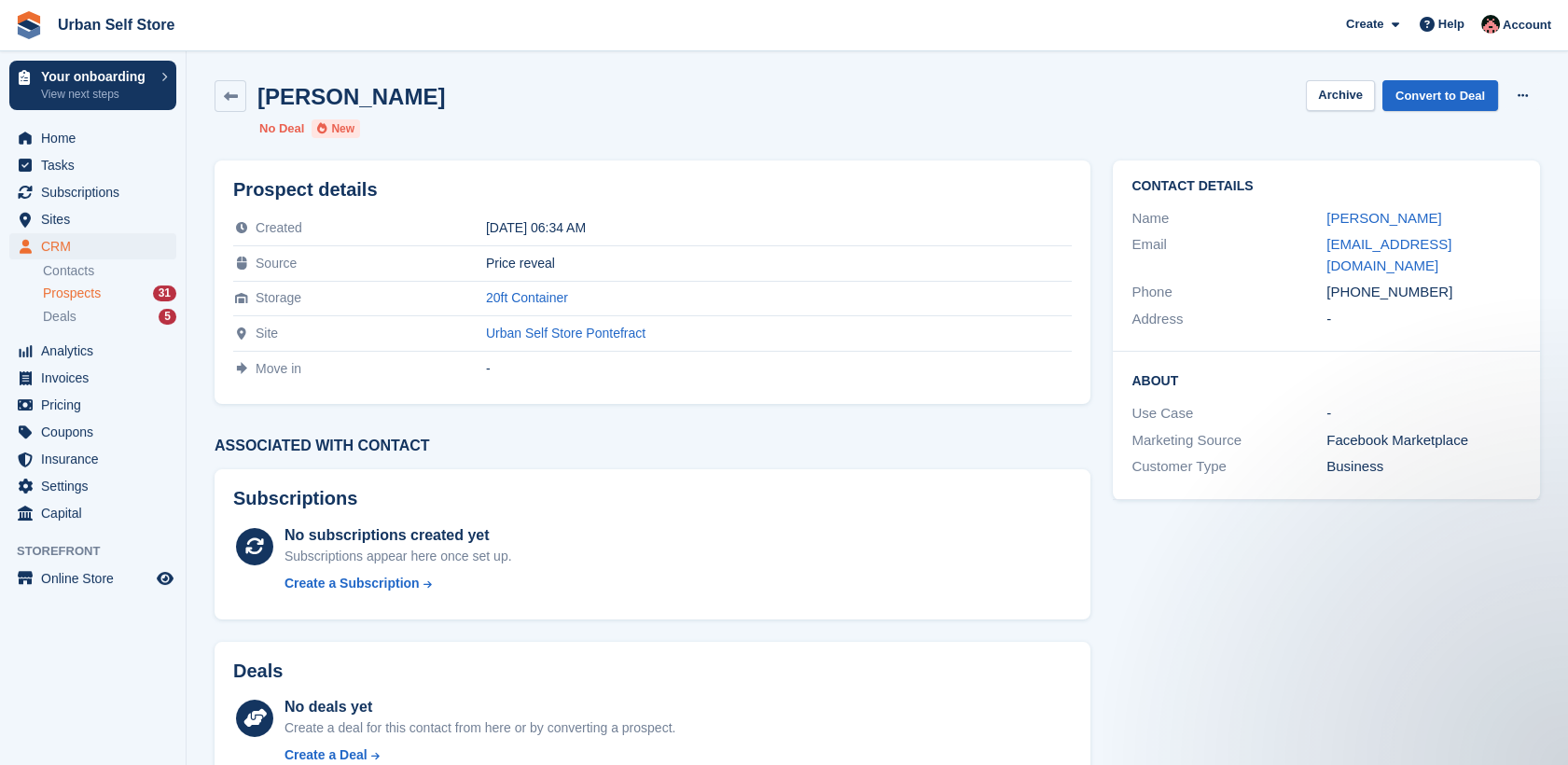
drag, startPoint x: 1426, startPoint y: 271, endPoint x: 1352, endPoint y: 272, distance: 74.0
click at [1352, 282] on div "+447939585891" at bounding box center [1424, 292] width 195 height 21
copy div "7939585891"
click at [235, 102] on icon at bounding box center [231, 96] width 14 height 14
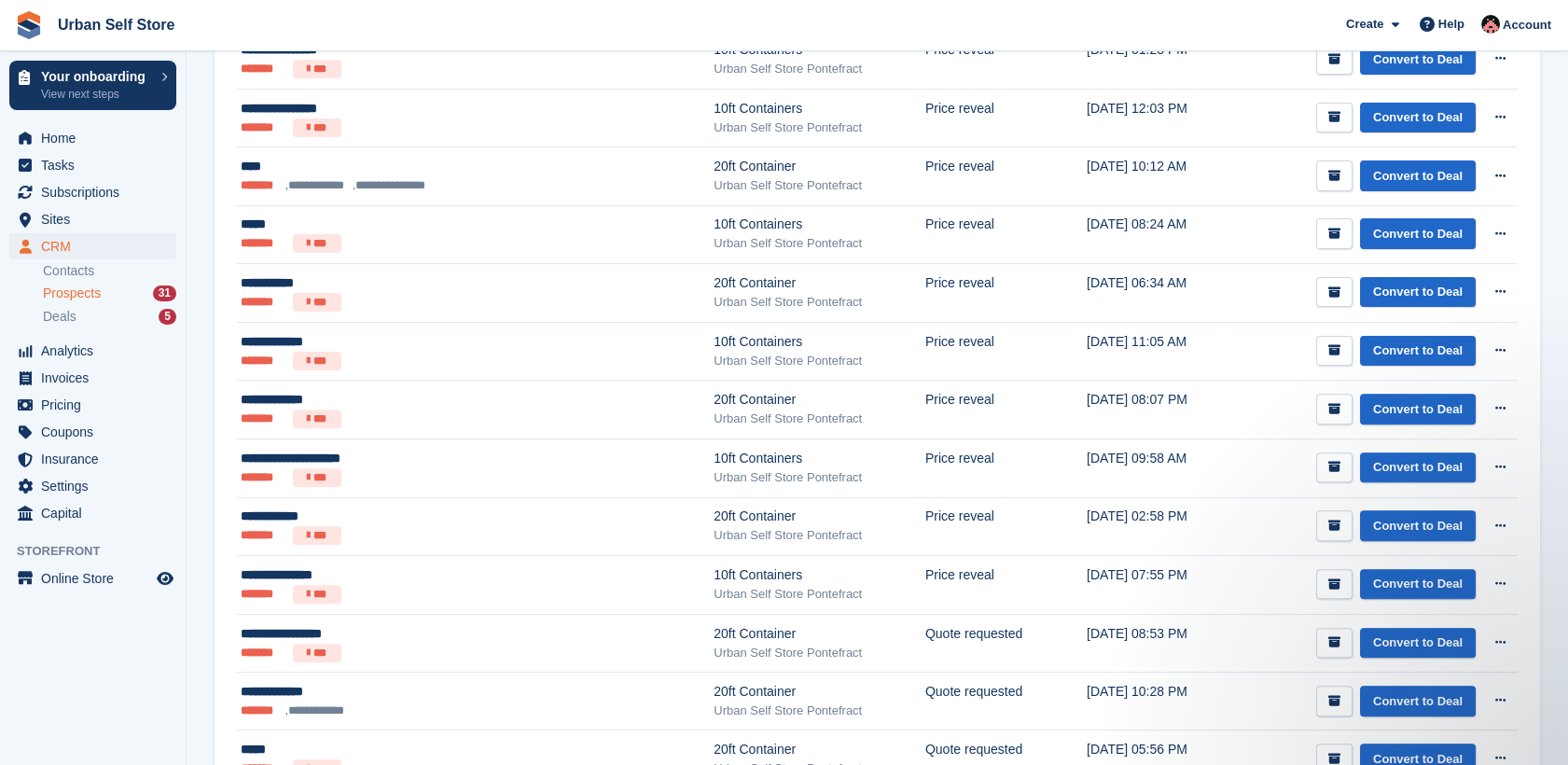
scroll to position [1268, 0]
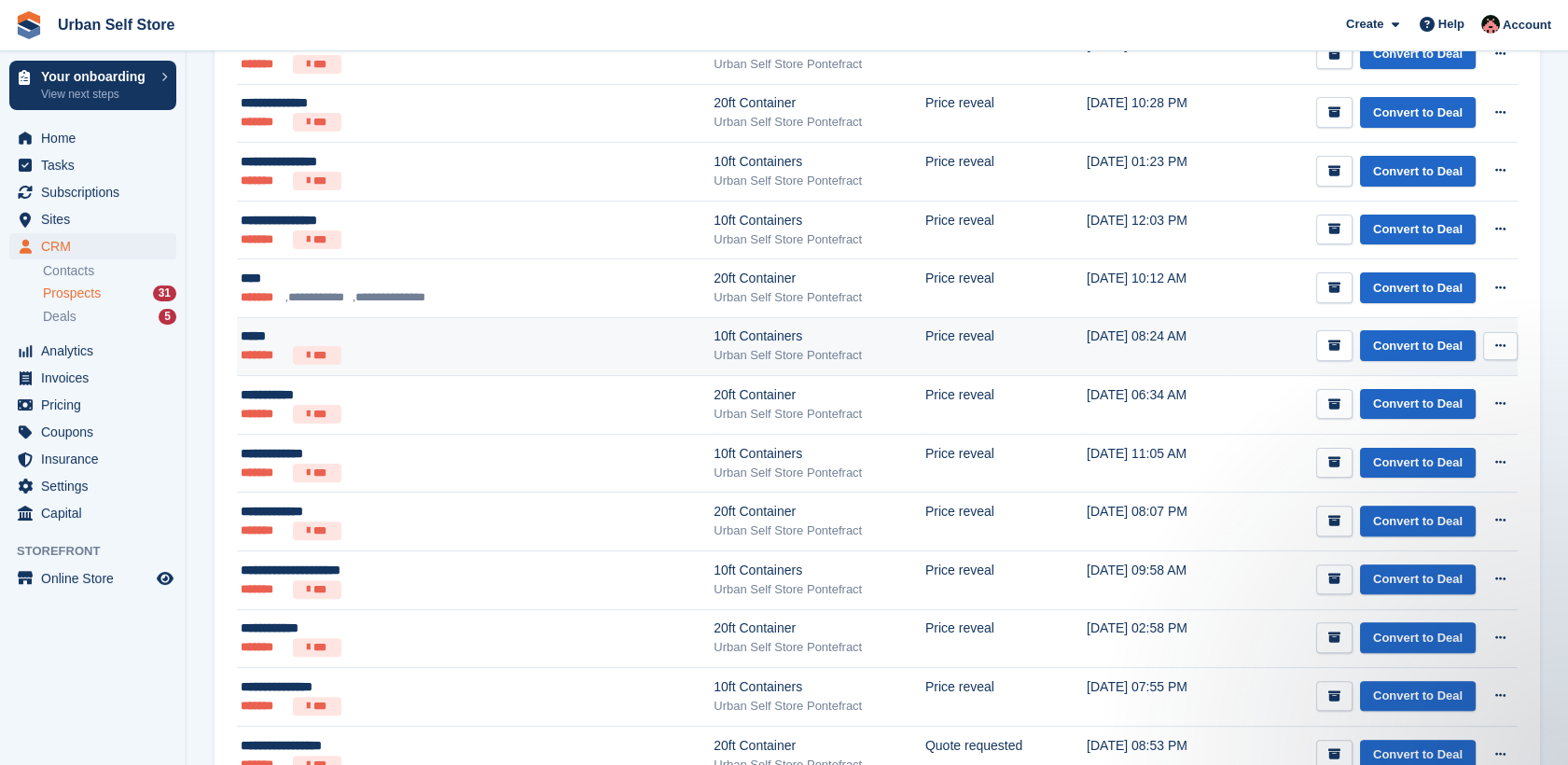
click at [515, 341] on div "*****" at bounding box center [406, 336] width 331 height 19
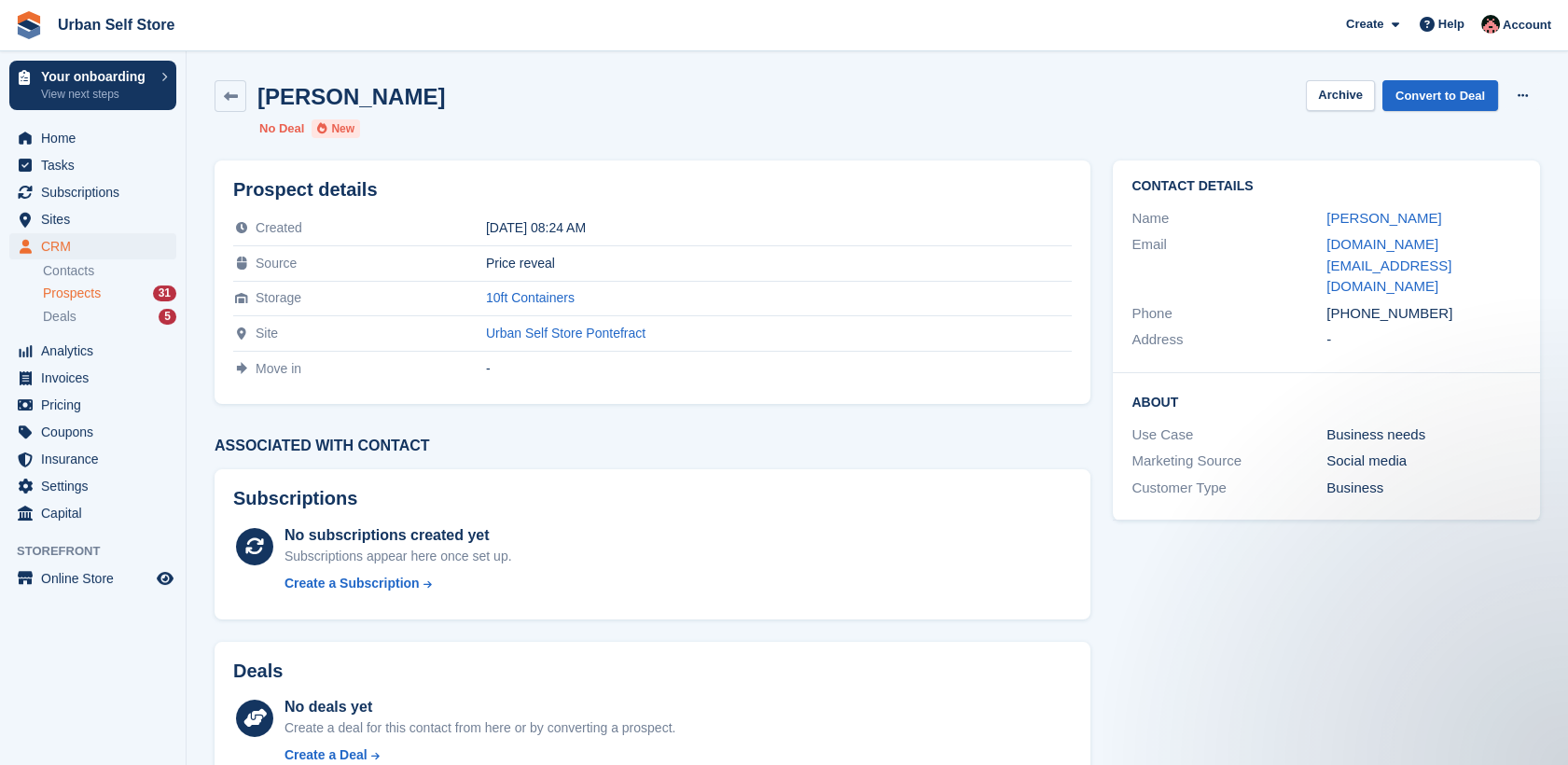
drag, startPoint x: 1436, startPoint y: 265, endPoint x: 1352, endPoint y: 268, distance: 84.1
click at [1352, 303] on div "[PHONE_NUMBER]" at bounding box center [1424, 313] width 195 height 21
copy div "7858181328"
click at [235, 103] on link at bounding box center [230, 95] width 32 height 32
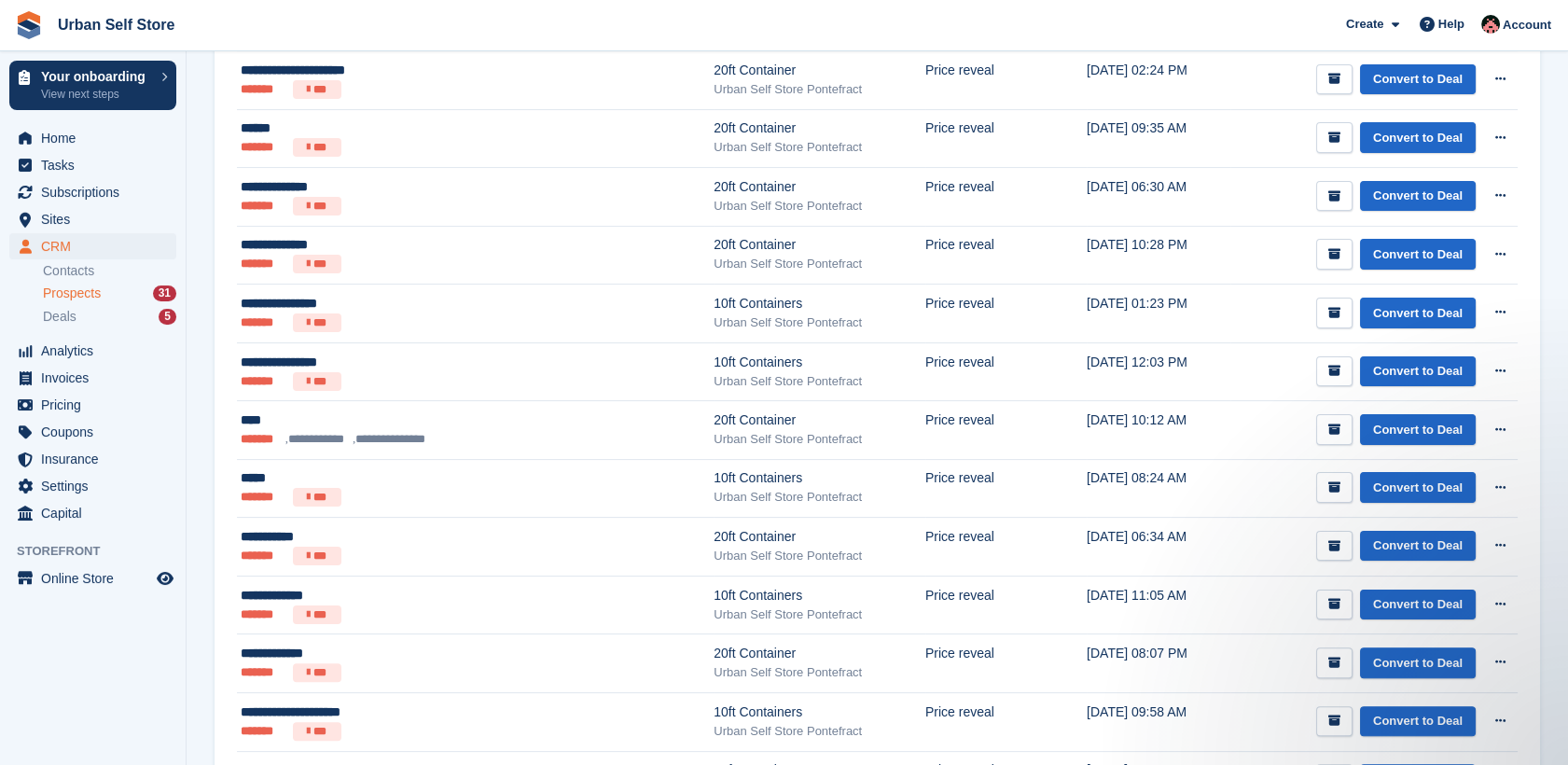
scroll to position [1127, 0]
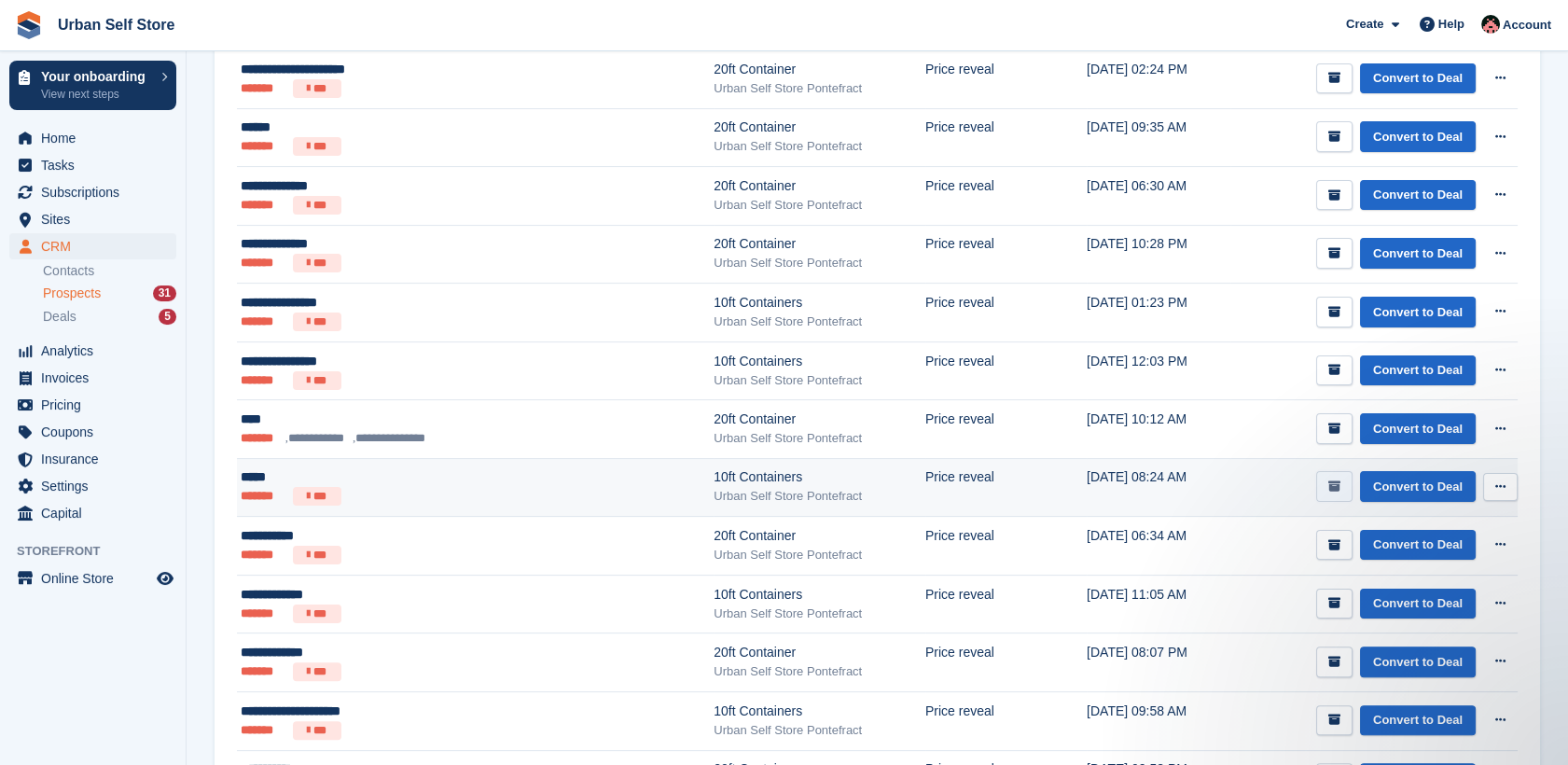
click at [1340, 481] on icon "submit" at bounding box center [1333, 486] width 12 height 12
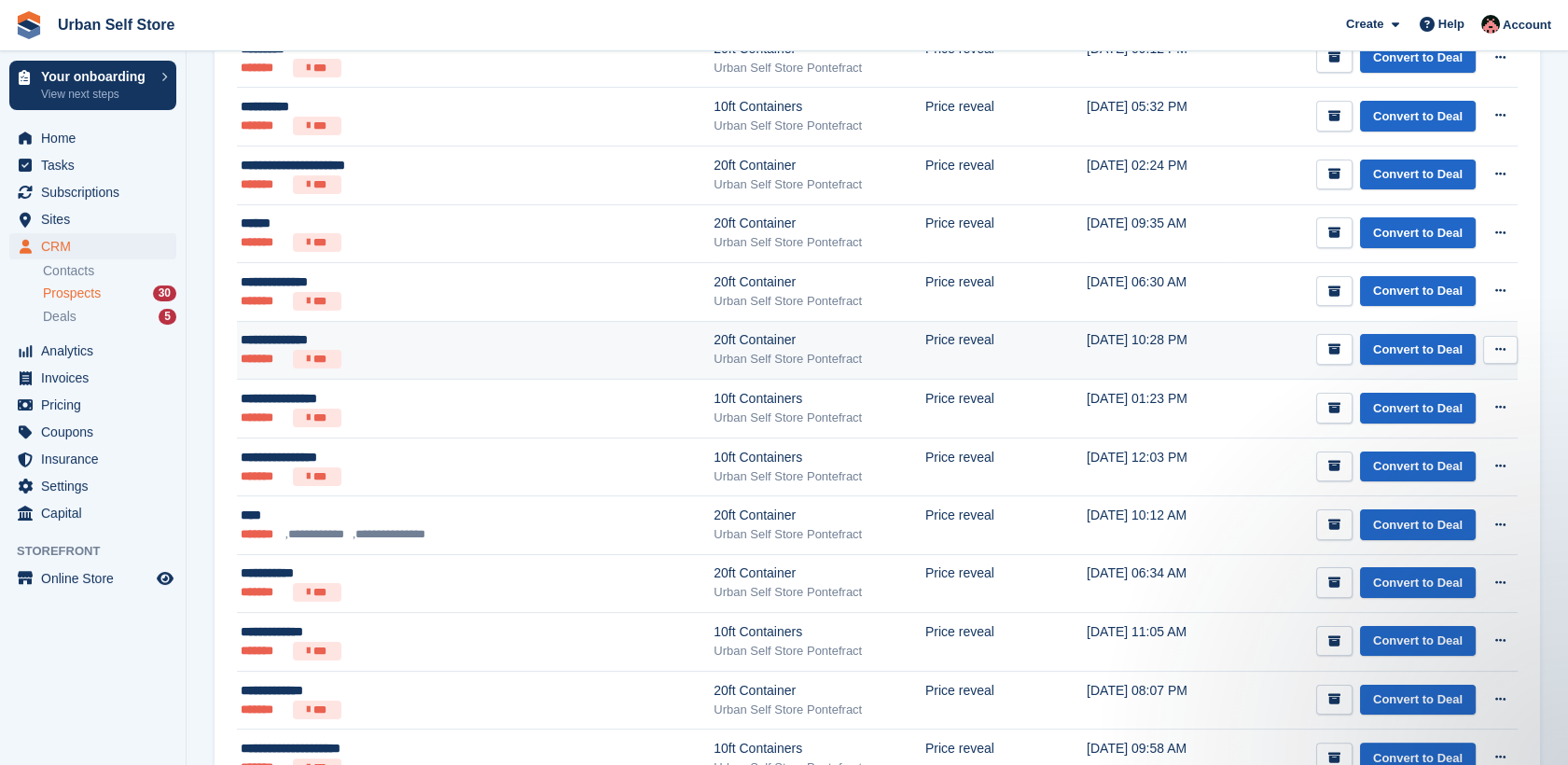
scroll to position [1029, 0]
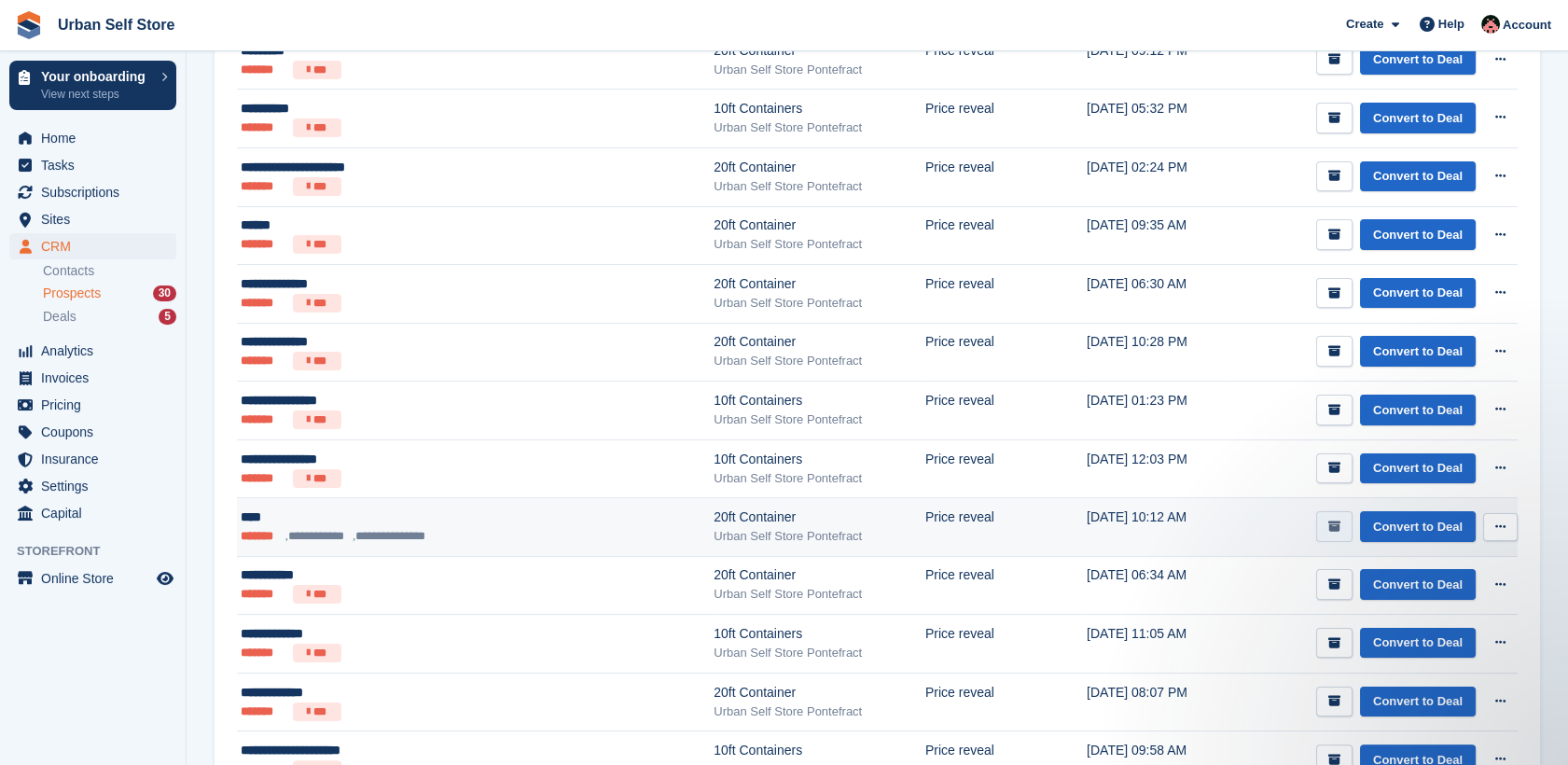
click at [1334, 524] on icon "submit" at bounding box center [1333, 526] width 12 height 12
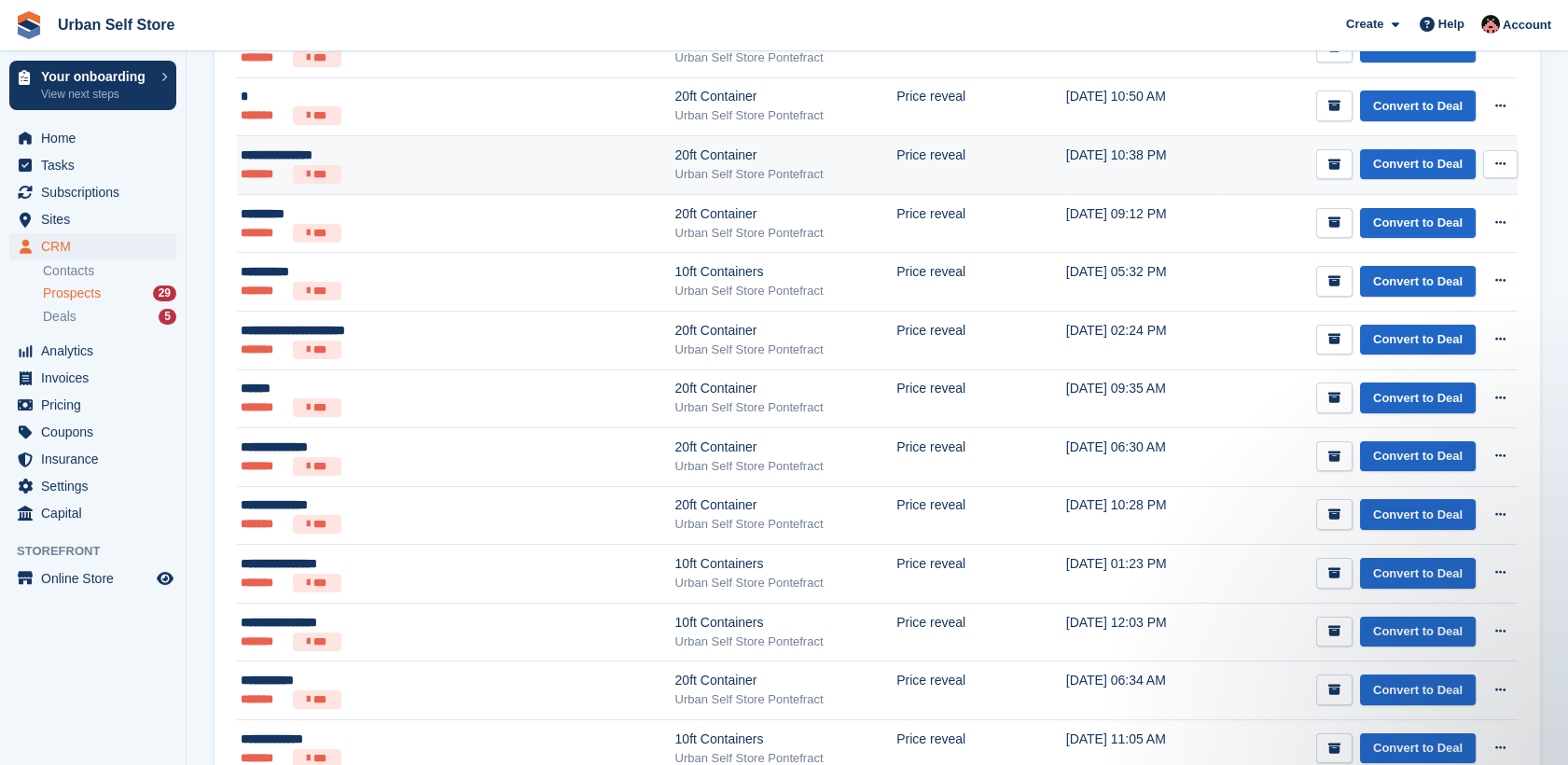
scroll to position [857, 0]
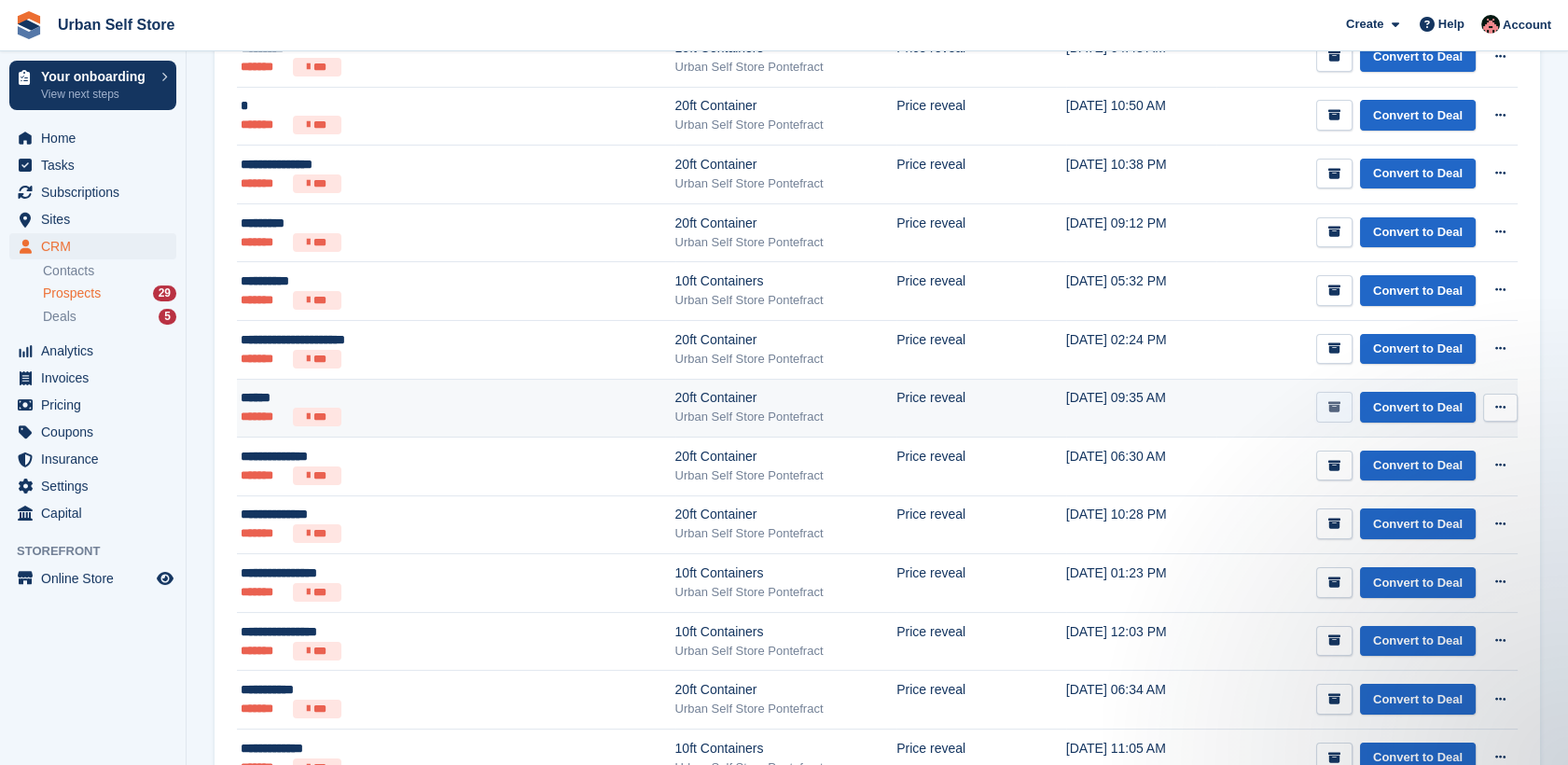
click at [1332, 401] on icon "submit" at bounding box center [1333, 407] width 12 height 12
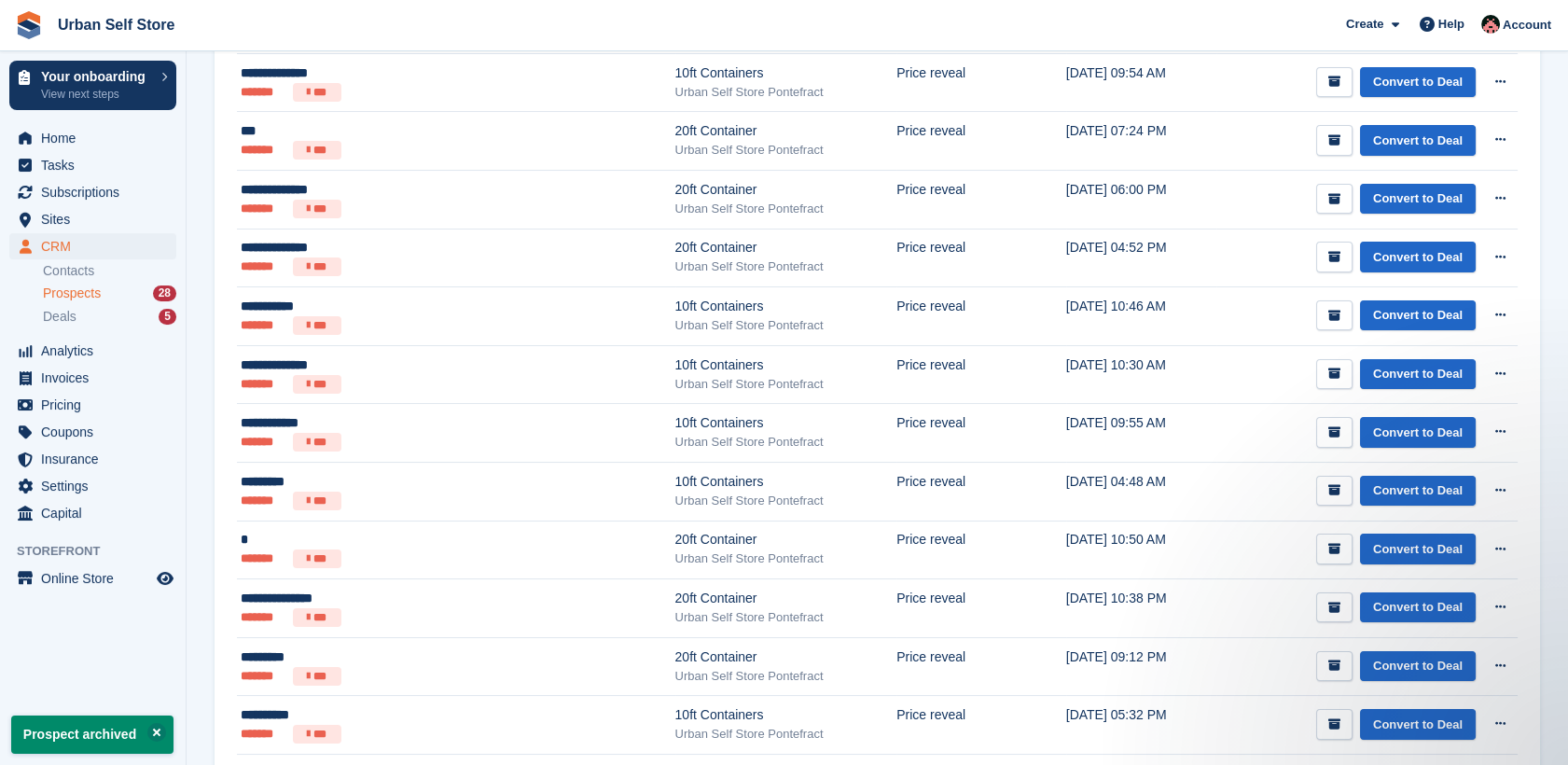
scroll to position [0, 0]
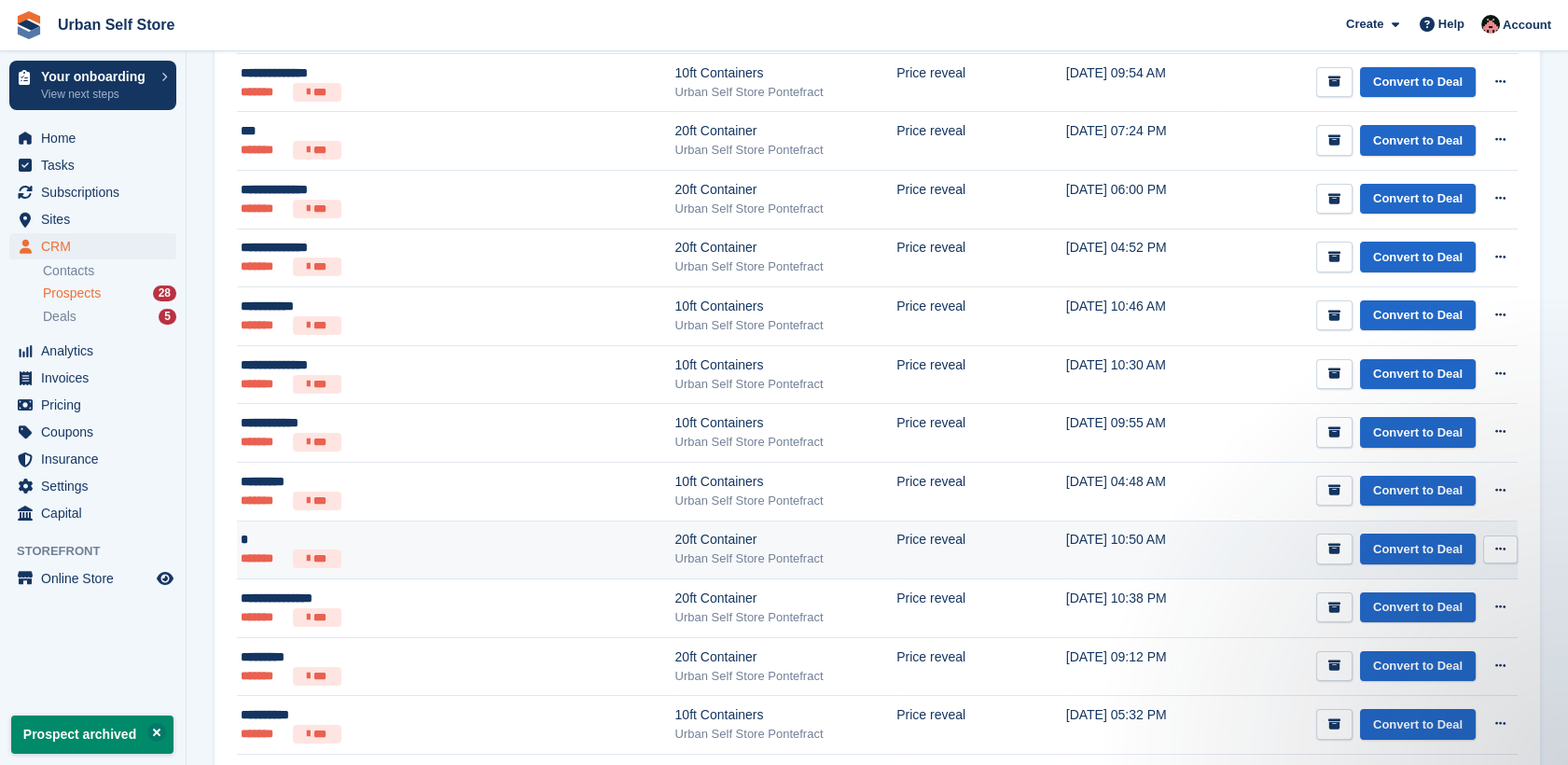
click at [437, 563] on ul "******* ***" at bounding box center [385, 557] width 289 height 18
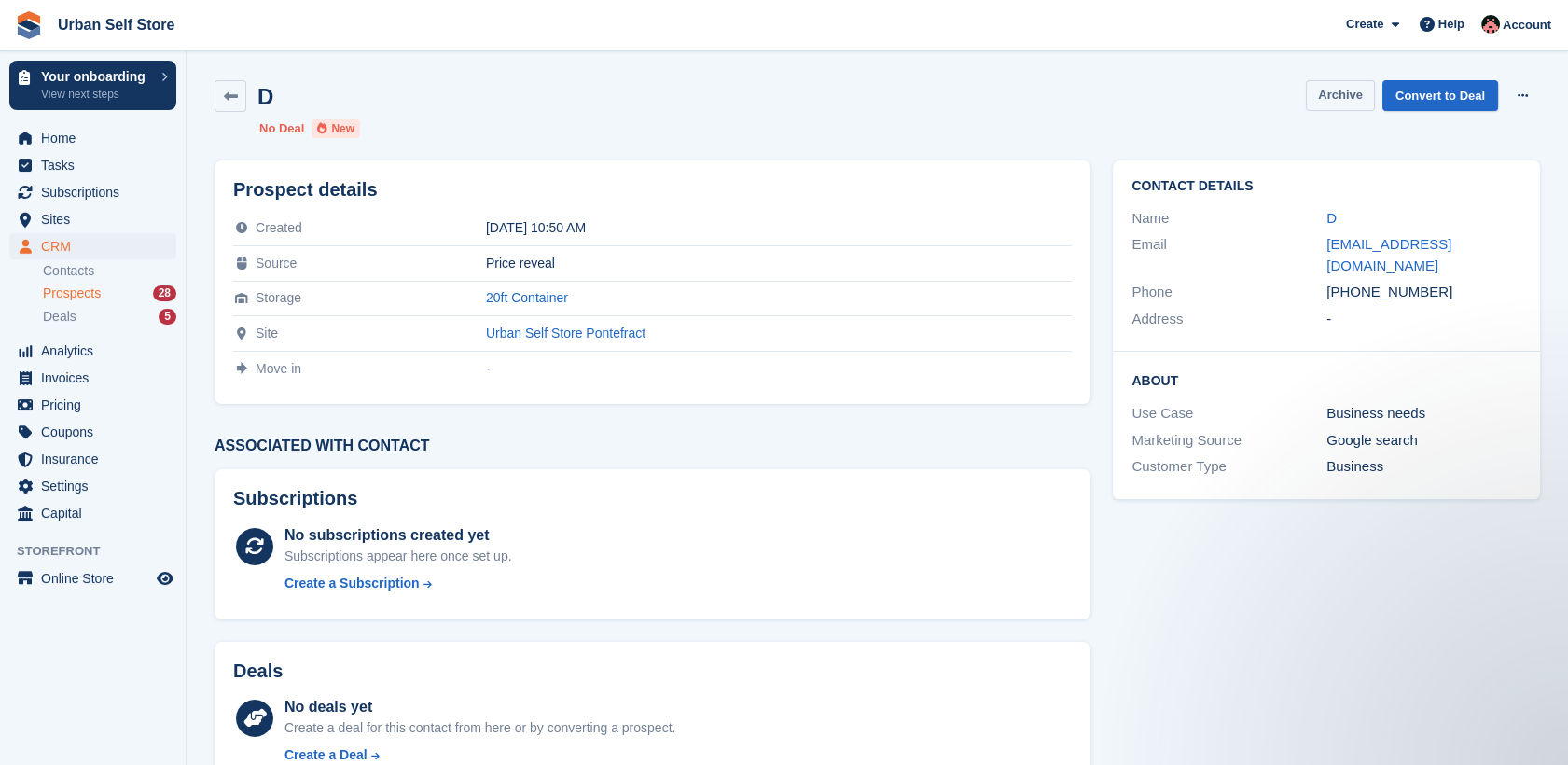
click at [1333, 95] on button "Archive" at bounding box center [1340, 95] width 69 height 31
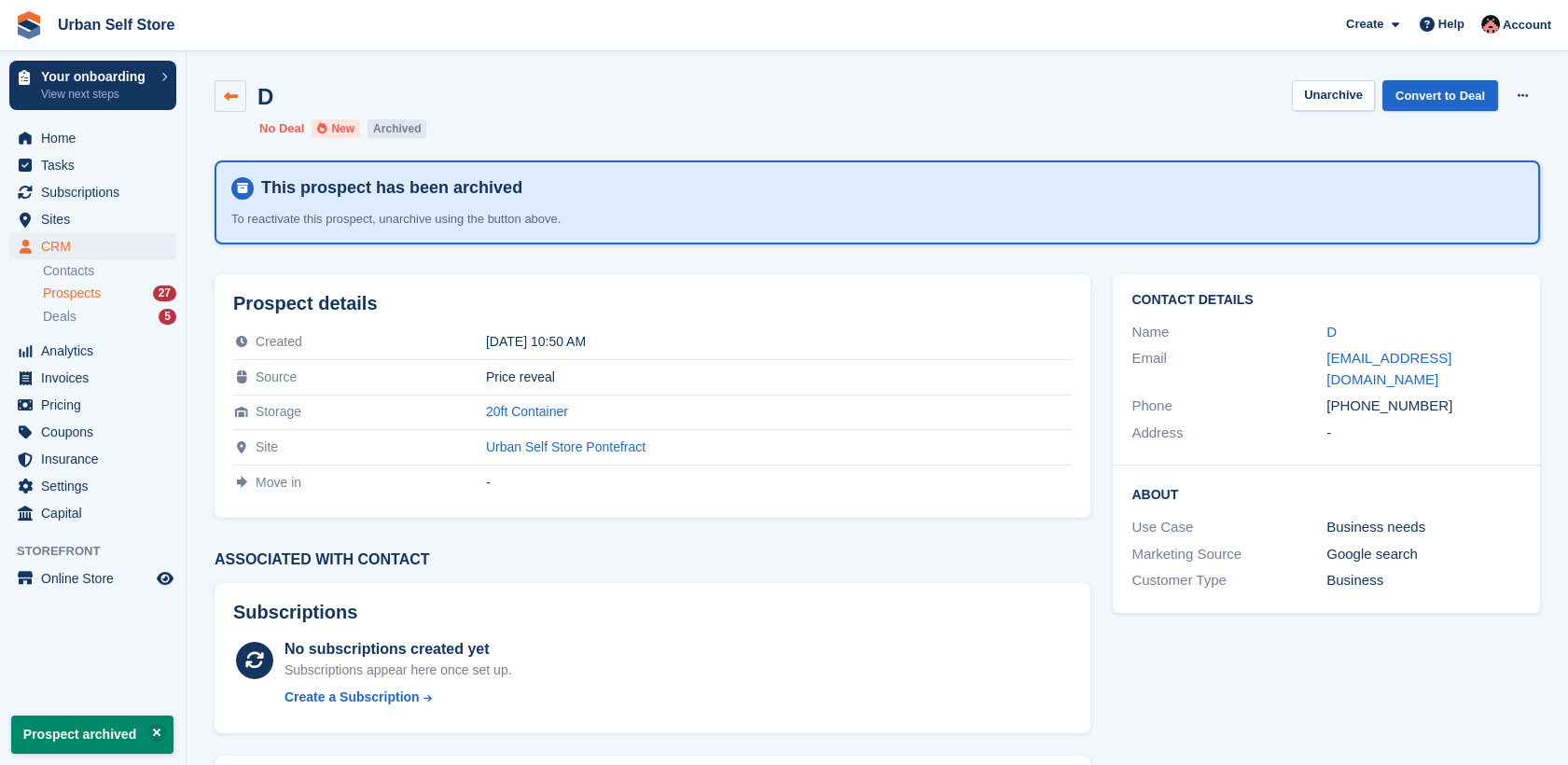
click at [235, 99] on icon at bounding box center [231, 96] width 14 height 14
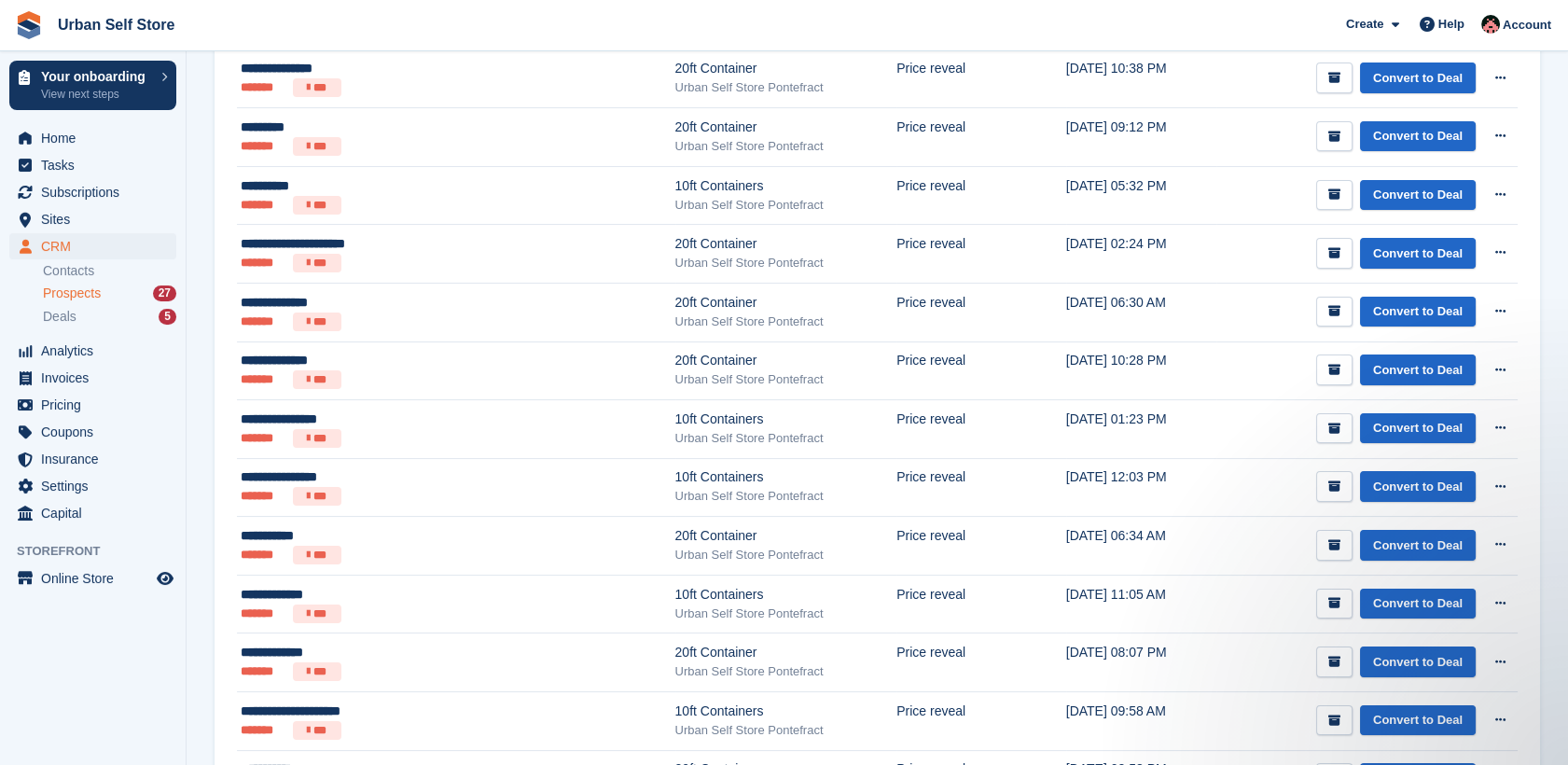
scroll to position [895, 0]
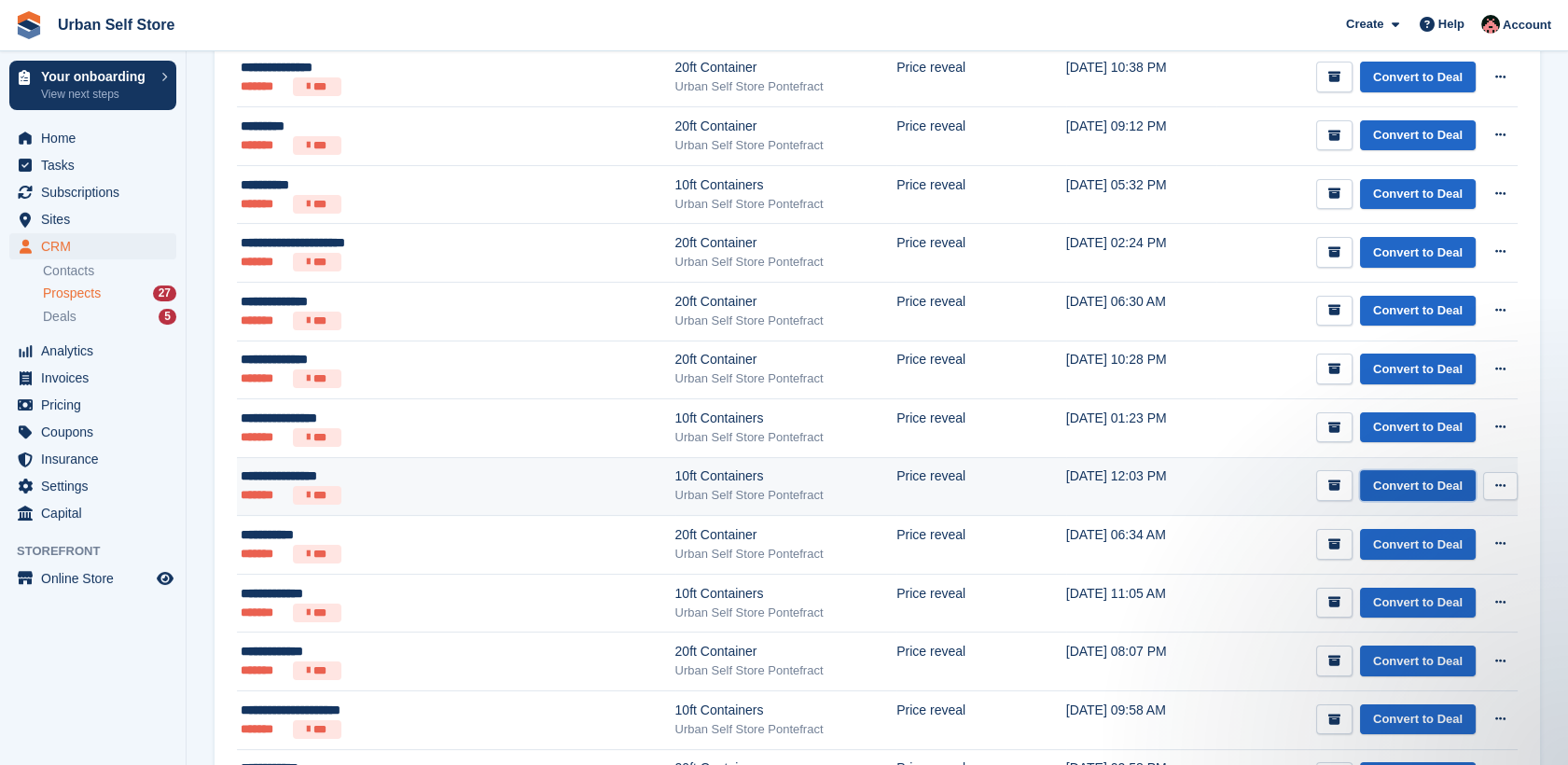
click at [1427, 485] on link "Convert to Deal" at bounding box center [1417, 485] width 115 height 31
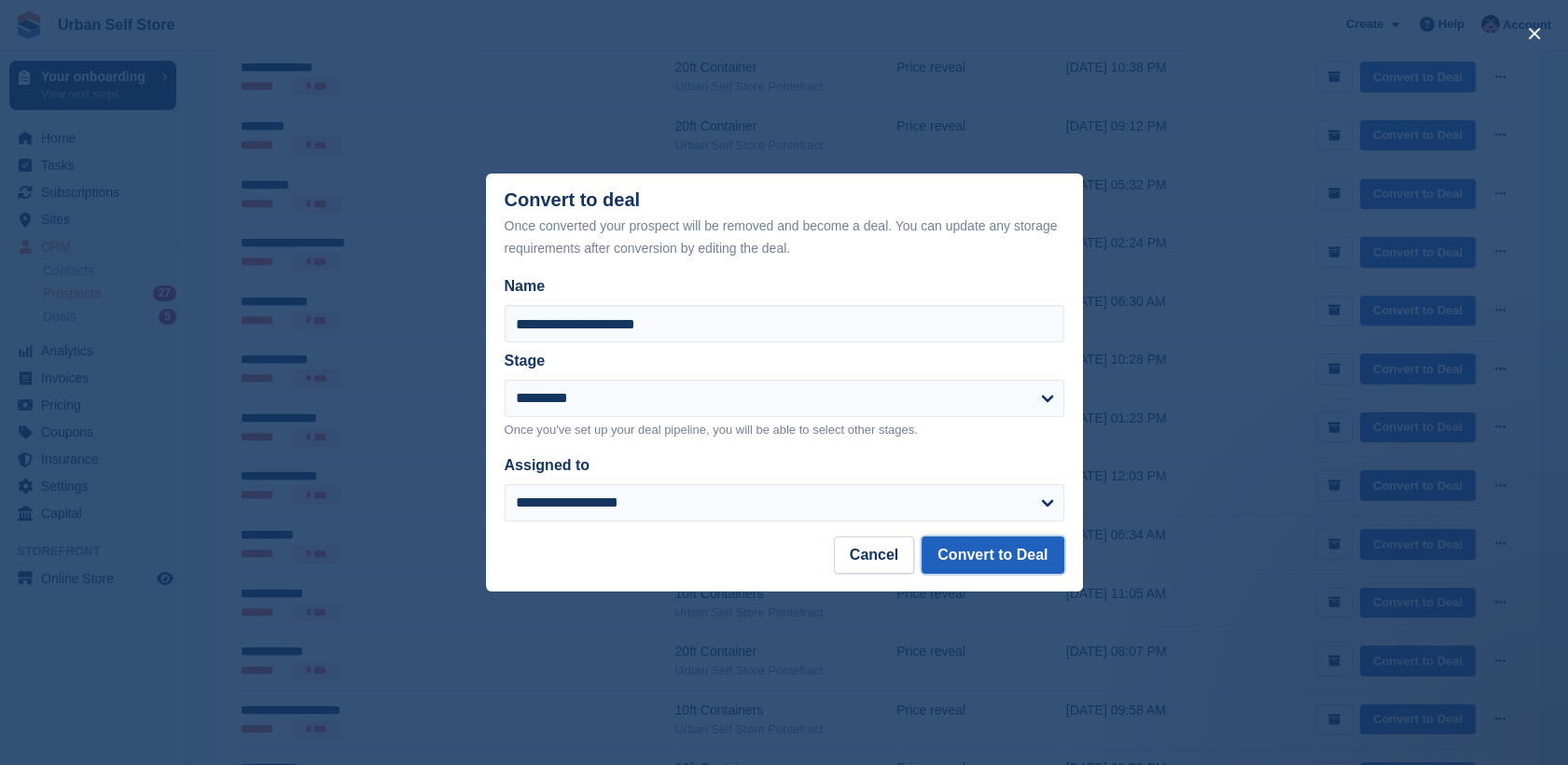
click at [993, 552] on button "Convert to Deal" at bounding box center [992, 555] width 141 height 37
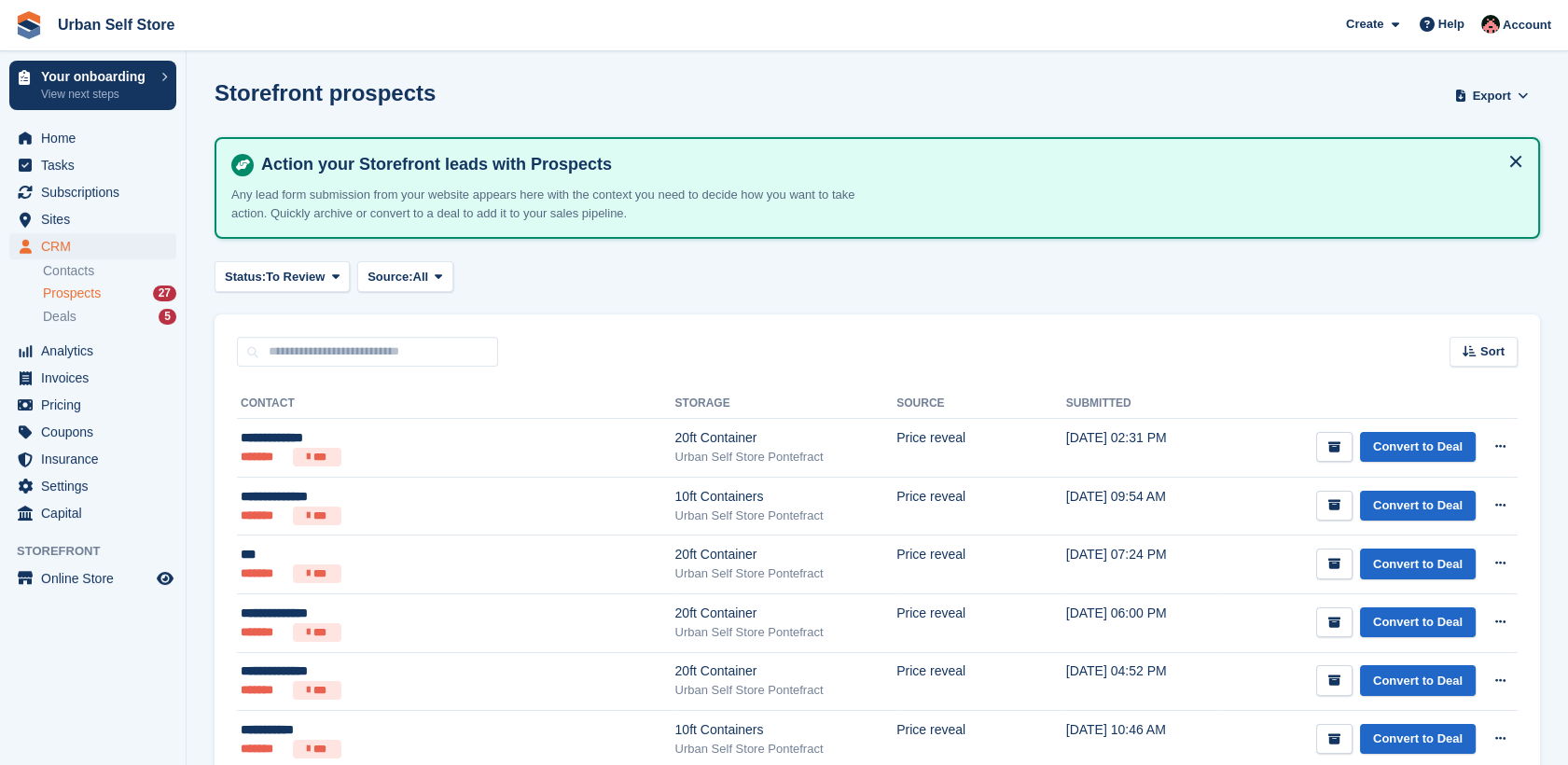
scroll to position [895, 0]
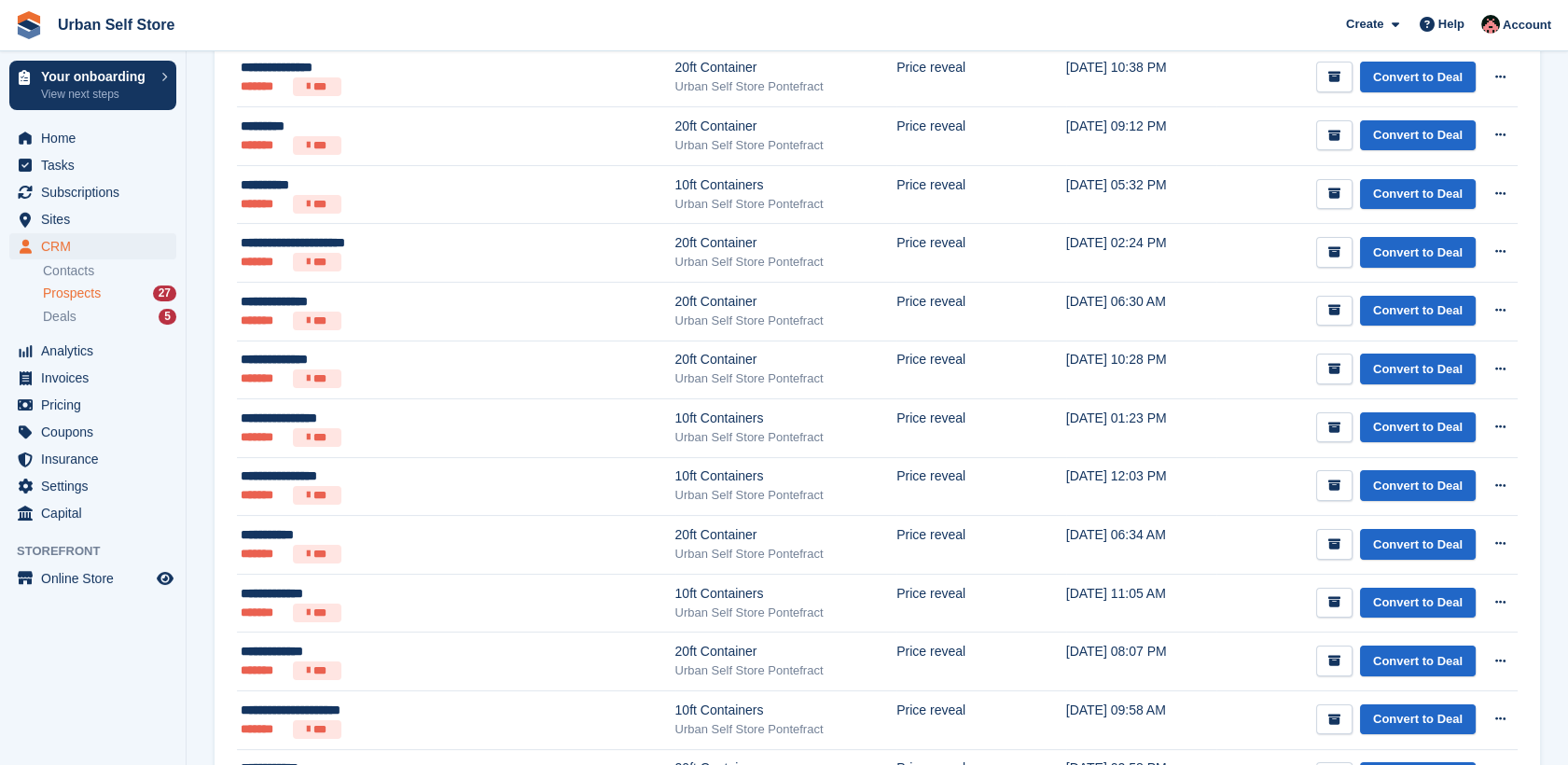
click at [97, 295] on span "Prospects" at bounding box center [72, 293] width 58 height 17
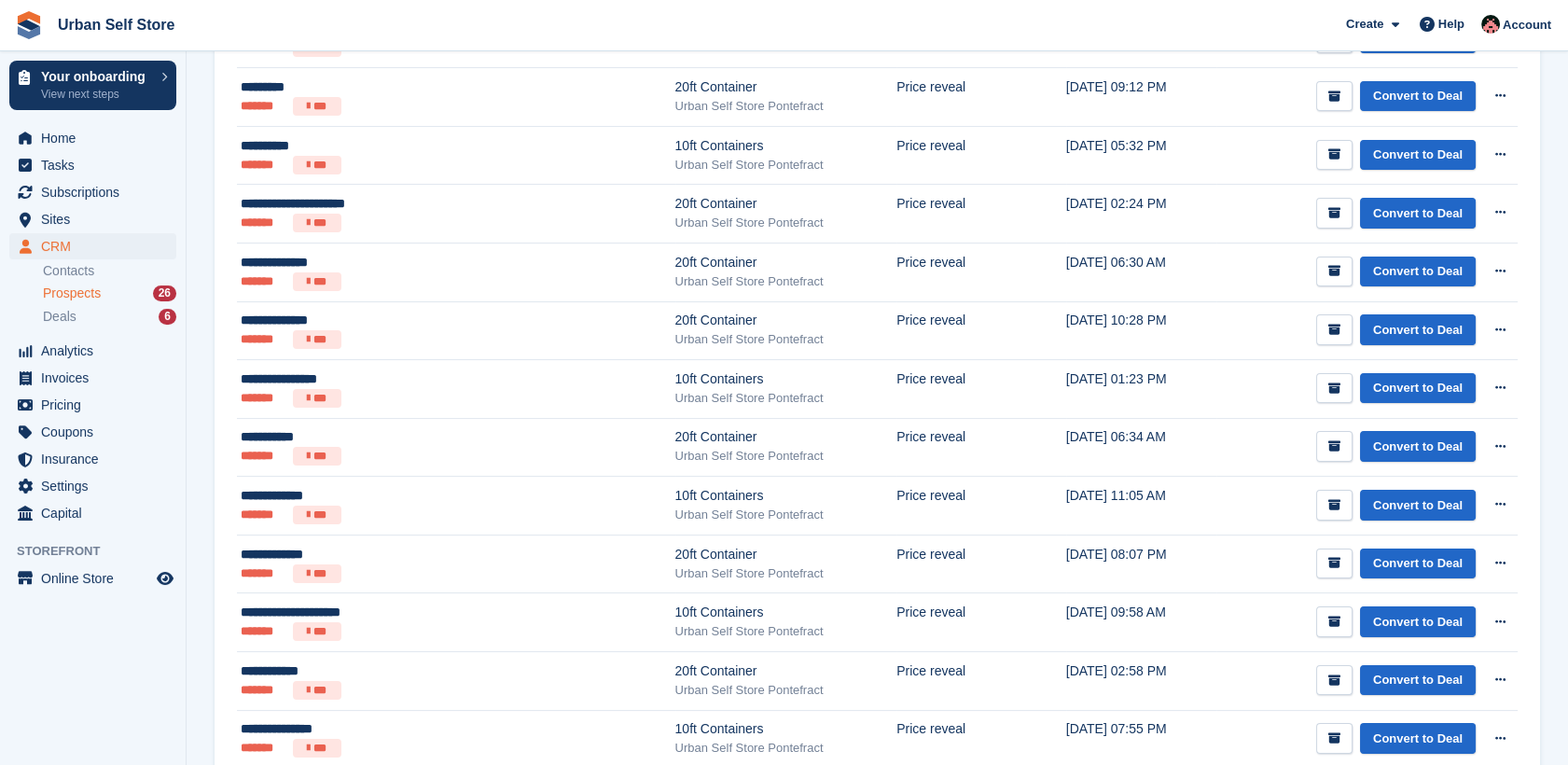
scroll to position [924, 0]
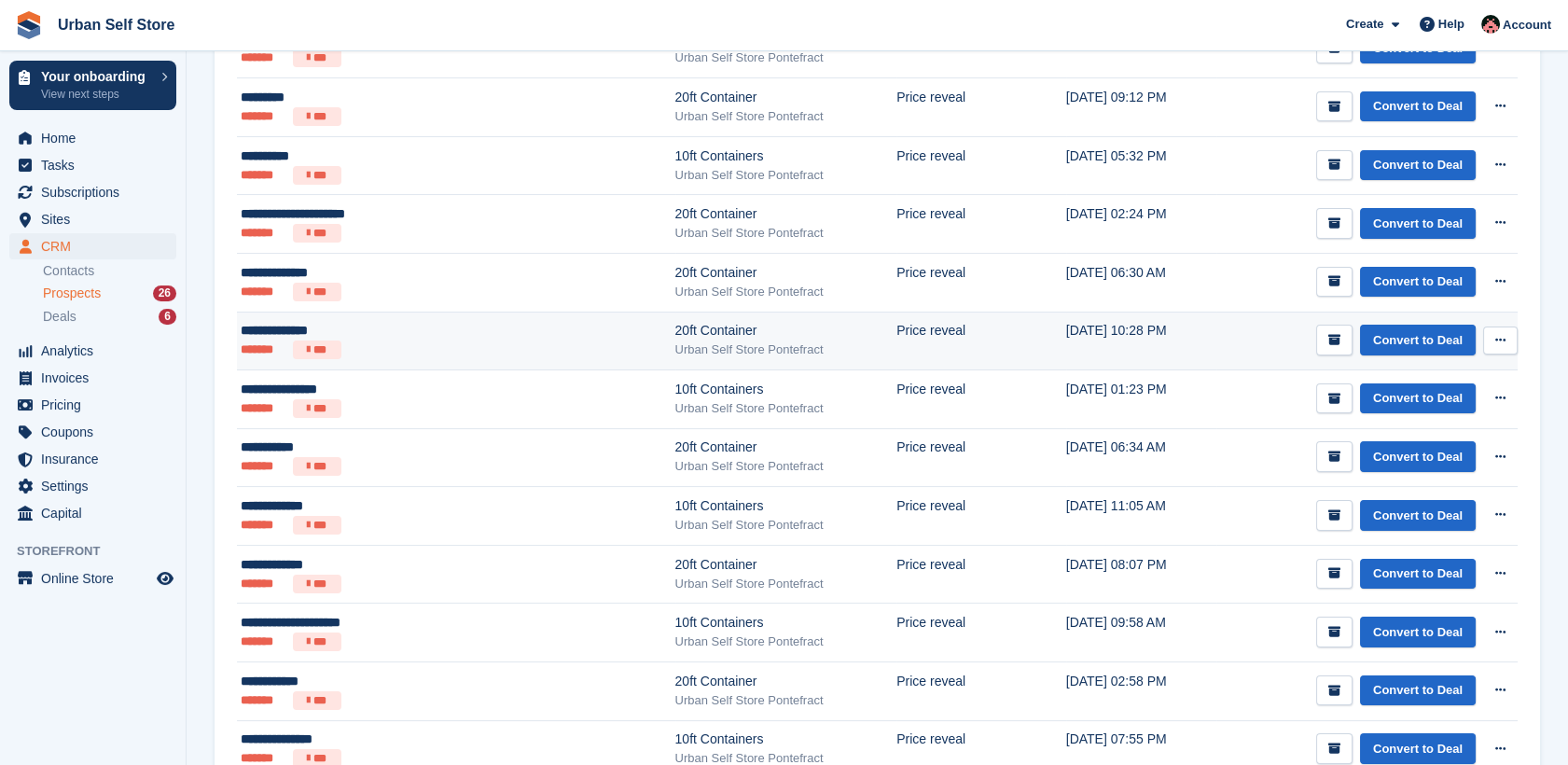
click at [401, 328] on div "**********" at bounding box center [385, 331] width 289 height 19
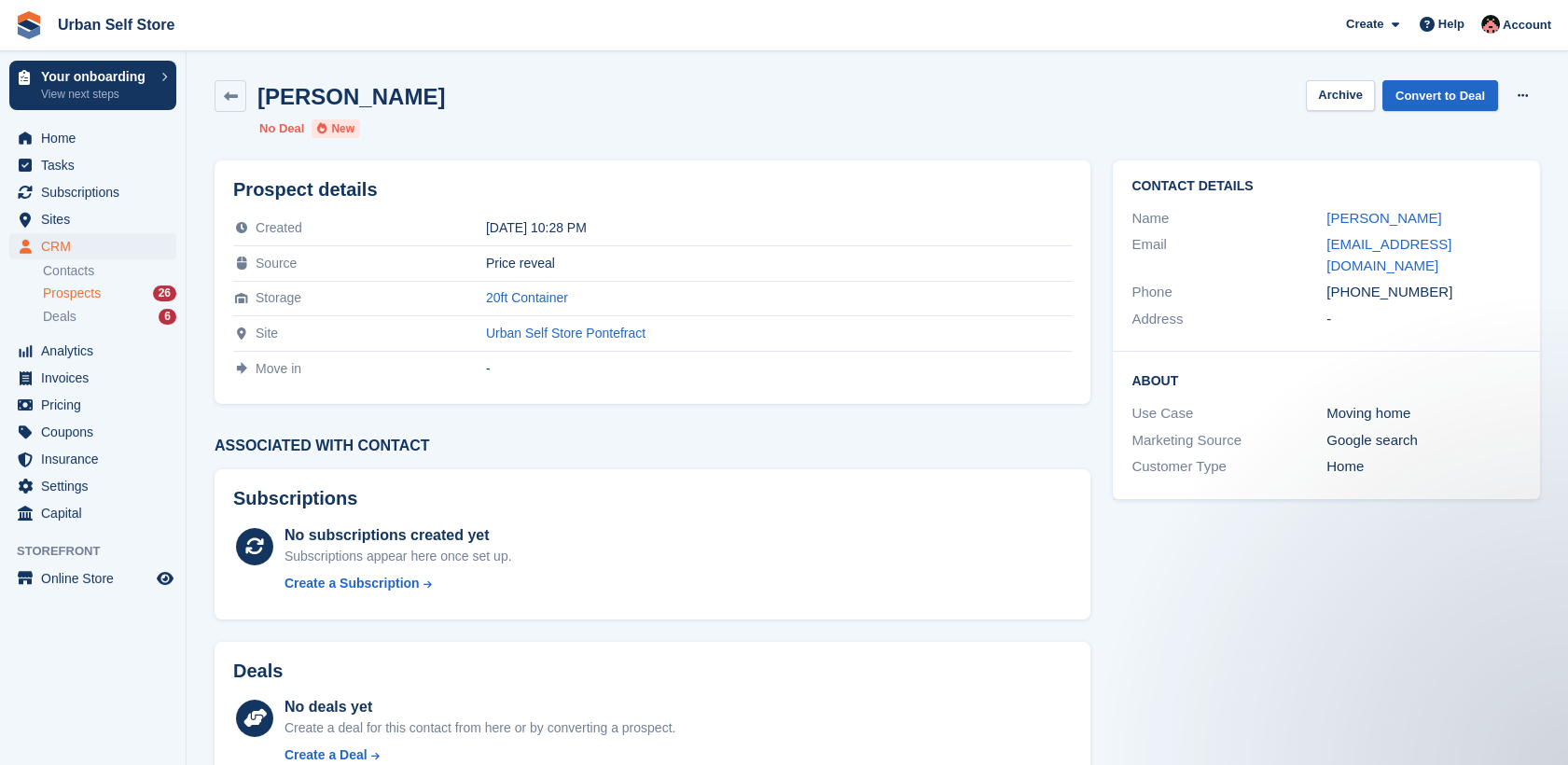
drag, startPoint x: 1443, startPoint y: 291, endPoint x: 1354, endPoint y: 297, distance: 89.2
click at [1354, 297] on div "[PHONE_NUMBER]" at bounding box center [1424, 292] width 195 height 21
copy div "7596529587"
click at [225, 102] on icon at bounding box center [231, 96] width 14 height 14
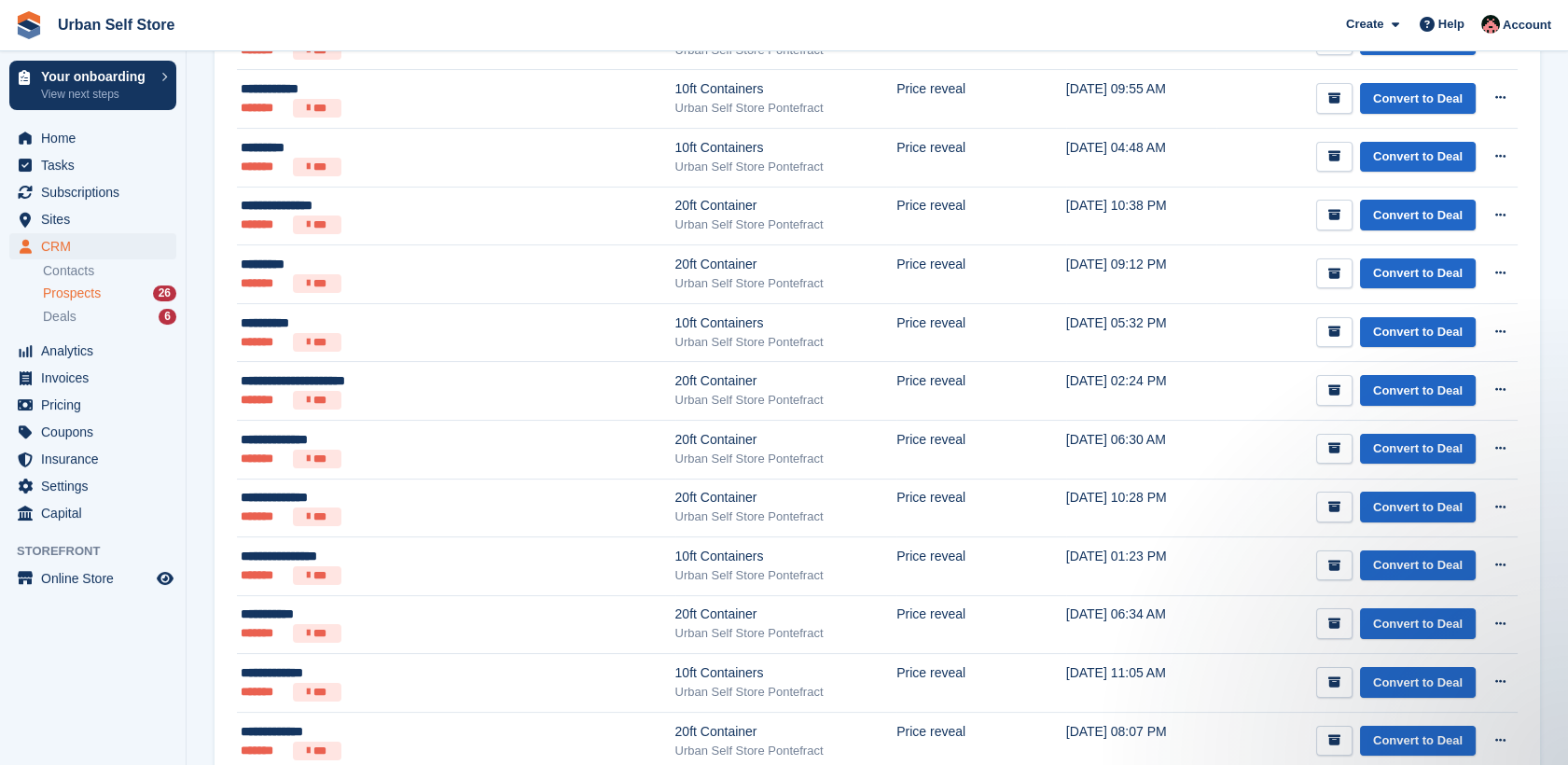
scroll to position [756, 0]
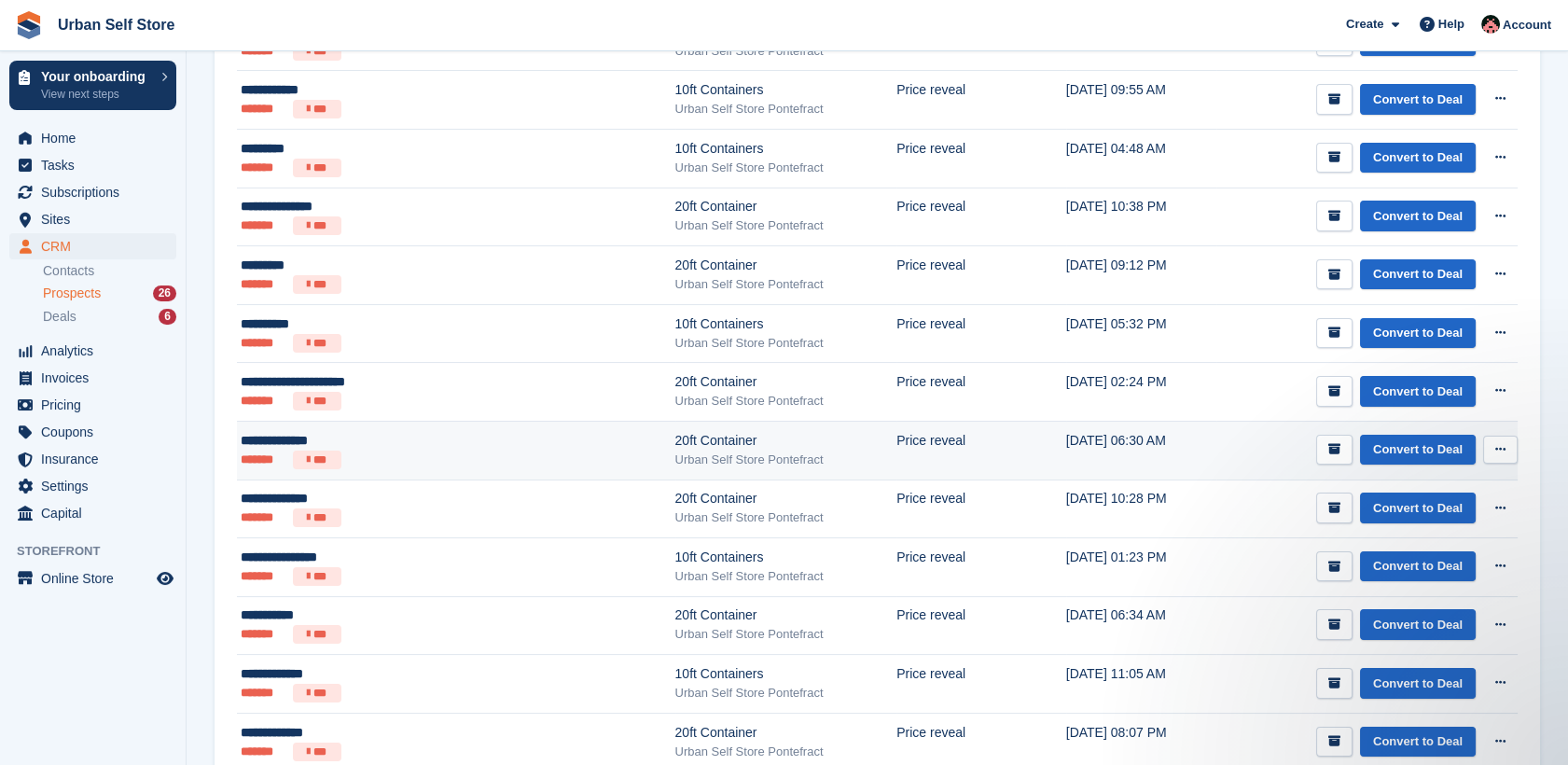
click at [386, 458] on ul "******* ***" at bounding box center [385, 459] width 289 height 18
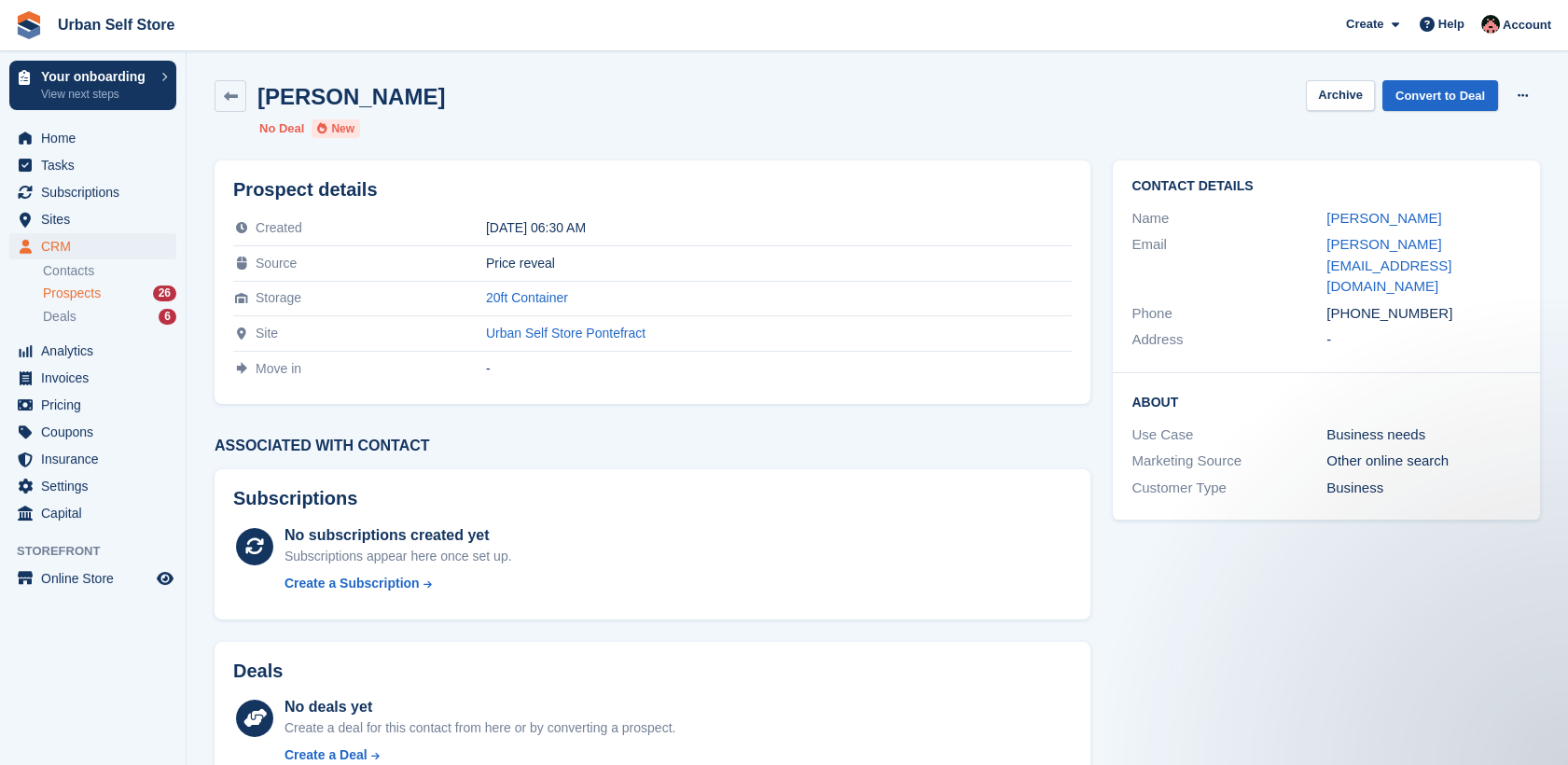
drag, startPoint x: 1429, startPoint y: 274, endPoint x: 1353, endPoint y: 284, distance: 76.7
click at [1353, 284] on div "Contact Details Name [PERSON_NAME] Email [PERSON_NAME][EMAIL_ADDRESS][DOMAIN_NA…" at bounding box center [1326, 266] width 427 height 212
copy div "7467052743"
click at [227, 94] on icon at bounding box center [231, 96] width 14 height 14
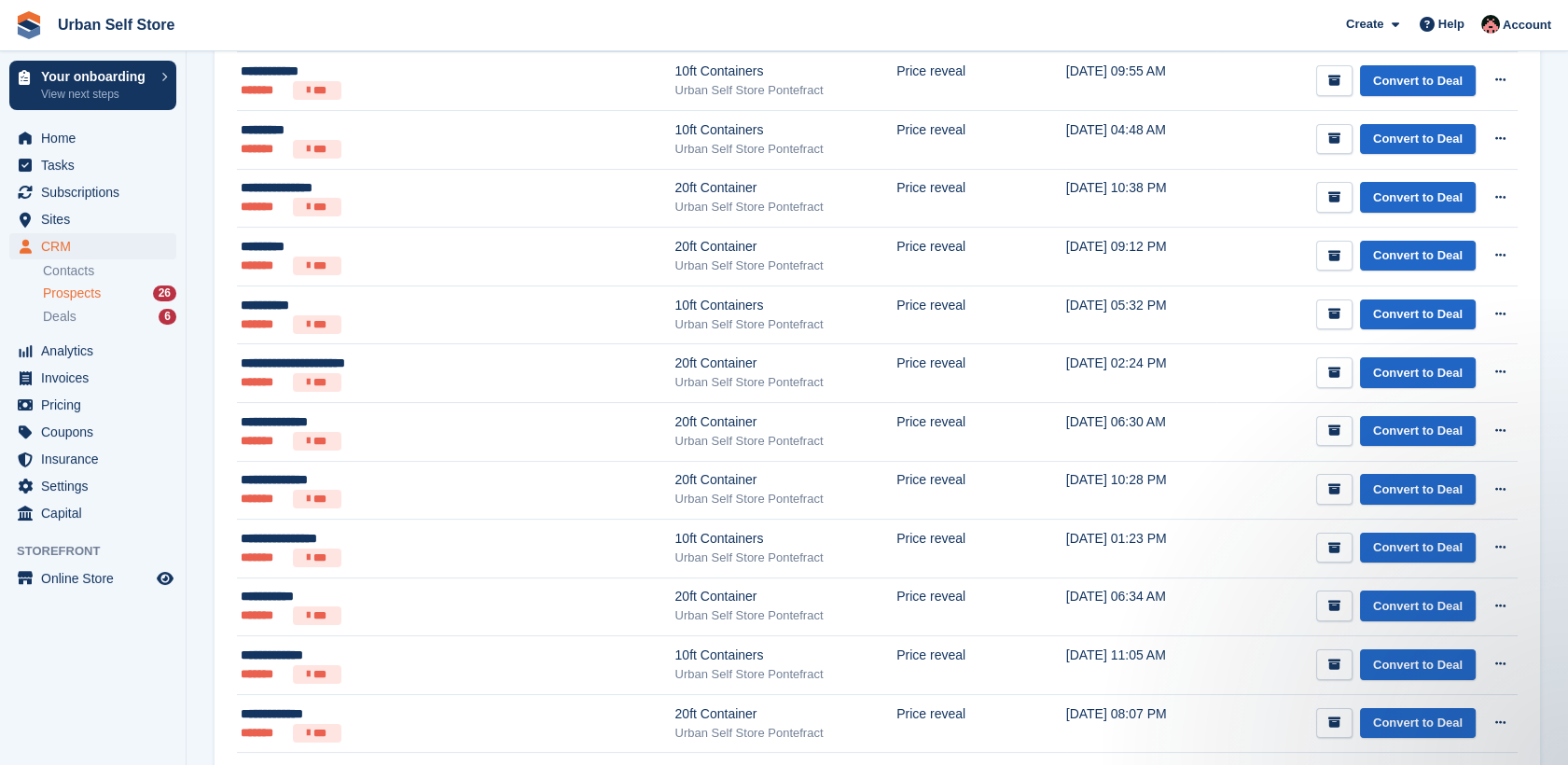
scroll to position [774, 0]
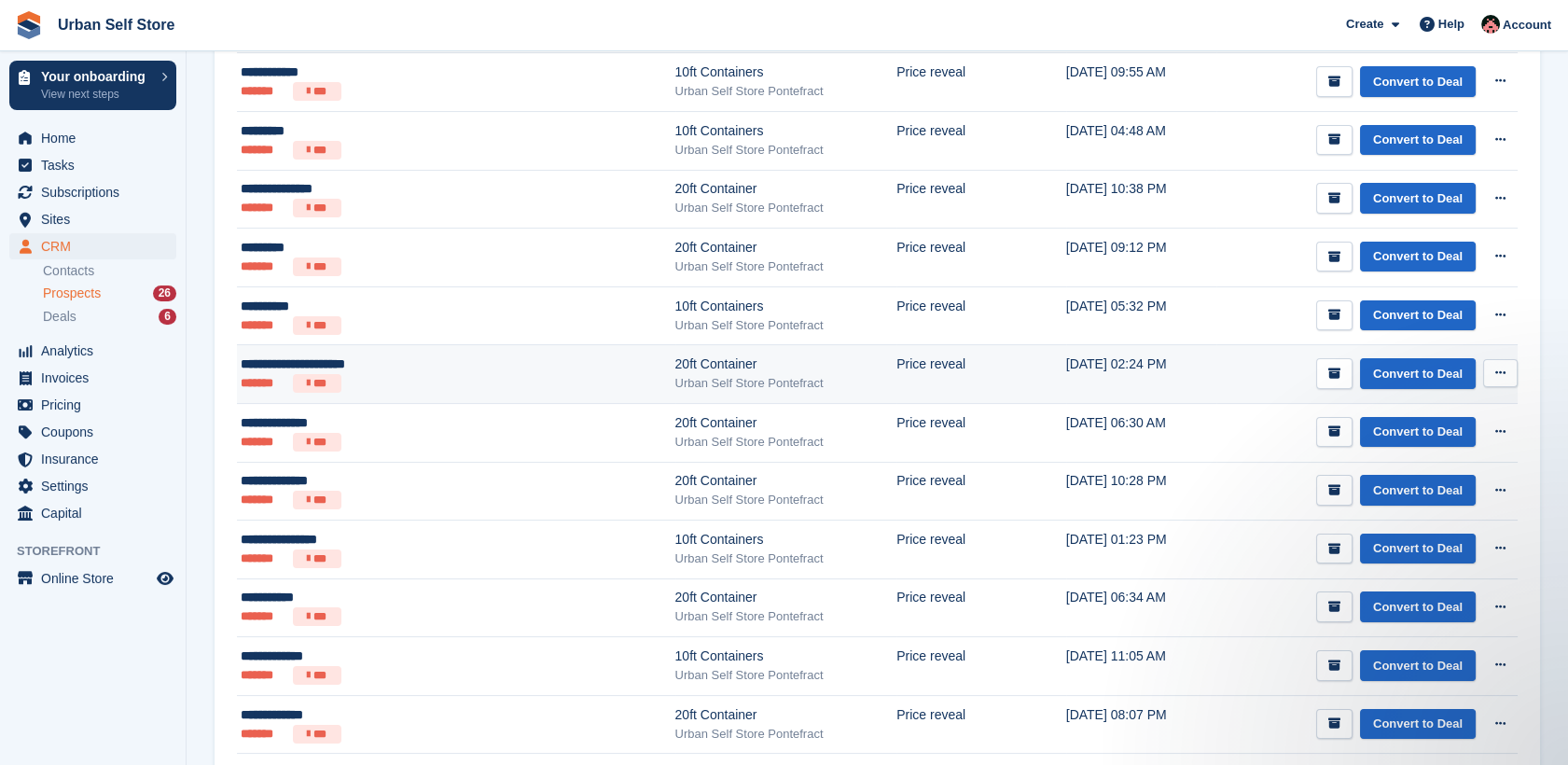
click at [423, 364] on div "**********" at bounding box center [385, 364] width 289 height 19
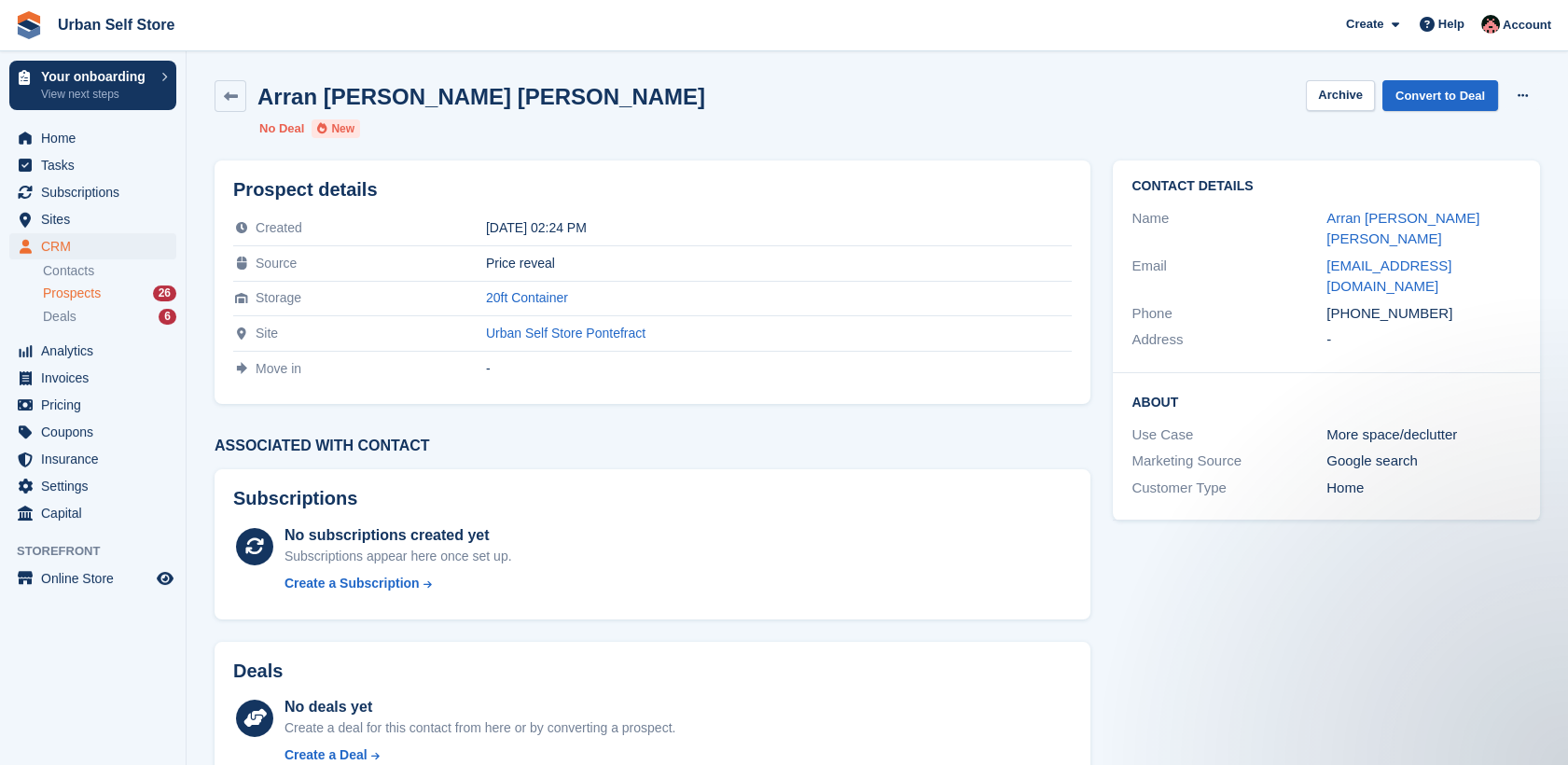
drag, startPoint x: 1431, startPoint y: 267, endPoint x: 1355, endPoint y: 282, distance: 77.5
click at [1355, 300] on div "Phone [PHONE_NUMBER]" at bounding box center [1327, 313] width 390 height 27
copy div "7875711350"
click at [225, 103] on link at bounding box center [230, 95] width 32 height 32
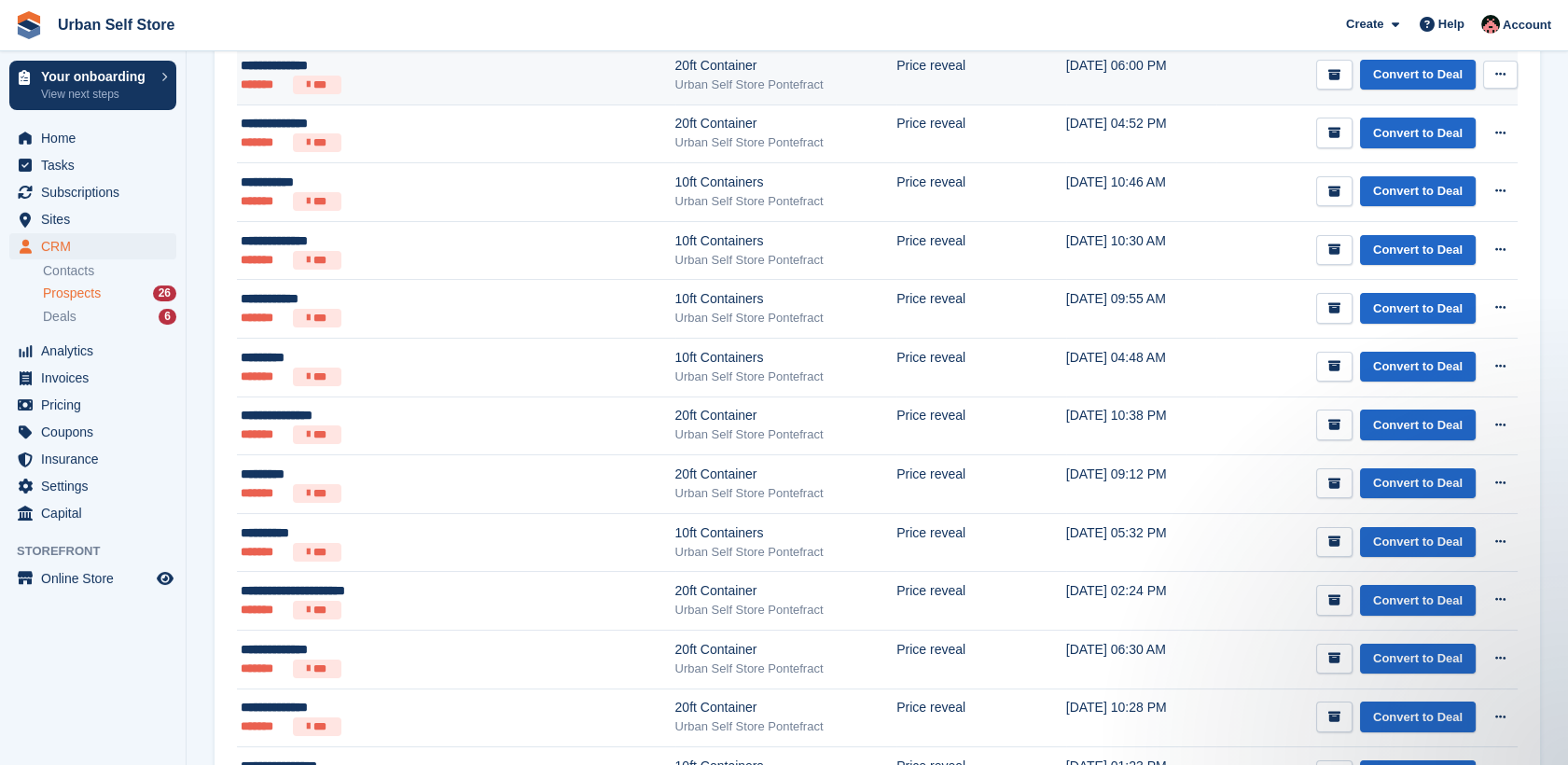
scroll to position [578, 0]
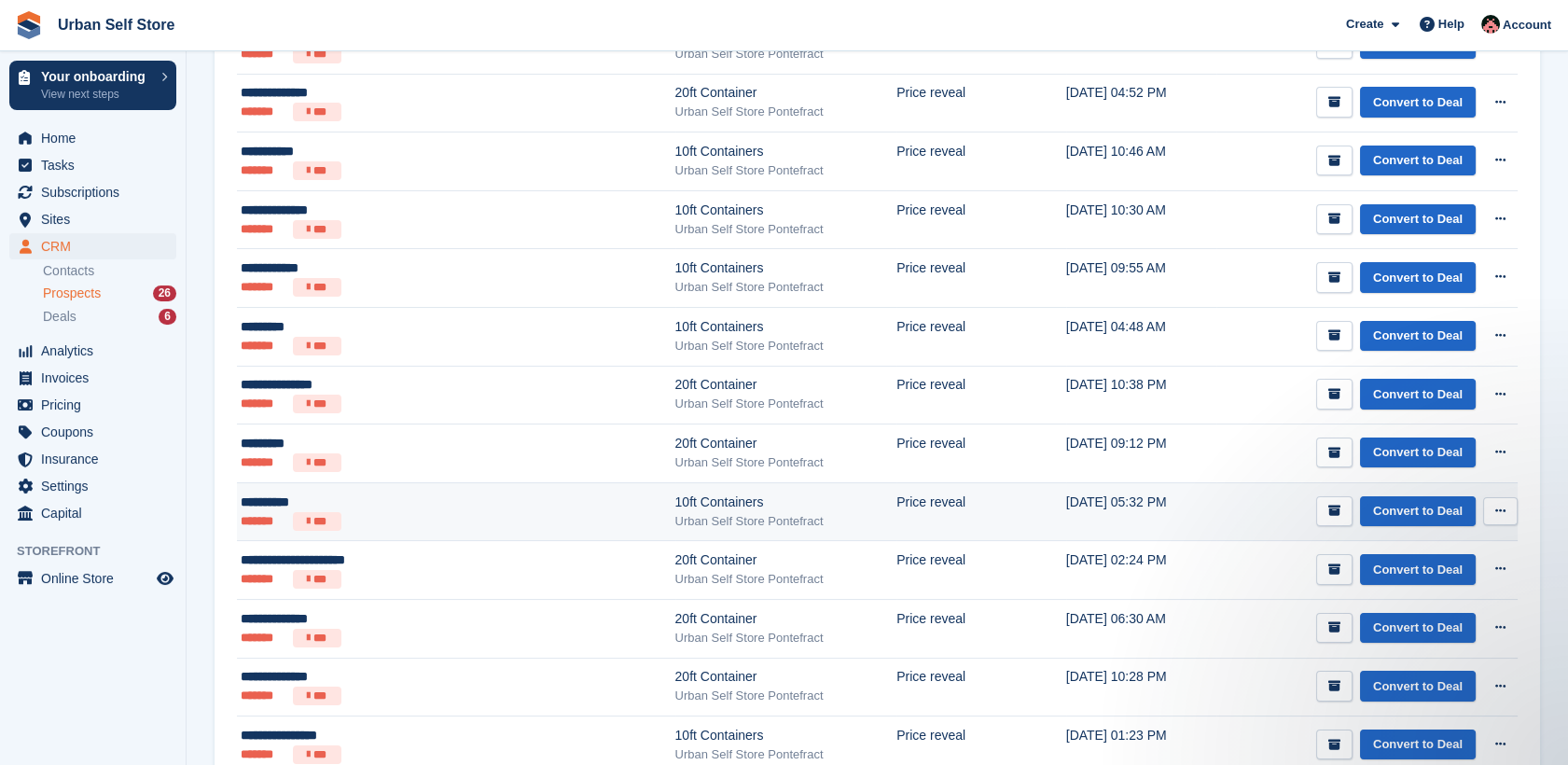
click at [270, 497] on div "**********" at bounding box center [385, 502] width 289 height 19
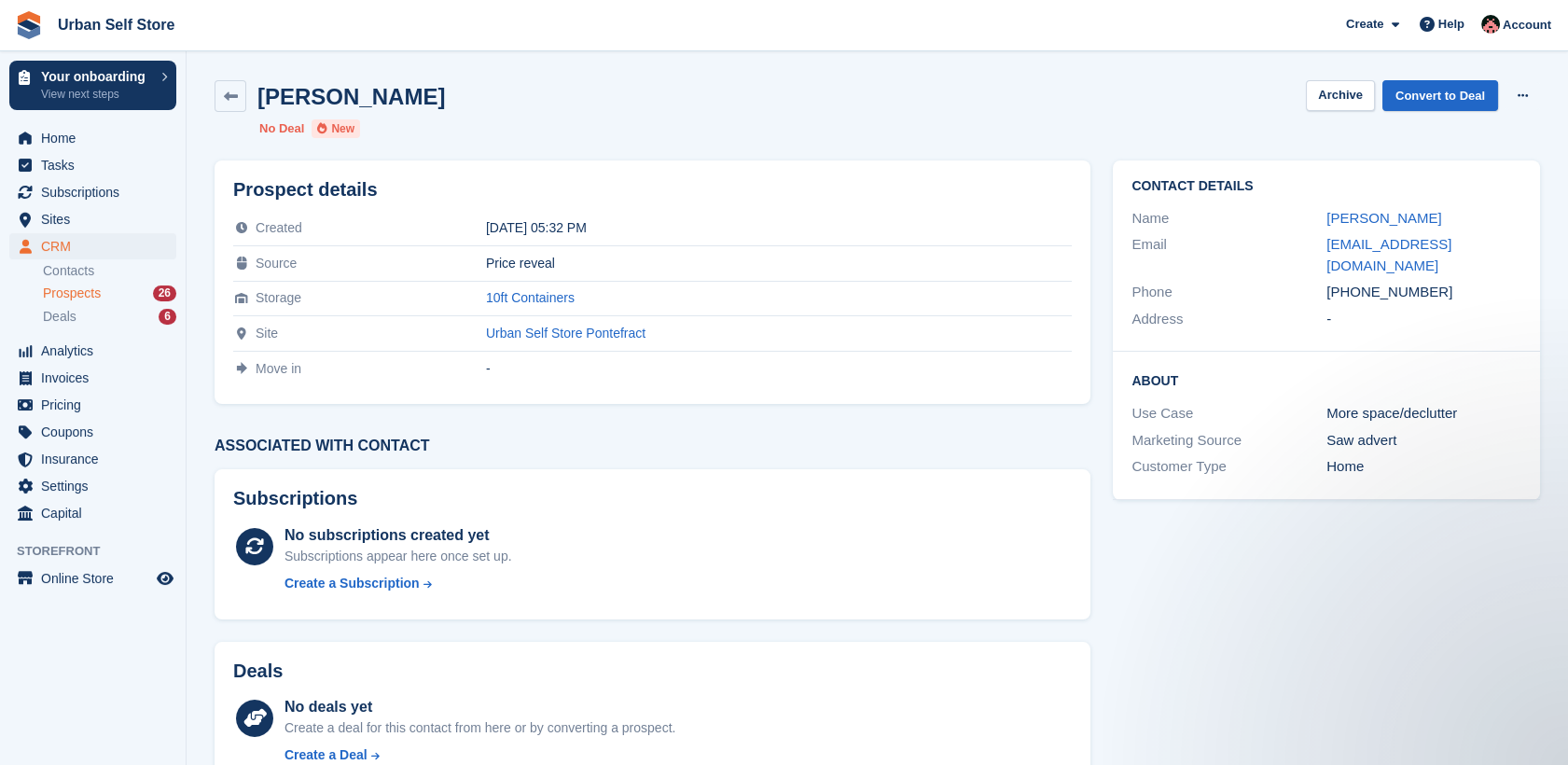
drag, startPoint x: 1429, startPoint y: 269, endPoint x: 1353, endPoint y: 272, distance: 76.1
click at [1353, 282] on div "+447376291387" at bounding box center [1424, 292] width 195 height 21
copy div "7376291387"
click at [216, 93] on link at bounding box center [230, 95] width 32 height 32
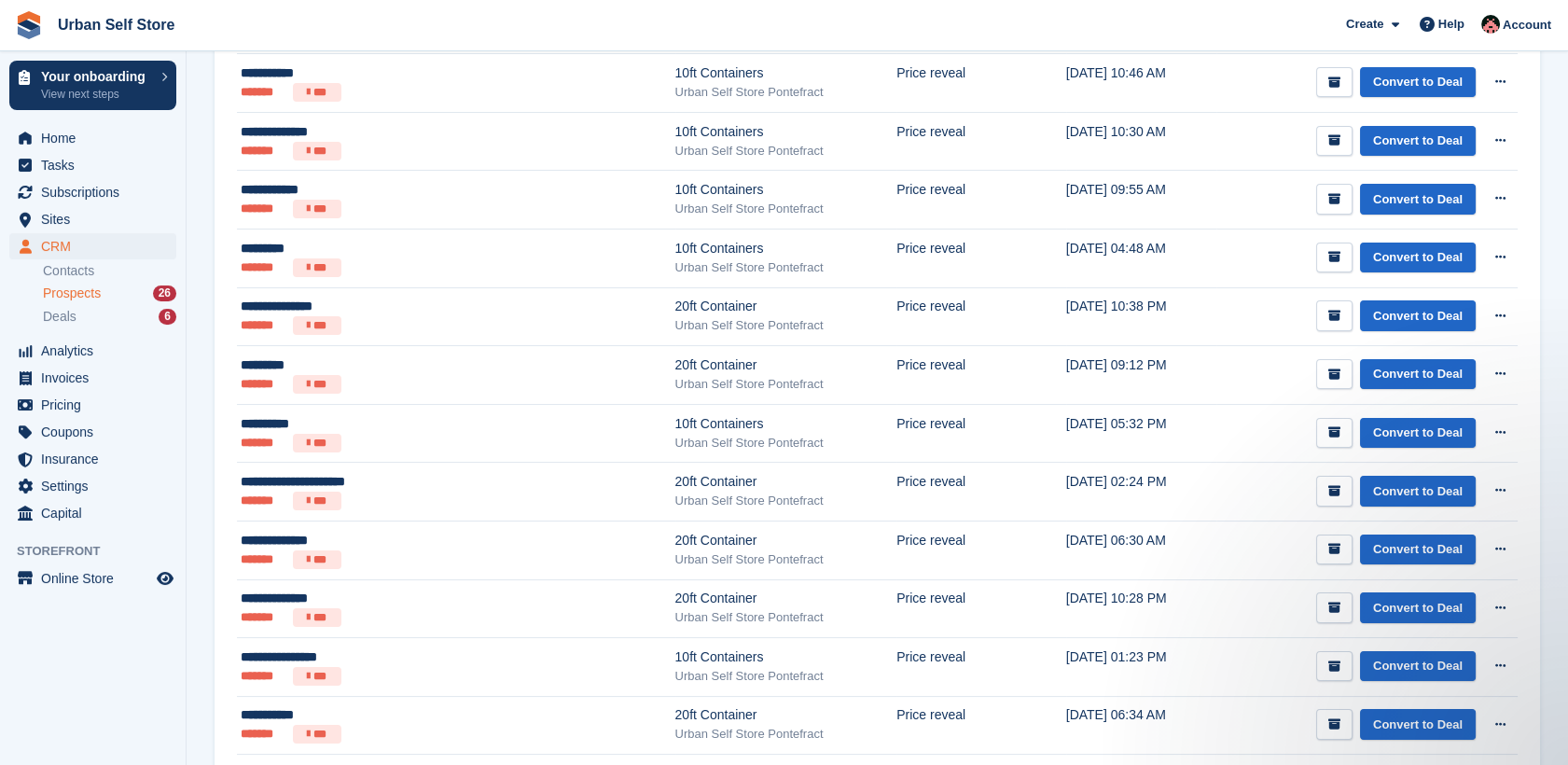
scroll to position [655, 0]
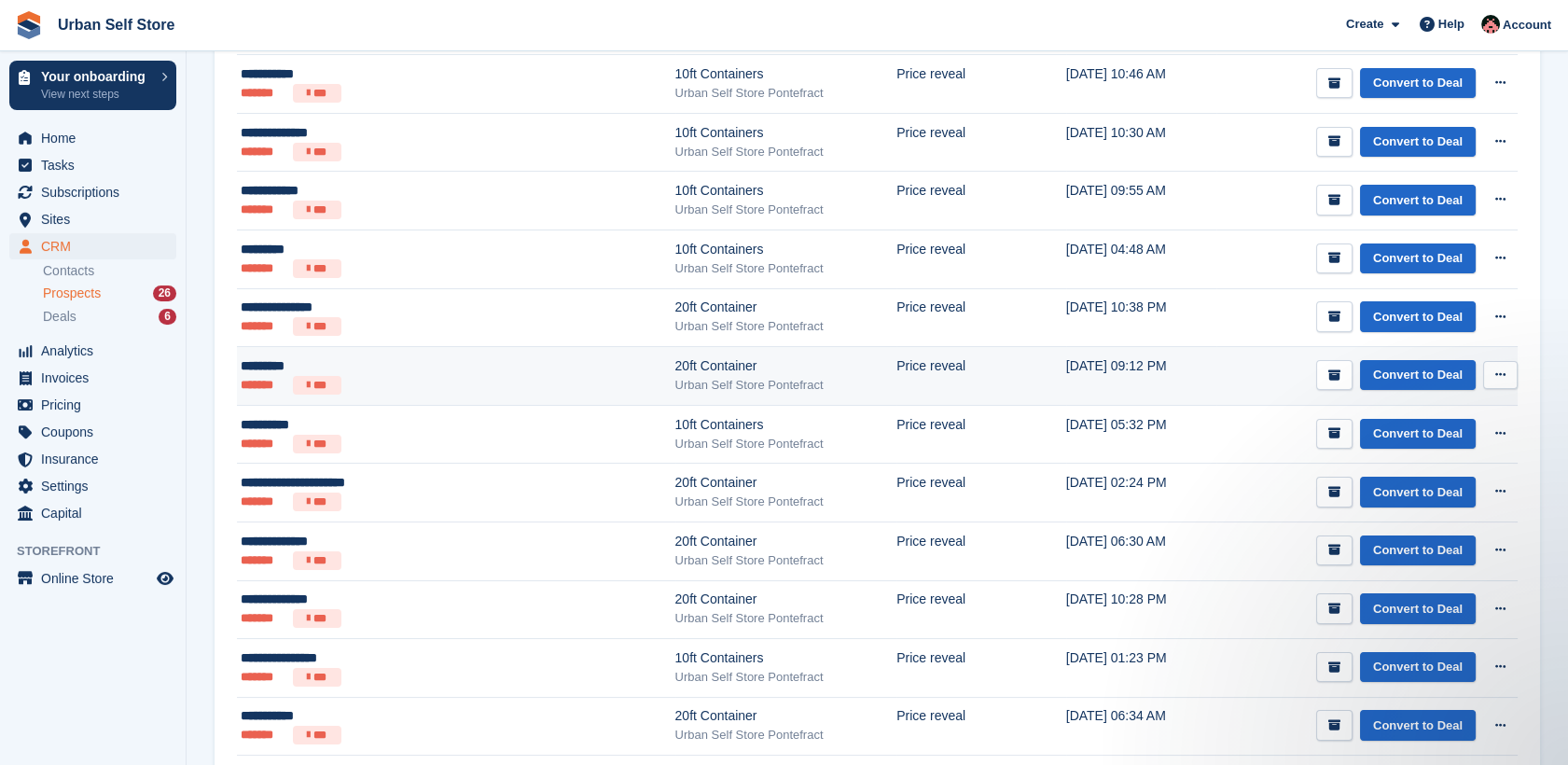
click at [451, 365] on div "*********" at bounding box center [385, 366] width 289 height 19
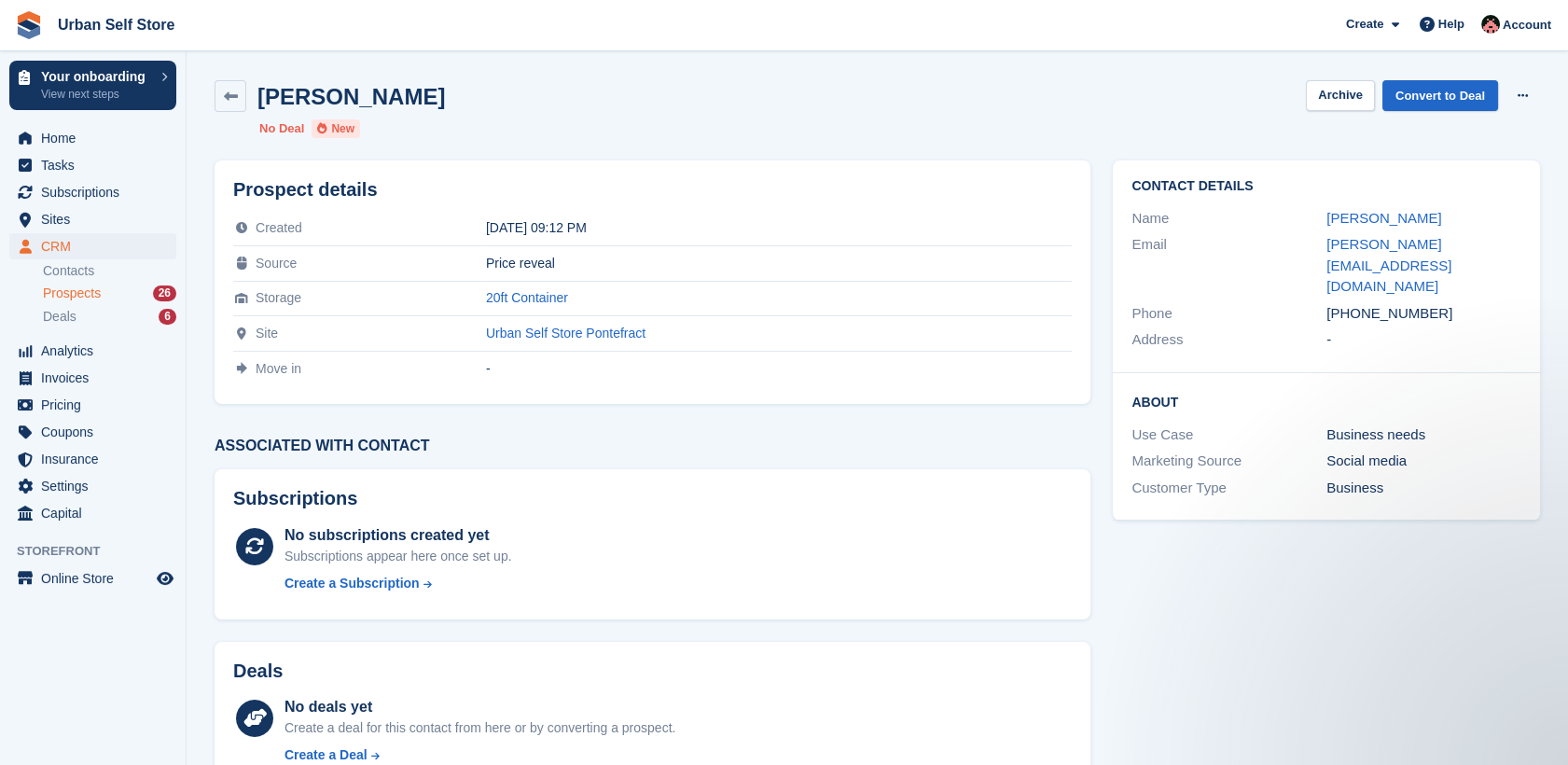
drag, startPoint x: 1434, startPoint y: 272, endPoint x: 1354, endPoint y: 277, distance: 80.2
click at [1354, 303] on div "[PHONE_NUMBER]" at bounding box center [1424, 313] width 195 height 21
copy div "7748647363"
click at [232, 109] on link at bounding box center [230, 95] width 32 height 32
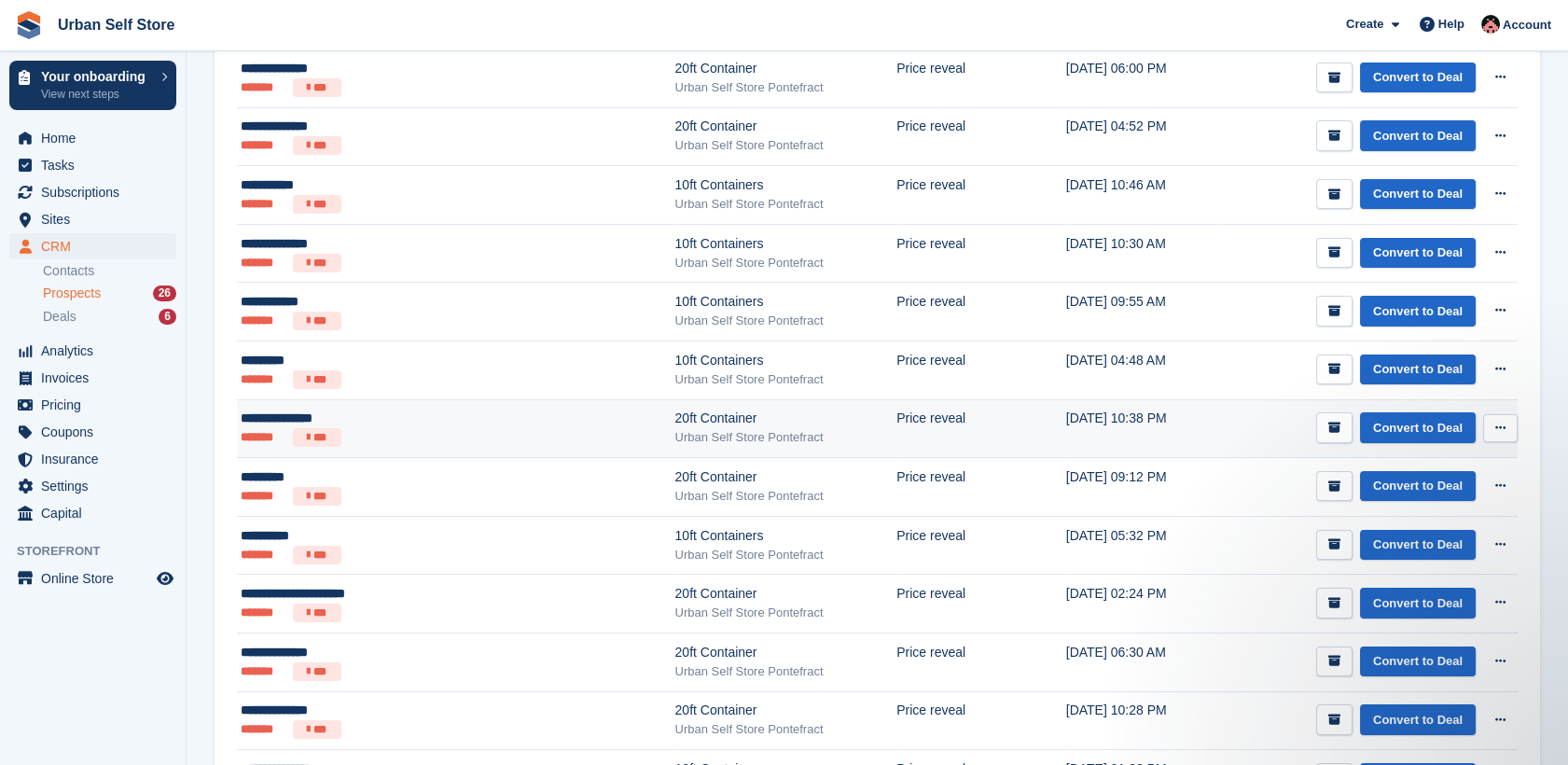
click at [412, 428] on ul "******* ***" at bounding box center [385, 436] width 289 height 18
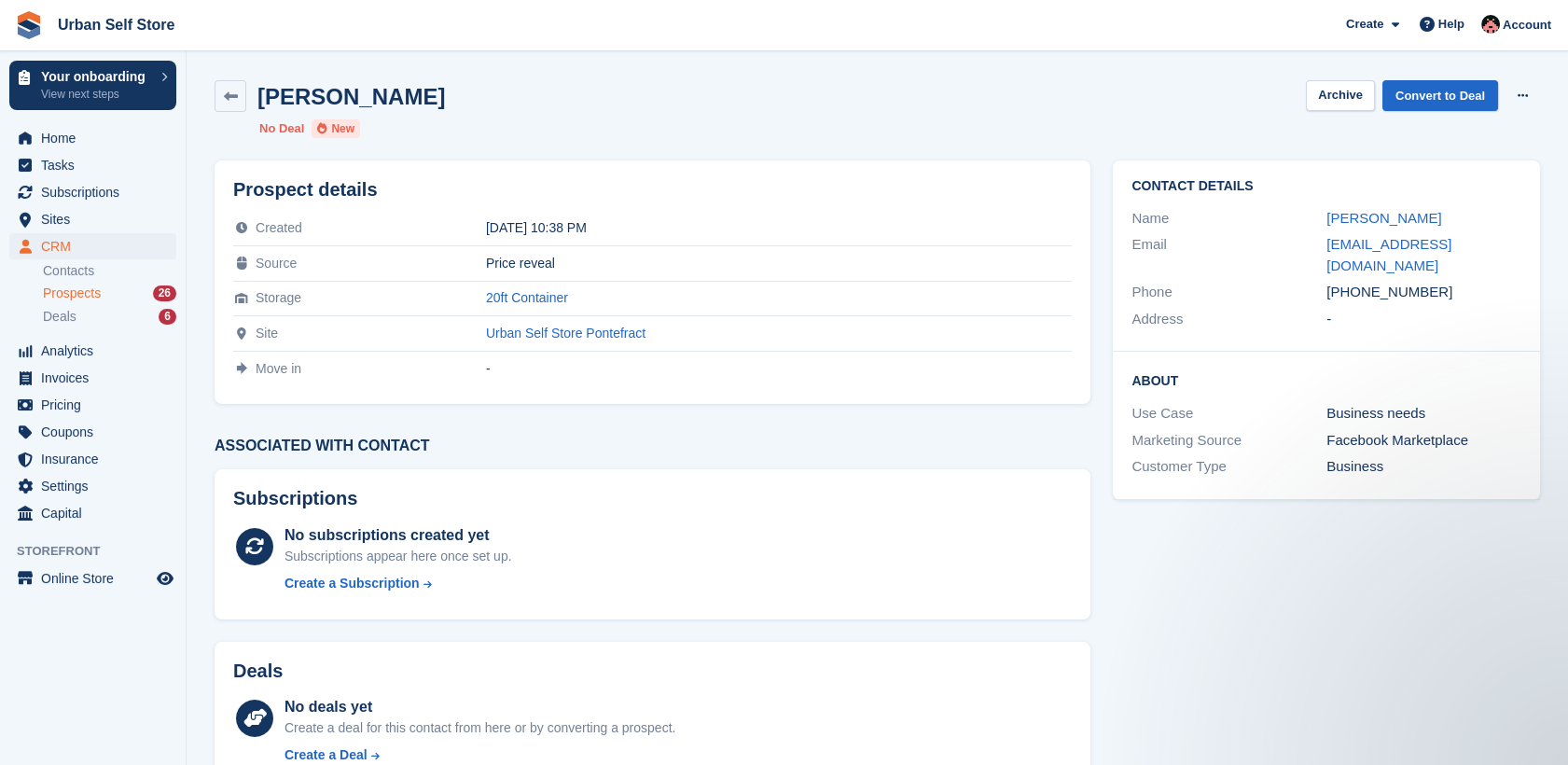
drag, startPoint x: 1443, startPoint y: 273, endPoint x: 1386, endPoint y: 267, distance: 57.3
drag, startPoint x: 1386, startPoint y: 267, endPoint x: 1240, endPoint y: 244, distance: 147.8
click at [1240, 244] on div "Email" at bounding box center [1229, 256] width 195 height 42
drag, startPoint x: 1435, startPoint y: 276, endPoint x: 1355, endPoint y: 278, distance: 80.0
click at [1355, 282] on div "+447401807723" at bounding box center [1424, 292] width 195 height 21
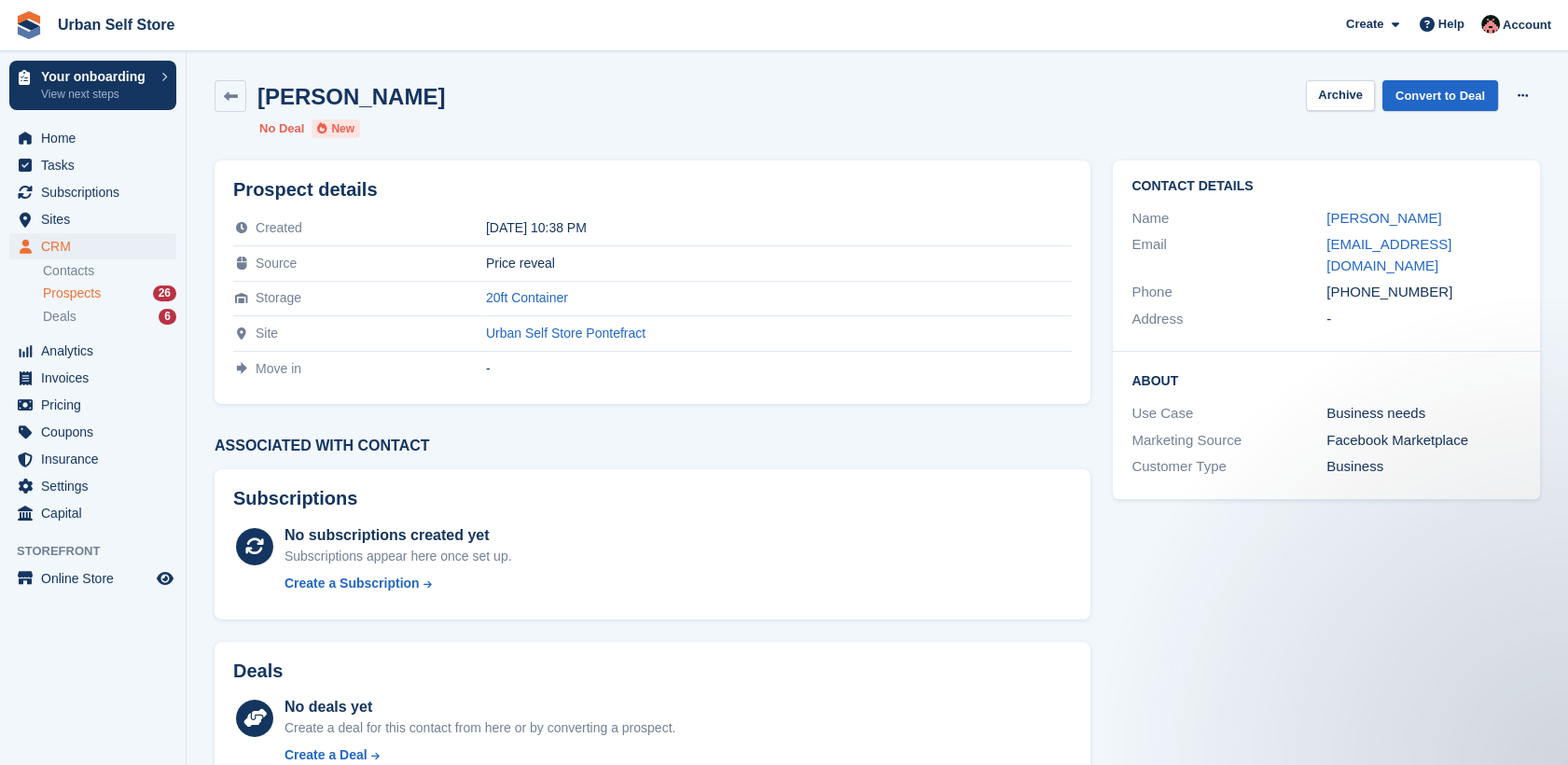
copy div "7401807723"
click at [224, 94] on icon at bounding box center [231, 96] width 14 height 14
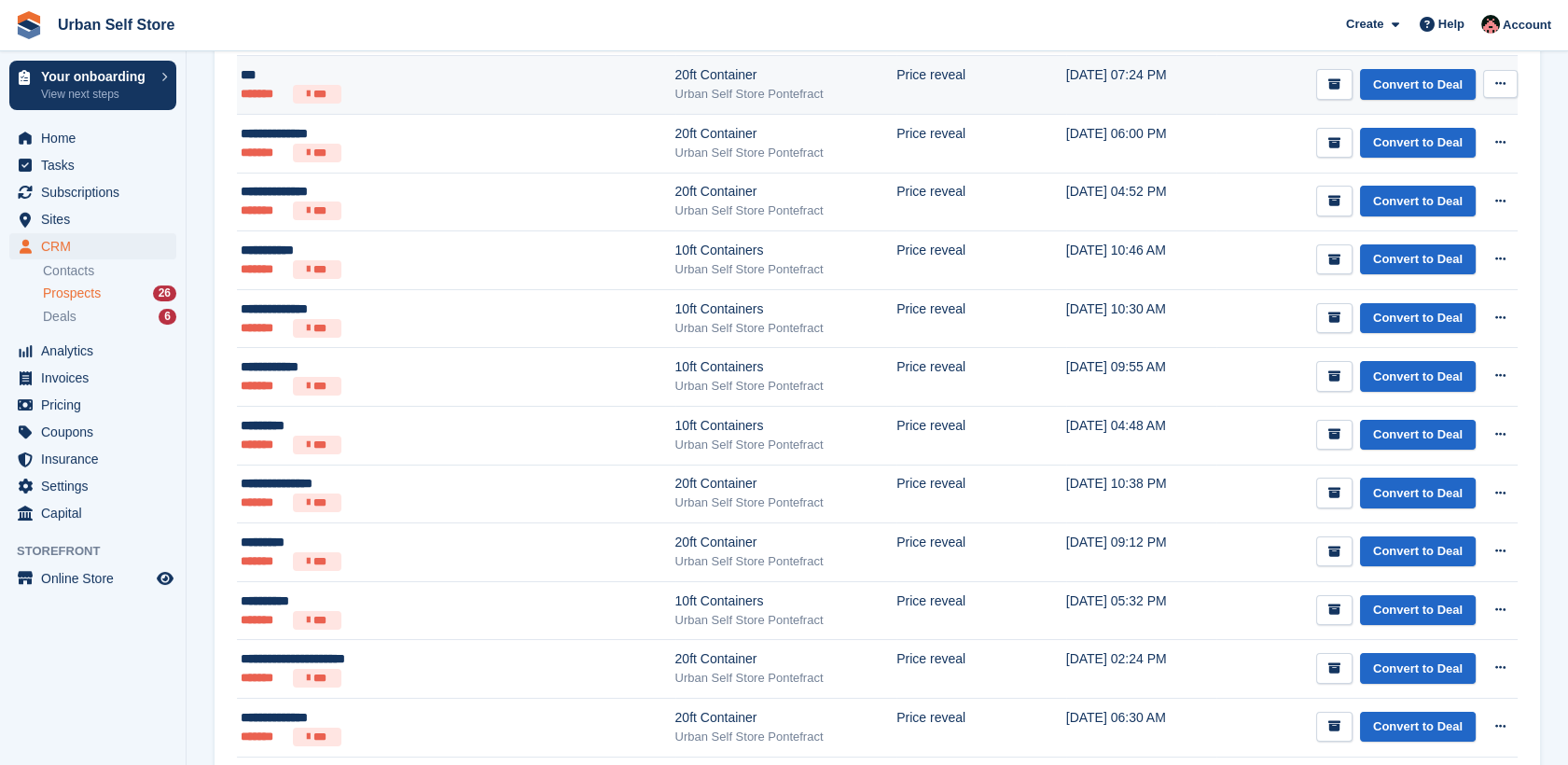
scroll to position [479, 0]
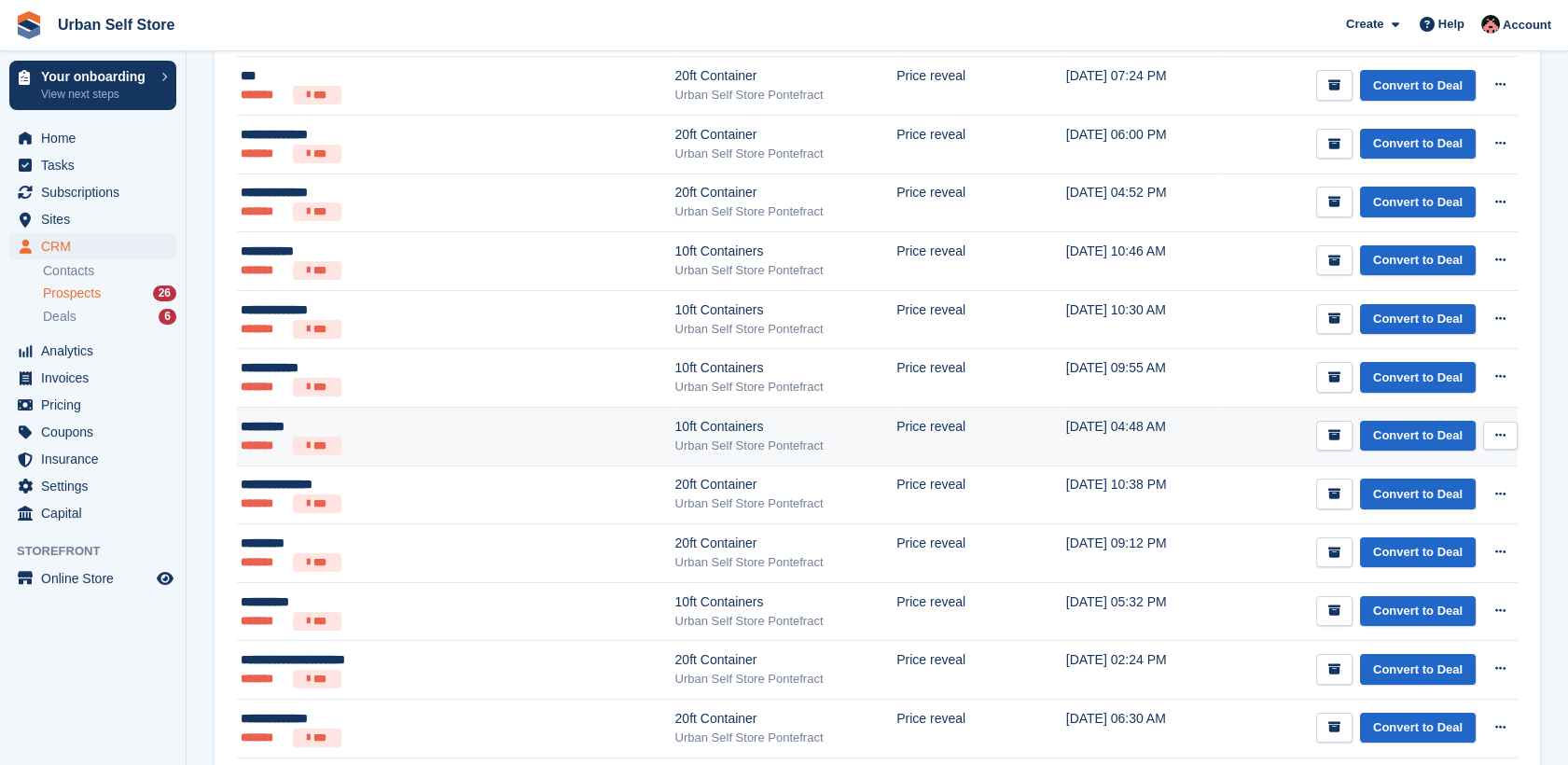
click at [398, 439] on ul "******* ***" at bounding box center [385, 445] width 289 height 18
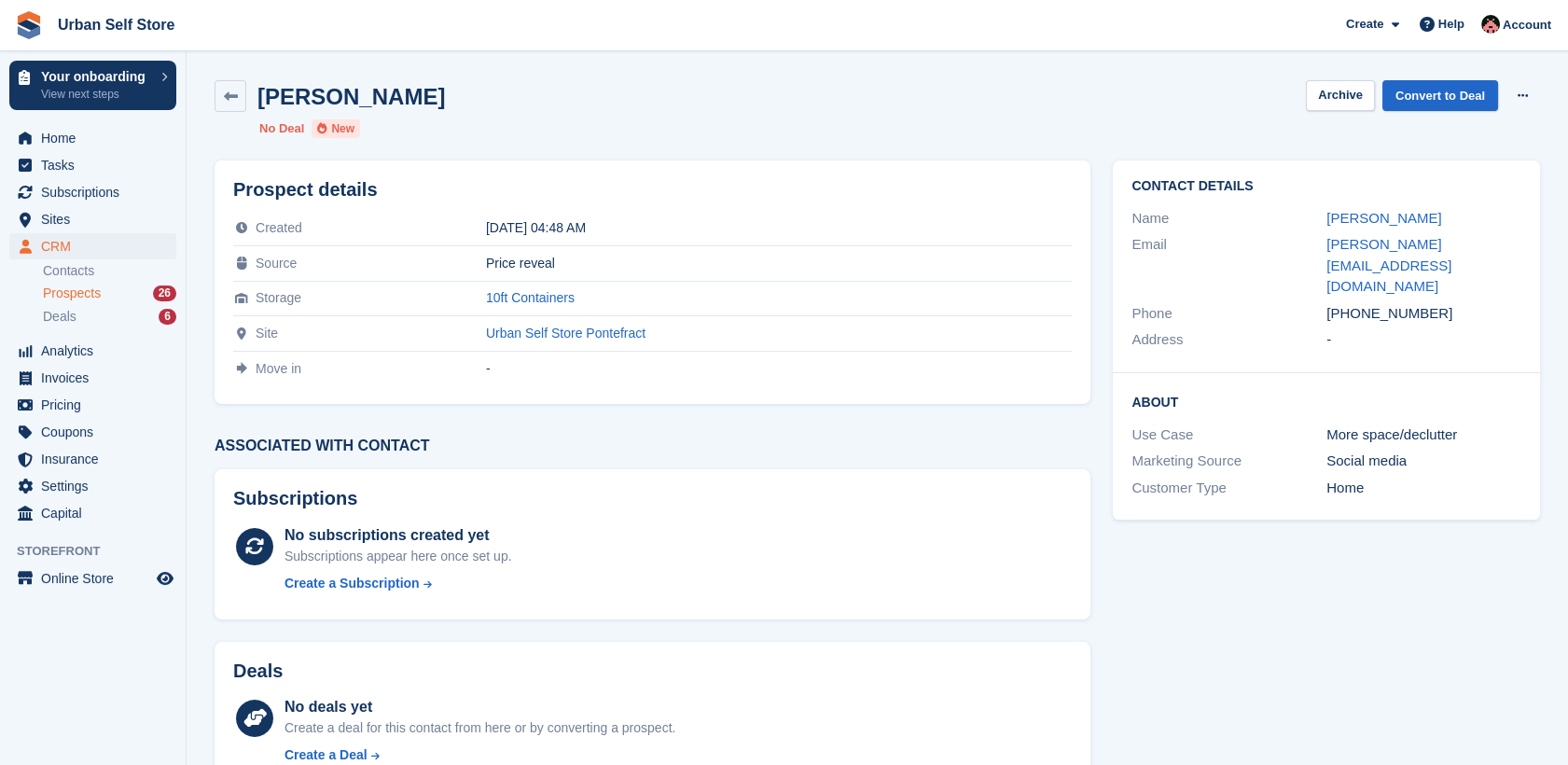
drag, startPoint x: 1441, startPoint y: 271, endPoint x: 1353, endPoint y: 274, distance: 88.1
click at [1353, 303] on div "[PHONE_NUMBER]" at bounding box center [1424, 313] width 195 height 21
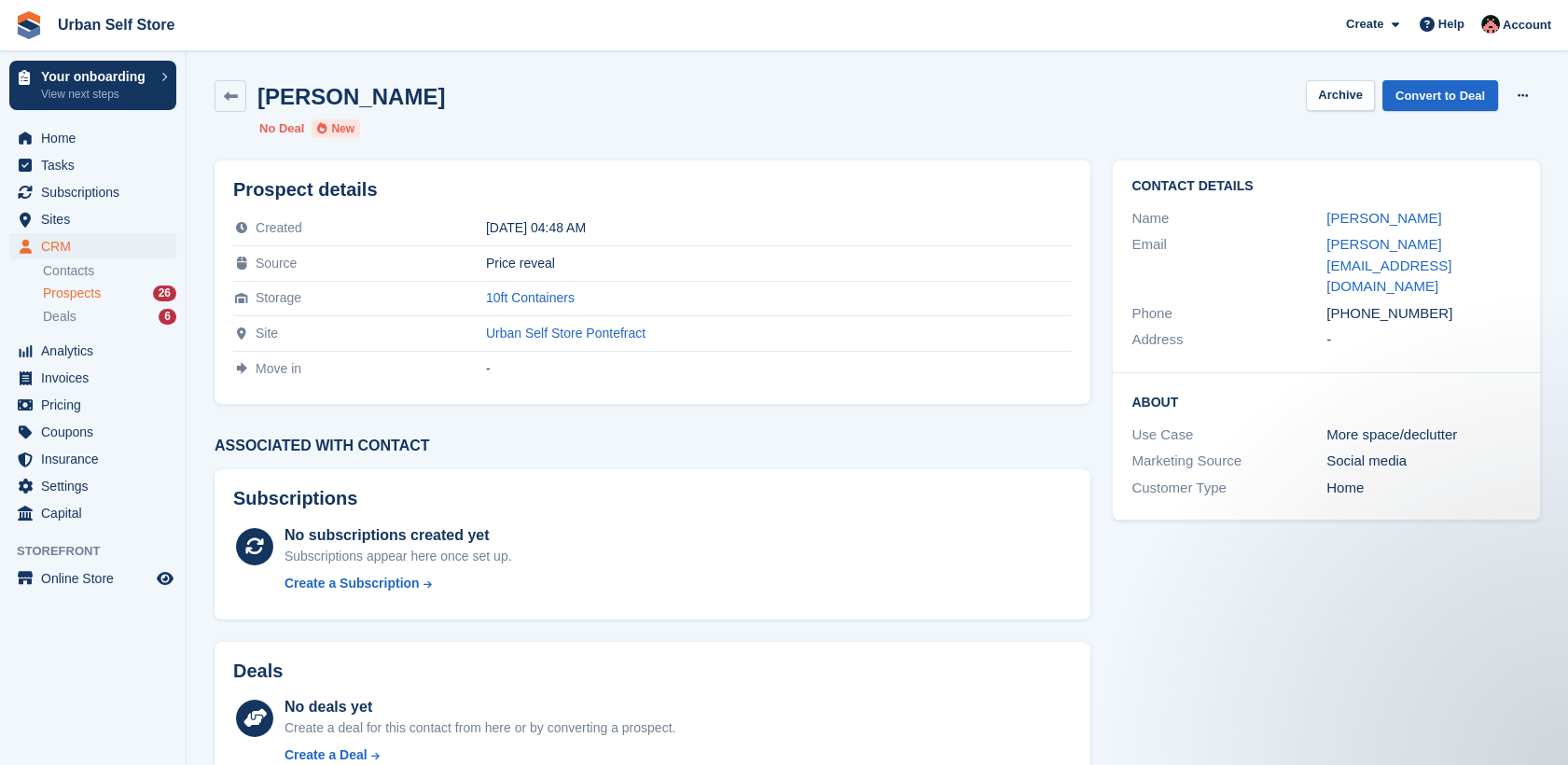
copy div "7507759838"
click at [231, 98] on icon at bounding box center [231, 96] width 14 height 14
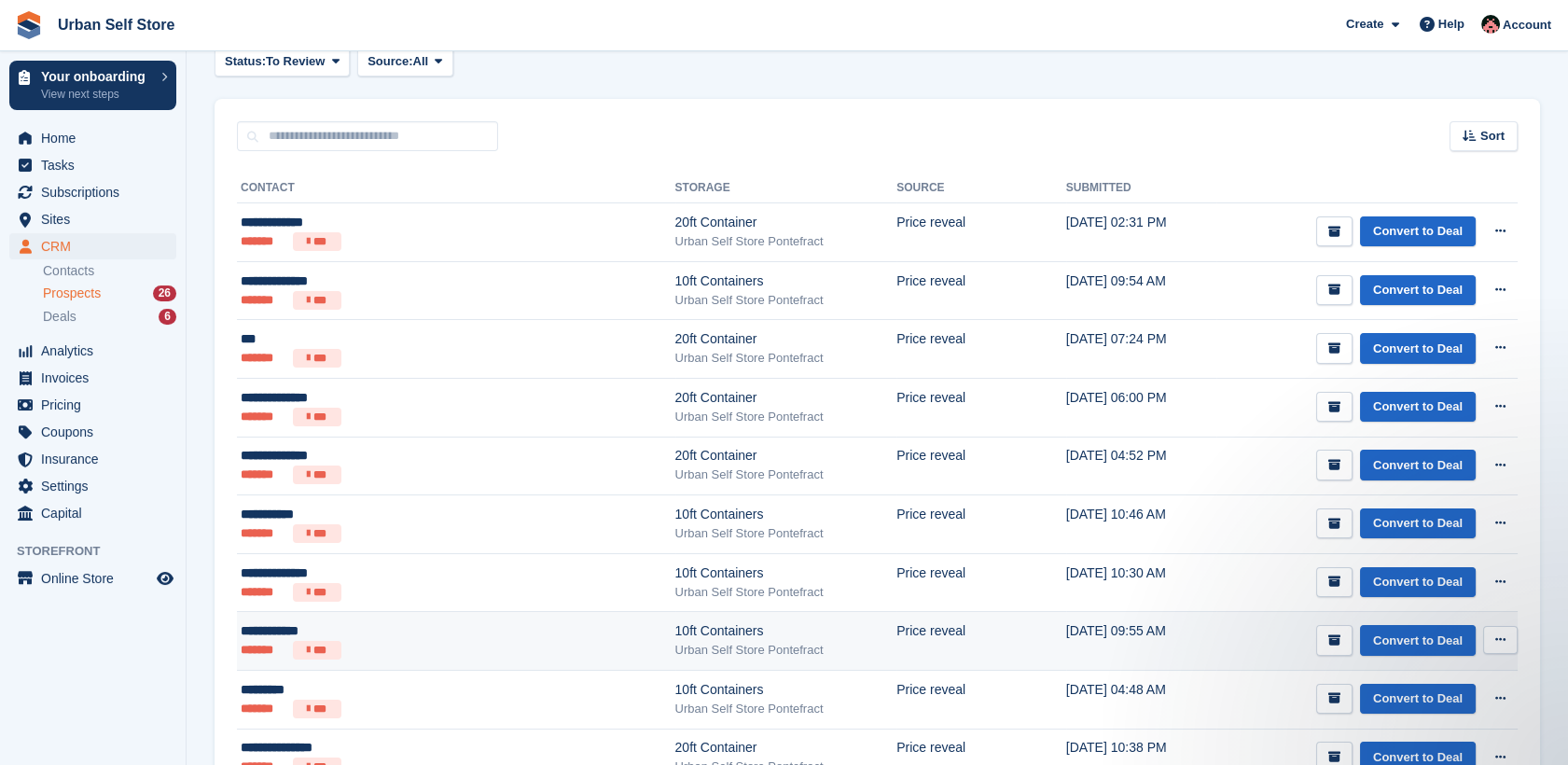
scroll to position [216, 0]
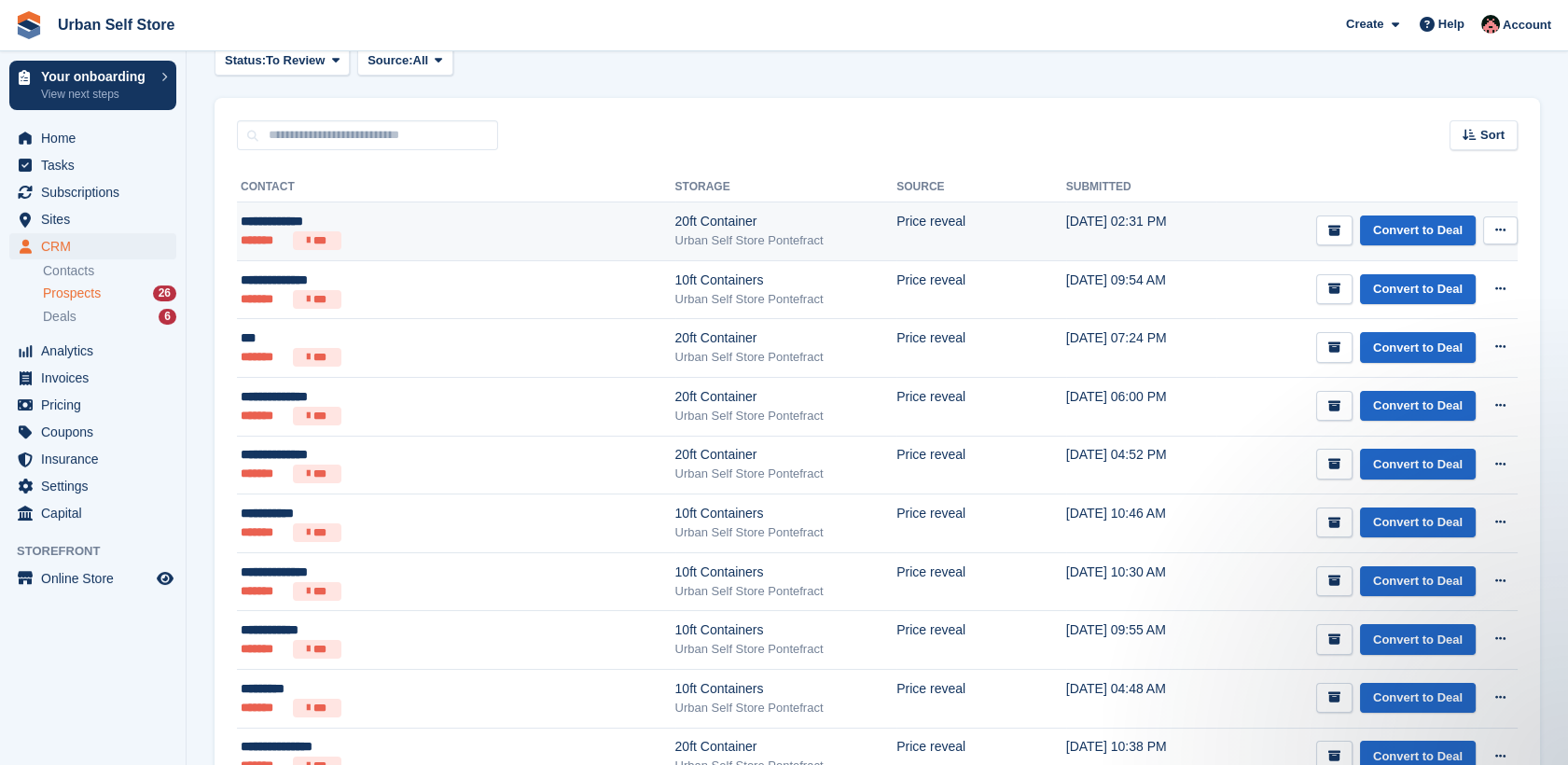
click at [411, 233] on ul "******* ***" at bounding box center [385, 240] width 289 height 18
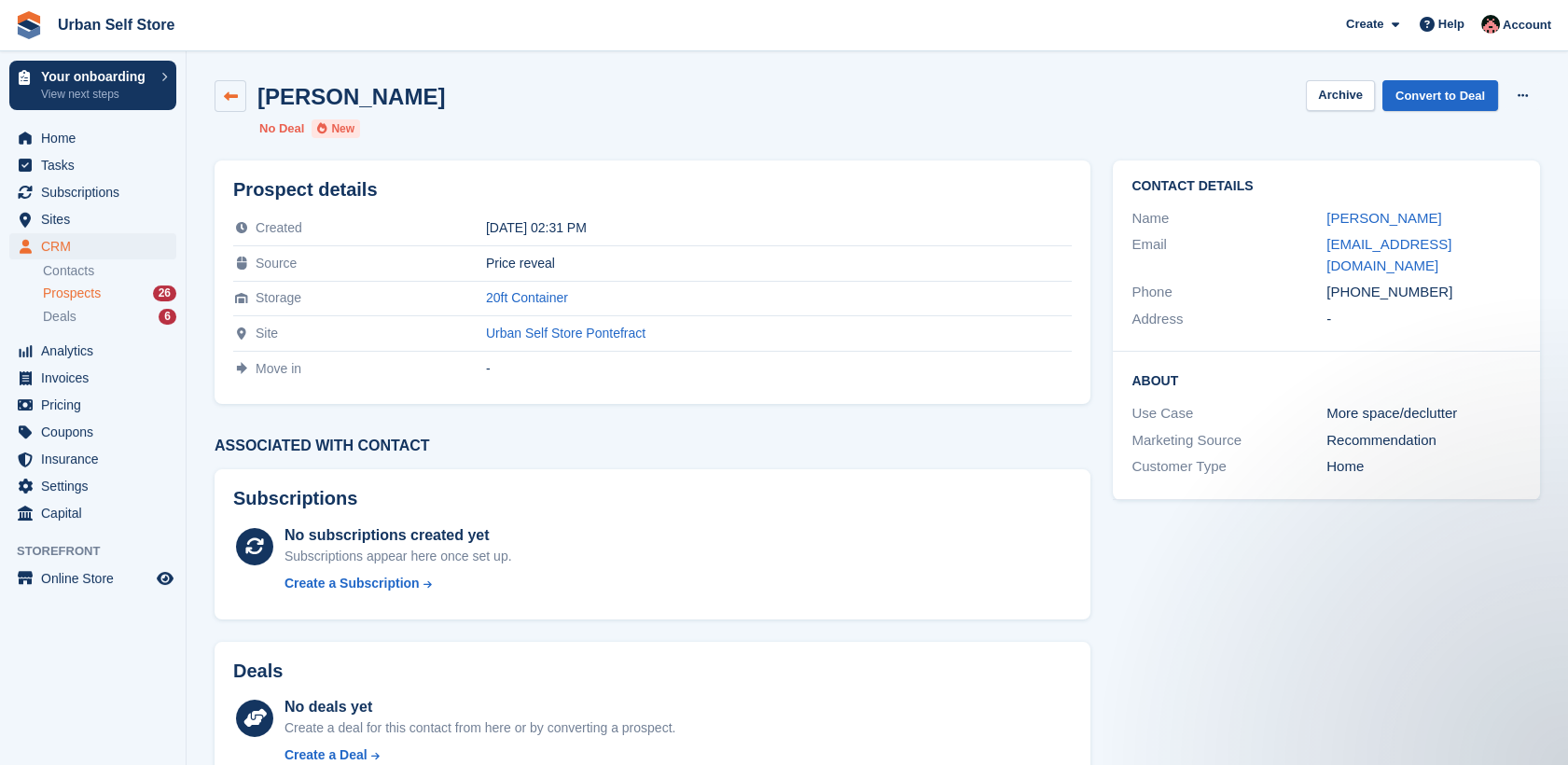
click at [227, 90] on icon at bounding box center [231, 96] width 14 height 14
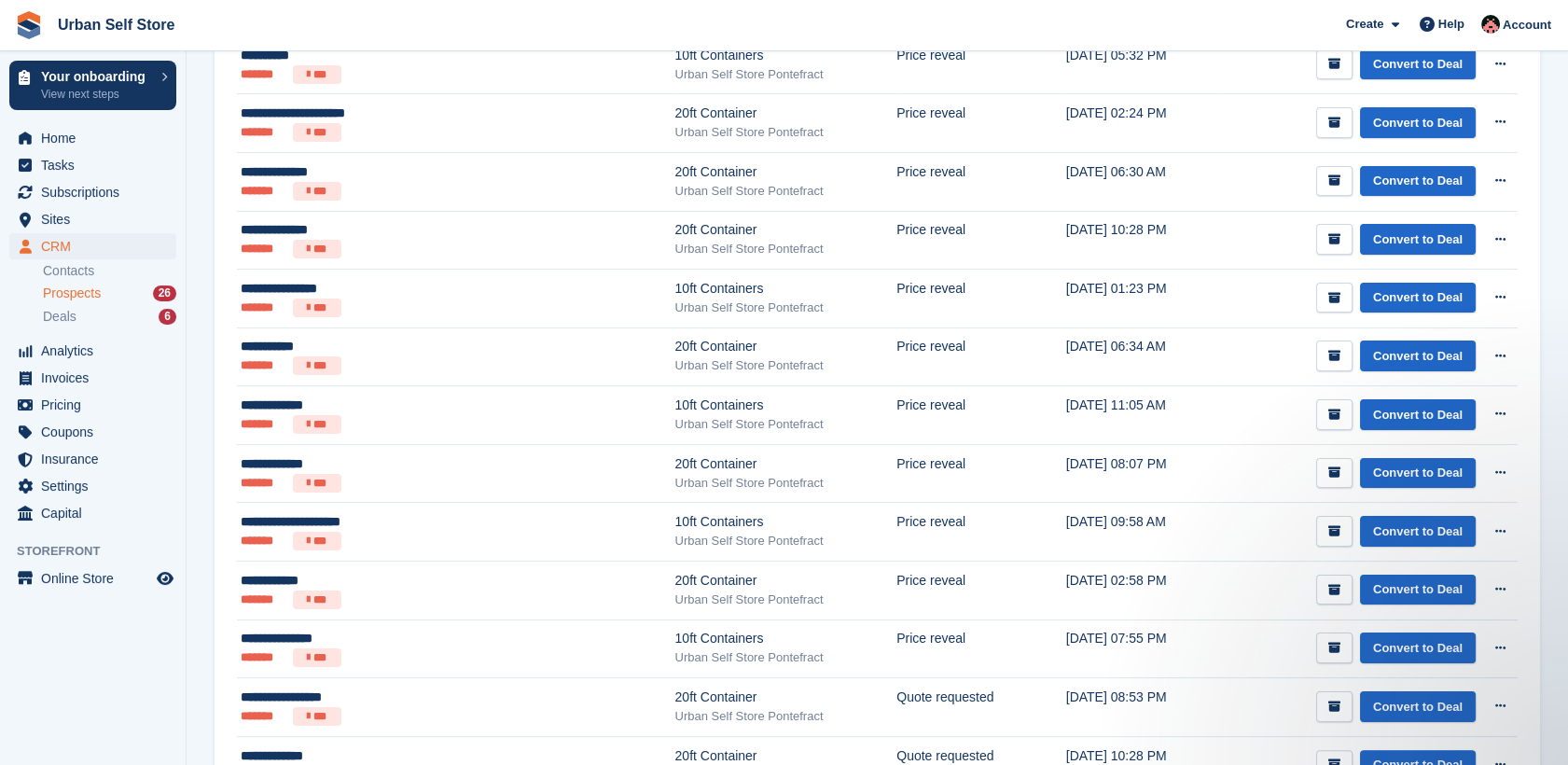
scroll to position [1037, 0]
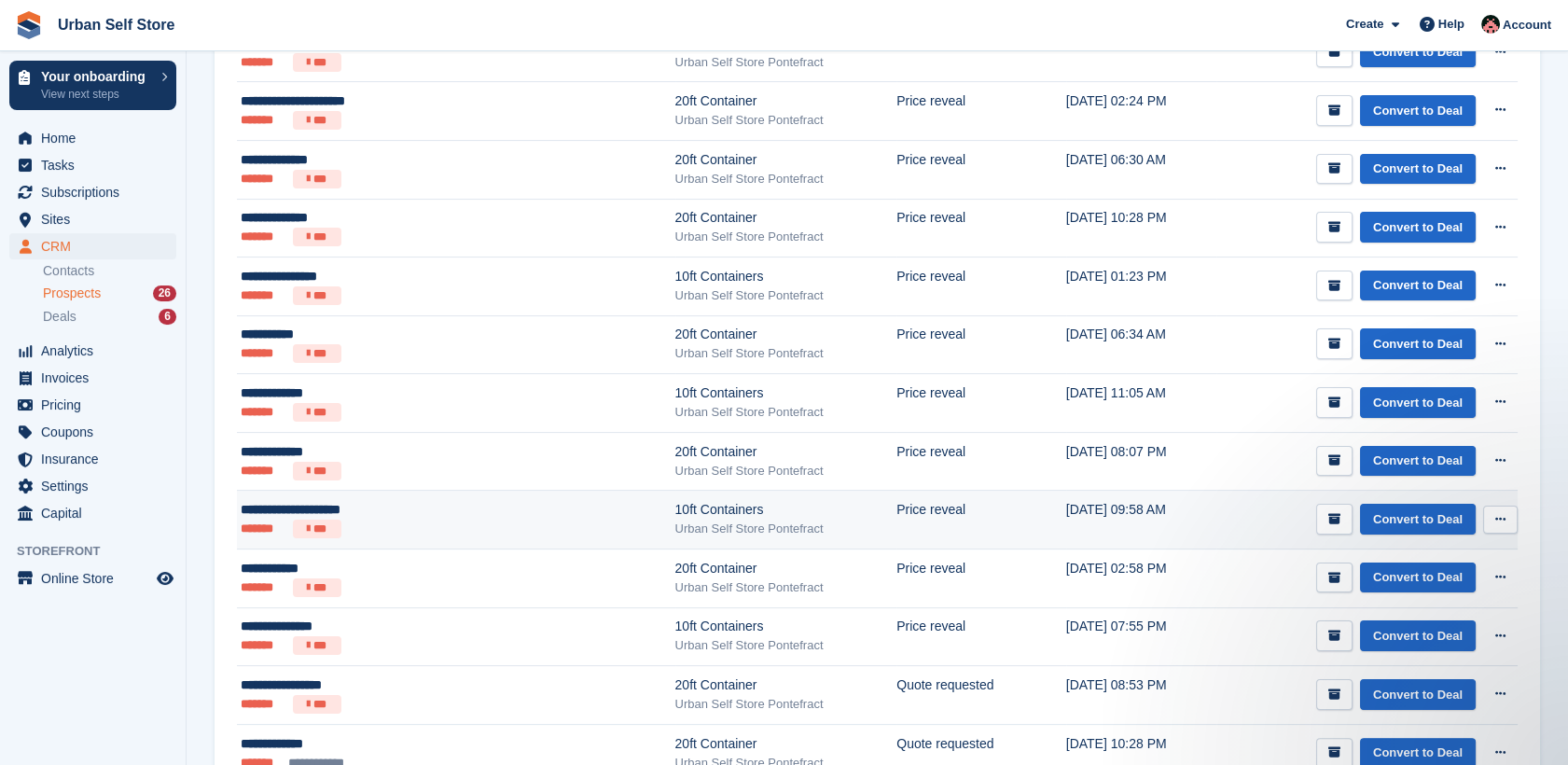
drag, startPoint x: 379, startPoint y: 518, endPoint x: 349, endPoint y: 518, distance: 30.0
click at [349, 519] on ul "******* ***" at bounding box center [385, 528] width 289 height 18
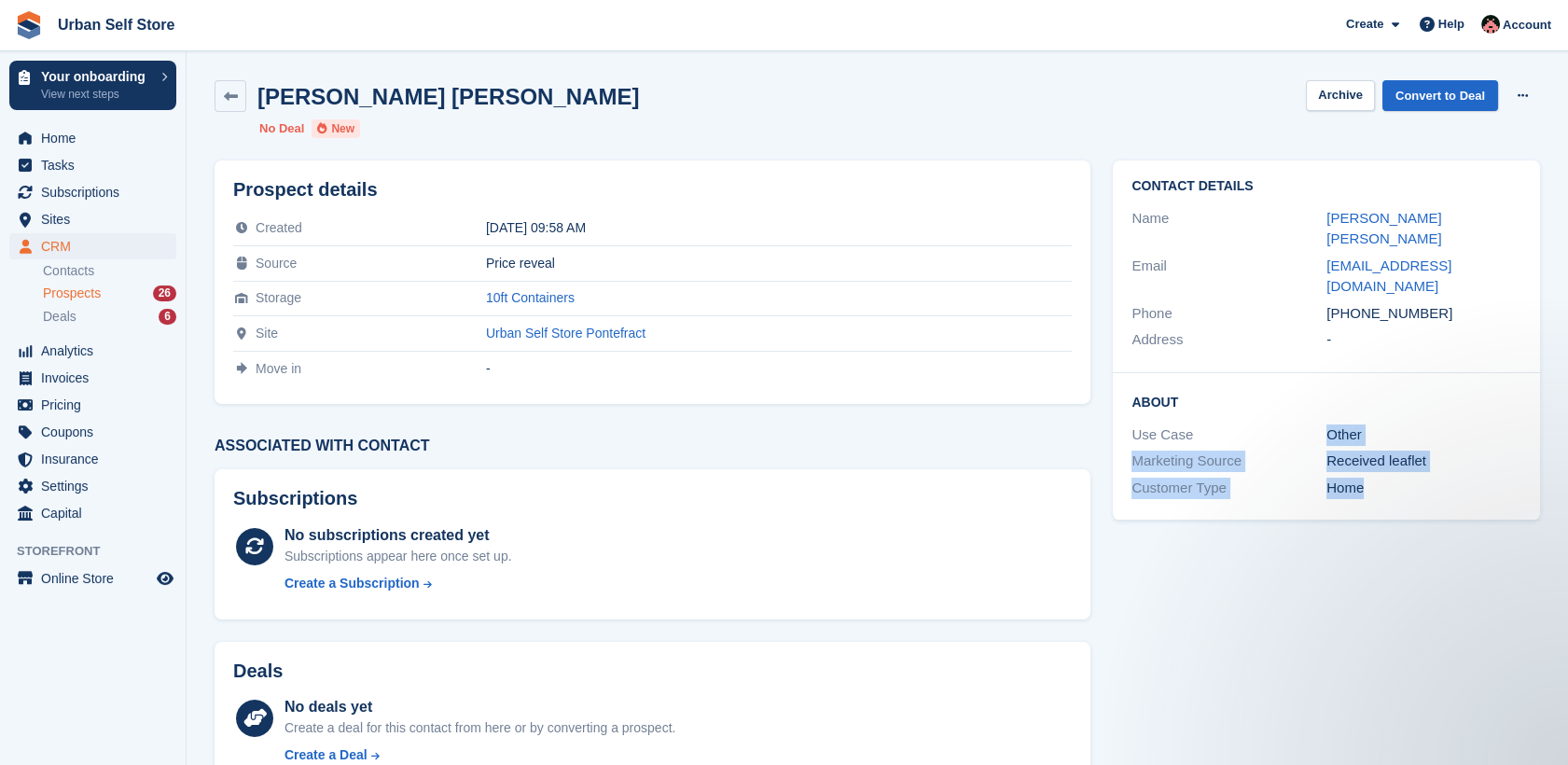
drag, startPoint x: 1370, startPoint y: 449, endPoint x: 1317, endPoint y: 387, distance: 81.6
click at [1317, 387] on div "About Use Case Other Marketing Source Received leaflet Customer Type Home" at bounding box center [1326, 446] width 427 height 147
drag, startPoint x: 1317, startPoint y: 387, endPoint x: 1376, endPoint y: 439, distance: 78.6
click at [1376, 478] on div "Home" at bounding box center [1424, 488] width 195 height 21
click at [1375, 478] on div "Home" at bounding box center [1424, 488] width 195 height 21
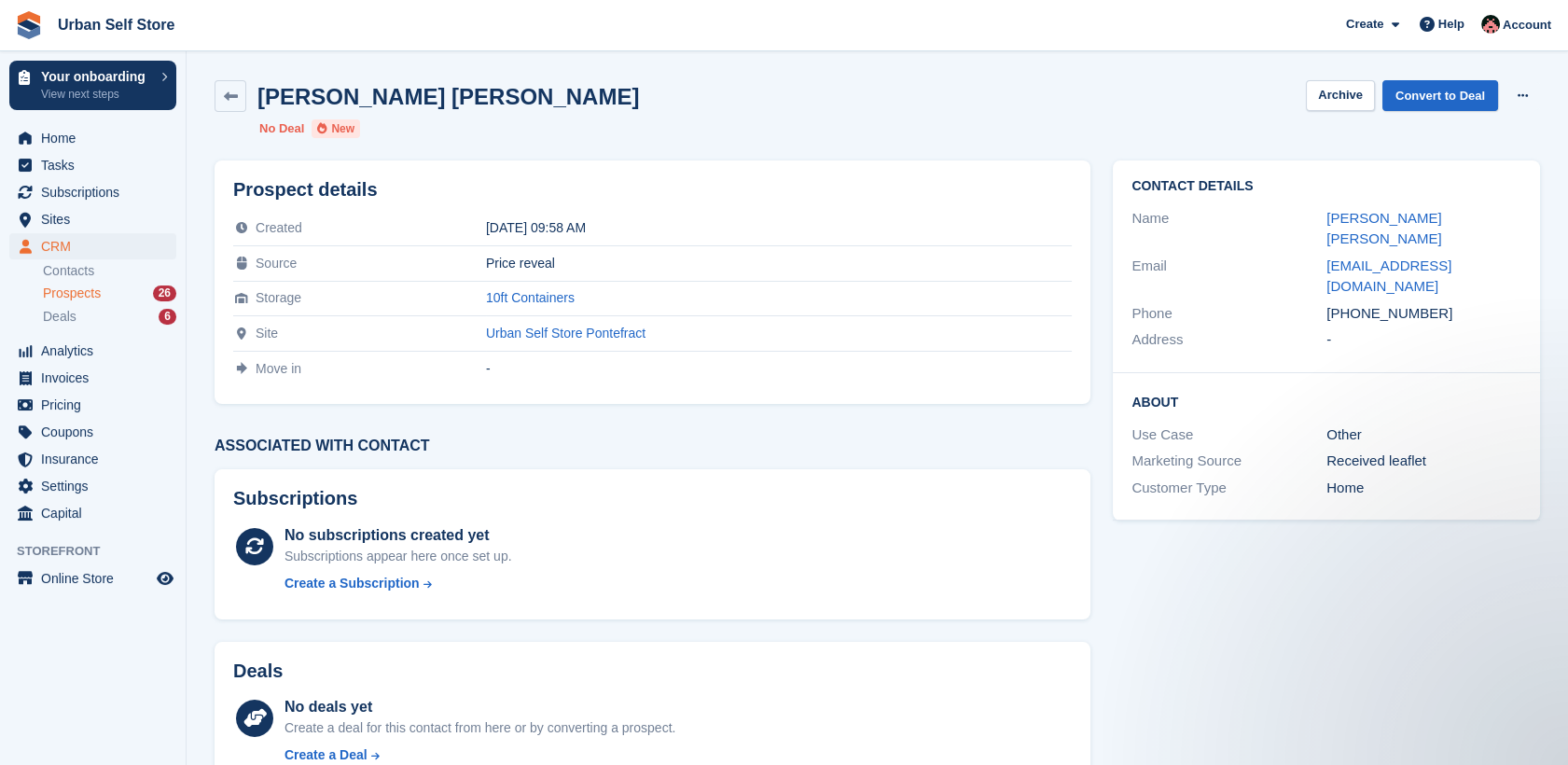
drag, startPoint x: 1425, startPoint y: 272, endPoint x: 1358, endPoint y: 273, distance: 67.0
drag, startPoint x: 1358, startPoint y: 273, endPoint x: 1055, endPoint y: 446, distance: 348.9
click at [1055, 446] on h3 "Associated with contact" at bounding box center [652, 445] width 876 height 16
drag, startPoint x: 1426, startPoint y: 274, endPoint x: 1353, endPoint y: 277, distance: 73.1
click at [1353, 303] on div "[PHONE_NUMBER]" at bounding box center [1424, 313] width 195 height 21
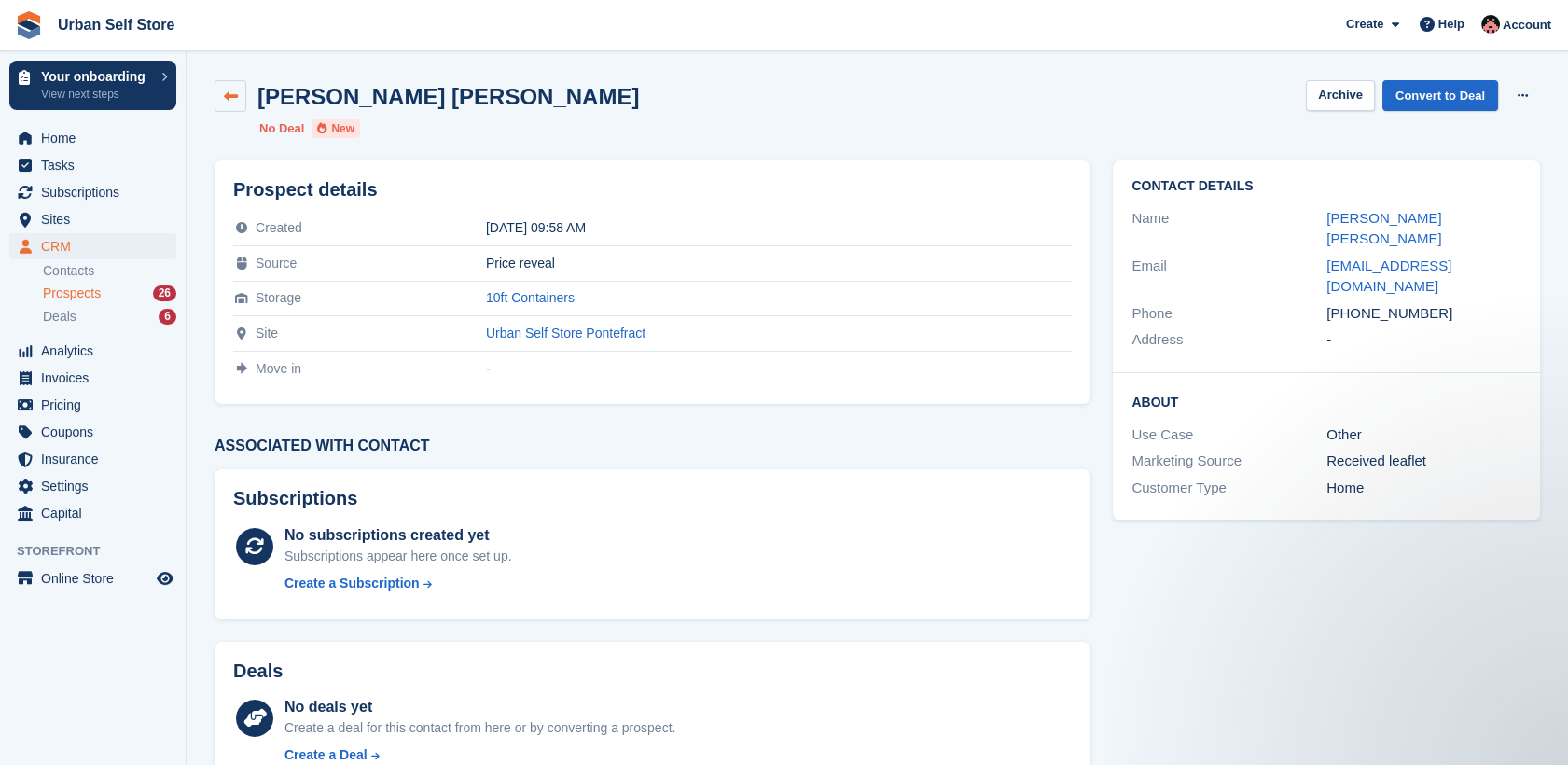
click at [236, 98] on icon at bounding box center [231, 96] width 14 height 14
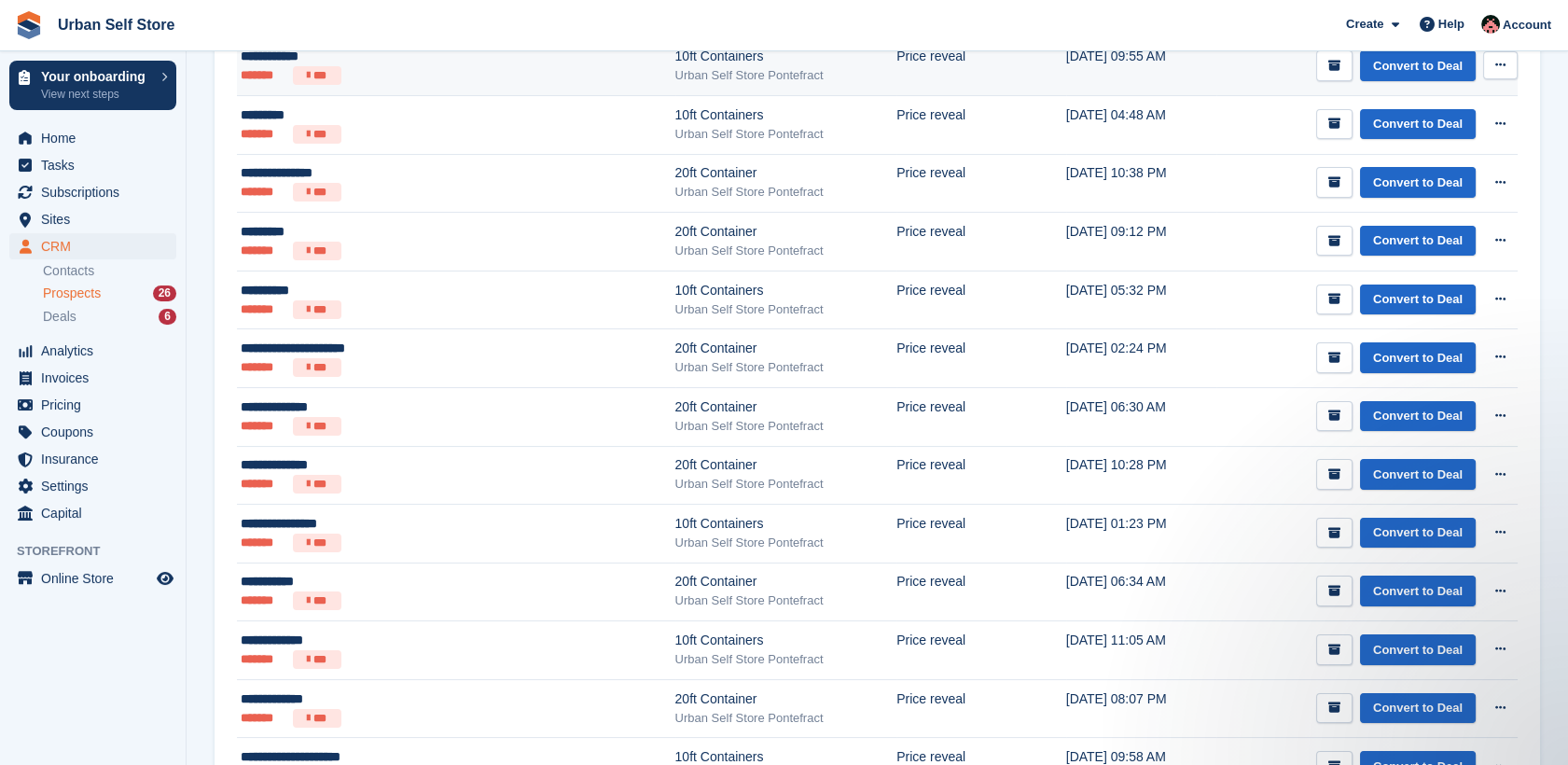
scroll to position [787, 0]
